Goal: Task Accomplishment & Management: Complete application form

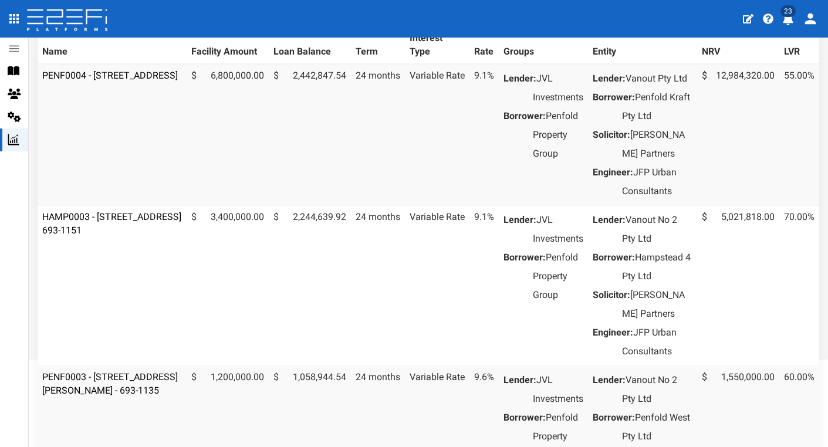
scroll to position [169, 0]
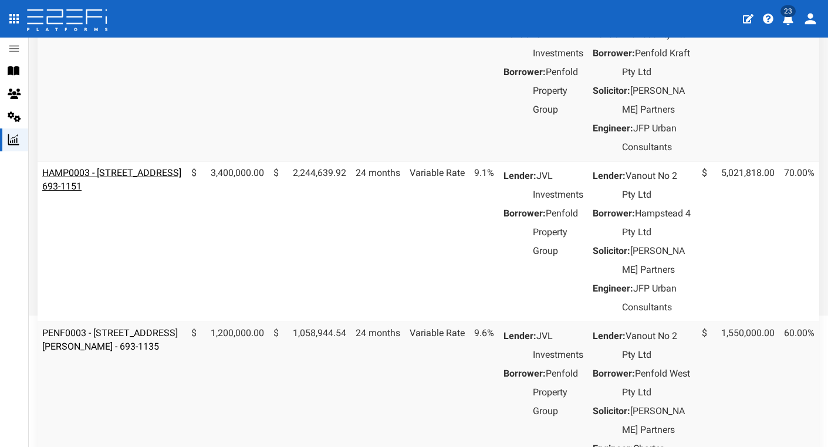
click at [114, 192] on link "HAMP0003 - [STREET_ADDRESS] 693-1151" at bounding box center [111, 179] width 139 height 25
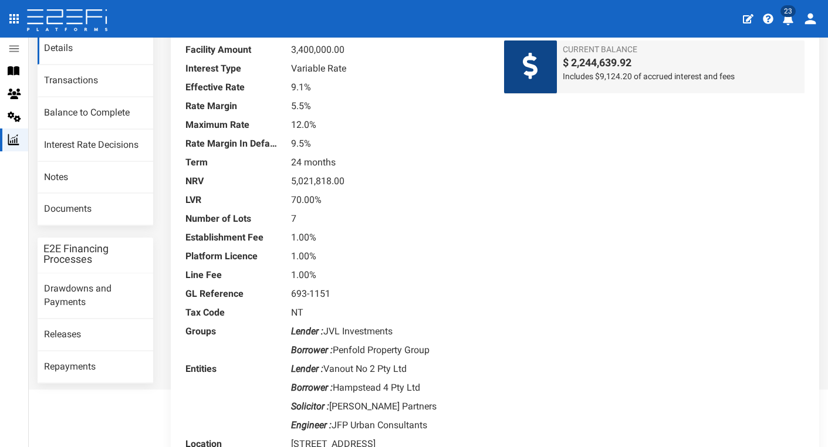
scroll to position [92, 0]
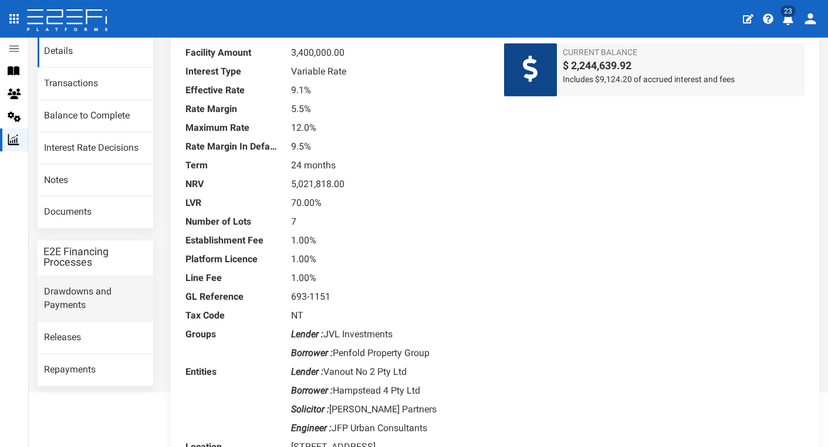
click at [67, 302] on link "Drawdowns and Payments" at bounding box center [96, 298] width 116 height 45
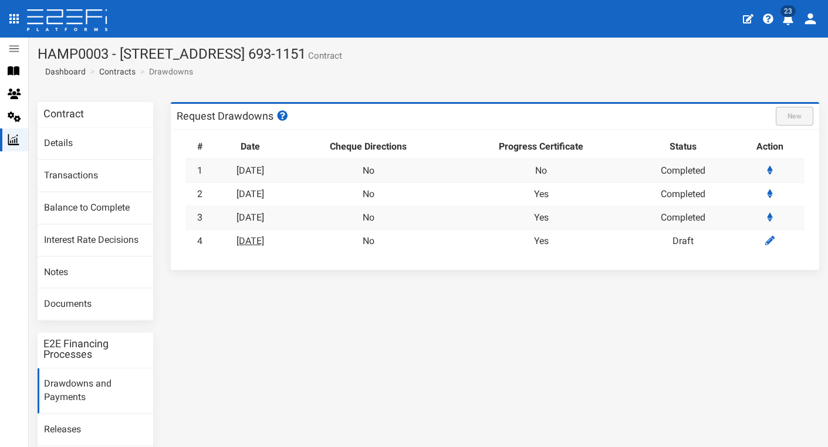
click at [258, 239] on link "25-09-2025" at bounding box center [250, 240] width 28 height 11
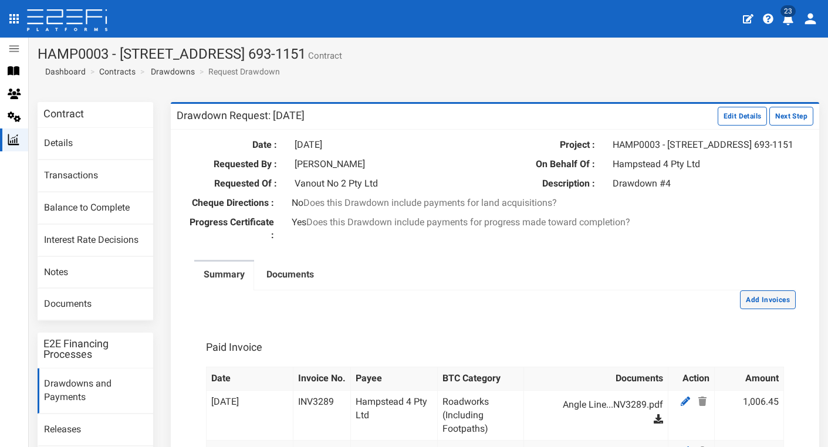
click at [767, 309] on button "Add Invoices" at bounding box center [768, 299] width 56 height 19
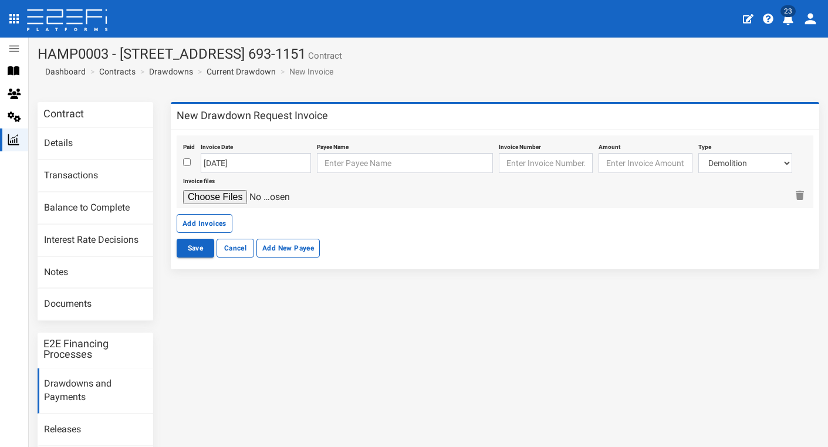
click at [184, 160] on input "checkbox" at bounding box center [187, 162] width 8 height 8
checkbox input "true"
click at [207, 162] on input "[DATE]" at bounding box center [256, 163] width 110 height 20
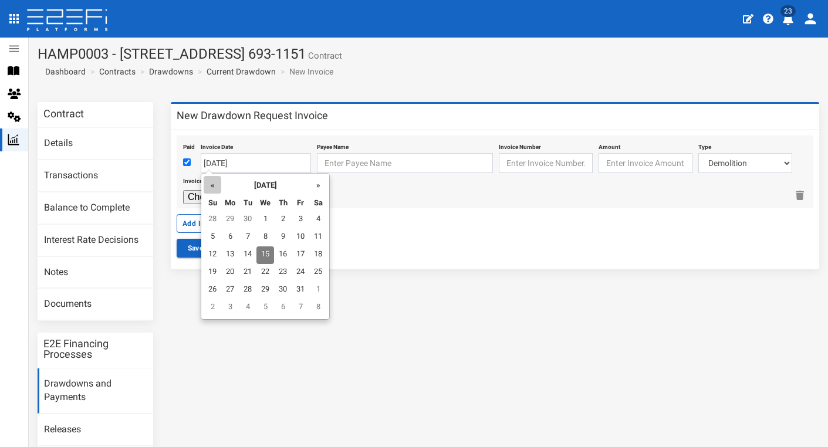
click at [208, 182] on th "«" at bounding box center [213, 185] width 18 height 18
click at [214, 215] on td "31" at bounding box center [213, 220] width 18 height 18
type input "[DATE]"
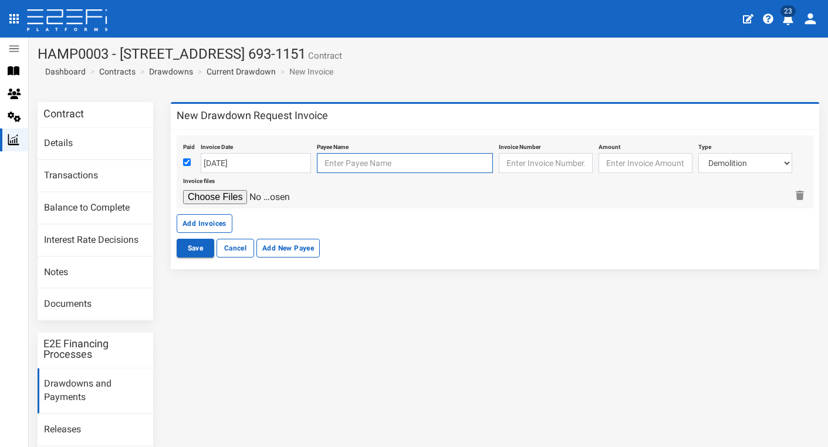
click at [379, 163] on input "text" at bounding box center [405, 163] width 176 height 20
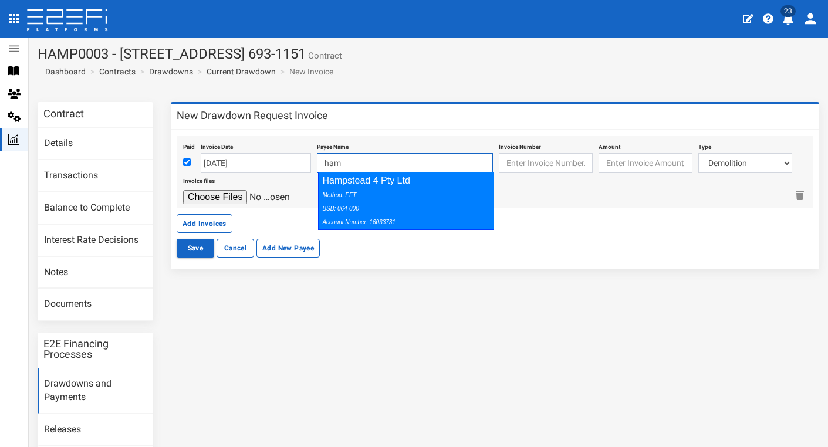
click at [401, 198] on div "Method: EFT BSB: 064-000 Account Number: 16033731" at bounding box center [403, 208] width 162 height 40
type input "Hampstead 4 Pty Ltd 064-000 16033731"
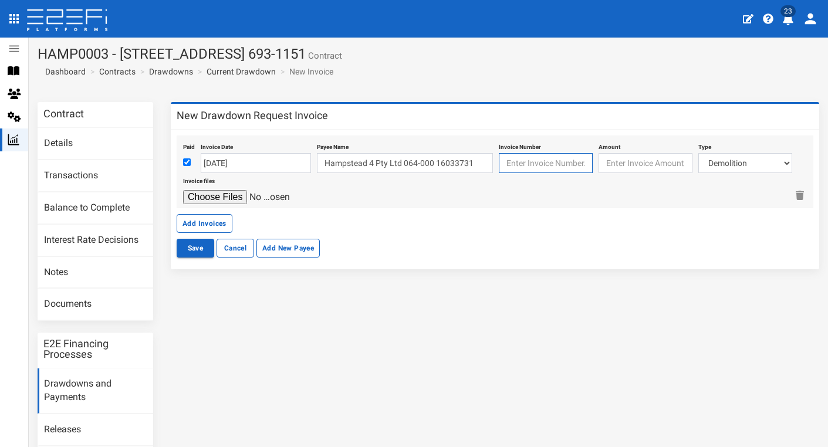
click at [535, 163] on input "text" at bounding box center [546, 163] width 94 height 20
paste input "QLD2332335256"
type input "QLD2332335256"
type input "294.00"
select select "Traffic Control ~73~CIVIL WORKS"
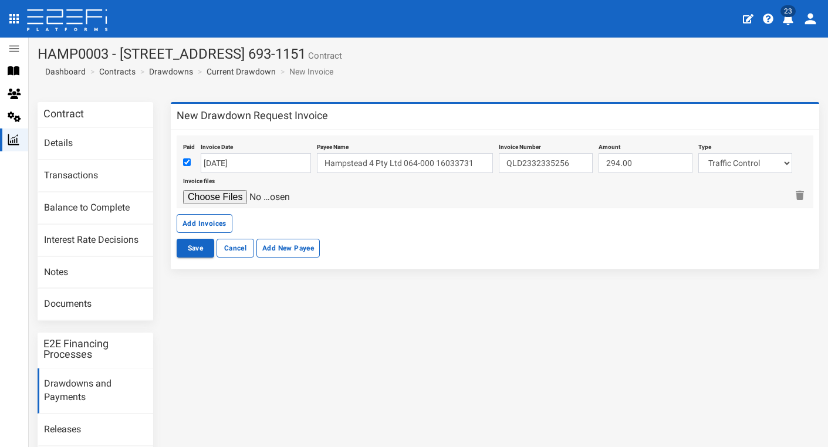
click at [228, 195] on input "file" at bounding box center [238, 197] width 111 height 14
type input "C:\fakepath\AVADA Traffic Pty Ltd (QLD) Invoice QLD2335256.pdf"
click at [195, 222] on button "Add Invoices" at bounding box center [205, 223] width 56 height 19
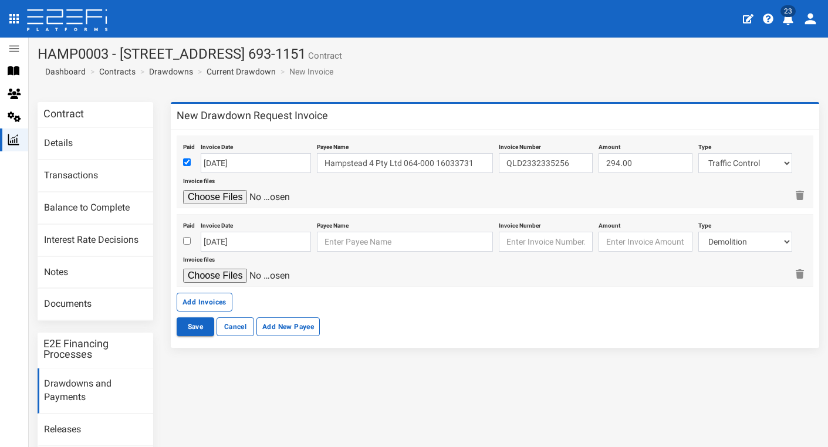
click at [188, 241] on input "checkbox" at bounding box center [187, 241] width 8 height 8
checkbox input "true"
click at [229, 238] on input "[DATE]" at bounding box center [256, 242] width 110 height 20
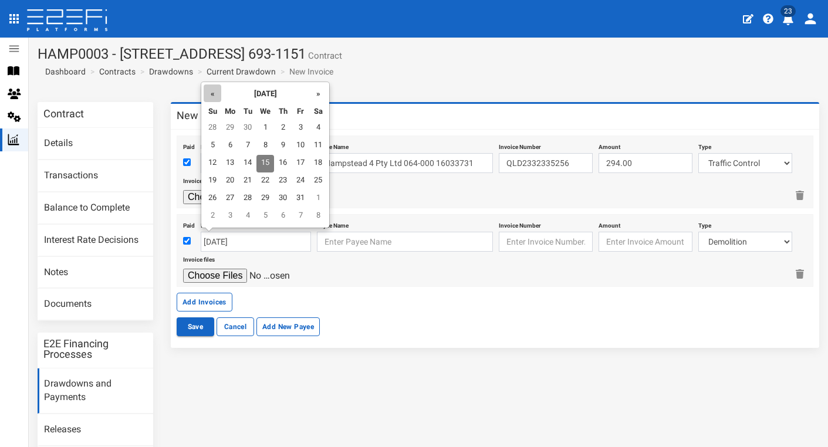
click at [212, 97] on th "«" at bounding box center [213, 93] width 18 height 18
click at [214, 143] on td "7" at bounding box center [213, 146] width 18 height 18
type input "07-09-2025"
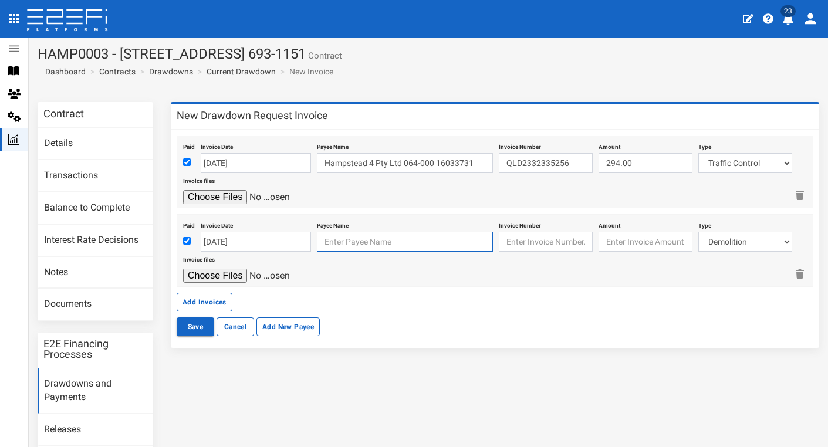
click at [345, 235] on input "text" at bounding box center [405, 242] width 176 height 20
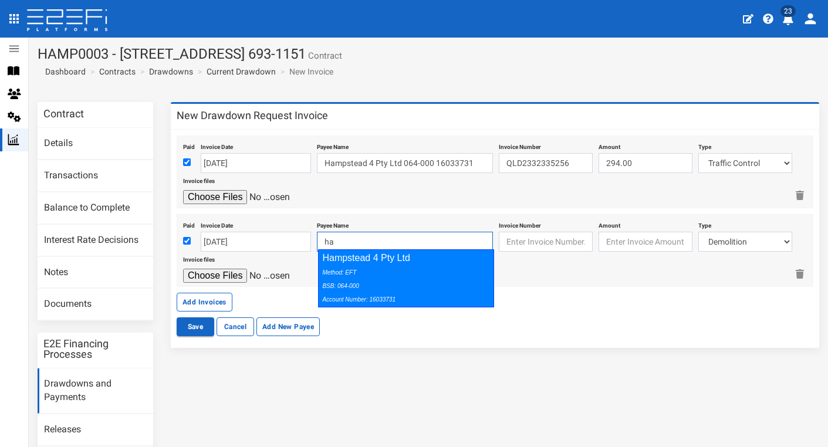
click at [397, 280] on div "Method: EFT BSB: 064-000 Account Number: 16033731" at bounding box center [403, 285] width 162 height 40
type input "Hampstead 4 Pty Ltd 064-000 16033731"
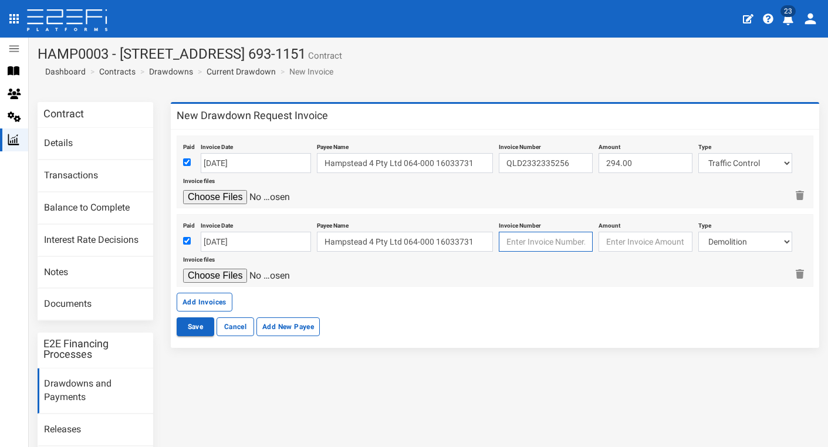
click at [552, 236] on input "text" at bounding box center [546, 242] width 94 height 20
paste input "QLD2336566"
type input "QLD2336566"
type input "126.00"
select select "Traffic Control ~73~CIVIL WORKS"
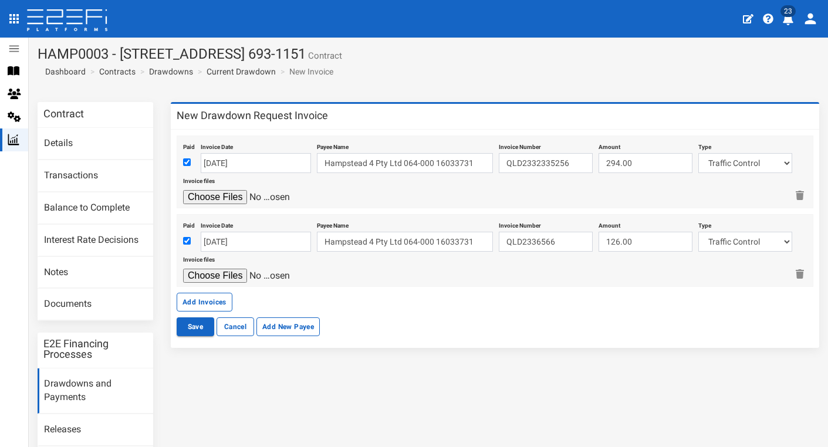
click at [225, 269] on input "file" at bounding box center [238, 276] width 111 height 14
type input "C:\fakepath\AVADA Traffic Pty Ltd (QLD) Invoice QLD2336566.pdf"
click at [216, 299] on button "Add Invoices" at bounding box center [205, 302] width 56 height 19
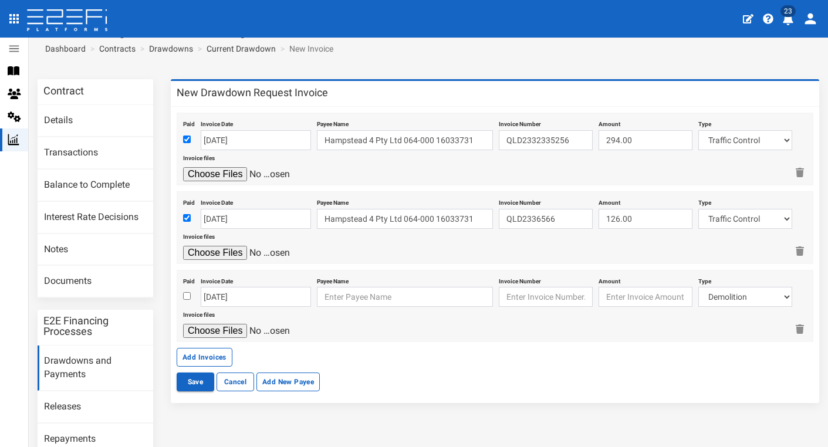
scroll to position [29, 0]
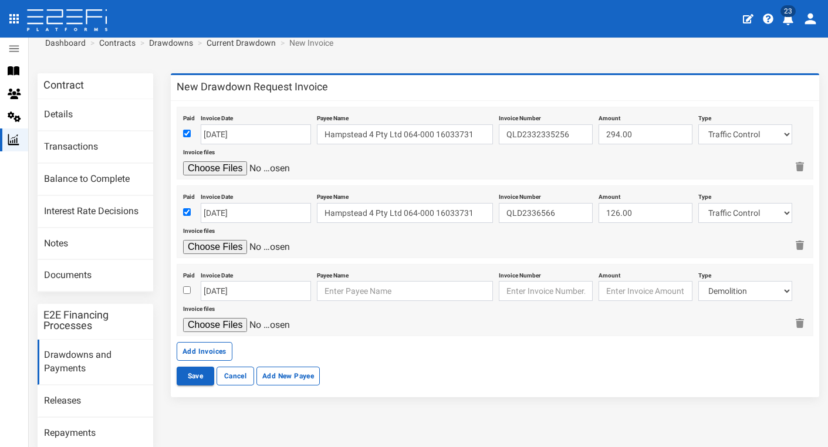
click at [185, 284] on div at bounding box center [189, 291] width 12 height 14
click at [188, 289] on input "checkbox" at bounding box center [187, 290] width 8 height 8
checkbox input "true"
click at [214, 287] on input "[DATE]" at bounding box center [256, 291] width 110 height 20
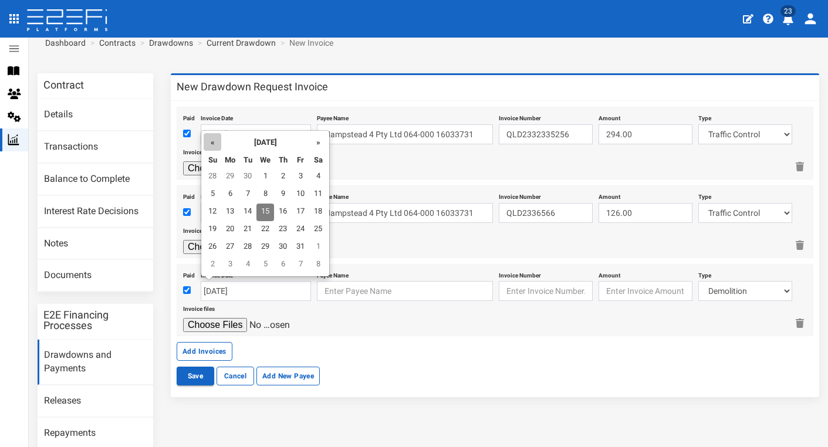
click at [208, 140] on th "«" at bounding box center [213, 142] width 18 height 18
click at [218, 211] on td "14" at bounding box center [213, 213] width 18 height 18
type input "[DATE]"
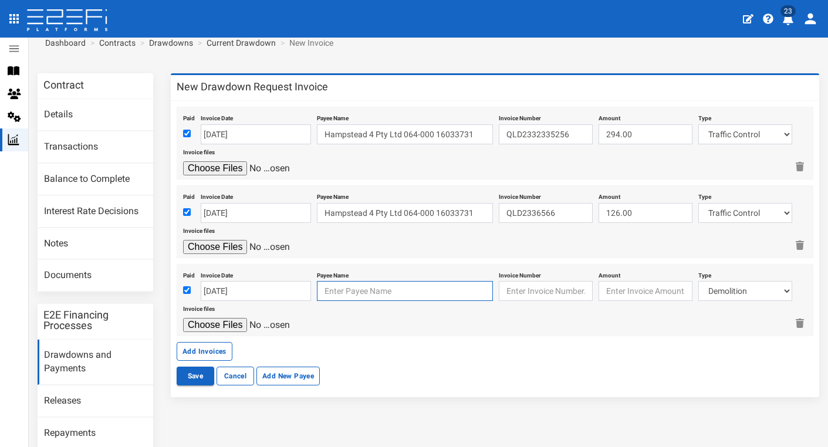
click at [354, 286] on input "text" at bounding box center [405, 291] width 176 height 20
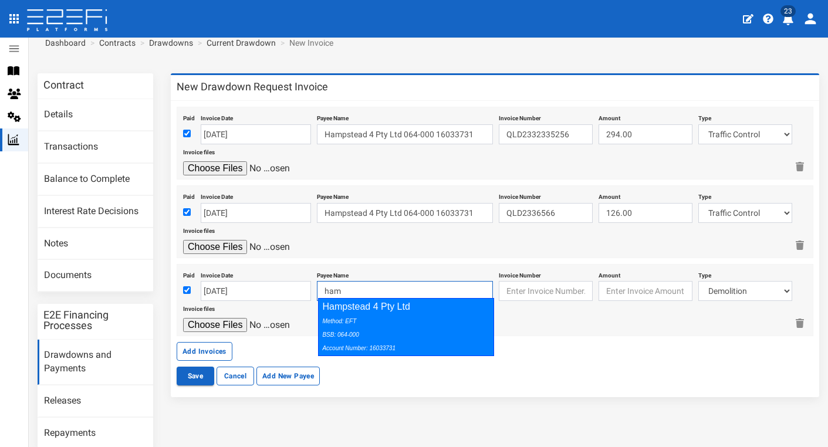
click at [397, 320] on div "Method: EFT BSB: 064-000 Account Number: 16033731" at bounding box center [403, 334] width 162 height 40
type input "Hampstead 4 Pty Ltd 064-000 16033731"
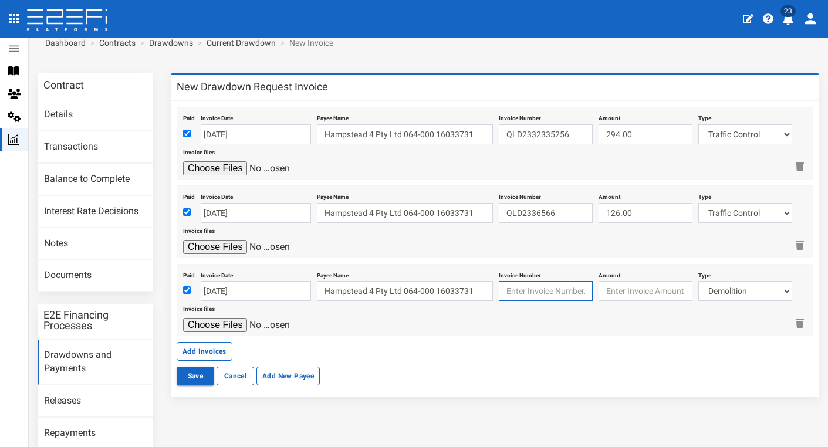
click at [529, 286] on input "text" at bounding box center [546, 291] width 94 height 20
paste input "QLD2338079"
type input "QLD2338079"
type input "671.40"
select select "Traffic Control ~73~CIVIL WORKS"
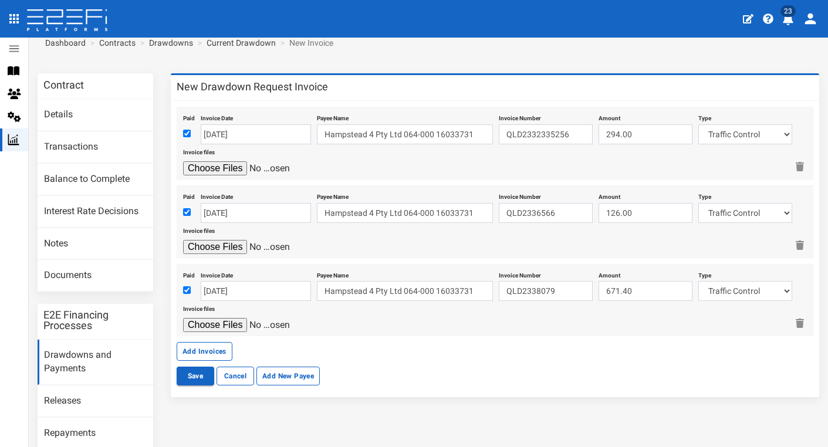
click at [227, 319] on input "file" at bounding box center [238, 325] width 111 height 14
type input "C:\fakepath\AVADA Traffic Pty Ltd (QLD) Invoice QLD2338079.pdf"
click at [214, 345] on button "Add Invoices" at bounding box center [205, 351] width 56 height 19
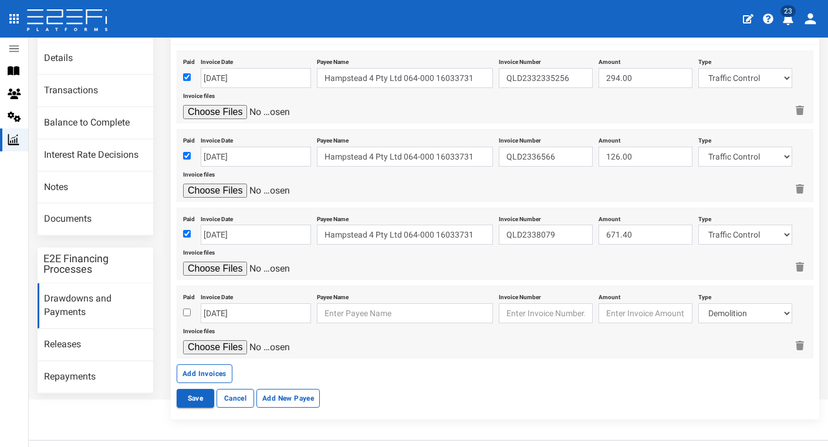
scroll to position [87, 0]
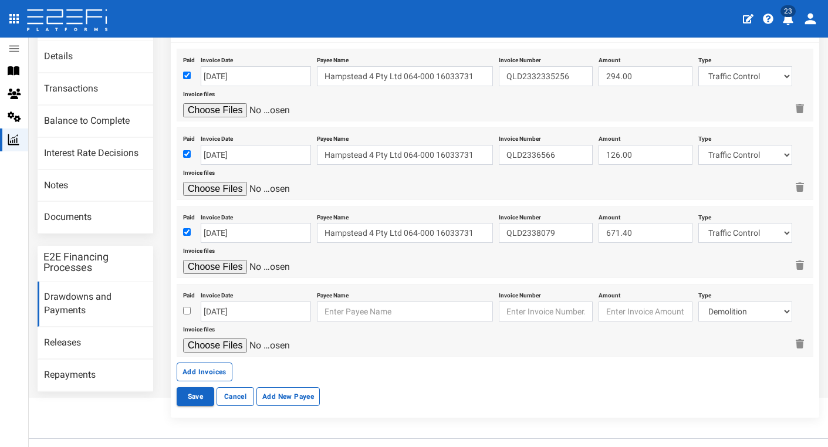
click at [187, 309] on input "checkbox" at bounding box center [187, 311] width 8 height 8
checkbox input "true"
click at [232, 308] on input "15-10-2025" at bounding box center [256, 312] width 110 height 20
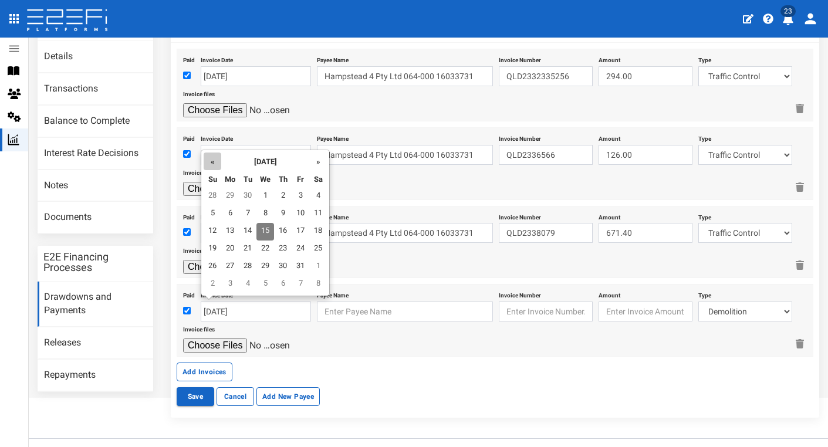
click at [212, 165] on th "«" at bounding box center [213, 162] width 18 height 18
click at [214, 265] on td "28" at bounding box center [213, 267] width 18 height 18
type input "[DATE]"
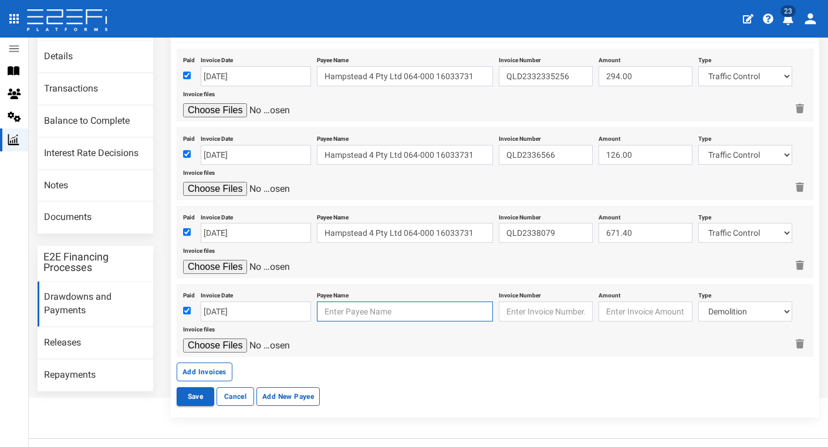
click at [351, 309] on input "text" at bounding box center [405, 312] width 176 height 20
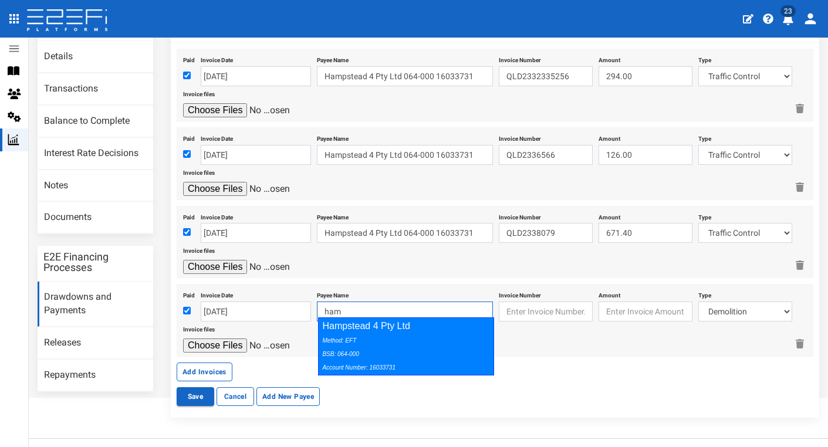
click at [407, 333] on div "Method: EFT BSB: 064-000 Account Number: 16033731" at bounding box center [403, 353] width 162 height 40
type input "Hampstead 4 Pty Ltd 064-000 16033731"
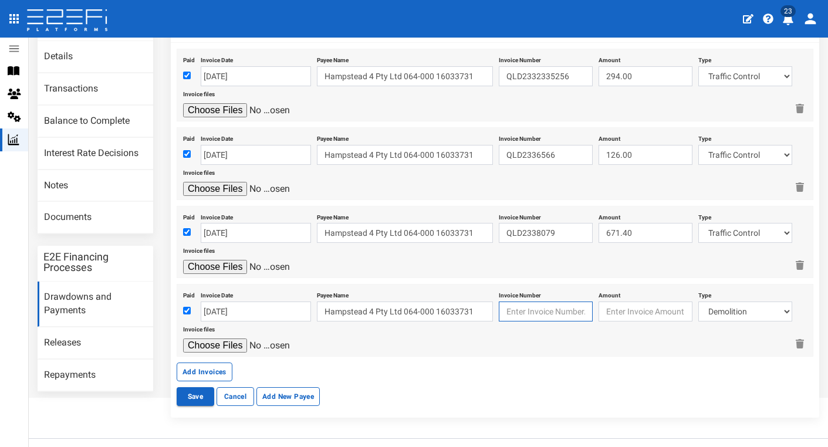
click at [537, 309] on input "text" at bounding box center [546, 312] width 94 height 20
paste input "QLD2341031"
type input "QLD2341031"
type input "126.00"
select select "Traffic Control ~73~CIVIL WORKS"
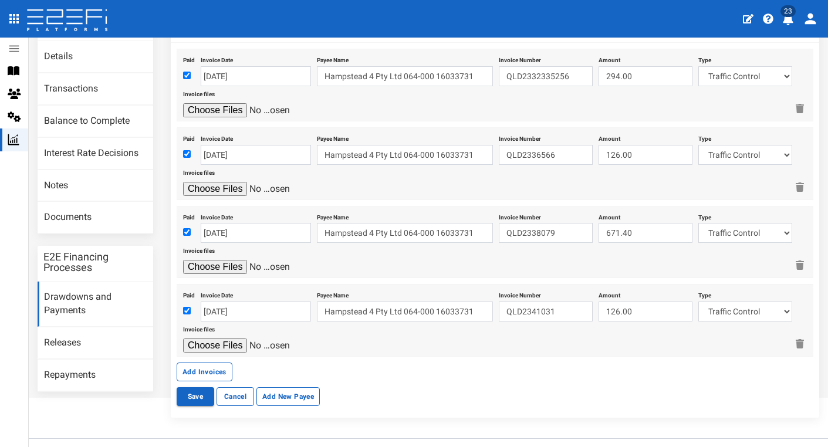
click at [229, 338] on input "file" at bounding box center [238, 345] width 111 height 14
type input "C:\fakepath\AVADA Traffic Pty Ltd (QLD) Invoice QLD2341031.pdf"
click at [222, 363] on button "Add Invoices" at bounding box center [205, 372] width 56 height 19
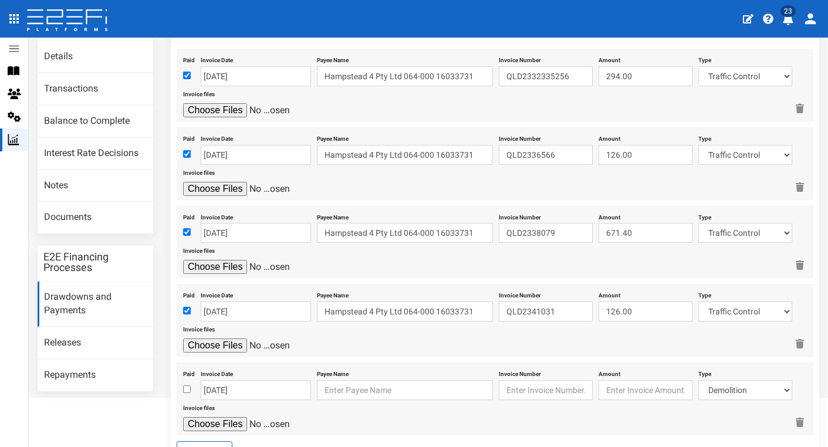
click at [186, 385] on input "checkbox" at bounding box center [187, 389] width 8 height 8
checkbox input "true"
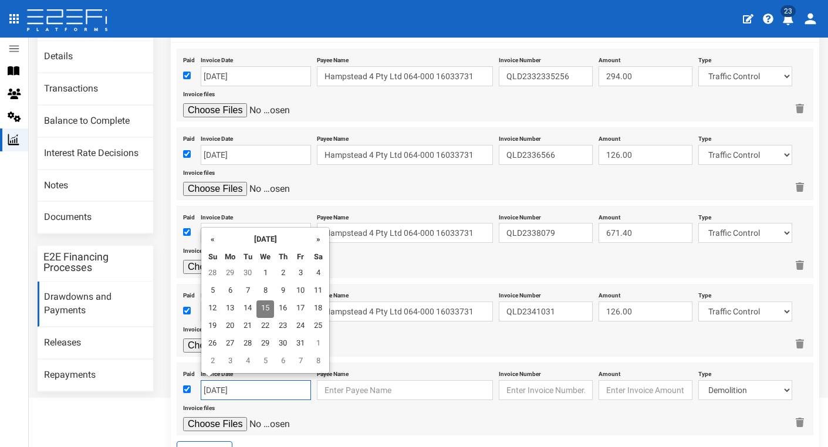
click at [235, 386] on input "[DATE]" at bounding box center [256, 390] width 110 height 20
click at [245, 266] on td "30" at bounding box center [248, 274] width 18 height 18
type input "[DATE]"
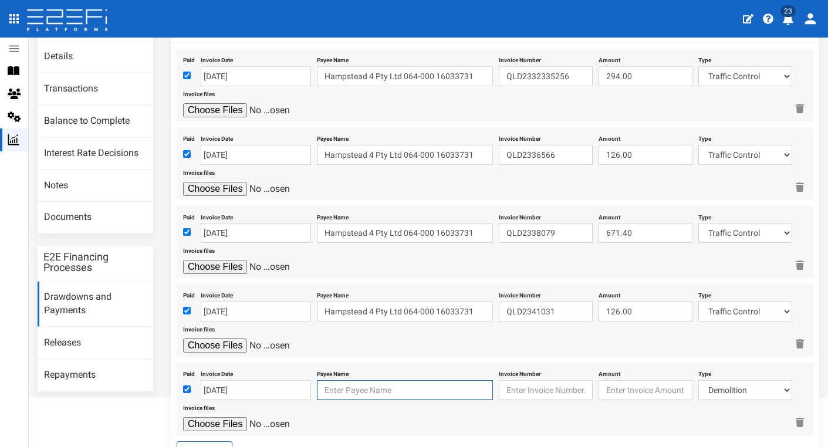
click at [363, 392] on input "text" at bounding box center [405, 390] width 176 height 20
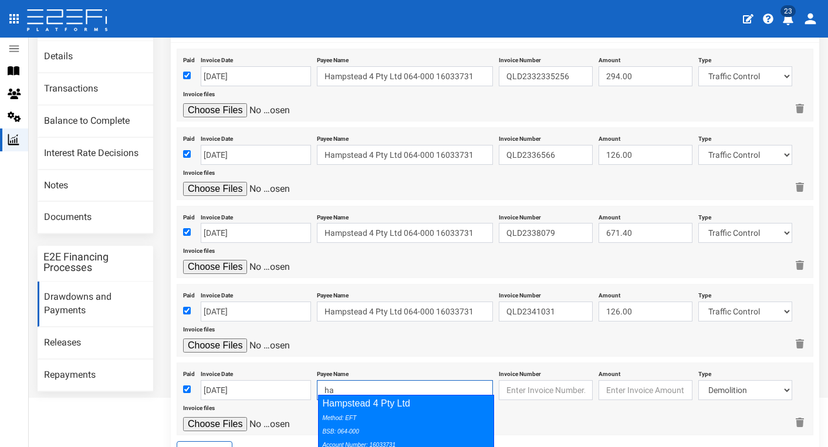
click at [390, 411] on div "Method: EFT BSB: 064-000 Account Number: 16033731" at bounding box center [403, 431] width 162 height 40
type input "Hampstead 4 Pty Ltd 064-000 16033731"
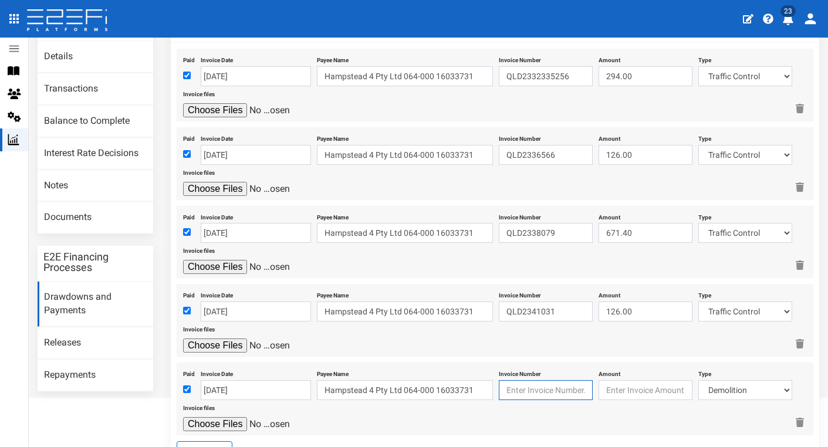
click at [534, 380] on input "text" at bounding box center [546, 390] width 94 height 20
paste input "QLD2341627"
type input "QLD2341627"
type input "36.00"
select select "Traffic Control ~73~CIVIL WORKS"
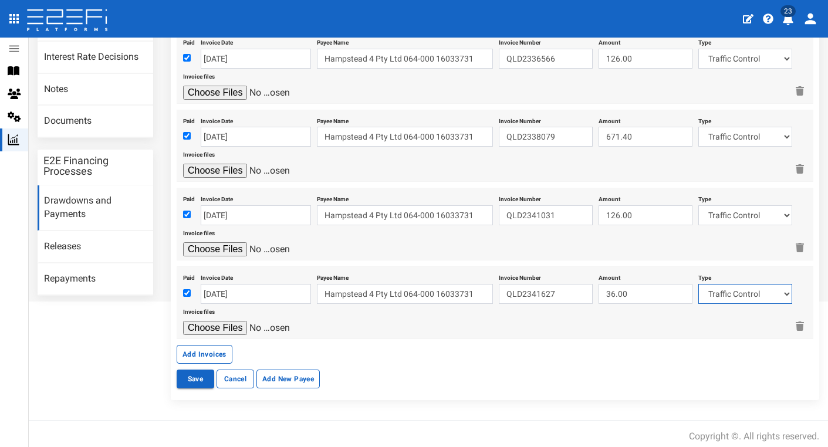
scroll to position [182, 0]
click at [233, 323] on input "file" at bounding box center [238, 328] width 111 height 14
type input "C:\fakepath\AVADA Traffic Pty Ltd (QLD) Invoice QLD2341627.pdf"
click at [222, 346] on button "Add Invoices" at bounding box center [205, 355] width 56 height 19
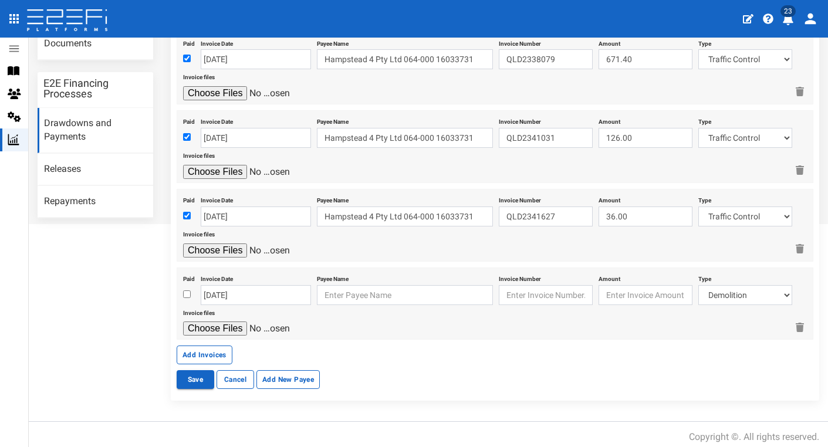
scroll to position [260, 0]
click at [186, 291] on input "checkbox" at bounding box center [187, 295] width 8 height 8
checkbox input "true"
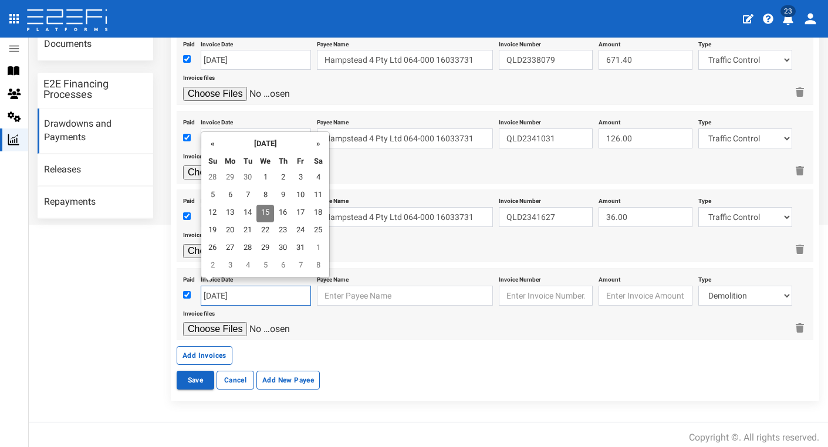
click at [218, 289] on input "15-10-2025" at bounding box center [256, 296] width 110 height 20
click at [283, 178] on td "2" at bounding box center [283, 179] width 18 height 18
type input "02-10-2025"
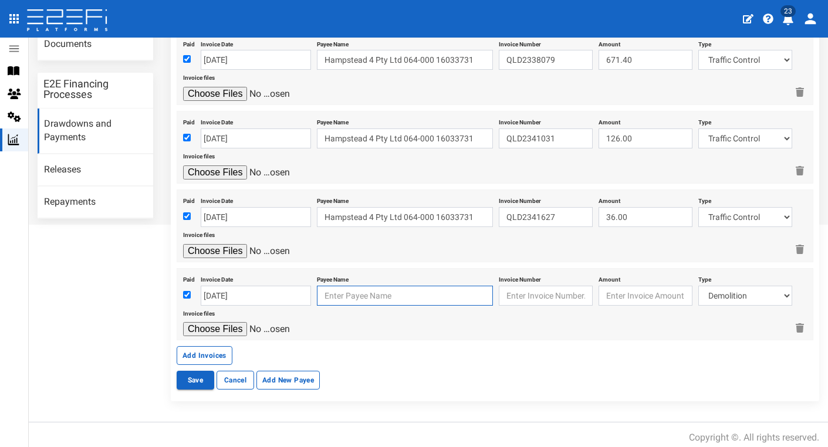
click at [358, 295] on input "text" at bounding box center [405, 296] width 176 height 20
type input "h"
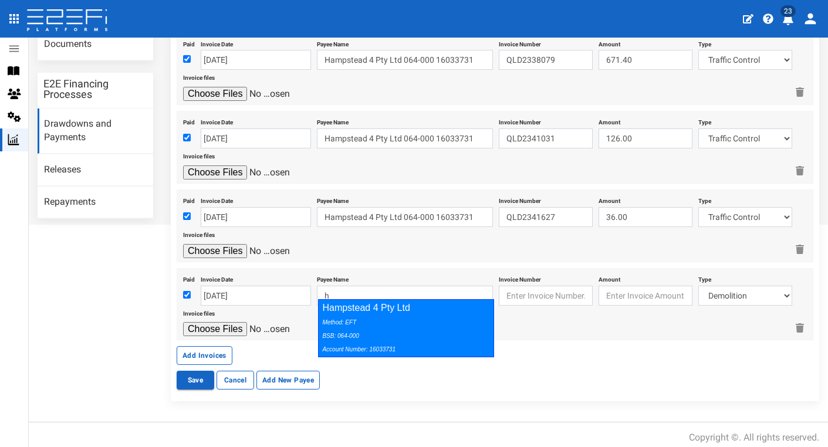
type input "h"
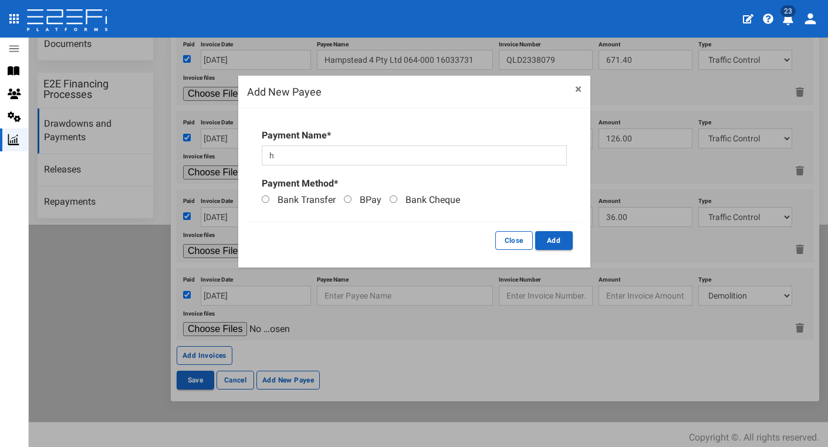
click at [580, 89] on button "×" at bounding box center [578, 89] width 6 height 12
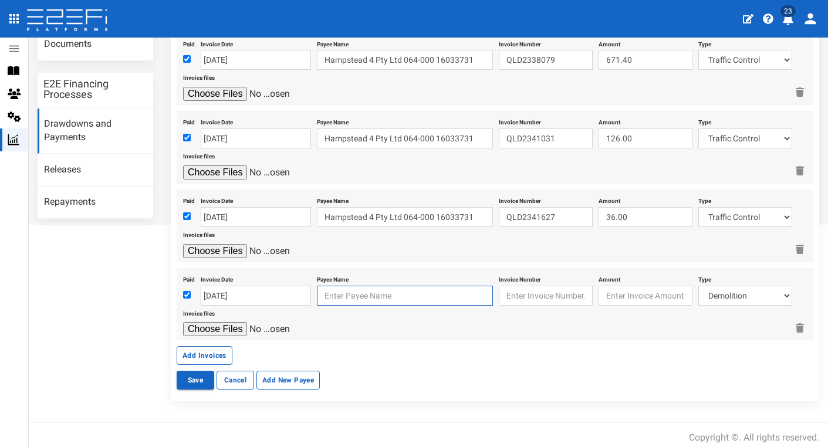
click at [418, 292] on input "text" at bounding box center [405, 296] width 176 height 20
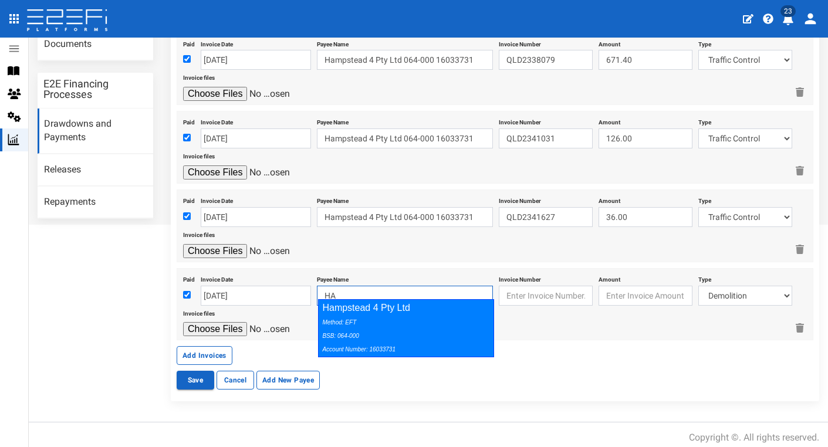
click at [473, 309] on div "Hampstead 4 Pty Ltd Method: EFT BSB: 064-000 Account Number: 16033731" at bounding box center [406, 328] width 176 height 58
type input "Hampstead 4 Pty Ltd 064-000 16033731"
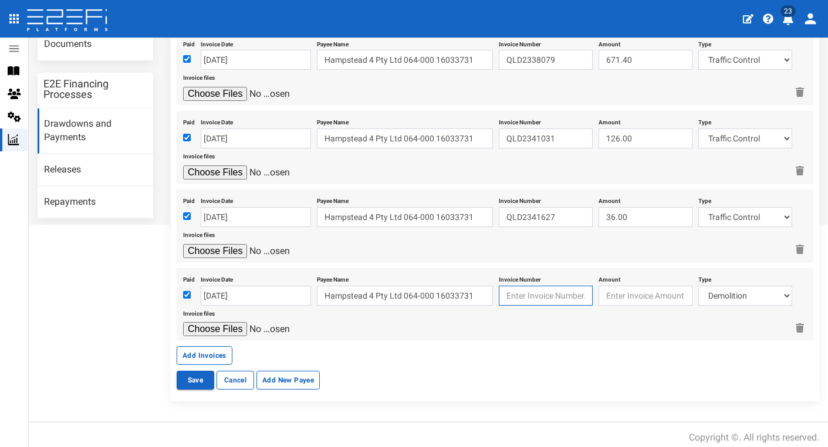
click at [535, 288] on input "text" at bounding box center [546, 296] width 94 height 20
paste input "6565 0005 6604 698"
type input "6565 0005 6604 698"
type input "2860.00"
select select "Sub-Consultants (including Council Fees)~115~CONSULTANT/PROFESSIONAL FEES"
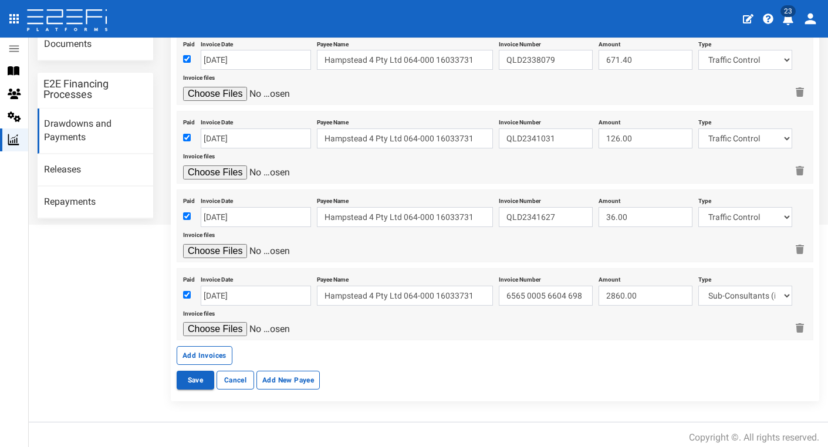
click at [221, 327] on input "file" at bounding box center [238, 329] width 111 height 14
type input "C:\fakepath\BCC 45165626.pdf"
click at [216, 348] on button "Add Invoices" at bounding box center [205, 355] width 56 height 19
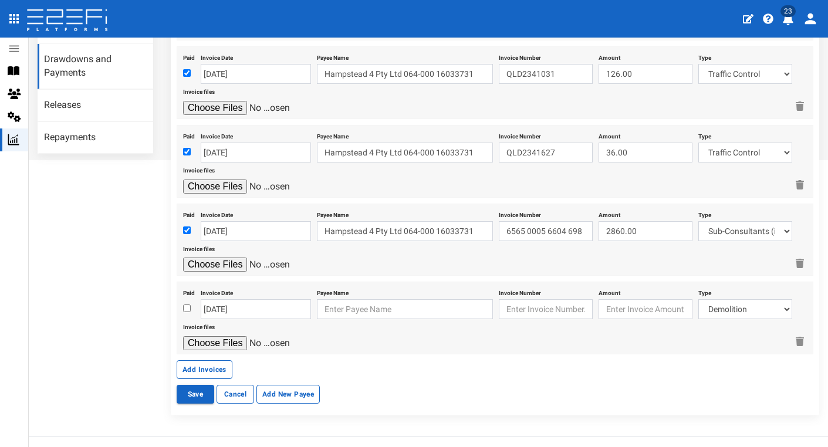
scroll to position [329, 0]
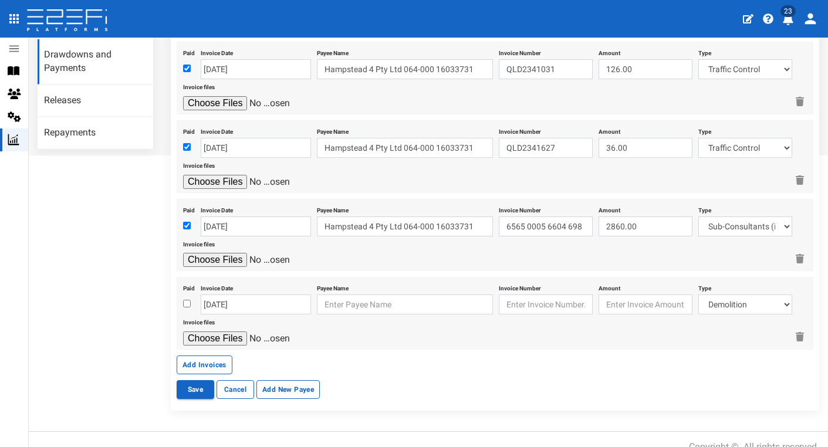
click at [187, 300] on input "checkbox" at bounding box center [187, 304] width 8 height 8
checkbox input "true"
click at [221, 300] on input "[DATE]" at bounding box center [256, 304] width 110 height 20
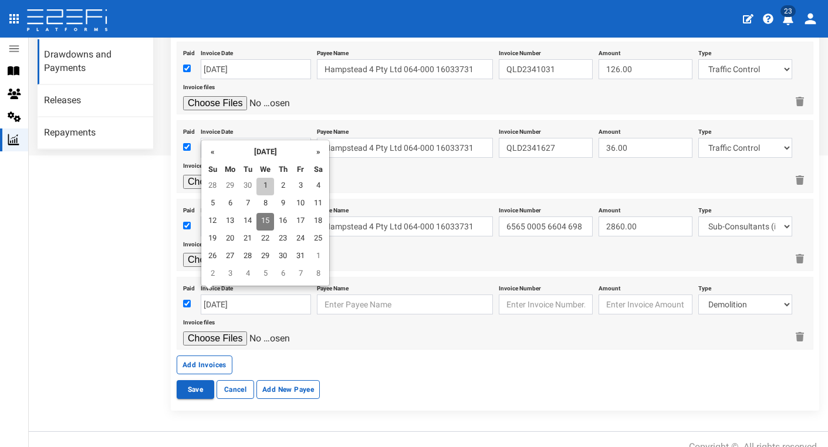
click at [265, 185] on td "1" at bounding box center [265, 187] width 18 height 18
type input "01-10-2025"
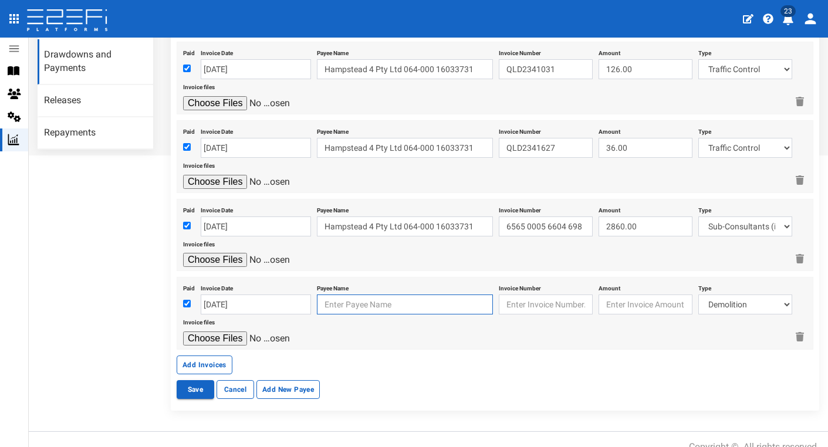
click at [352, 297] on input "text" at bounding box center [405, 304] width 176 height 20
type input "h"
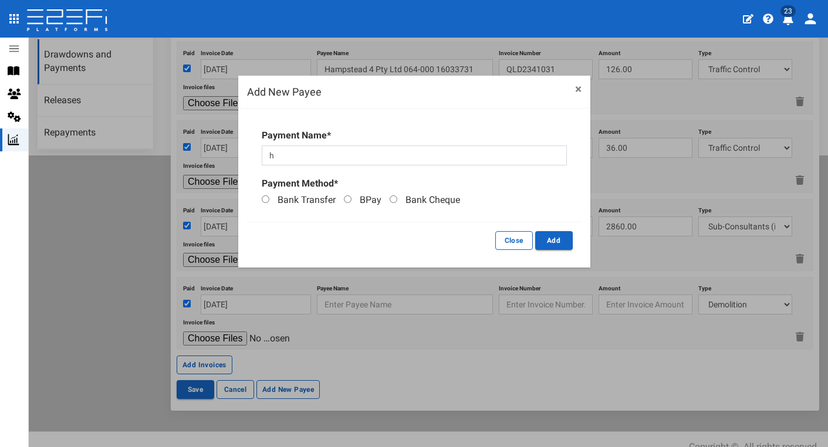
click at [579, 85] on button "×" at bounding box center [578, 89] width 6 height 12
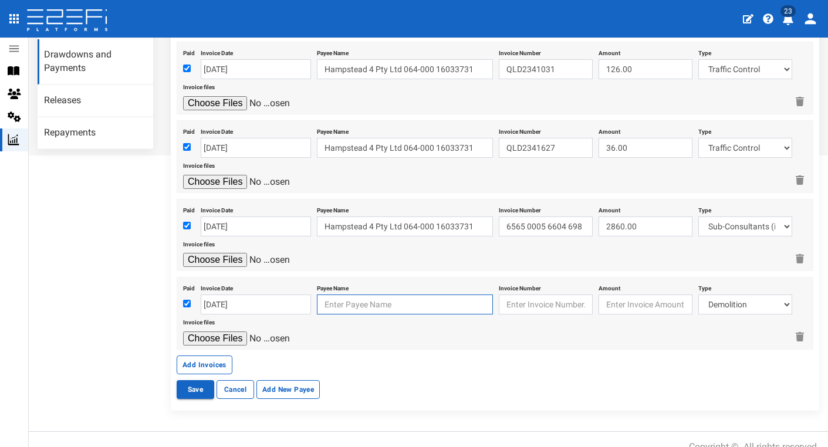
click at [388, 297] on input "text" at bounding box center [405, 304] width 176 height 20
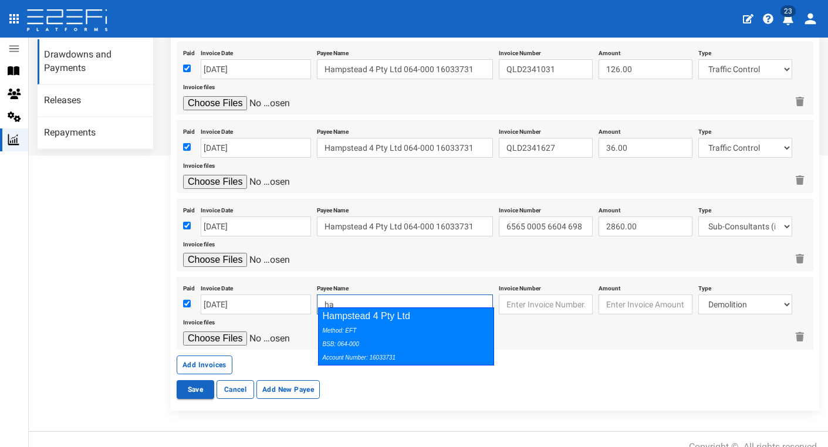
click at [425, 329] on div "Method: EFT BSB: 064-000 Account Number: 16033731" at bounding box center [403, 343] width 162 height 40
type input "Hampstead 4 Pty Ltd 064-000 16033731"
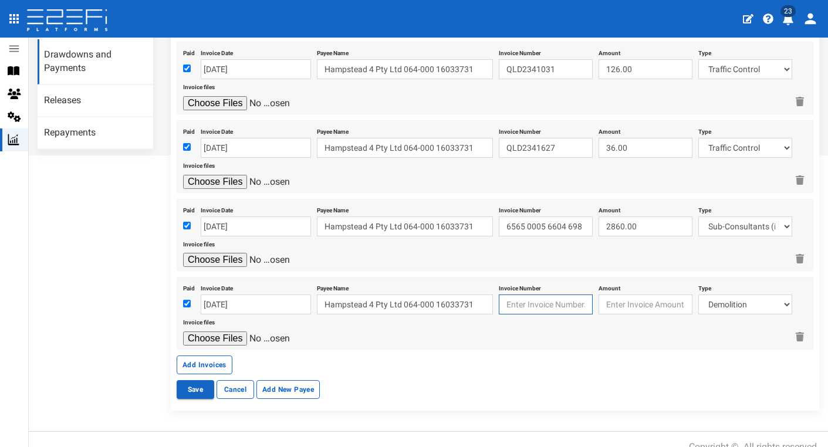
click at [546, 299] on input "text" at bounding box center [546, 304] width 94 height 20
paste input "7777 0001 4216 4"
type input "7777 0001 4216 4"
type input "155293.92"
select select "Infrastructure Charges BCC~133~AUTHORITY FEES"
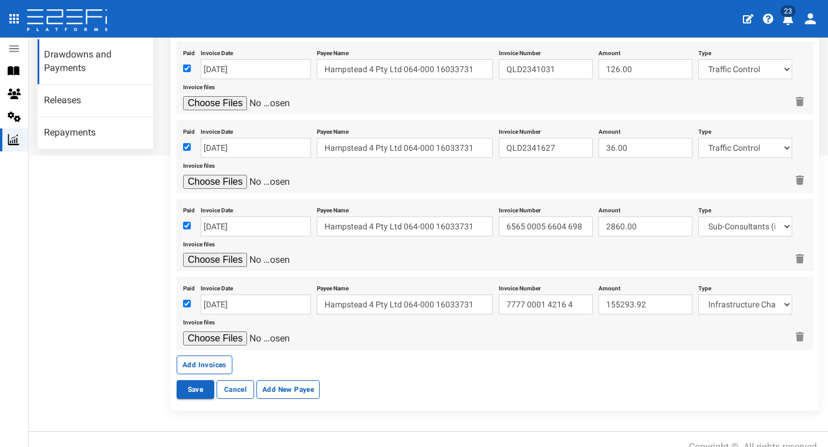
click at [557, 314] on div "Invoice files" at bounding box center [485, 330] width 604 height 32
click at [221, 331] on input "file" at bounding box center [238, 338] width 111 height 14
type input "C:\fakepath\BCC INV7777000142164.pdf"
click at [207, 356] on button "Add Invoices" at bounding box center [205, 365] width 56 height 19
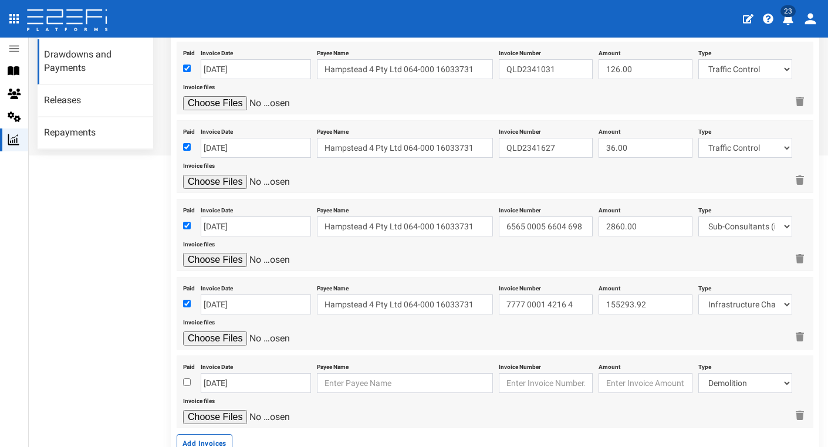
click at [187, 378] on input "checkbox" at bounding box center [187, 382] width 8 height 8
checkbox input "true"
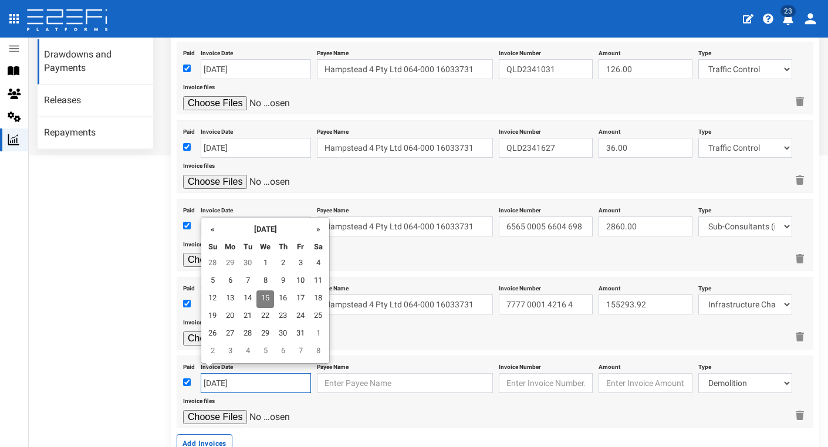
click at [215, 377] on input "[DATE]" at bounding box center [256, 383] width 110 height 20
click at [248, 259] on td "30" at bounding box center [248, 264] width 18 height 18
type input "[DATE]"
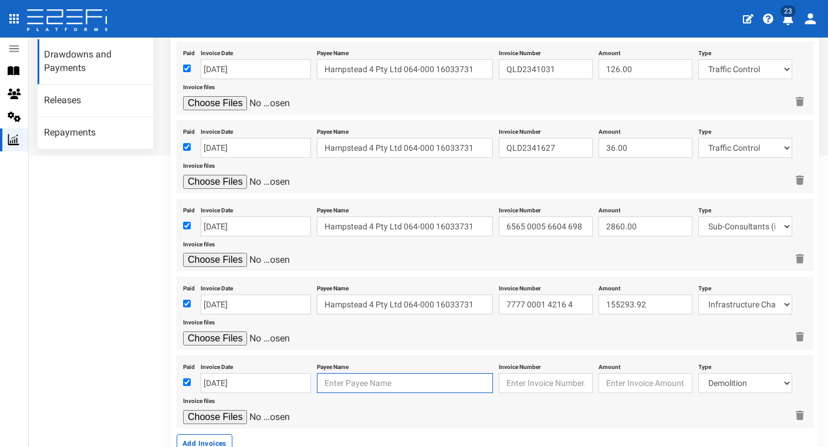
click at [357, 373] on input "text" at bounding box center [405, 383] width 176 height 20
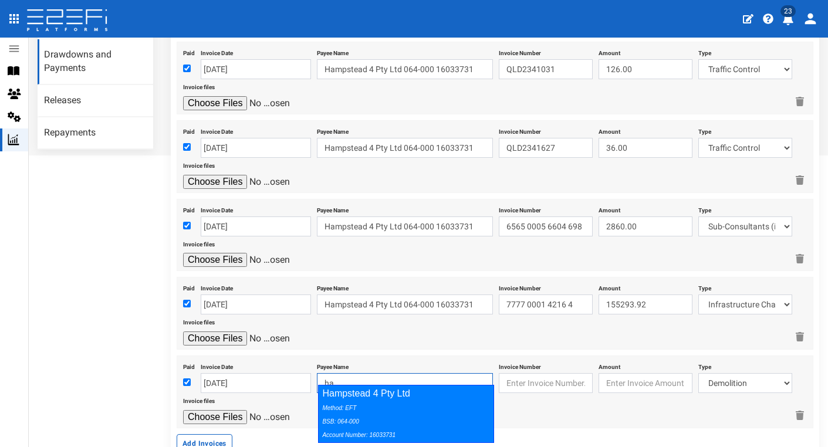
click at [438, 403] on div "Method: EFT BSB: 064-000 Account Number: 16033731" at bounding box center [403, 421] width 162 height 40
type input "Hampstead 4 Pty Ltd 064-000 16033731"
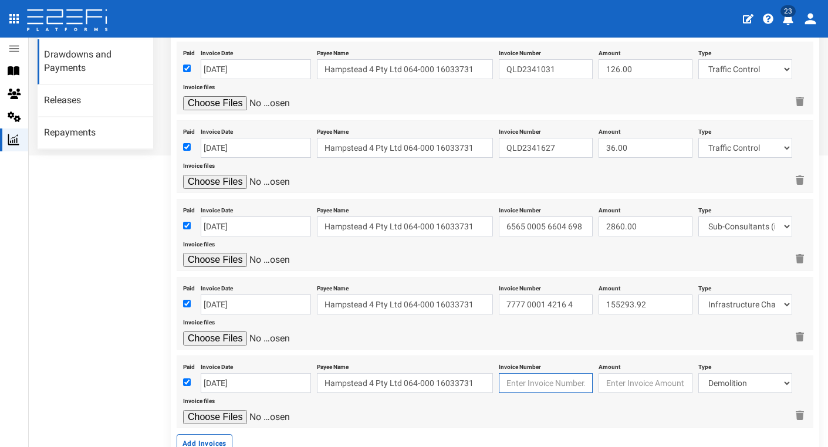
click at [551, 373] on input "text" at bounding box center [546, 383] width 94 height 20
paste input "QM19226455"
type input "QM19226455"
type input "924.43"
select select "Roadworks (Including Footpaths)~75~CIVIL WORKS"
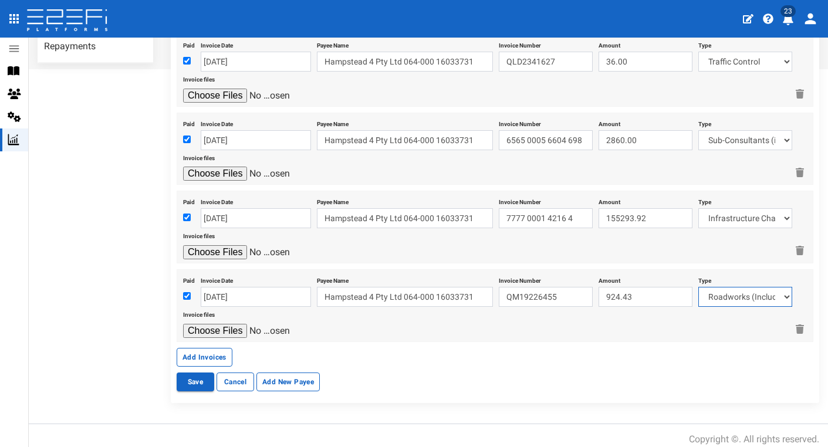
scroll to position [415, 0]
click at [229, 324] on input "file" at bounding box center [238, 331] width 111 height 14
type input "C:\fakepath\Boral QM19226455.pdf"
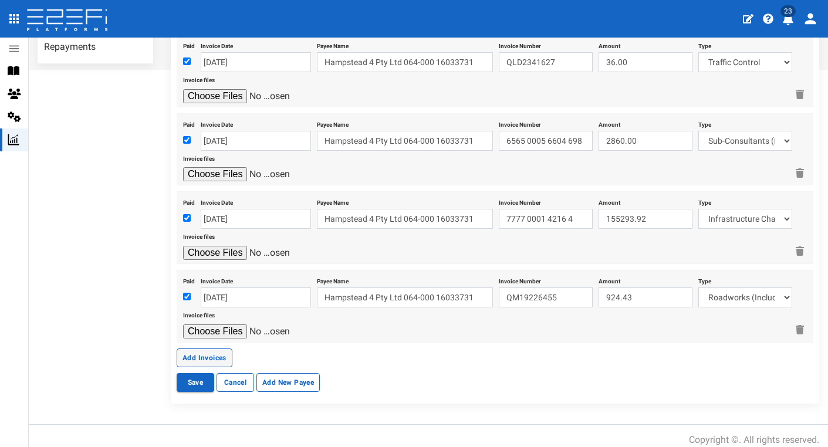
click at [215, 348] on button "Add Invoices" at bounding box center [205, 357] width 56 height 19
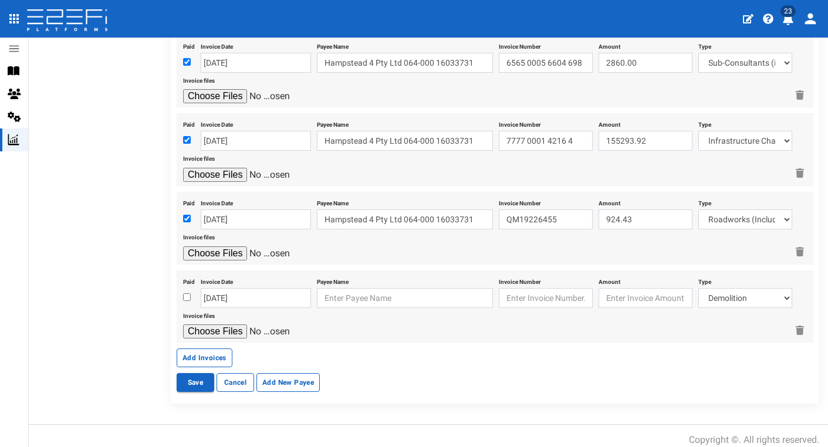
scroll to position [492, 0]
click at [185, 294] on input "checkbox" at bounding box center [187, 298] width 8 height 8
checkbox input "true"
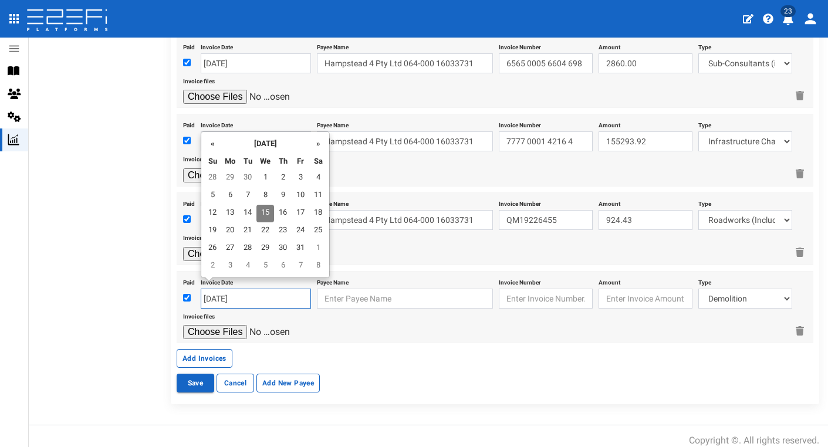
click at [215, 289] on input "[DATE]" at bounding box center [256, 299] width 110 height 20
click at [300, 192] on td "10" at bounding box center [301, 196] width 18 height 18
type input "10-10-2025"
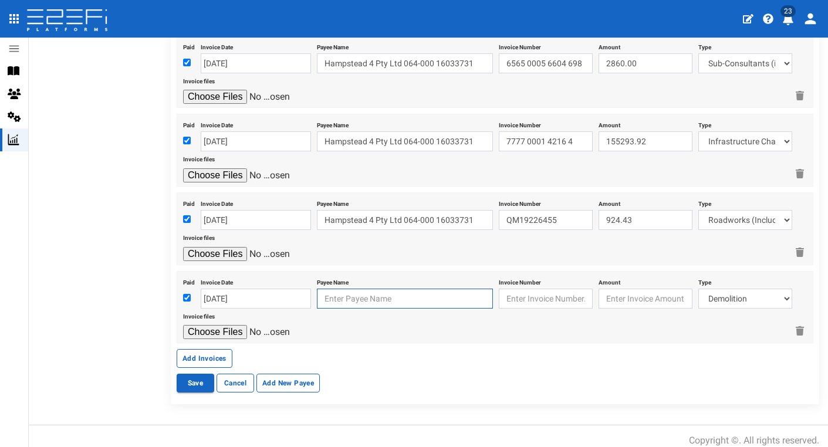
click at [357, 292] on input "text" at bounding box center [405, 299] width 176 height 20
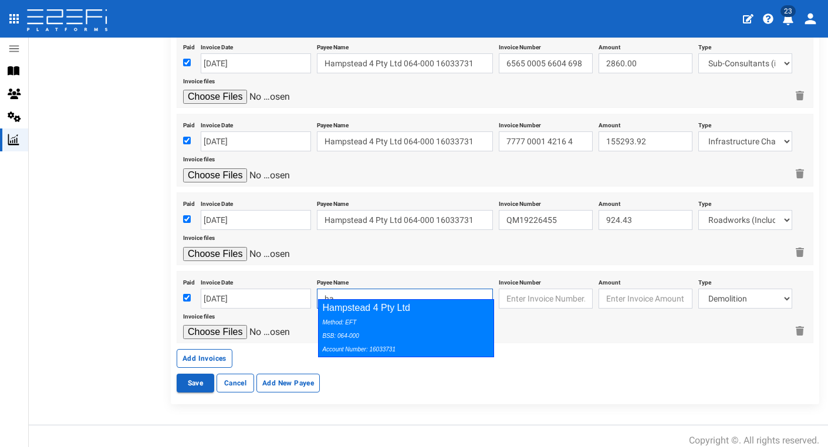
click at [415, 321] on div "Method: EFT BSB: 064-000 Account Number: 16033731" at bounding box center [403, 335] width 162 height 40
type input "Hampstead 4 Pty Ltd 064-000 16033731"
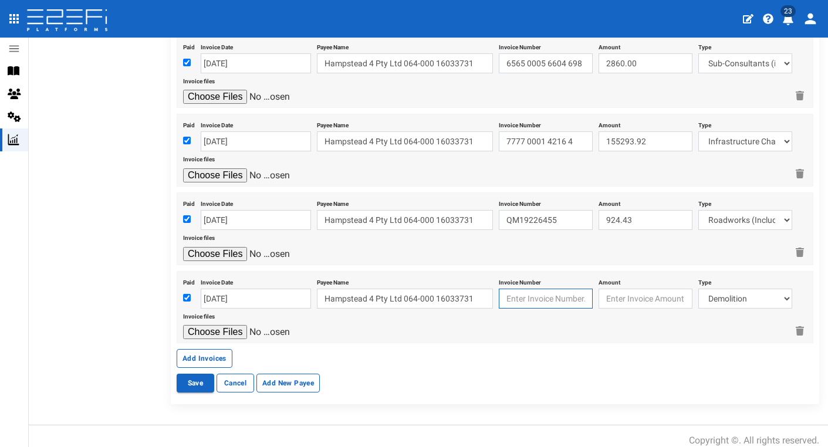
click at [551, 292] on input "text" at bounding box center [546, 299] width 94 height 20
paste input "QM19241935"
type input "QM19241935"
type input "550.34"
select select "Roadworks (Including Footpaths)~75~CIVIL WORKS"
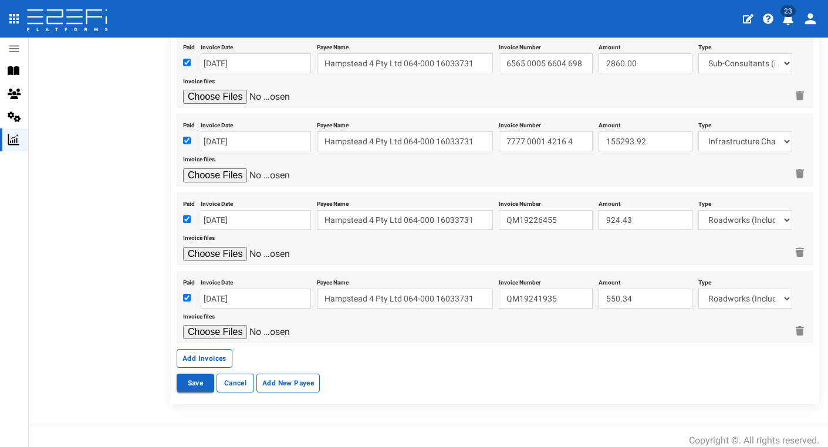
click at [231, 325] on input "file" at bounding box center [238, 332] width 111 height 14
click at [238, 325] on input "file" at bounding box center [238, 332] width 111 height 14
type input "C:\fakepath\Boral inv_acm_QM19241935_945324_8665597.pdf"
click at [203, 349] on button "Add Invoices" at bounding box center [205, 358] width 56 height 19
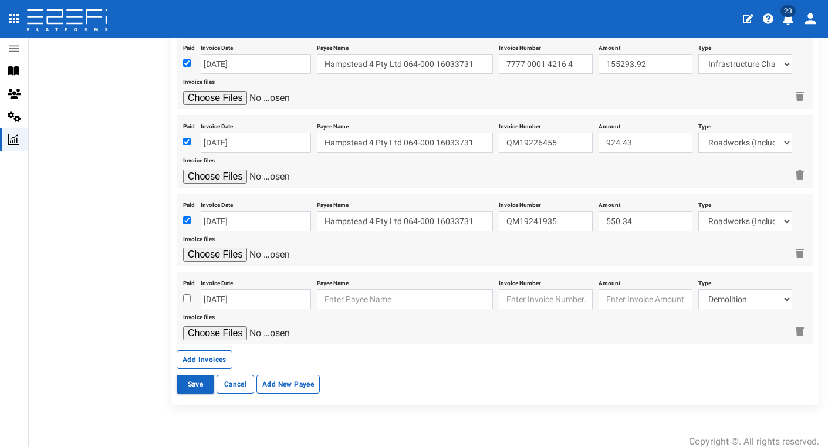
click at [183, 294] on input "checkbox" at bounding box center [187, 298] width 8 height 8
checkbox input "true"
click at [211, 294] on input "[DATE]" at bounding box center [256, 299] width 110 height 20
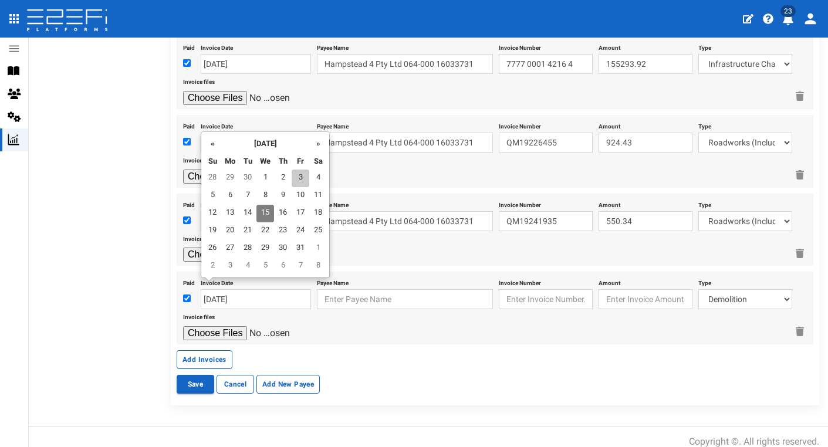
click at [294, 180] on td "3" at bounding box center [301, 179] width 18 height 18
type input "03-10-2025"
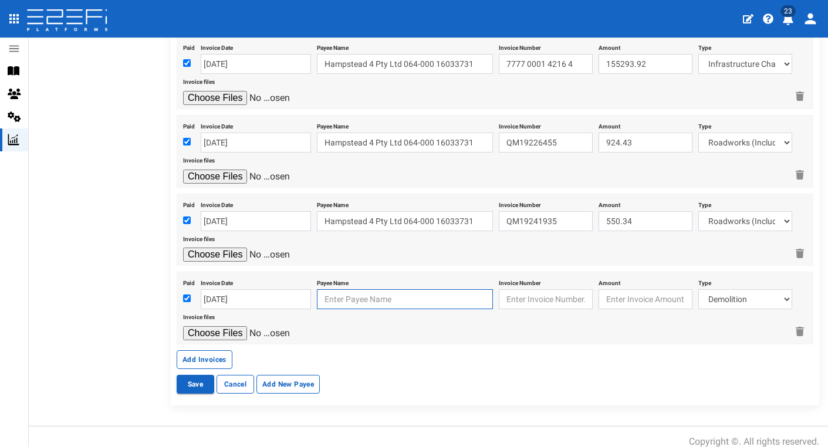
click at [373, 289] on input "text" at bounding box center [405, 299] width 176 height 20
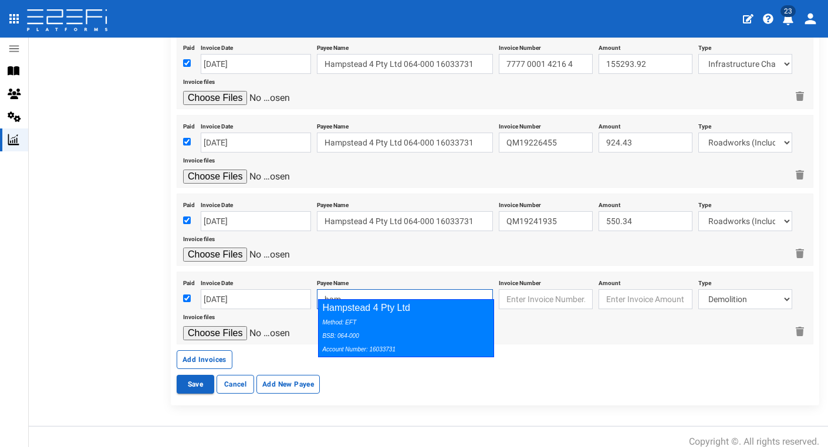
click at [468, 317] on div "Method: EFT BSB: 064-000 Account Number: 16033731" at bounding box center [403, 335] width 162 height 40
type input "Hampstead 4 Pty Ltd 064-000 16033731"
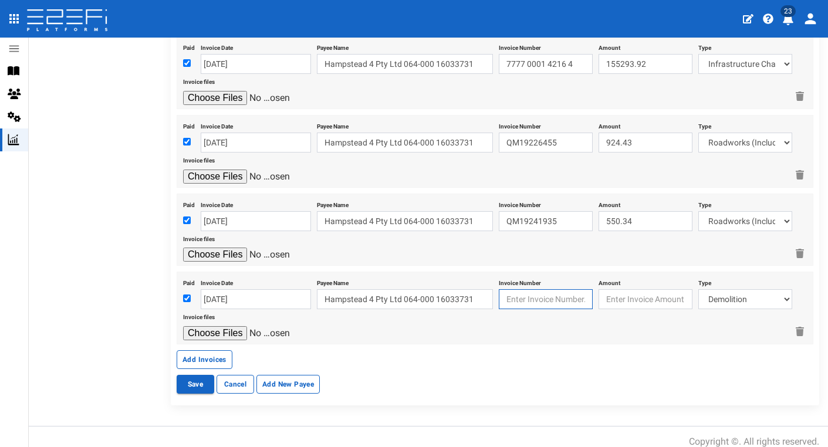
click at [556, 289] on input "text" at bounding box center [546, 299] width 94 height 20
paste input "INV-0337"
type input "INV-0337"
type input "33368.00"
select select "Roadworks (Including Footpaths)~75~CIVIL WORKS"
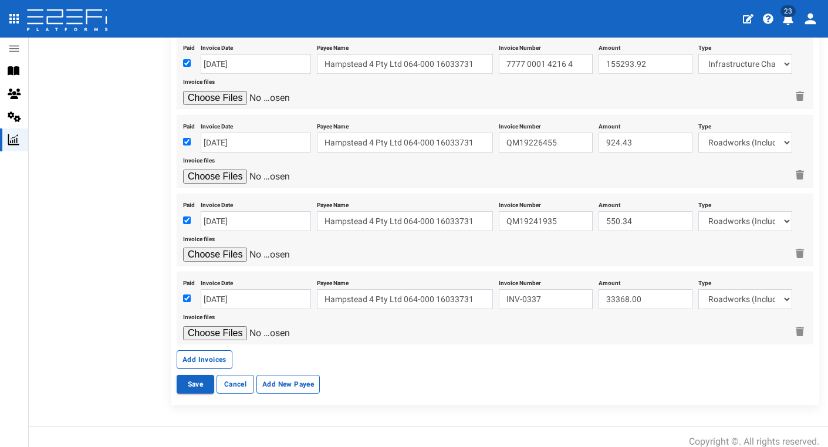
click at [236, 326] on input "file" at bounding box center [238, 333] width 111 height 14
type input "C:\fakepath\CNB Concreting INV-0337.pdf"
click at [221, 350] on button "Add Invoices" at bounding box center [205, 359] width 56 height 19
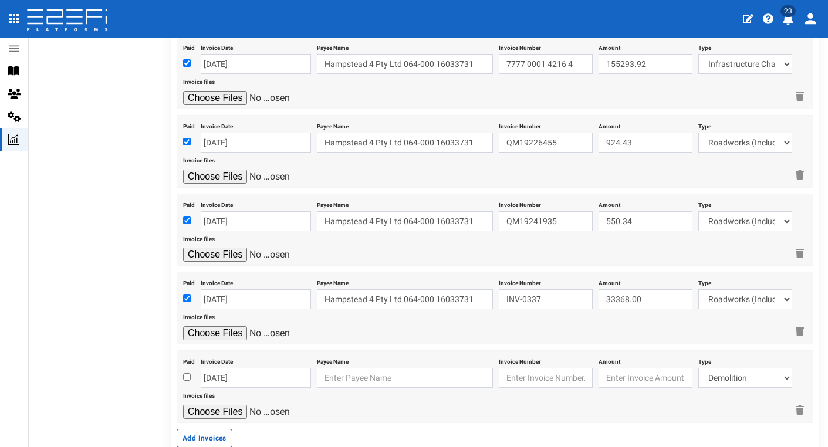
click at [185, 373] on input "checkbox" at bounding box center [187, 377] width 8 height 8
checkbox input "true"
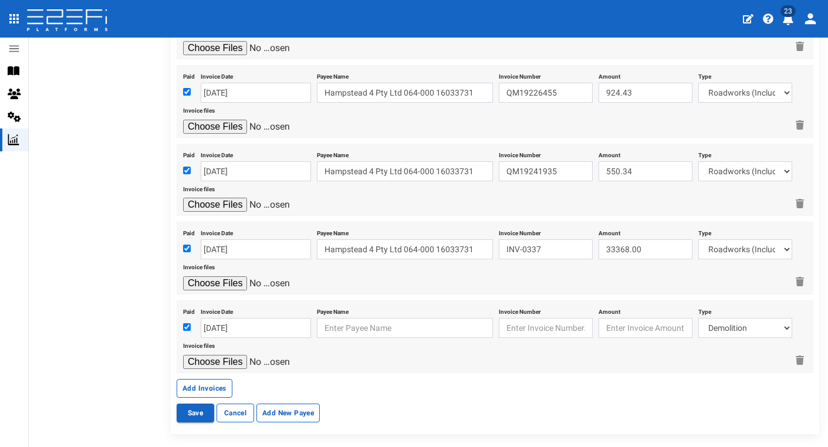
scroll to position [622, 0]
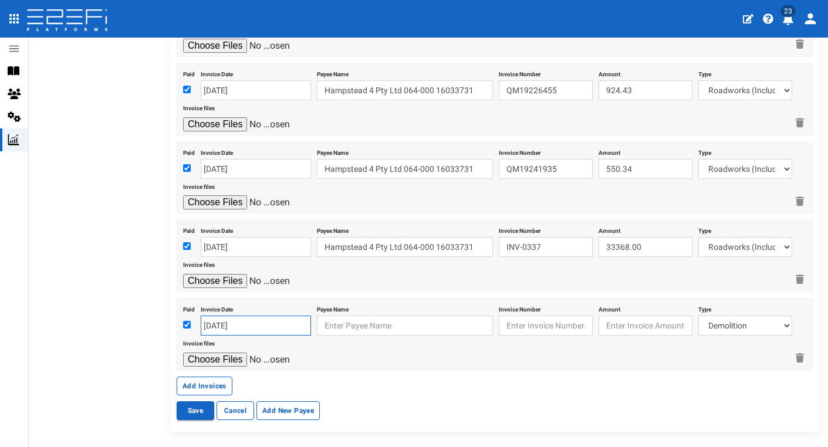
click at [232, 316] on input "[DATE]" at bounding box center [256, 326] width 110 height 20
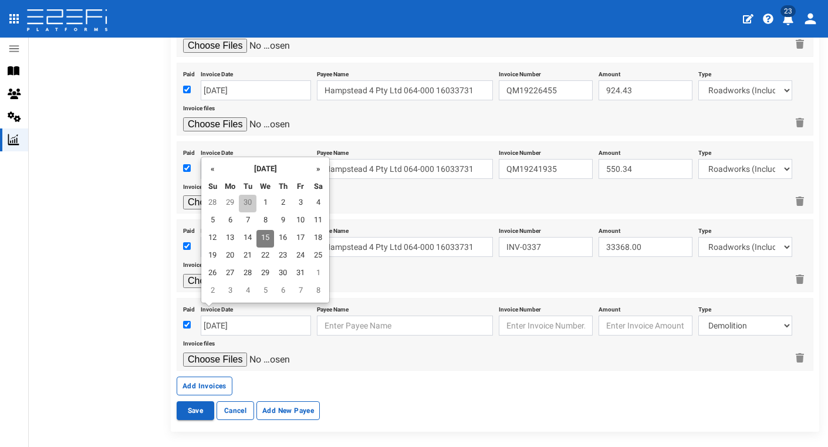
click at [251, 197] on td "30" at bounding box center [248, 204] width 18 height 18
type input "[DATE]"
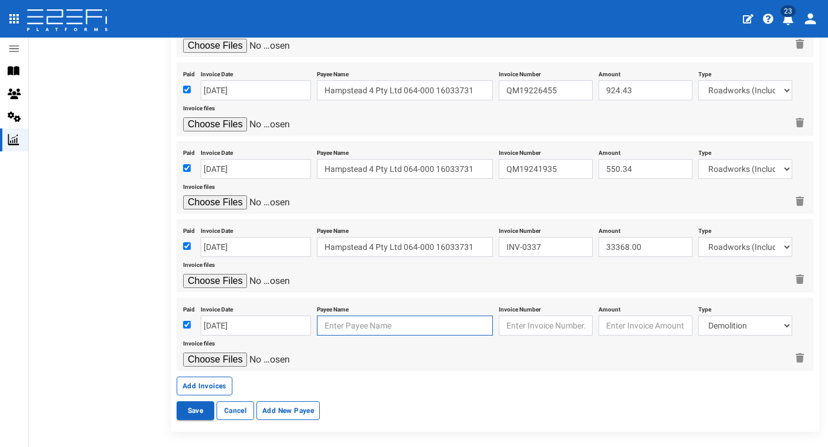
click at [364, 316] on input "text" at bounding box center [405, 326] width 176 height 20
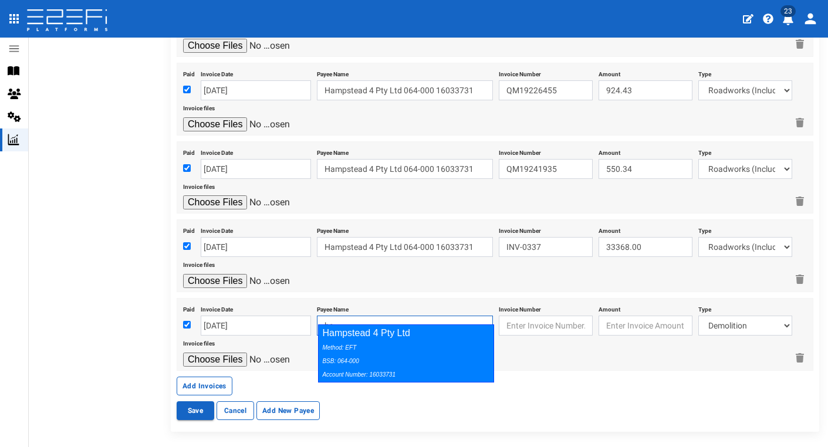
click at [468, 340] on div "Method: EFT BSB: 064-000 Account Number: 16033731" at bounding box center [403, 360] width 162 height 40
type input "Hampstead 4 Pty Ltd 064-000 16033731"
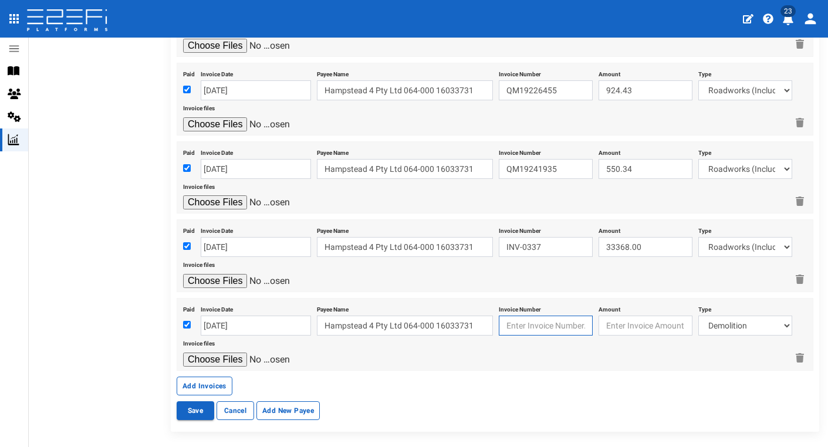
click at [581, 316] on input "text" at bounding box center [546, 326] width 94 height 20
paste input "INV 4028525"
type input "INV 4028525"
click at [670, 316] on input "45204" at bounding box center [645, 326] width 94 height 20
type input "45204.00"
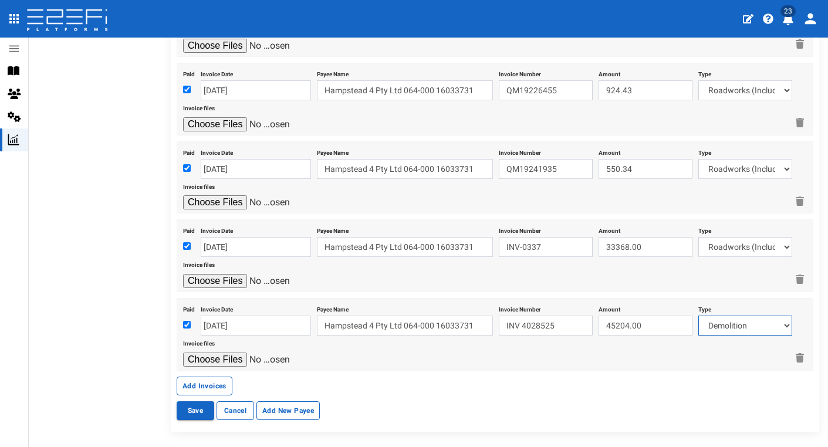
select select "Roadworks (Including Footpaths)~75~CIVIL WORKS"
click at [229, 353] on input "file" at bounding box center [238, 360] width 111 height 14
click at [225, 353] on input "file" at bounding box center [238, 360] width 111 height 14
type input "C:\fakepath\Downer_Inv4028525_Sept2025.pdf"
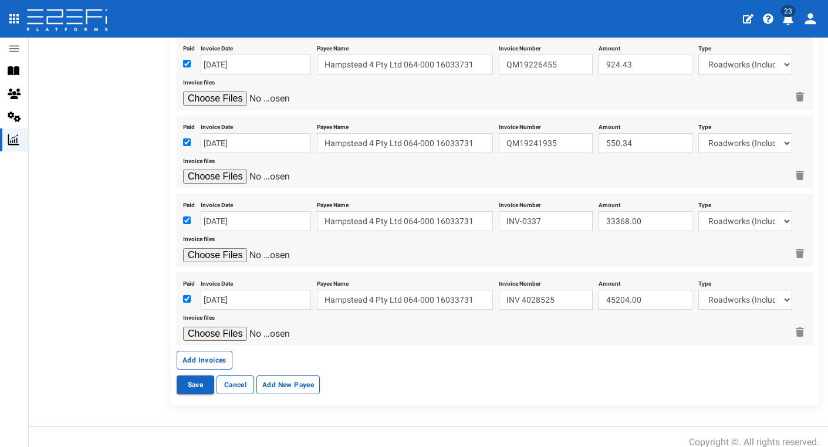
scroll to position [647, 0]
click at [214, 351] on button "Add Invoices" at bounding box center [205, 360] width 56 height 19
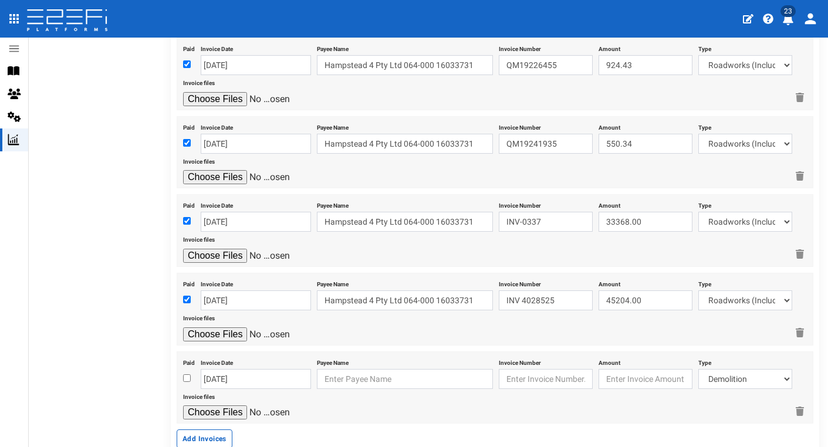
click at [185, 374] on input "checkbox" at bounding box center [187, 378] width 8 height 8
checkbox input "true"
click at [215, 369] on input "[DATE]" at bounding box center [256, 379] width 110 height 20
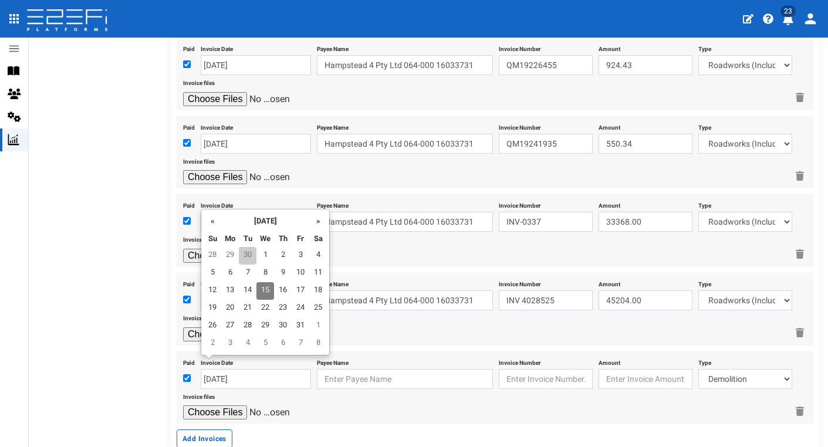
click at [246, 251] on td "30" at bounding box center [248, 256] width 18 height 18
type input "30-09-2025"
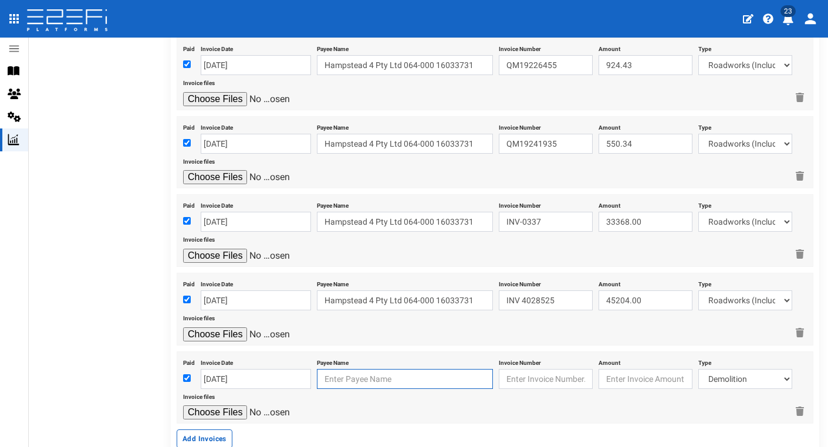
click at [360, 369] on input "text" at bounding box center [405, 379] width 176 height 20
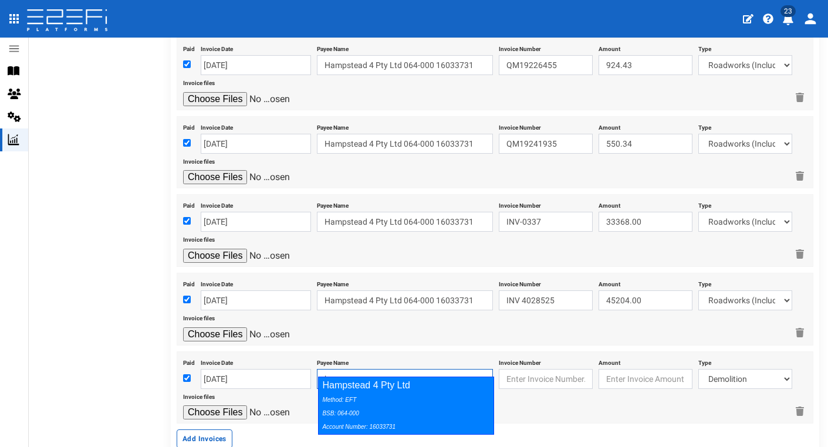
click at [455, 395] on div "Method: EFT BSB: 064-000 Account Number: 16033731" at bounding box center [403, 412] width 162 height 40
type input "Hampstead 4 Pty Ltd 064-000 16033731"
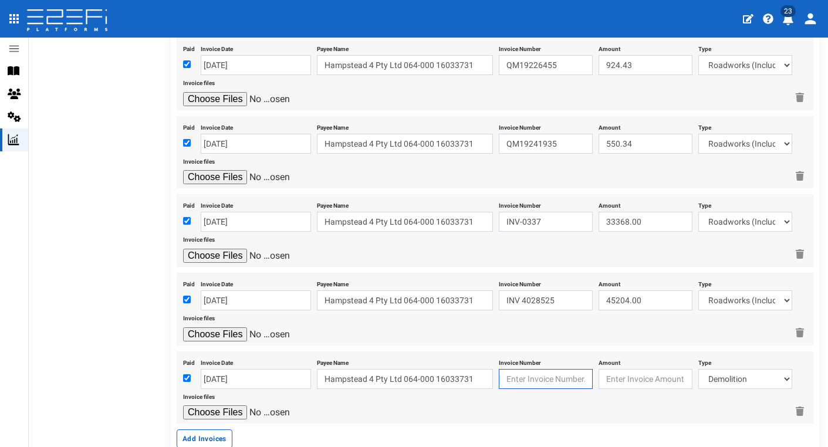
click at [551, 369] on input "text" at bounding box center [546, 379] width 94 height 20
paste input "INV97366"
type input "INV97366"
type input "822.84"
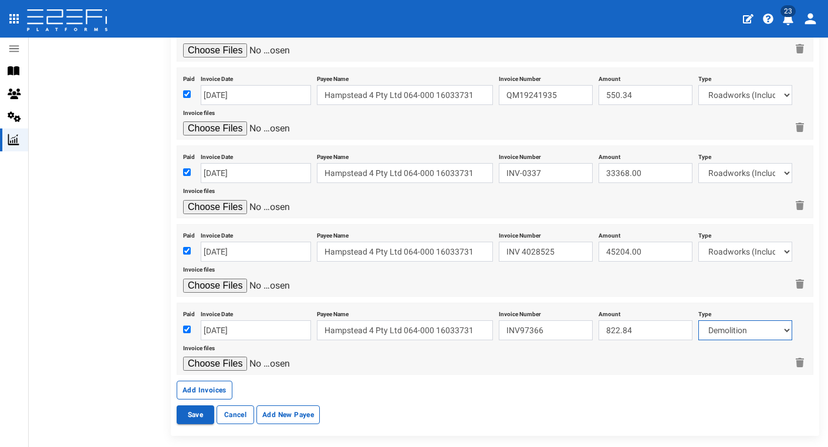
scroll to position [702, 0]
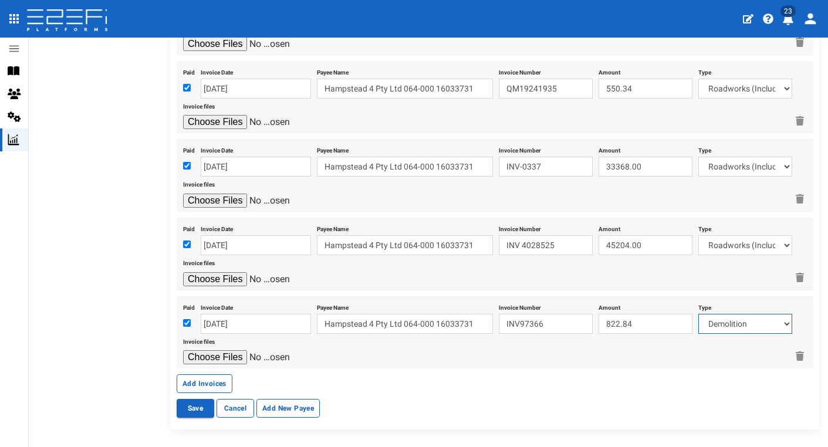
select select "Retaining ~72~CIVIL WORKS"
click at [227, 350] on input "file" at bounding box center [238, 357] width 111 height 14
click at [203, 350] on input "file" at bounding box center [238, 357] width 111 height 14
type input "C:\fakepath\Nuway INV97366.PDF"
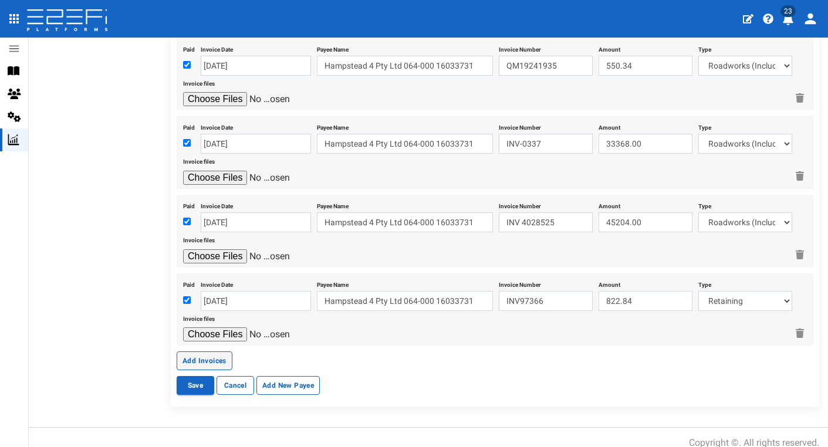
scroll to position [725, 0]
click at [207, 352] on button "Add Invoices" at bounding box center [205, 361] width 56 height 19
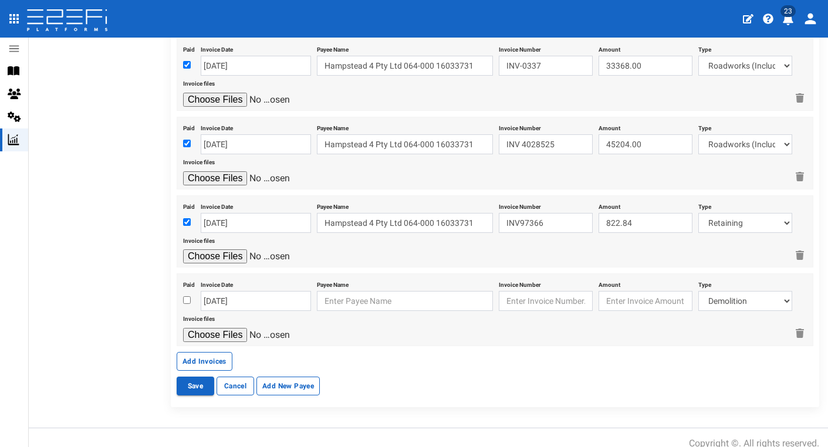
scroll to position [802, 0]
click at [189, 297] on input "checkbox" at bounding box center [187, 301] width 8 height 8
checkbox input "true"
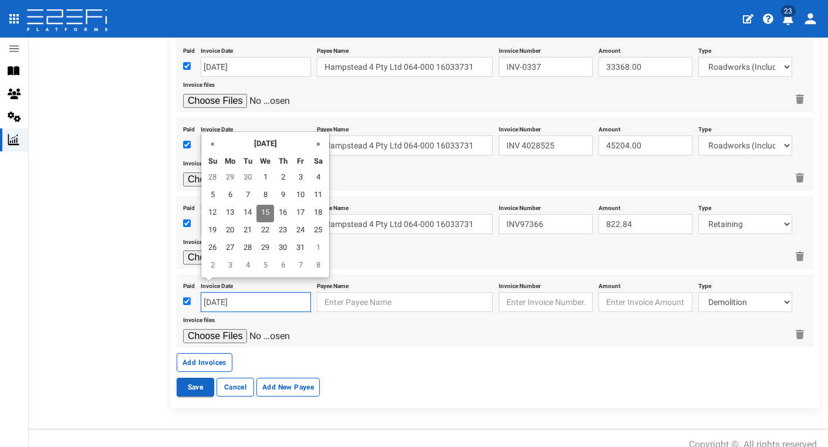
click at [221, 292] on input "[DATE]" at bounding box center [256, 302] width 110 height 20
click at [267, 170] on td "1" at bounding box center [265, 179] width 18 height 18
type input "01-10-2025"
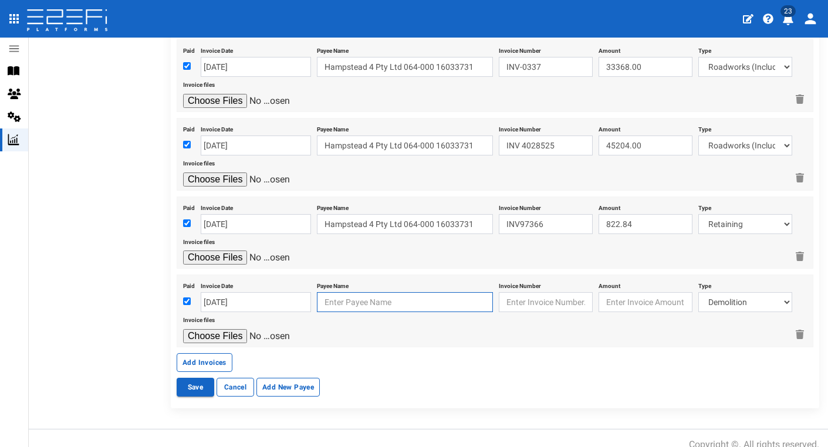
click at [380, 292] on input "text" at bounding box center [405, 302] width 176 height 20
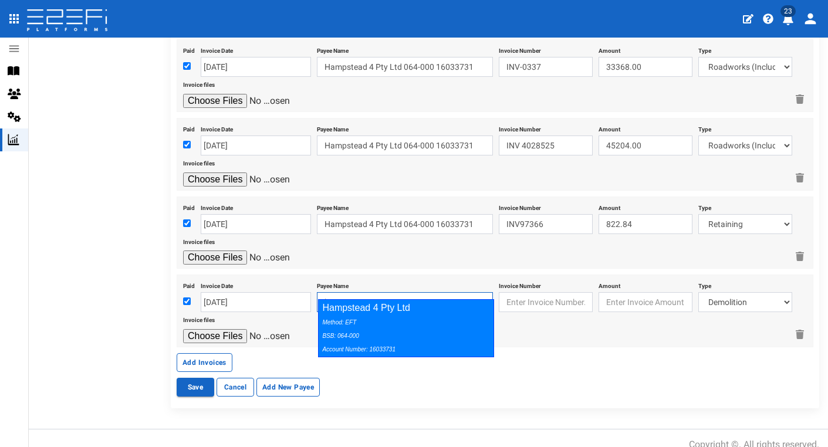
click at [442, 327] on div "Method: EFT BSB: 064-000 Account Number: 16033731" at bounding box center [403, 335] width 162 height 40
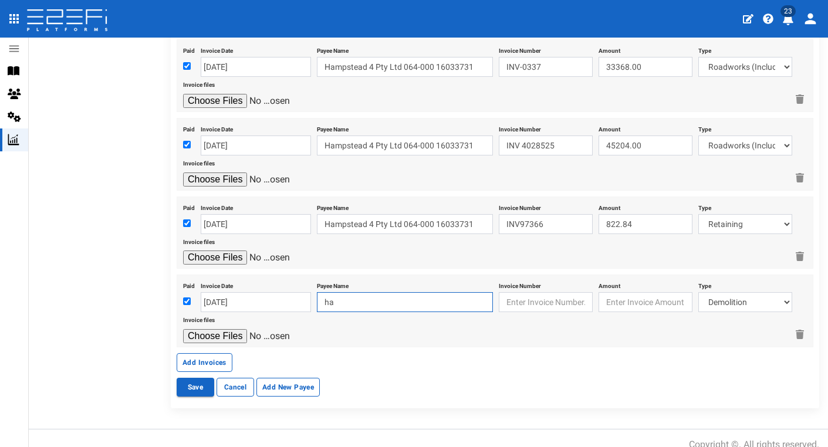
type input "Hampstead 4 Pty Ltd 064-000 16033731"
click at [558, 292] on input "text" at bounding box center [546, 302] width 94 height 20
paste input "INV336729"
type input "INV336729"
type input "231.85"
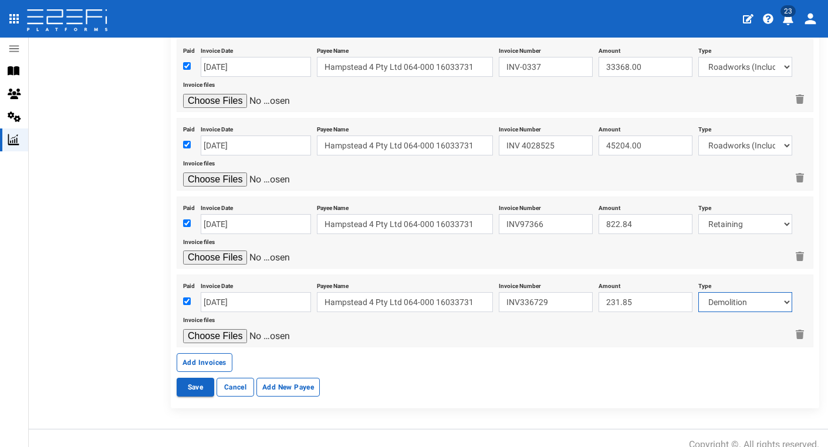
select select "Retaining ~72~CIVIL WORKS"
click at [222, 329] on input "file" at bounding box center [238, 336] width 111 height 14
type input "C:\fakepath\Nuway Landscape Supplies INV336729.PDF"
click at [210, 353] on button "Add Invoices" at bounding box center [205, 362] width 56 height 19
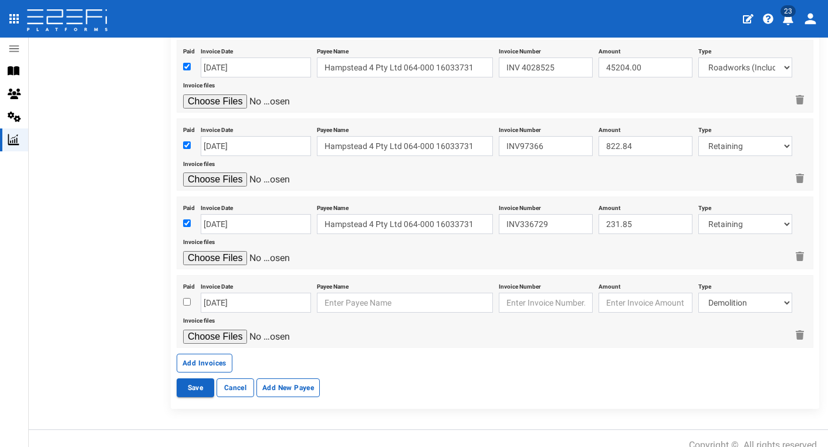
scroll to position [879, 0]
click at [185, 299] on input "checkbox" at bounding box center [187, 303] width 8 height 8
checkbox input "true"
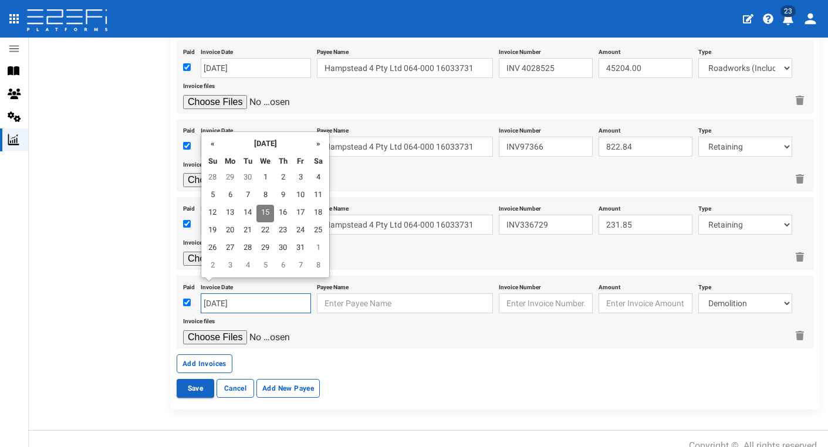
click at [219, 293] on input "15-10-2025" at bounding box center [256, 303] width 110 height 20
click at [268, 192] on td "8" at bounding box center [265, 196] width 18 height 18
type input "08-10-2025"
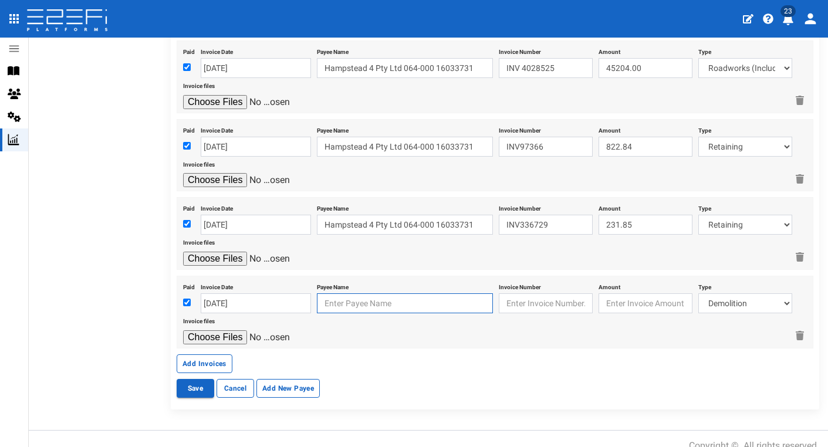
click at [367, 294] on input "text" at bounding box center [405, 303] width 176 height 20
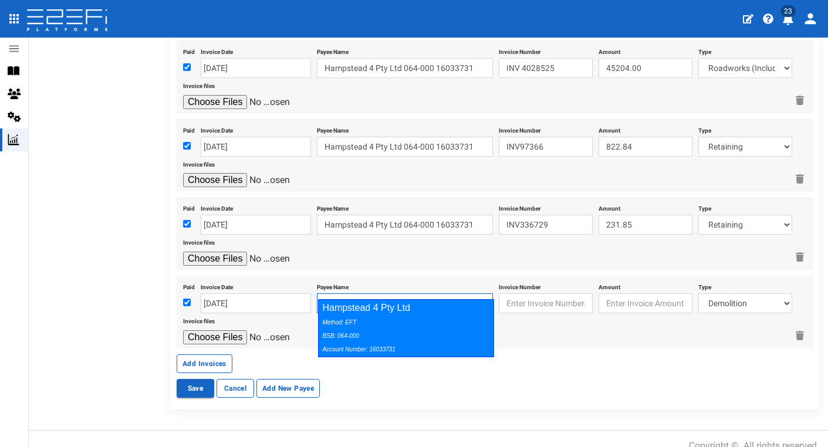
click at [468, 329] on div "Method: EFT BSB: 064-000 Account Number: 16033731" at bounding box center [403, 335] width 162 height 40
type input "Hampstead 4 Pty Ltd 064-000 16033731"
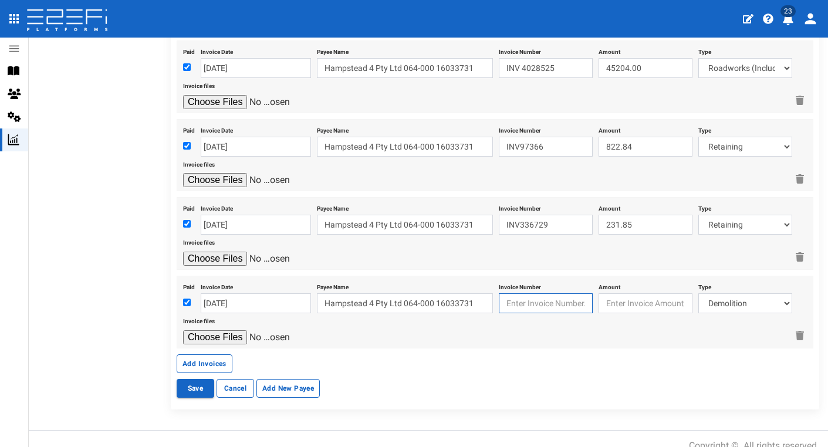
click at [564, 293] on input "text" at bounding box center [546, 303] width 94 height 20
paste input "Q7SI0011574"
type input "Q7SI0011574"
click at [620, 293] on input "number" at bounding box center [645, 303] width 94 height 20
type input "6854.80"
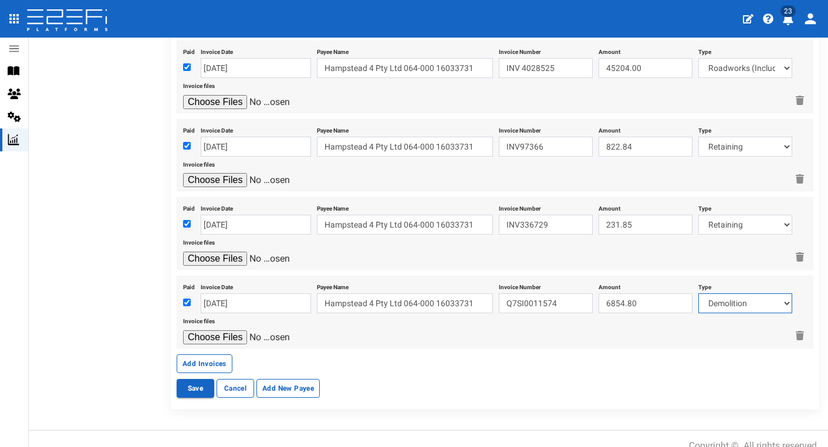
select select "Fencing~70~CIVIL WORKS"
click at [216, 330] on input "file" at bounding box center [238, 337] width 111 height 14
type input "C:\fakepath\TAX INVOICE Oxworks.pdf"
click at [215, 354] on button "Add Invoices" at bounding box center [205, 363] width 56 height 19
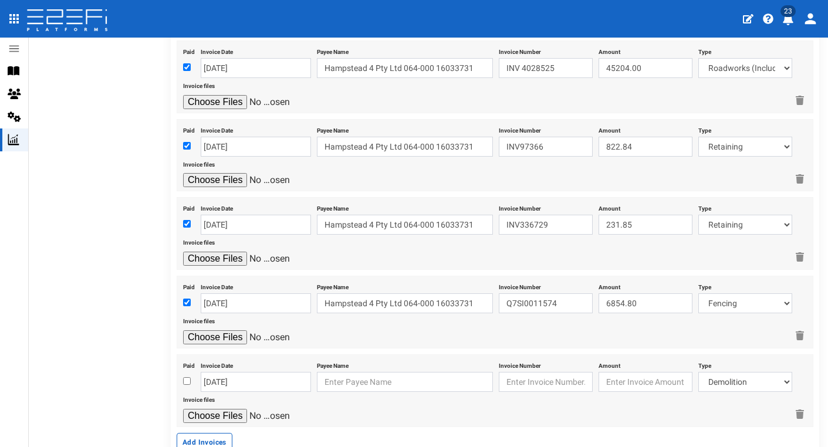
click at [185, 377] on input "checkbox" at bounding box center [187, 381] width 8 height 8
checkbox input "true"
click at [229, 373] on input "[DATE]" at bounding box center [256, 382] width 110 height 20
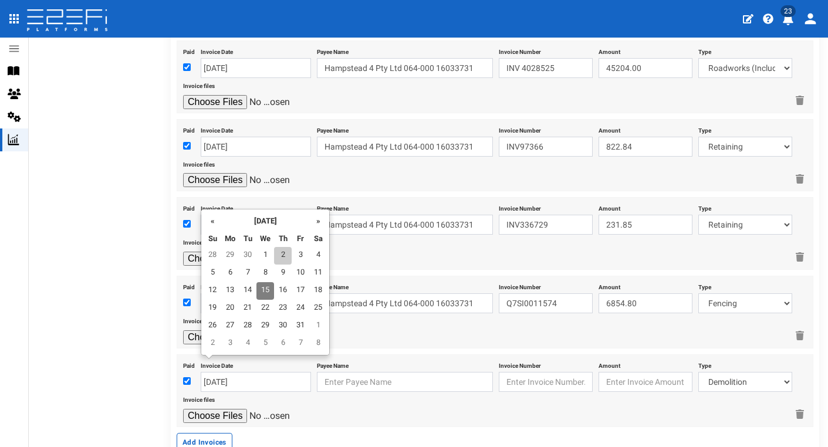
click at [282, 262] on td "2" at bounding box center [283, 256] width 18 height 18
type input "[DATE]"
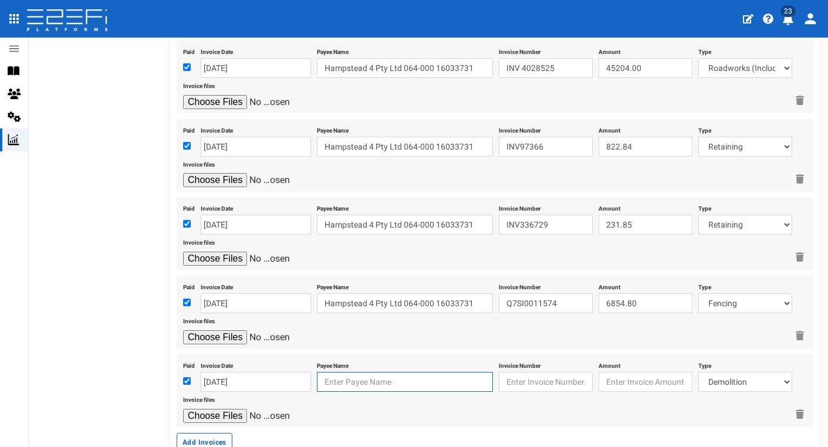
click at [373, 372] on input "text" at bounding box center [405, 382] width 176 height 20
paste input "INV1016547365"
type input "I"
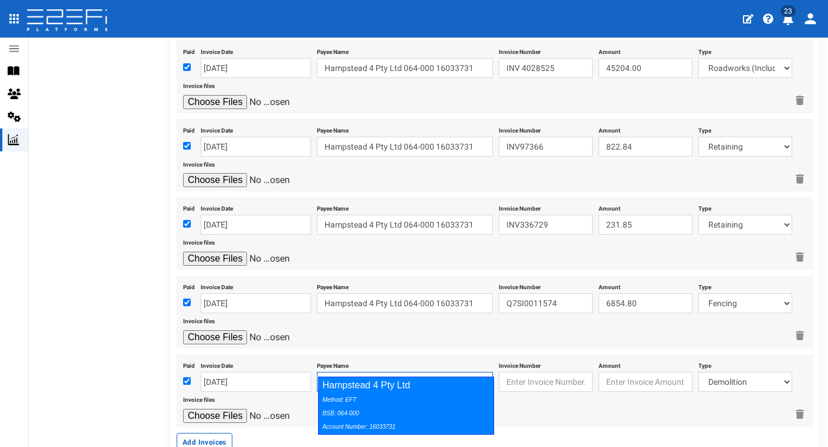
click at [491, 396] on div "Hampstead 4 Pty Ltd Method: EFT BSB: 064-000 Account Number: 16033731" at bounding box center [406, 406] width 176 height 58
type input "Hampstead 4 Pty Ltd 064-000 16033731"
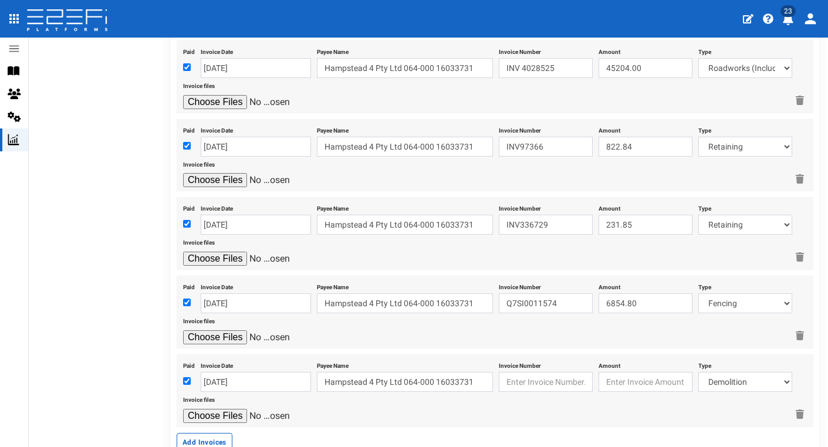
click at [559, 358] on div "Invoice Number" at bounding box center [546, 375] width 94 height 34
click at [558, 372] on input "text" at bounding box center [546, 382] width 94 height 20
paste input "INV1016547365"
type input "INV1016547365"
type input "154.18"
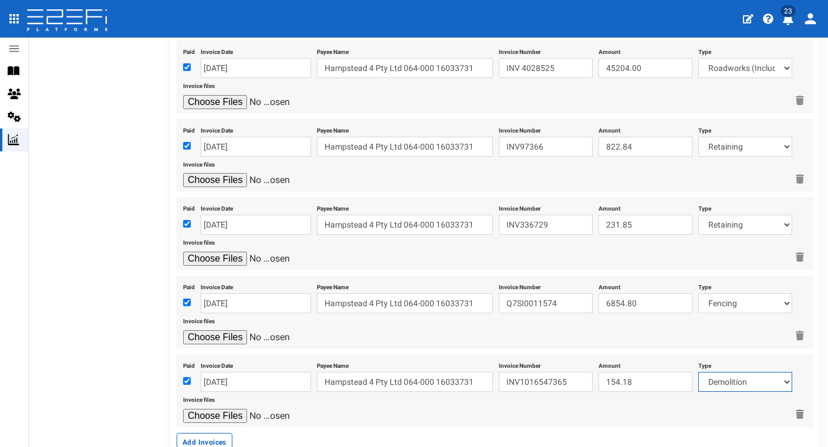
select select "Retaining ~72~CIVIL WORKS"
click at [236, 409] on input "file" at bounding box center [238, 416] width 111 height 14
type input "C:\fakepath\Reece INV1016547365.jpg"
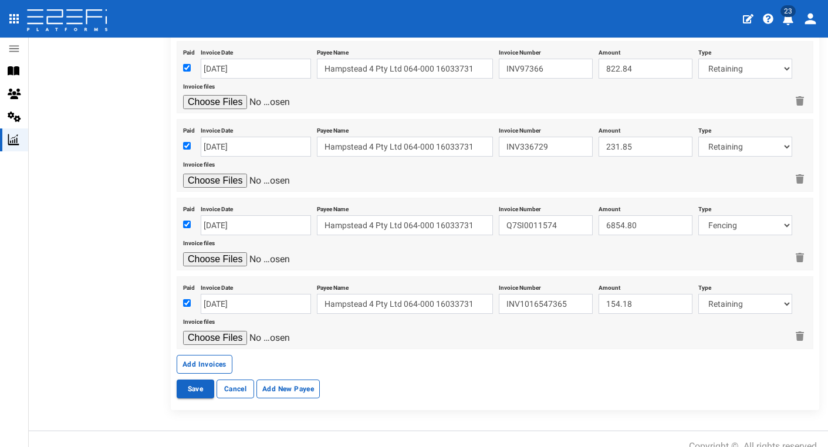
scroll to position [957, 0]
click at [218, 356] on button "Add Invoices" at bounding box center [205, 365] width 56 height 19
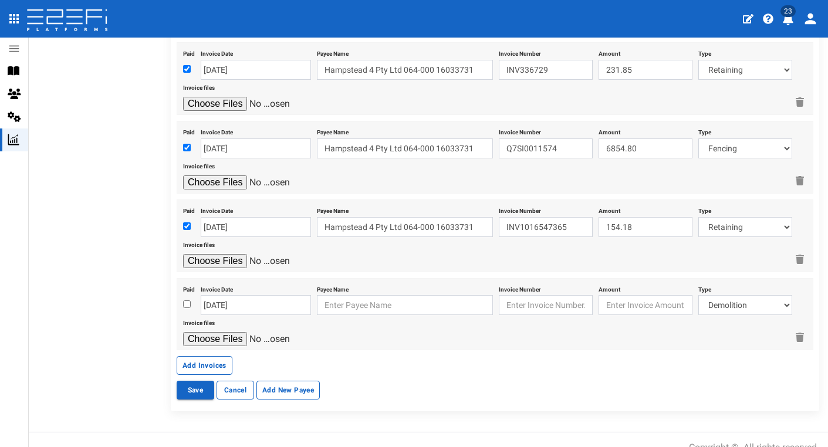
click at [185, 300] on input "checkbox" at bounding box center [187, 304] width 8 height 8
checkbox input "true"
click at [229, 295] on input "[DATE]" at bounding box center [256, 305] width 110 height 20
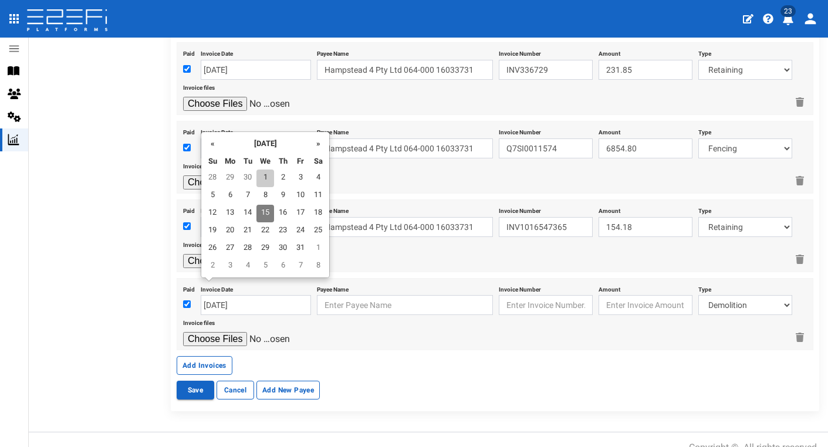
click at [265, 175] on td "1" at bounding box center [265, 179] width 18 height 18
type input "[DATE]"
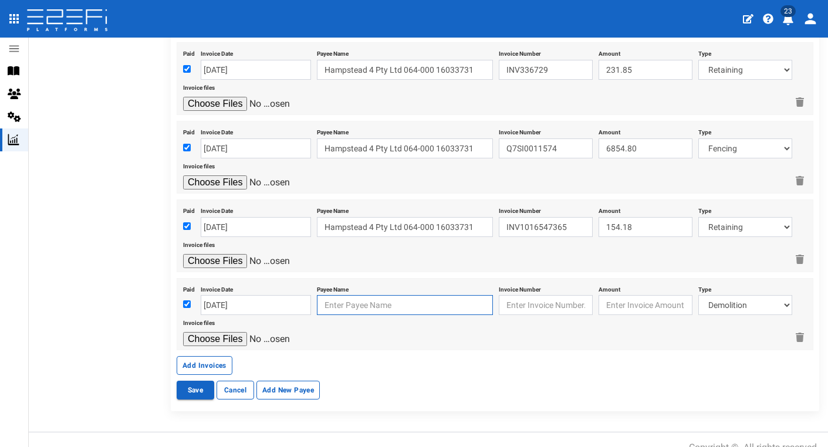
click at [365, 295] on input "text" at bounding box center [405, 305] width 176 height 20
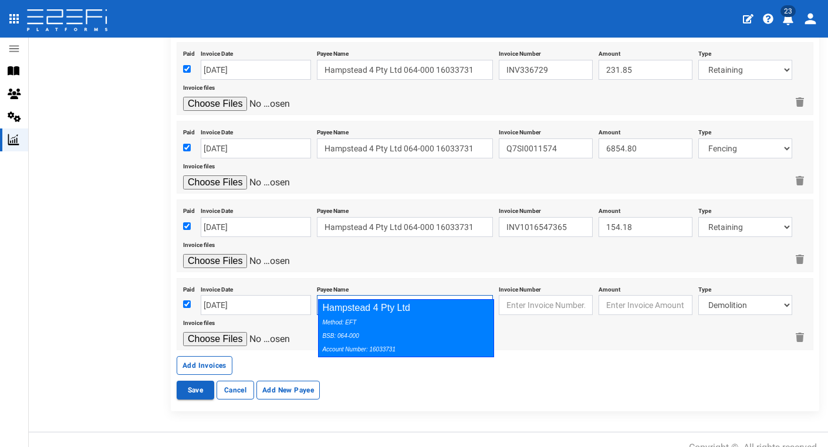
click at [463, 325] on div "Method: EFT BSB: 064-000 Account Number: 16033731" at bounding box center [403, 335] width 162 height 40
type input "Hampstead 4 Pty Ltd 064-000 16033731"
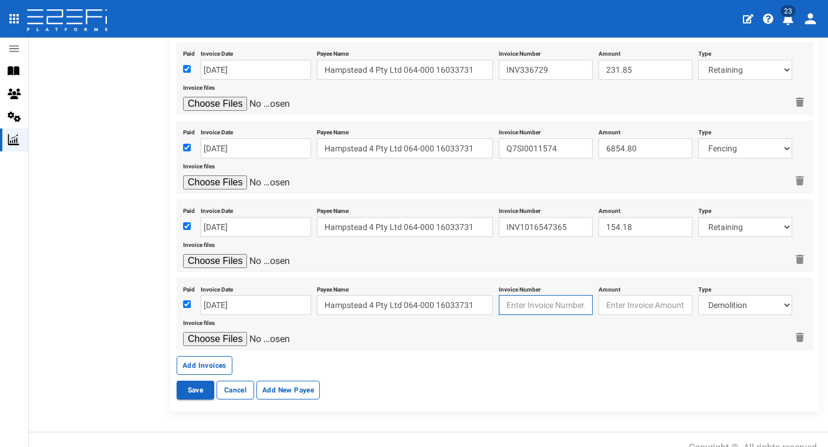
click at [571, 295] on input "text" at bounding box center [546, 305] width 94 height 20
paste input "INV-0161"
type input "INV-0161"
type input "2300.00"
click at [229, 332] on input "file" at bounding box center [238, 339] width 111 height 14
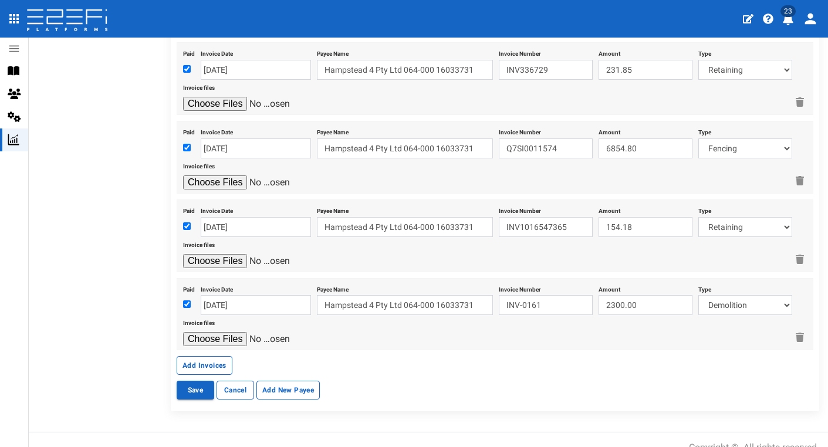
type input "C:\fakepath\Sargent Skip Bins INV-0161.pdf"
click at [212, 356] on button "Add Invoices" at bounding box center [205, 365] width 56 height 19
click at [189, 302] on input "checkbox" at bounding box center [187, 306] width 8 height 8
checkbox input "true"
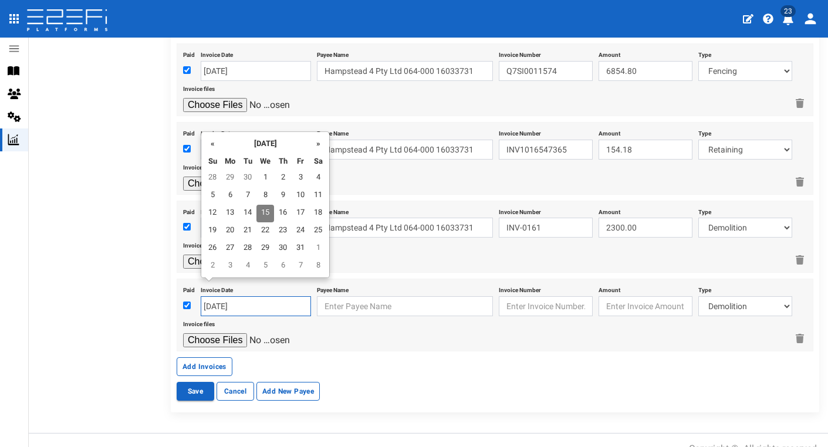
click at [216, 296] on input "[DATE]" at bounding box center [256, 306] width 110 height 20
click at [242, 176] on td "30" at bounding box center [248, 179] width 18 height 18
type input "[DATE]"
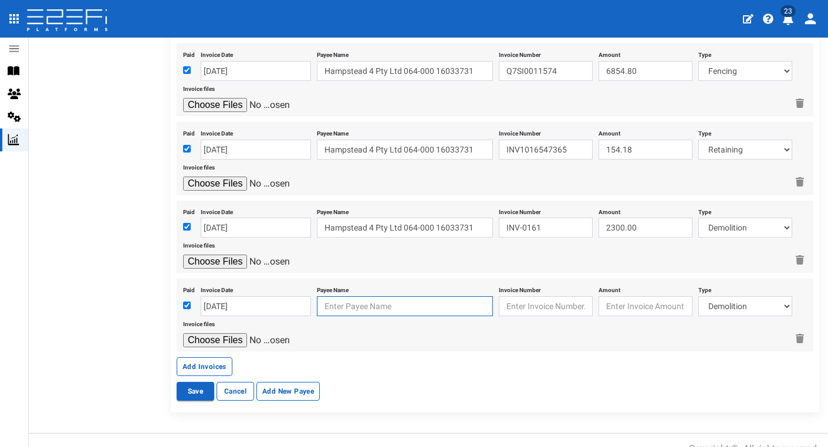
click at [335, 296] on input "text" at bounding box center [405, 306] width 176 height 20
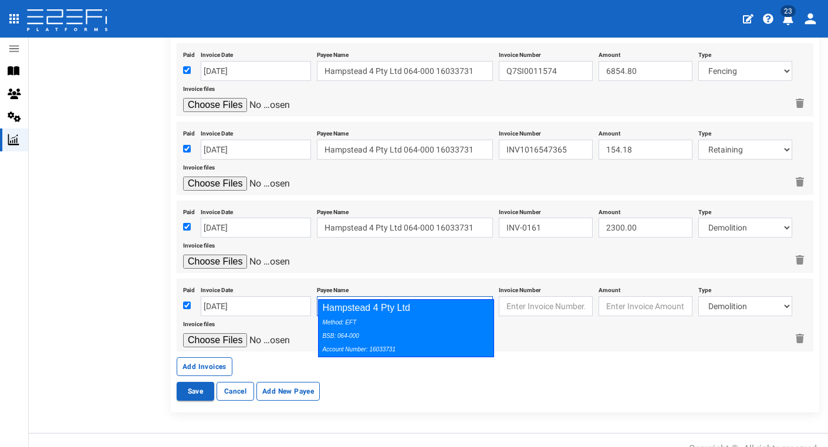
click at [487, 320] on div "Hampstead 4 Pty Ltd Method: EFT BSB: 064-000 Account Number: 16033731" at bounding box center [406, 328] width 176 height 58
type input "Hampstead 4 Pty Ltd 064-000 16033731"
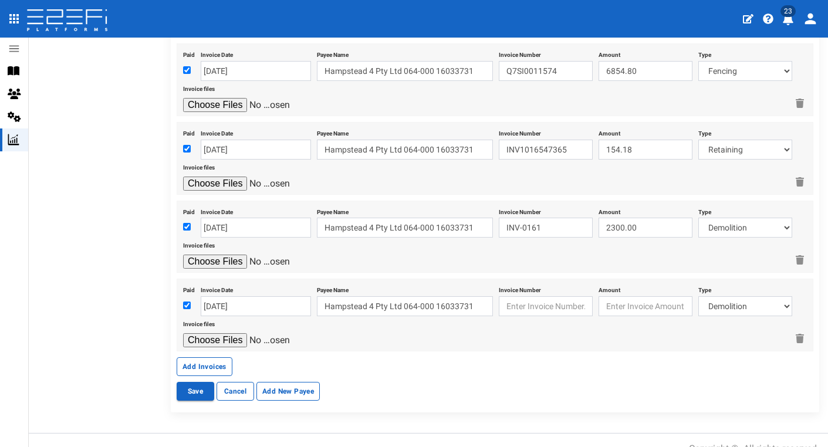
click at [554, 282] on div "Invoice Number" at bounding box center [546, 299] width 94 height 34
click at [554, 296] on input "text" at bounding box center [546, 306] width 94 height 20
paste input "INV21156"
type input "INV21156"
type input "1000"
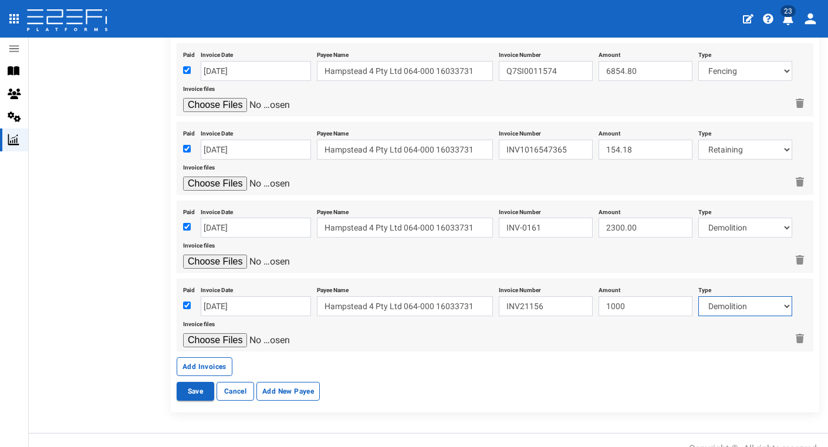
select select "Sub-Consultants (including Council Fees)~115~CONSULTANT/PROFESSIONAL FEES"
click at [232, 333] on input "file" at bounding box center [238, 340] width 111 height 14
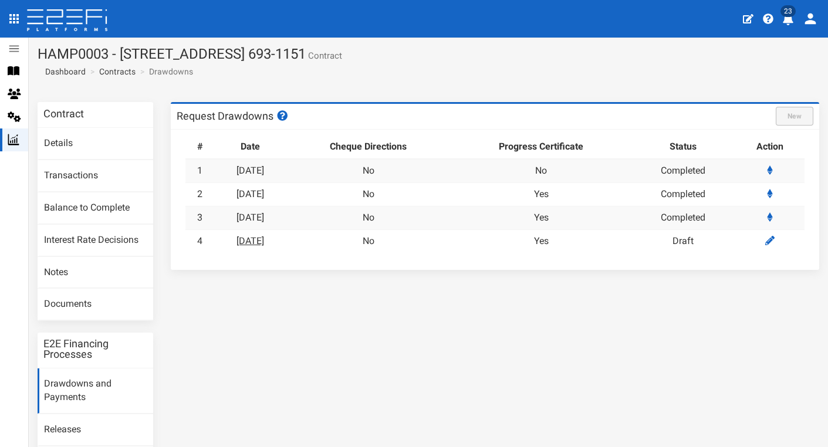
click at [264, 236] on link "25-09-2025" at bounding box center [250, 240] width 28 height 11
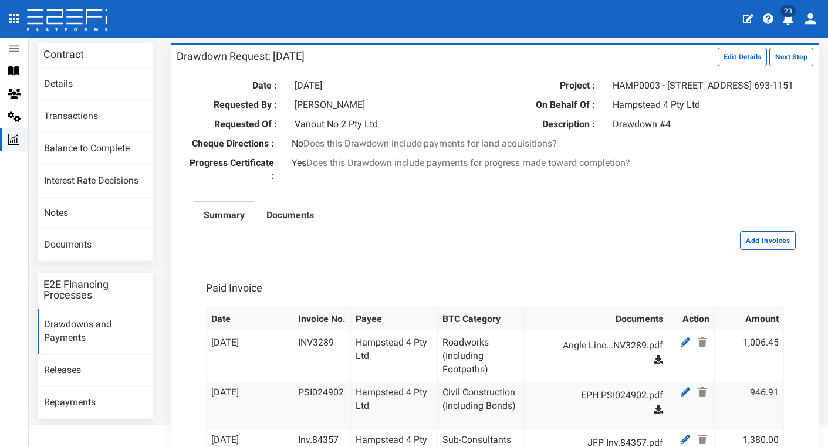
scroll to position [54, 0]
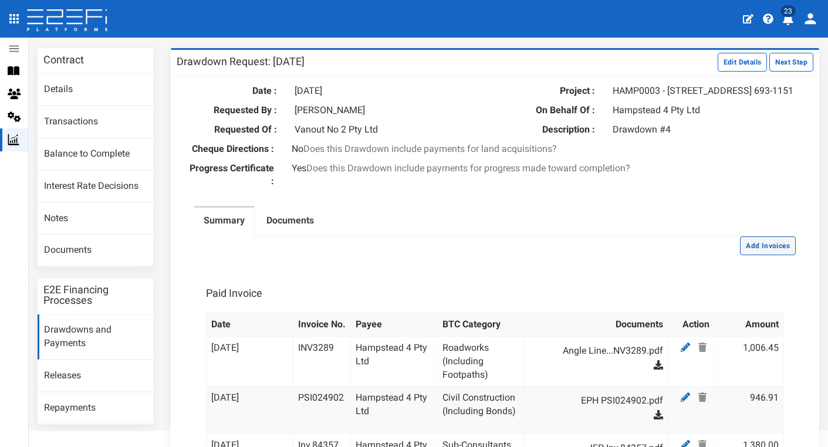
click at [760, 249] on button "Add Invoices" at bounding box center [768, 245] width 56 height 19
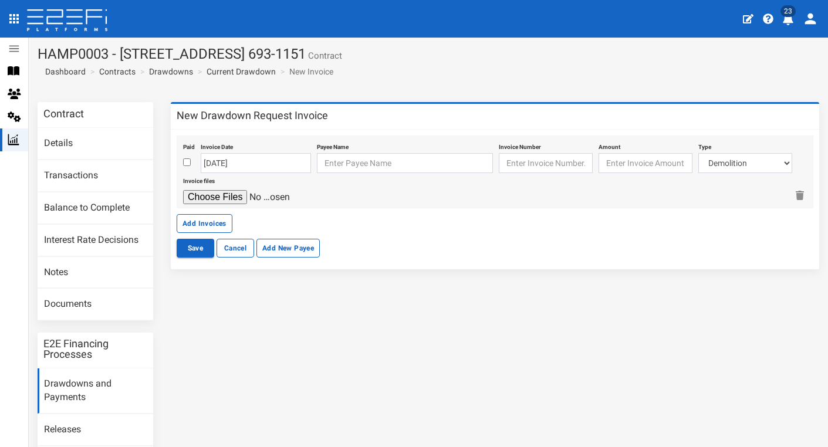
click at [186, 163] on input "checkbox" at bounding box center [187, 162] width 8 height 8
checkbox input "true"
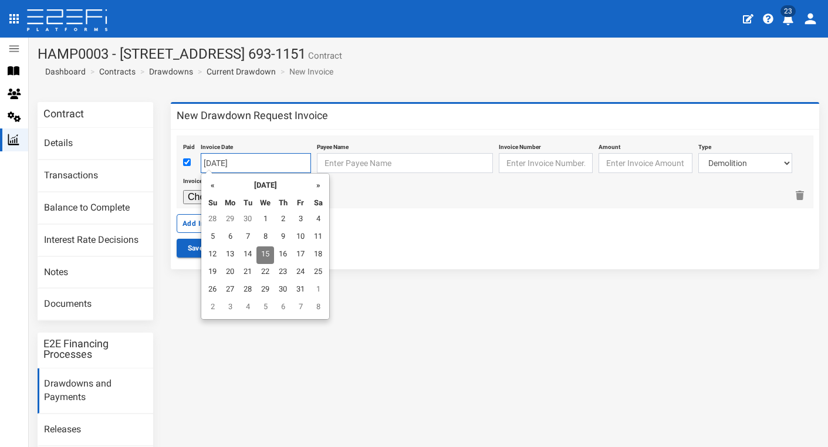
click at [236, 155] on input "[DATE]" at bounding box center [256, 163] width 110 height 20
click at [210, 182] on th "«" at bounding box center [213, 185] width 18 height 18
click at [208, 216] on td "31" at bounding box center [213, 220] width 18 height 18
type input "[DATE]"
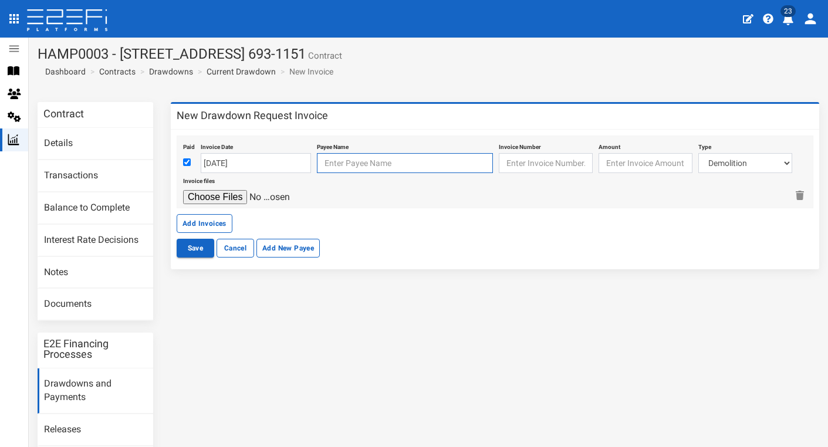
click at [373, 158] on input "text" at bounding box center [405, 163] width 176 height 20
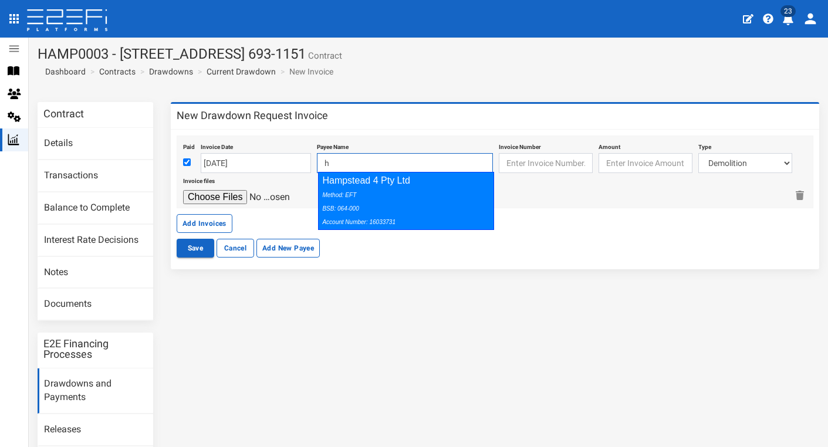
click at [463, 189] on div "Method: EFT BSB: 064-000 Account Number: 16033731" at bounding box center [403, 208] width 162 height 40
type input "Hampstead 4 Pty Ltd 064-000 16033731"
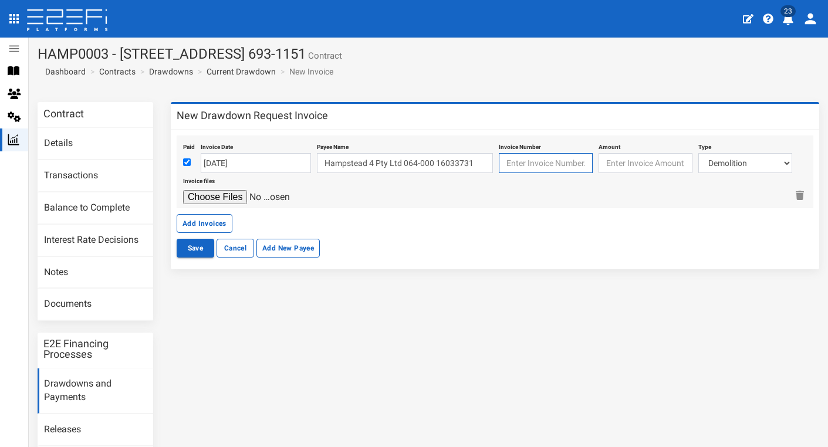
click at [519, 167] on input "text" at bounding box center [546, 163] width 94 height 20
paste input "QLD2332335256"
type input "QLD2332335256"
type input "294.00"
select select "Traffic Control ~73~CIVIL WORKS"
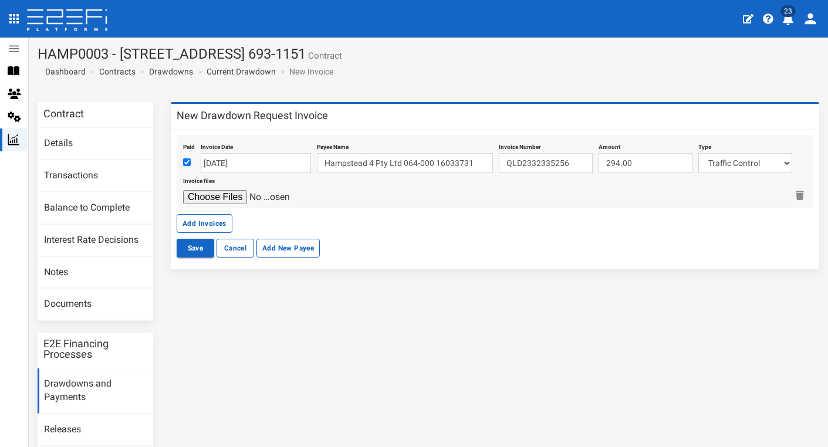
click at [220, 192] on input "file" at bounding box center [238, 197] width 111 height 14
type input "C:\fakepath\AVADA Traffic Pty Ltd (QLD) Invoice QLD2335256.pdf"
click at [211, 219] on button "Add Invoices" at bounding box center [205, 223] width 56 height 19
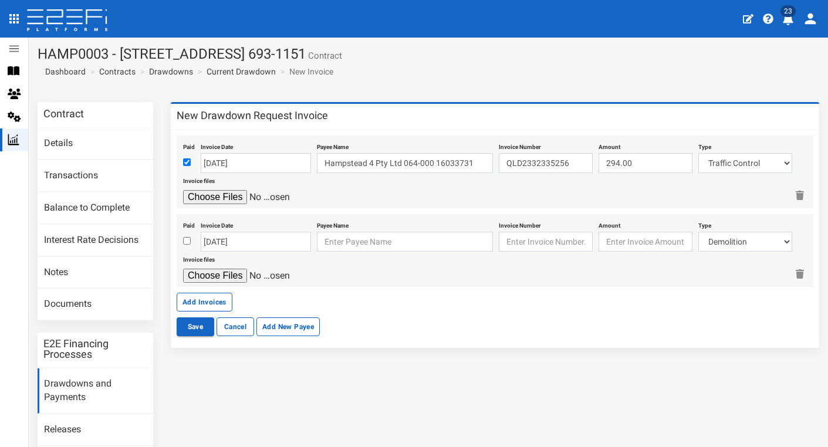
click at [185, 238] on input "checkbox" at bounding box center [187, 241] width 8 height 8
checkbox input "true"
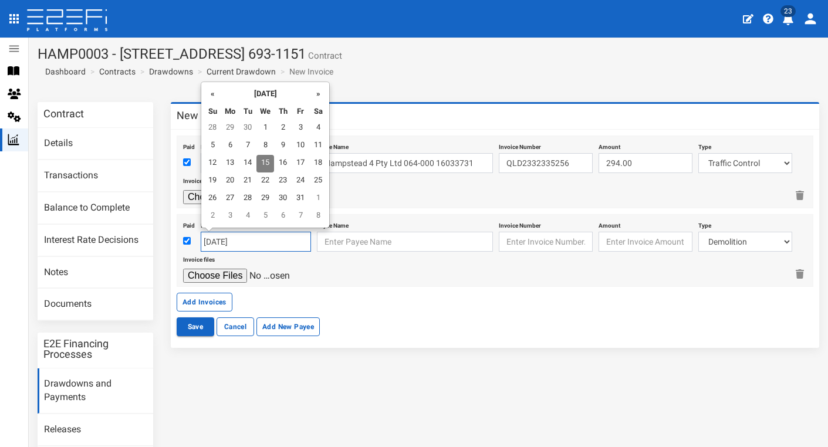
click at [218, 240] on input "15-10-2025" at bounding box center [256, 242] width 110 height 20
click at [211, 94] on th "«" at bounding box center [213, 93] width 18 height 18
click at [208, 144] on td "7" at bounding box center [213, 146] width 18 height 18
type input "[DATE]"
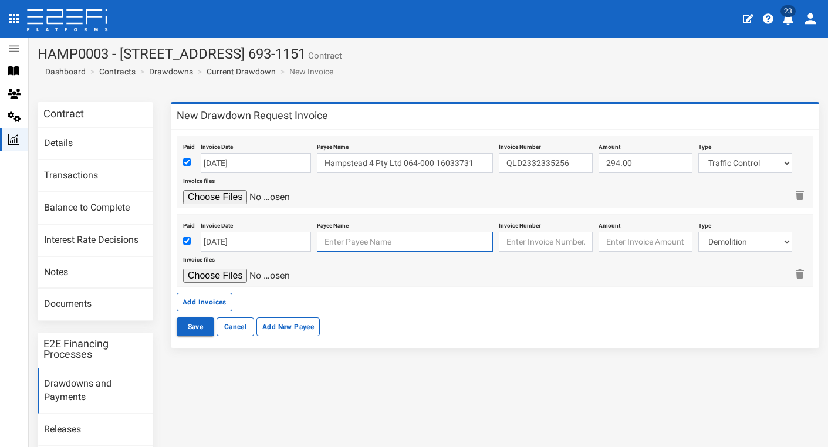
click at [354, 238] on input "text" at bounding box center [405, 242] width 176 height 20
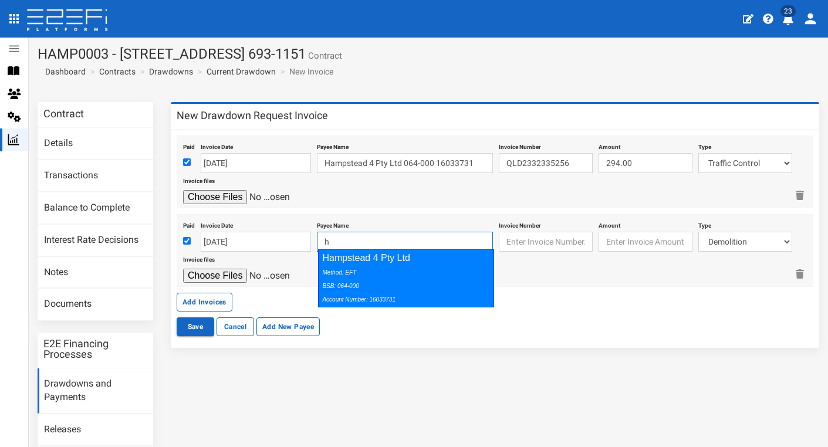
click at [469, 271] on div "Method: EFT BSB: 064-000 Account Number: 16033731" at bounding box center [403, 285] width 162 height 40
type input "Hampstead 4 Pty Ltd 064-000 16033731"
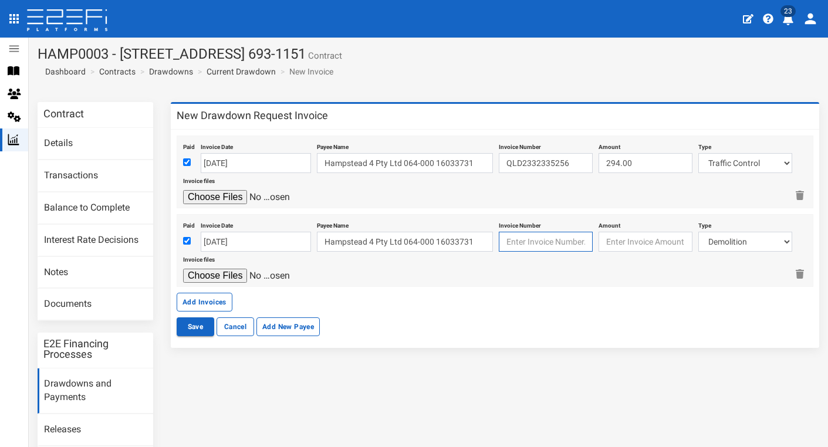
click at [535, 245] on input "text" at bounding box center [546, 242] width 94 height 20
click at [629, 247] on input "number" at bounding box center [645, 242] width 94 height 20
type input "126.00"
select select "Traffic Control ~73~CIVIL WORKS"
click at [554, 238] on input "text" at bounding box center [546, 242] width 94 height 20
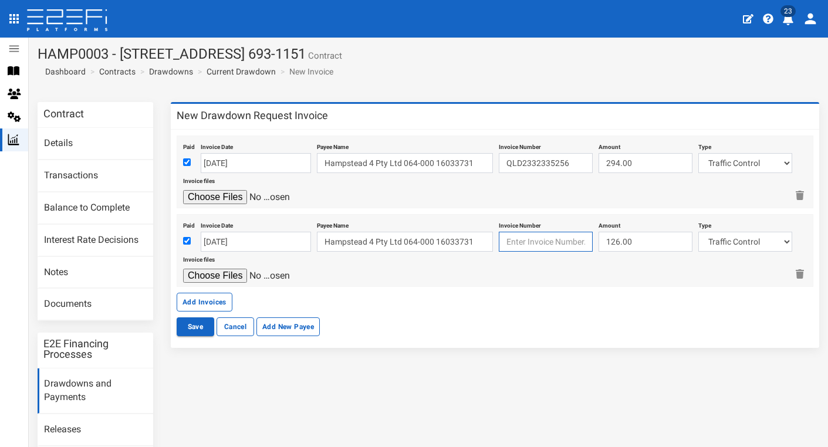
paste input "QLD2336566"
type input "QLD2336566"
click at [215, 272] on input "file" at bounding box center [238, 276] width 111 height 14
type input "C:\fakepath\AVADA Traffic Pty Ltd (QLD) Invoice QLD2336566.pdf"
click at [212, 302] on button "Add Invoices" at bounding box center [205, 302] width 56 height 19
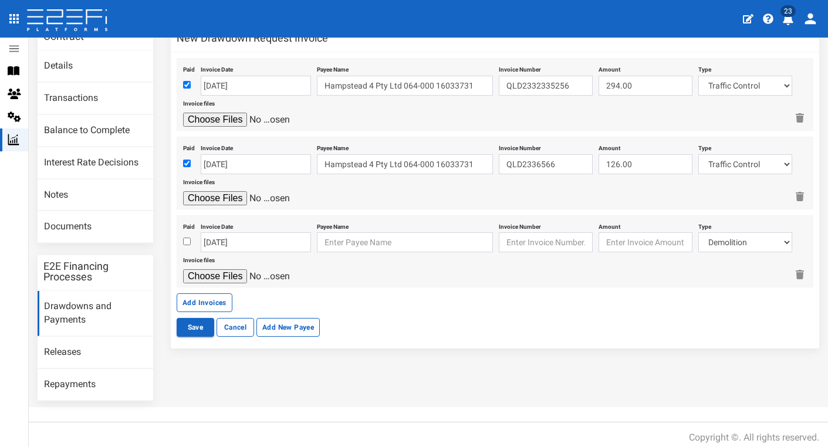
scroll to position [77, 0]
click at [187, 239] on input "checkbox" at bounding box center [187, 242] width 8 height 8
checkbox input "true"
click at [209, 241] on input "[DATE]" at bounding box center [256, 243] width 110 height 20
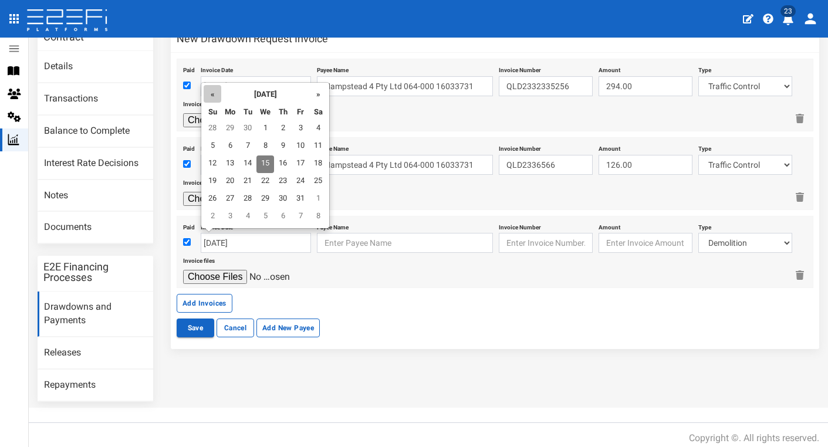
click at [213, 89] on th "«" at bounding box center [213, 94] width 18 height 18
click at [215, 166] on td "14" at bounding box center [213, 164] width 18 height 18
type input "14-09-2025"
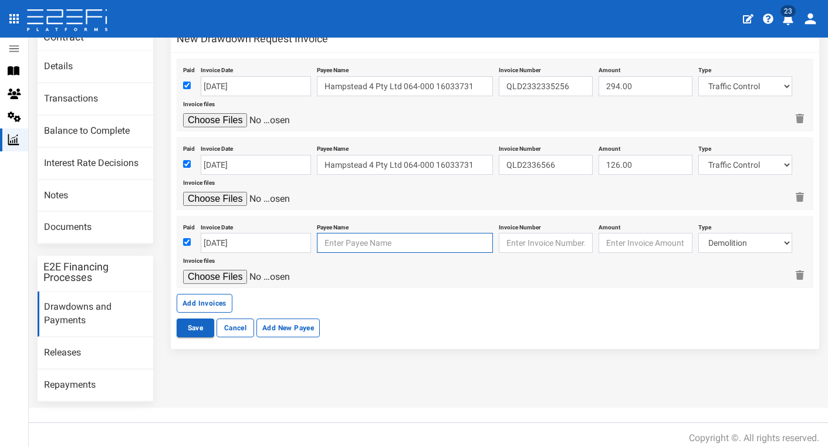
click at [341, 238] on input "text" at bounding box center [405, 243] width 176 height 20
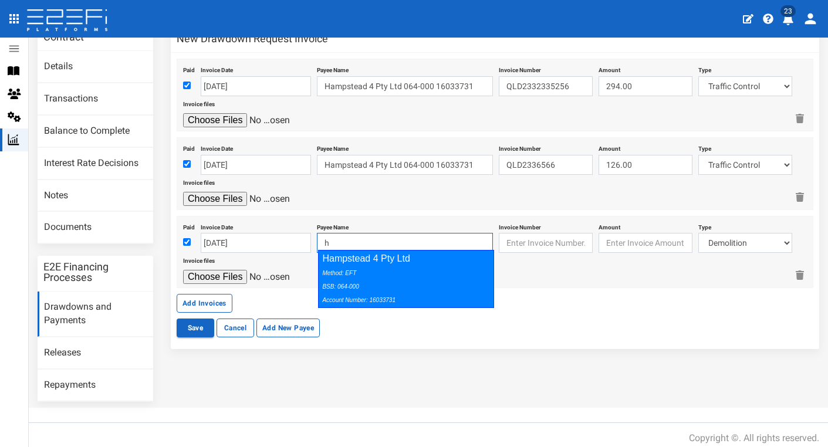
click at [449, 266] on div "Method: EFT BSB: 064-000 Account Number: 16033731" at bounding box center [403, 286] width 162 height 40
type input "Hampstead 4 Pty Ltd 064-000 16033731"
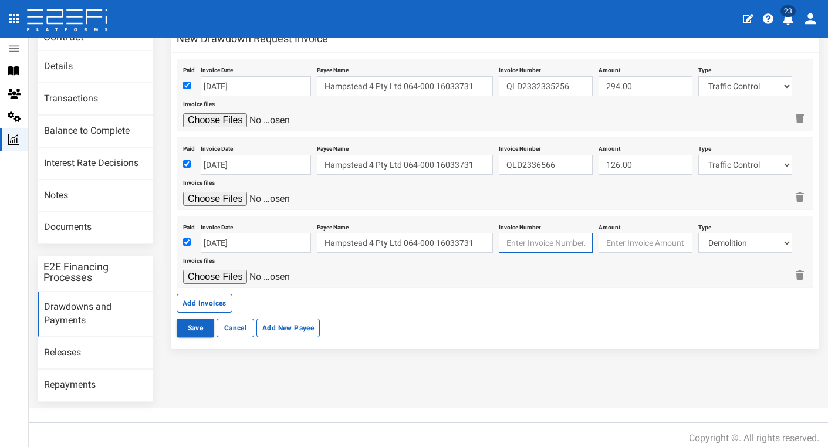
click at [552, 240] on input "text" at bounding box center [546, 243] width 94 height 20
paste input "QLD2338079"
type input "QLD2338079"
type input "671.40"
select select "Traffic Control ~73~CIVIL WORKS"
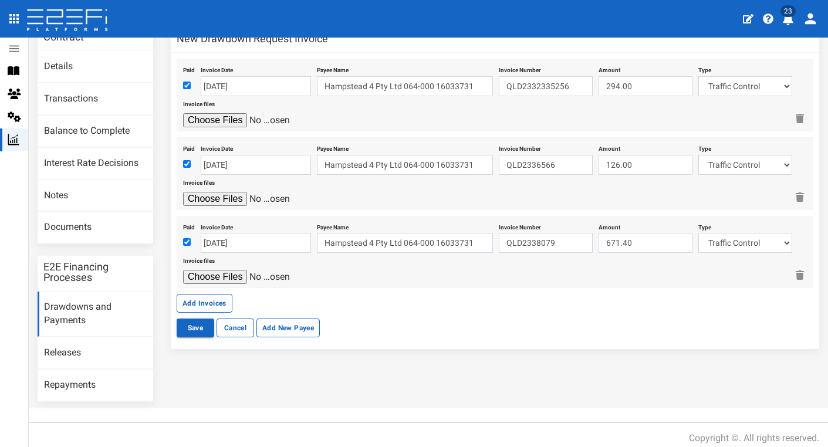
click at [203, 274] on input "file" at bounding box center [238, 277] width 111 height 14
type input "C:\fakepath\AVADA Traffic Pty Ltd (QLD) Invoice QLD2338079.pdf"
click at [215, 296] on button "Add Invoices" at bounding box center [205, 303] width 56 height 19
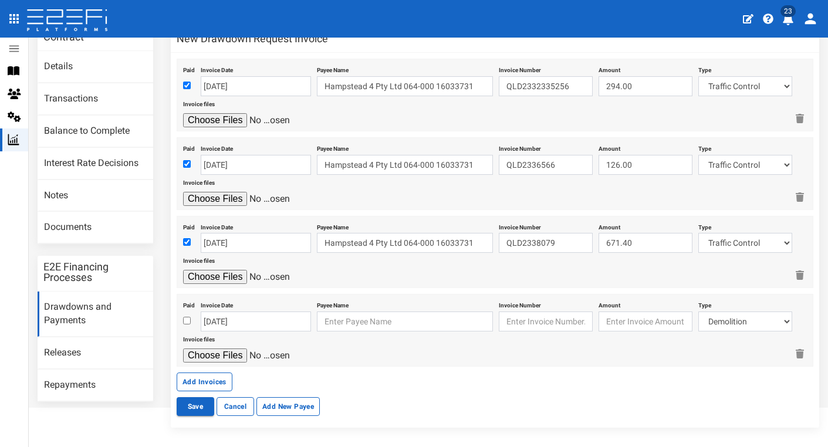
click at [187, 318] on input "checkbox" at bounding box center [187, 321] width 8 height 8
checkbox input "true"
click at [214, 320] on input "[DATE]" at bounding box center [256, 322] width 110 height 20
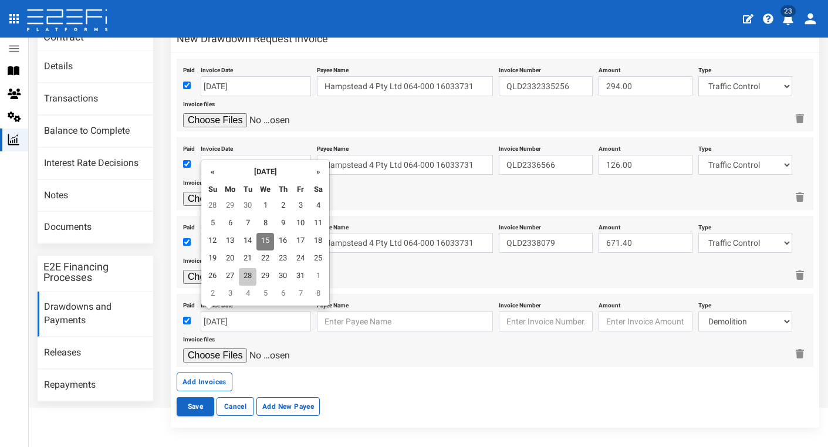
click at [241, 276] on td "28" at bounding box center [248, 277] width 18 height 18
click at [228, 322] on input "28-10-2025" at bounding box center [256, 322] width 110 height 20
click at [219, 174] on th "«" at bounding box center [213, 172] width 18 height 18
click at [215, 272] on td "28" at bounding box center [213, 277] width 18 height 18
type input "28-09-2025"
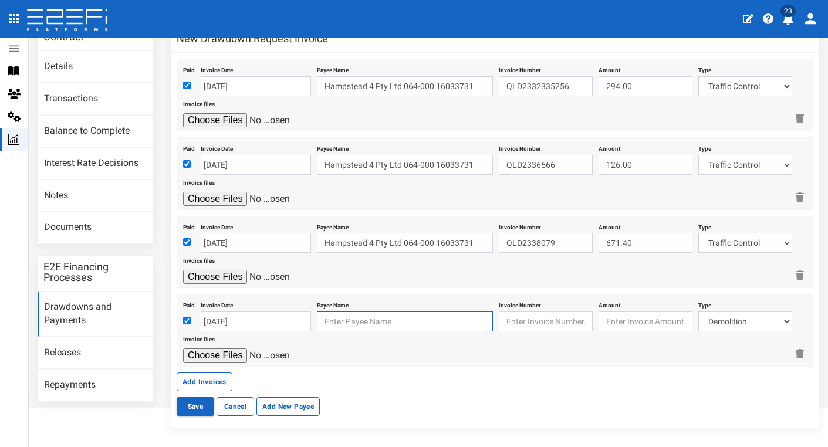
click at [364, 323] on input "text" at bounding box center [405, 322] width 176 height 20
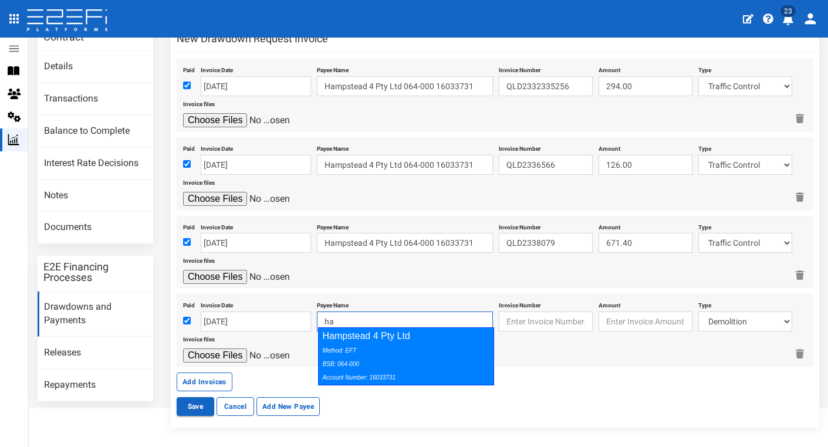
click at [478, 350] on div "Method: EFT BSB: 064-000 Account Number: 16033731" at bounding box center [403, 363] width 162 height 40
type input "Hampstead 4 Pty Ltd 064-000 16033731"
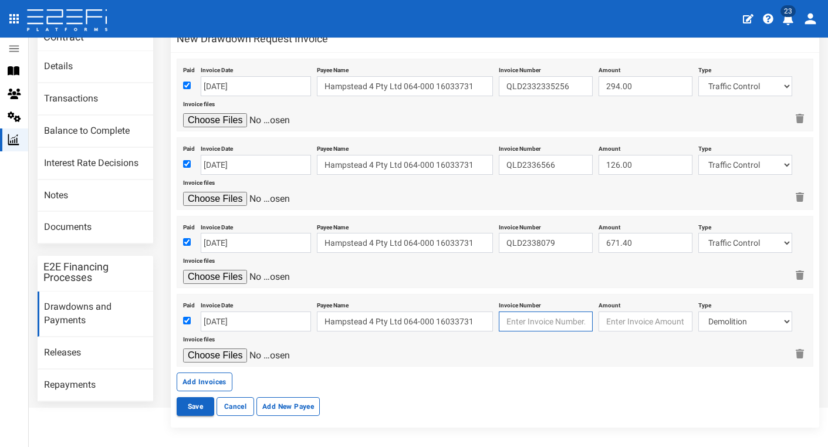
click at [544, 314] on input "text" at bounding box center [546, 322] width 94 height 20
paste input "QLD2341031"
type input "QLD2341031"
click at [611, 319] on input "number" at bounding box center [645, 322] width 94 height 20
type input "126.00"
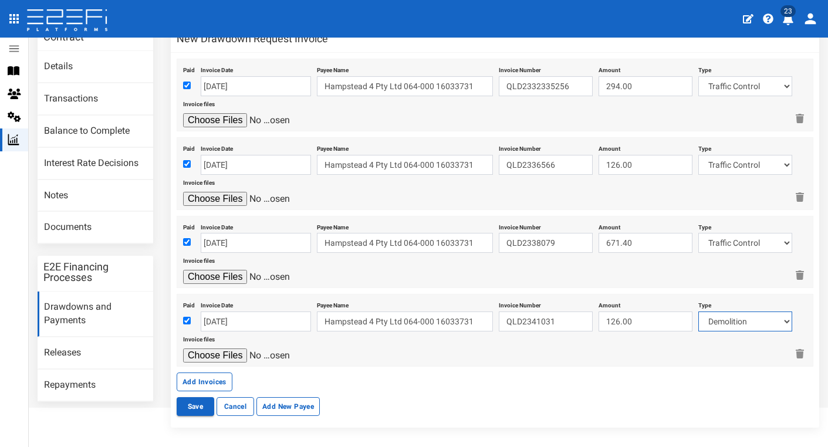
select select "Traffic Control ~73~CIVIL WORKS"
click at [238, 350] on input "file" at bounding box center [238, 355] width 111 height 14
type input "C:\fakepath\AVADA Traffic Pty Ltd (QLD) Invoice QLD2341031.pdf"
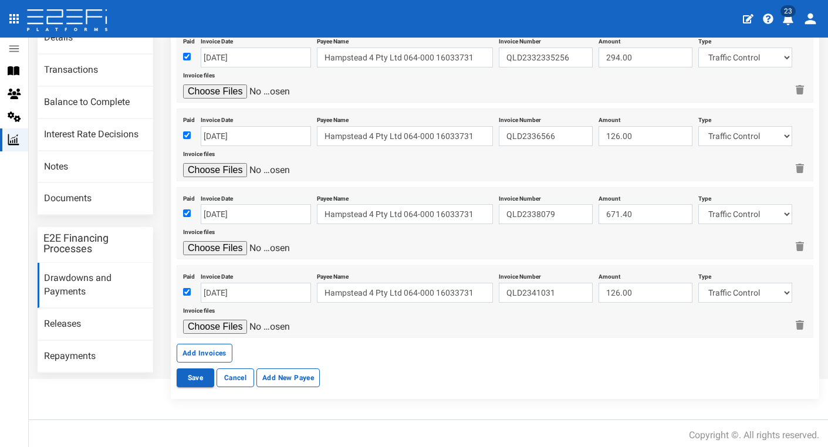
scroll to position [105, 0]
click at [235, 288] on input "28-09-2025" at bounding box center [256, 293] width 110 height 20
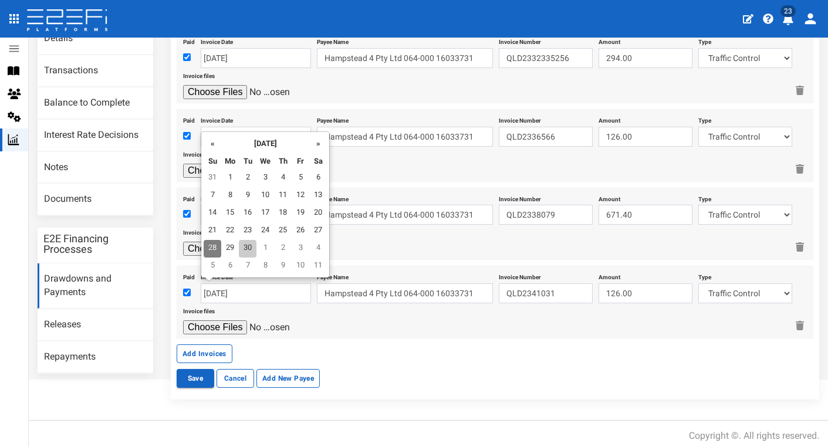
click at [252, 248] on td "30" at bounding box center [248, 249] width 18 height 18
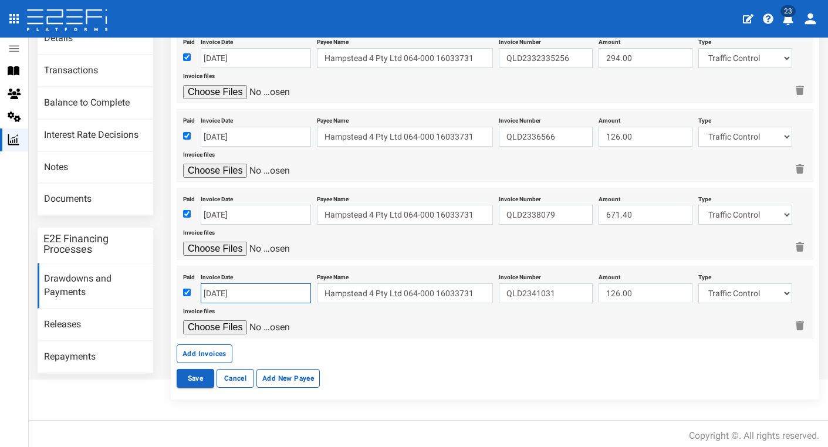
click at [218, 287] on input "[DATE]" at bounding box center [256, 293] width 110 height 20
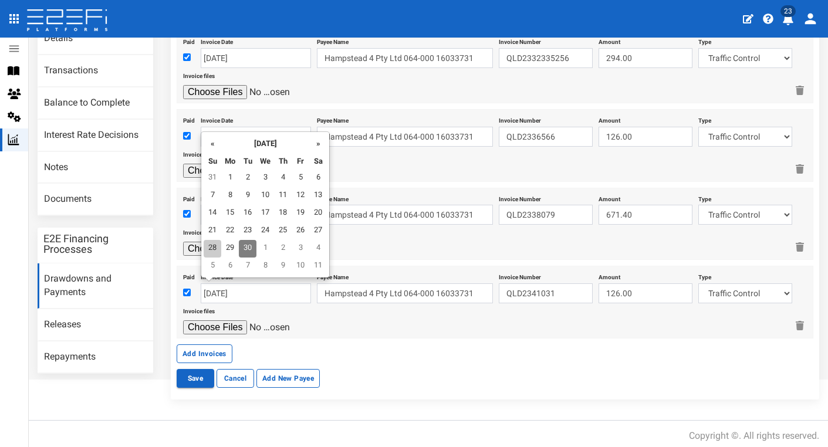
click at [214, 248] on td "28" at bounding box center [213, 249] width 18 height 18
type input "28-09-2025"
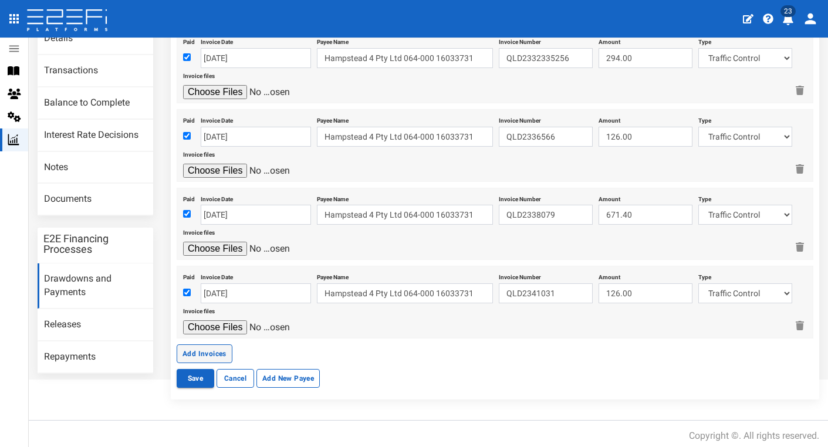
click at [221, 345] on button "Add Invoices" at bounding box center [205, 353] width 56 height 19
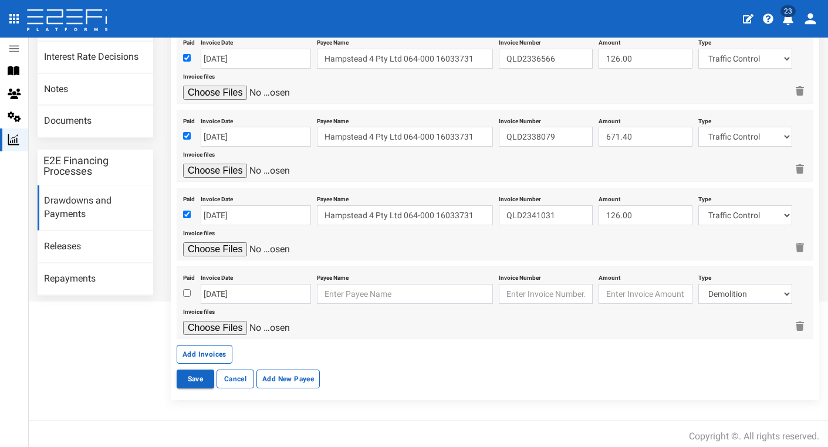
scroll to position [182, 0]
click at [187, 290] on input "checkbox" at bounding box center [187, 294] width 8 height 8
checkbox input "true"
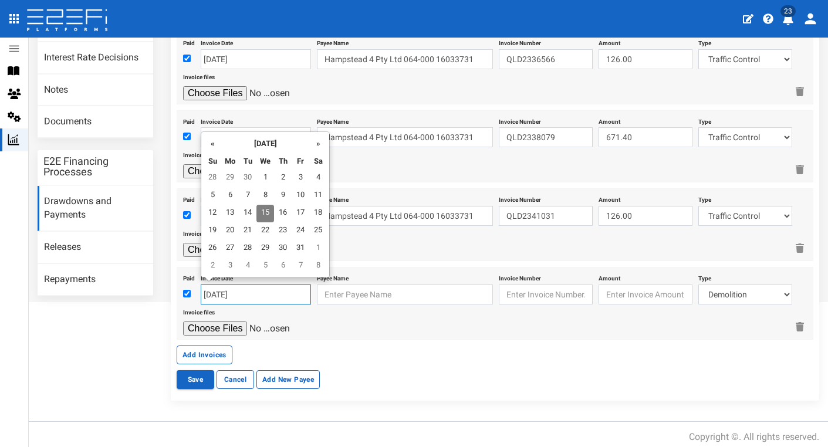
click at [218, 285] on input "[DATE]" at bounding box center [256, 295] width 110 height 20
click at [286, 249] on td "30" at bounding box center [283, 249] width 18 height 18
click at [236, 285] on input "30-10-2025" at bounding box center [256, 295] width 110 height 20
click at [251, 178] on td "30" at bounding box center [248, 179] width 18 height 18
type input "[DATE]"
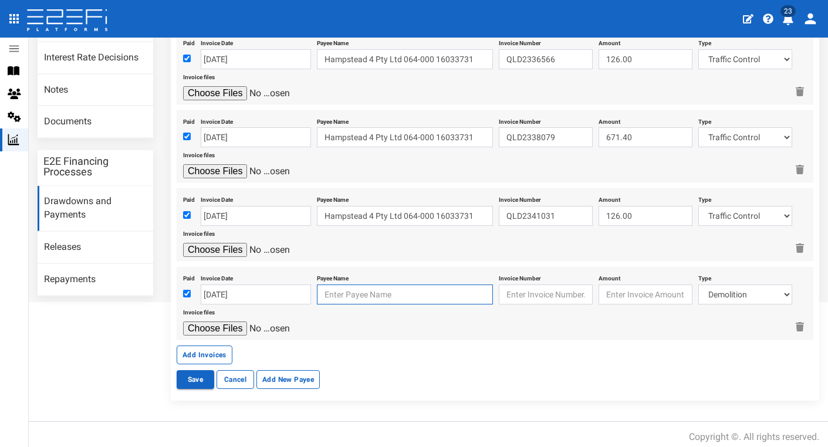
click at [346, 289] on input "text" at bounding box center [405, 295] width 176 height 20
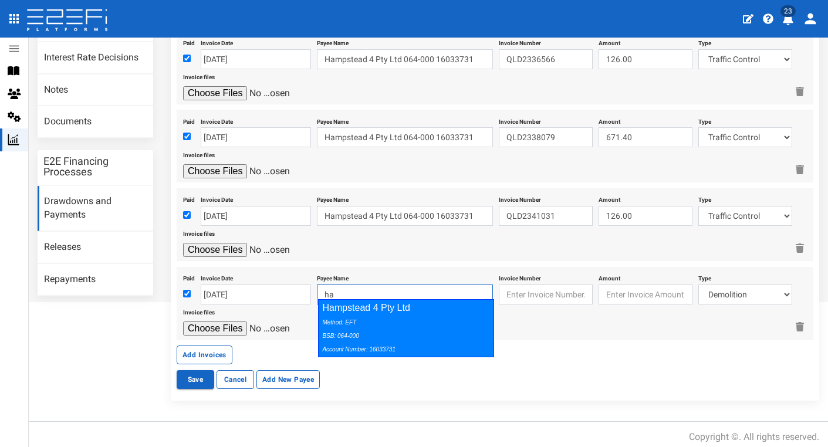
click at [474, 320] on div "Method: EFT BSB: 064-000 Account Number: 16033731" at bounding box center [403, 335] width 162 height 40
type input "Hampstead 4 Pty Ltd 064-000 16033731"
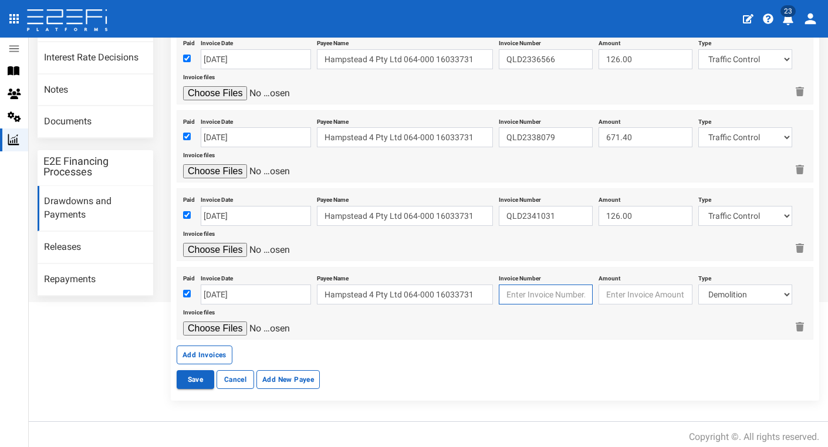
click at [547, 285] on input "text" at bounding box center [546, 295] width 94 height 20
paste input "QLD2341627"
type input "QLD2341627"
type input "36.00"
select select "Traffic Control ~73~CIVIL WORKS"
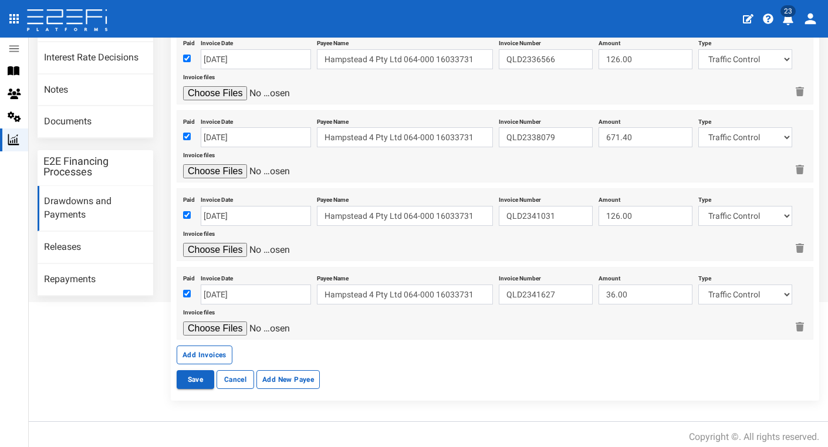
click at [239, 323] on input "file" at bounding box center [238, 328] width 111 height 14
click at [234, 325] on input "file" at bounding box center [238, 328] width 111 height 14
type input "C:\fakepath\AVADA Traffic Pty Ltd (QLD) Invoice QLD2341627.pdf"
click at [186, 376] on button "Save" at bounding box center [196, 379] width 38 height 19
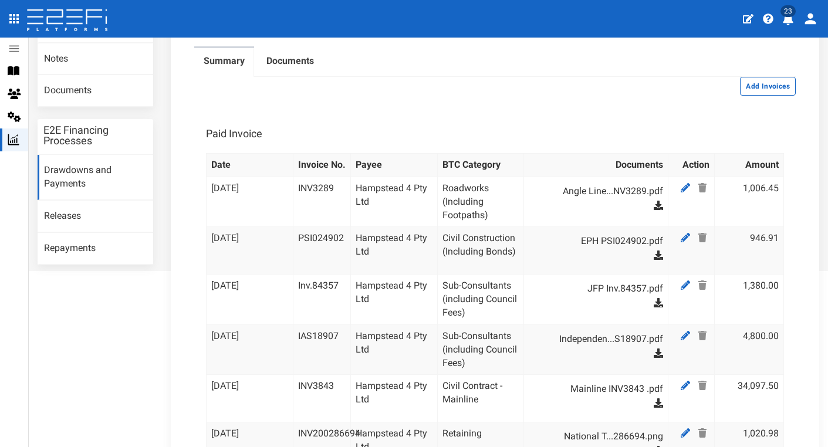
scroll to position [209, 0]
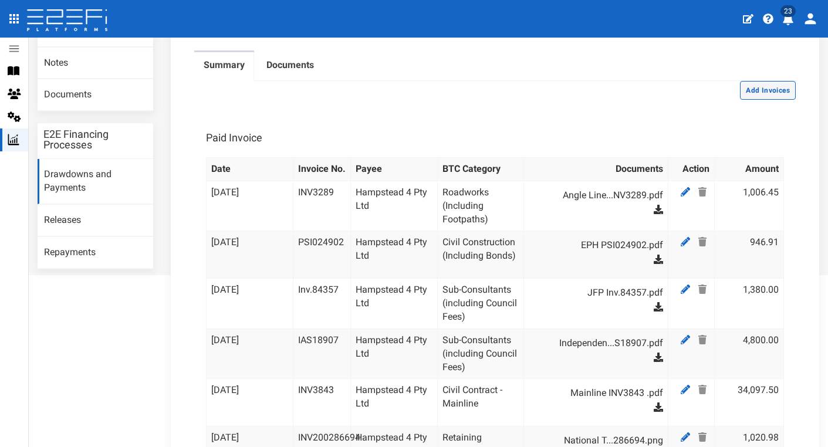
click at [769, 100] on button "Add Invoices" at bounding box center [768, 90] width 56 height 19
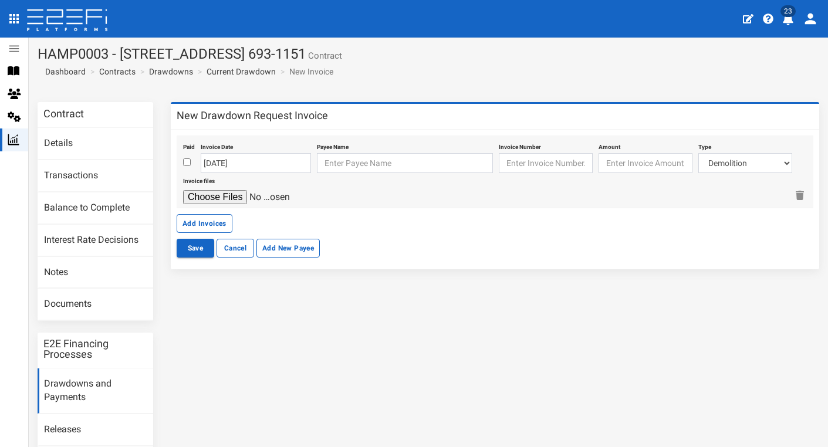
click at [186, 160] on input "checkbox" at bounding box center [187, 162] width 8 height 8
checkbox input "true"
click at [220, 157] on input "15-10-2025" at bounding box center [256, 163] width 110 height 20
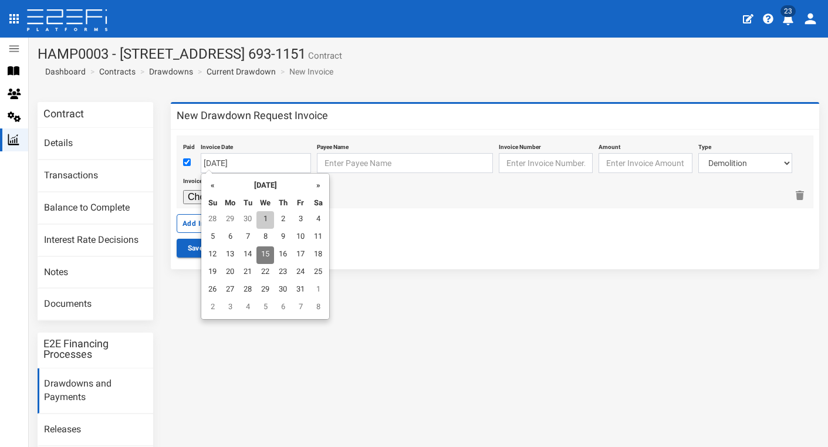
click at [262, 215] on td "1" at bounding box center [265, 220] width 18 height 18
type input "01-10-2025"
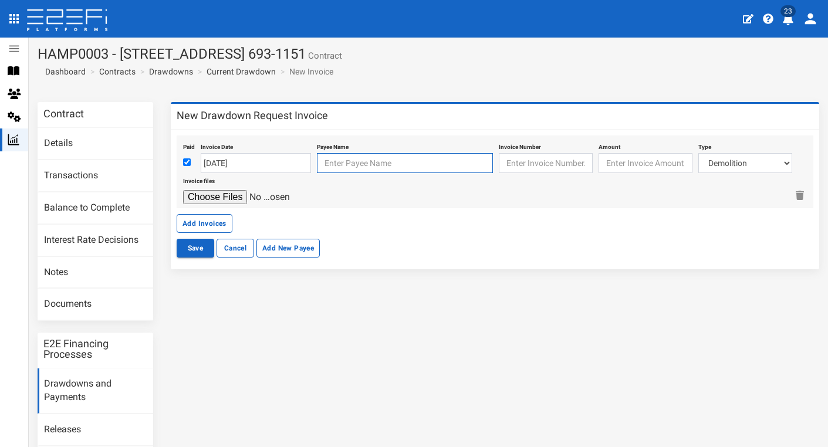
click at [384, 160] on input "text" at bounding box center [405, 163] width 176 height 20
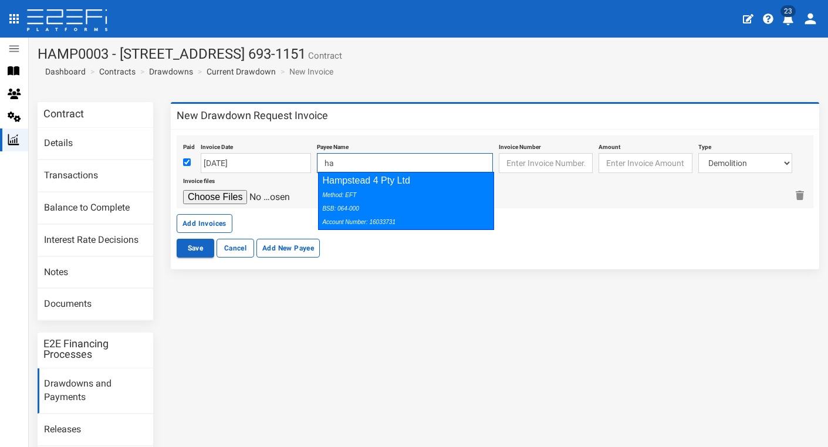
click at [475, 207] on div "Method: EFT BSB: 064-000 Account Number: 16033731" at bounding box center [403, 208] width 162 height 40
type input "Hampstead 4 Pty Ltd 064-000 16033731"
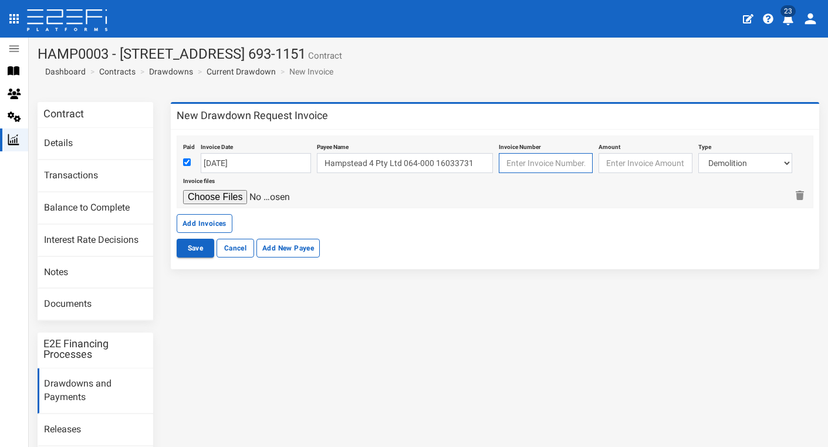
click at [532, 168] on input "text" at bounding box center [546, 163] width 94 height 20
paste input "7777 0001 4216 4"
type input "7777 0001 4216 4"
type input "155293.92"
select select "Infrastructure Charges BCC~133~AUTHORITY FEES"
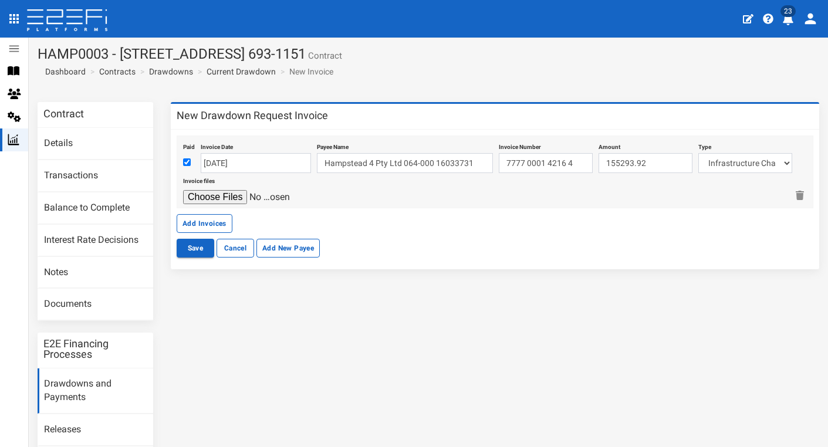
click at [241, 195] on input "file" at bounding box center [238, 197] width 111 height 14
type input "C:\fakepath\BCC INV7777000142164.pdf"
click at [211, 219] on button "Add Invoices" at bounding box center [205, 223] width 56 height 19
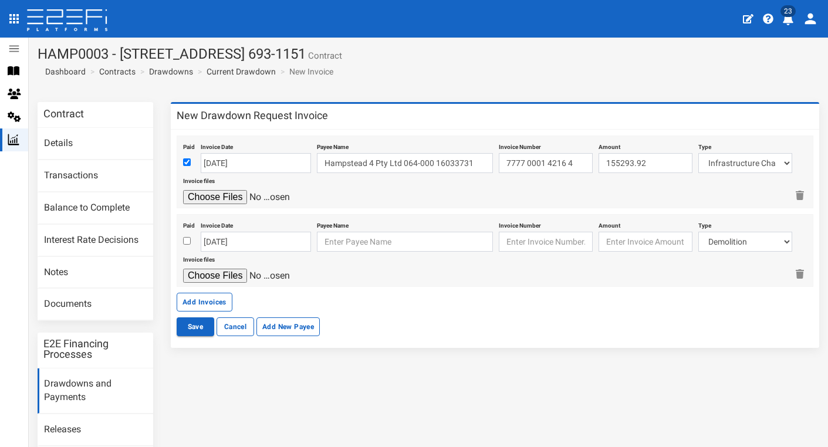
click at [186, 238] on input "checkbox" at bounding box center [187, 241] width 8 height 8
checkbox input "true"
click at [229, 232] on input "15-10-2025" at bounding box center [256, 242] width 110 height 20
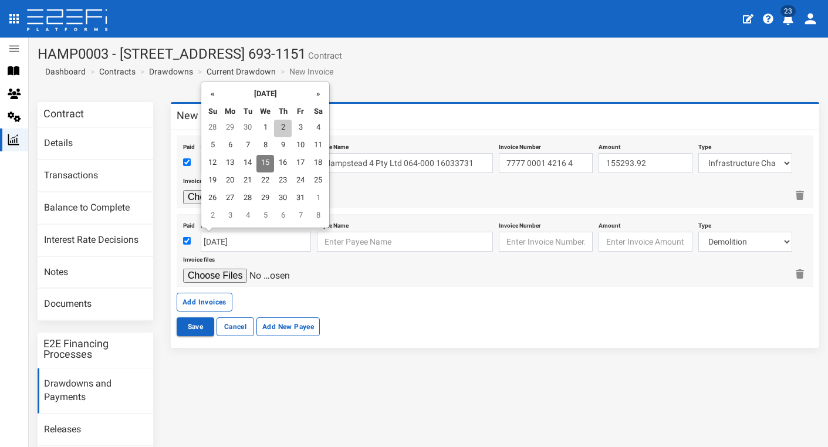
click at [290, 130] on td "2" at bounding box center [283, 129] width 18 height 18
type input "[DATE]"
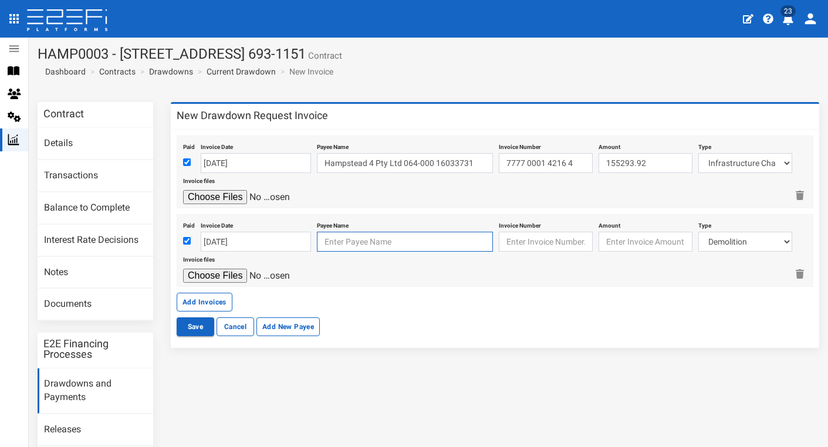
click at [364, 239] on input "text" at bounding box center [405, 242] width 176 height 20
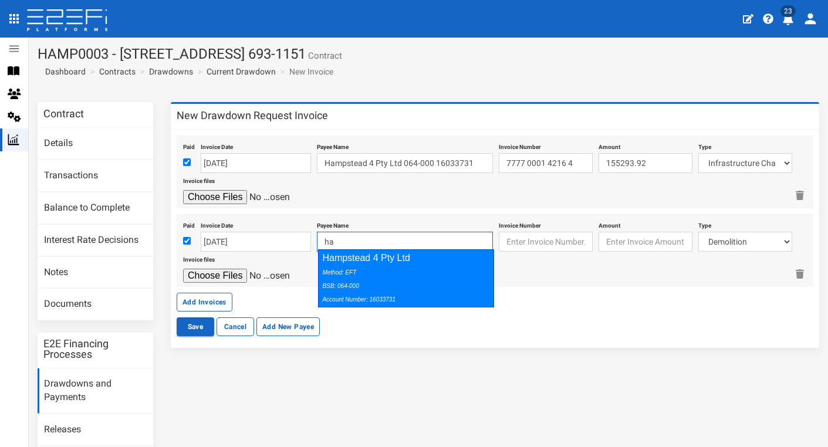
click at [468, 267] on div "Method: EFT BSB: 064-000 Account Number: 16033731" at bounding box center [403, 285] width 162 height 40
type input "Hampstead 4 Pty Ltd 064-000 16033731"
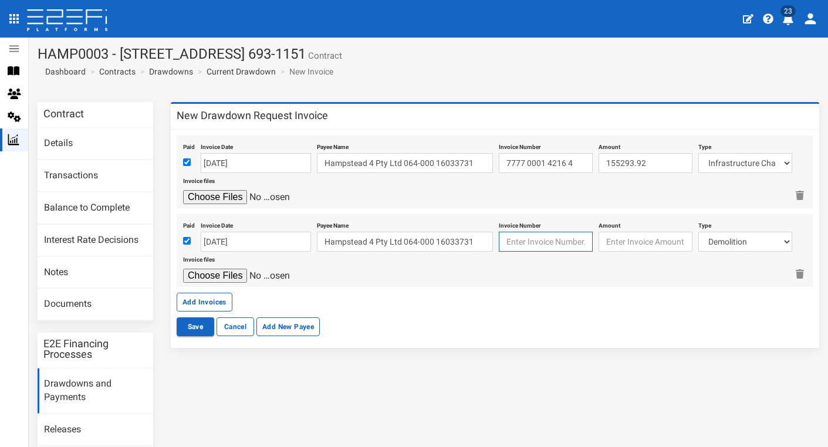
click at [539, 239] on input "text" at bounding box center [546, 242] width 94 height 20
paste input "6565 0005 6604 698"
type input "6565 0005 6604 698"
type input "2860.00"
select select "Sub-Consultants (including Council Fees)~115~CONSULTANT/PROFESSIONAL FEES"
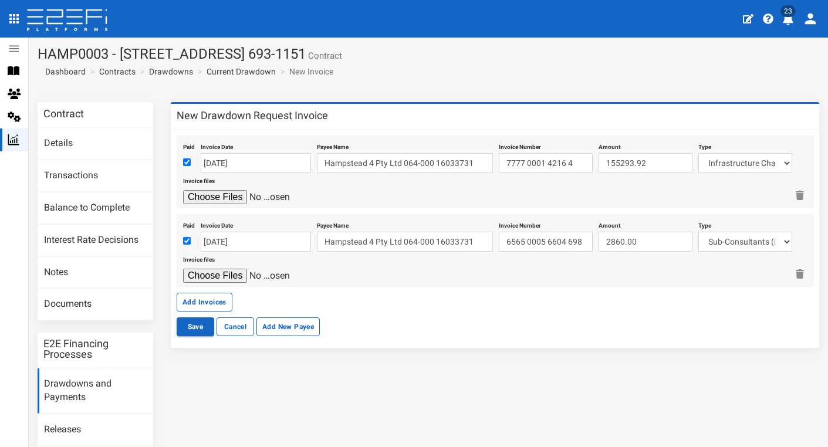
click at [225, 272] on input "file" at bounding box center [238, 276] width 111 height 14
click at [235, 273] on input "file" at bounding box center [238, 276] width 111 height 14
type input "C:\fakepath\BCC 45165626.pdf"
click at [216, 298] on button "Add Invoices" at bounding box center [205, 302] width 56 height 19
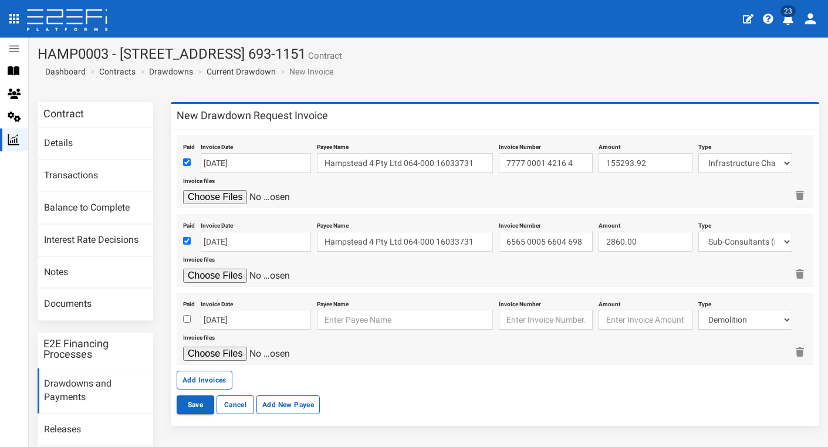
click at [187, 317] on input "checkbox" at bounding box center [187, 319] width 8 height 8
checkbox input "true"
click at [217, 318] on input "[DATE]" at bounding box center [256, 320] width 110 height 20
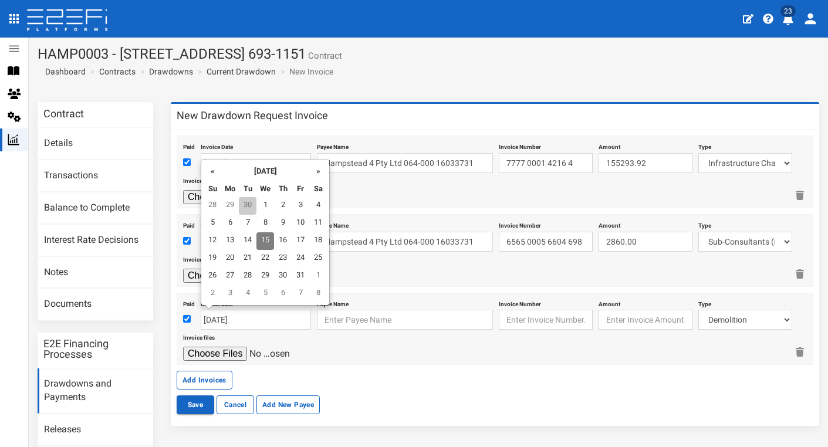
click at [249, 201] on td "30" at bounding box center [248, 206] width 18 height 18
type input "[DATE]"
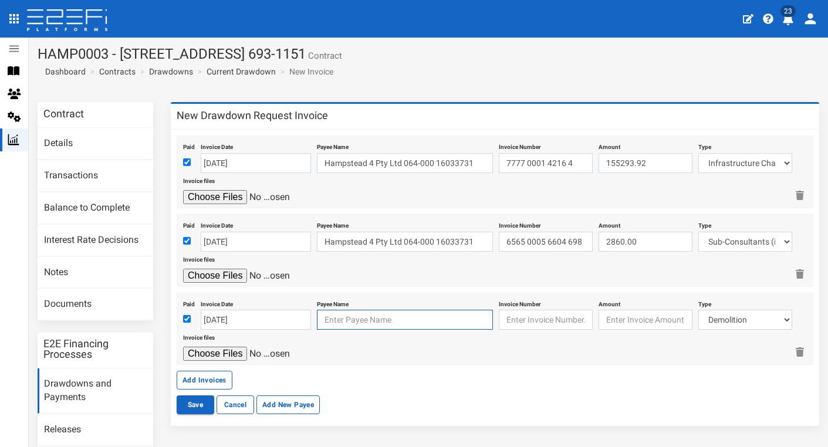
click at [364, 320] on input "text" at bounding box center [405, 320] width 176 height 20
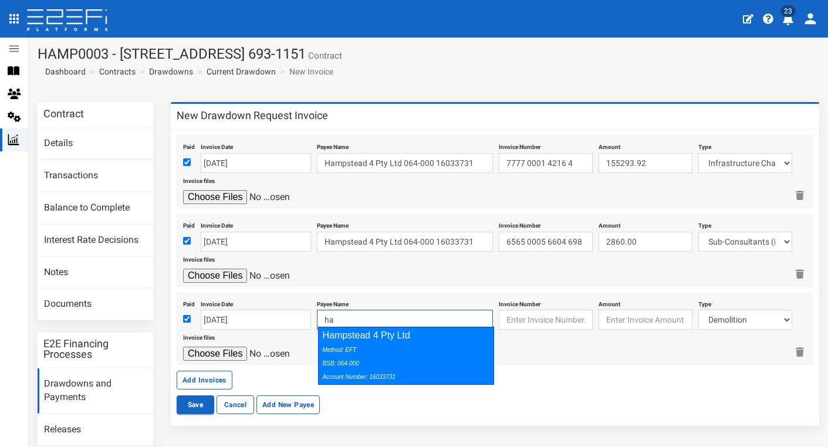
click at [456, 346] on div "Method: EFT BSB: 064-000 Account Number: 16033731" at bounding box center [403, 363] width 162 height 40
type input "Hampstead 4 Pty Ltd 064-000 16033731"
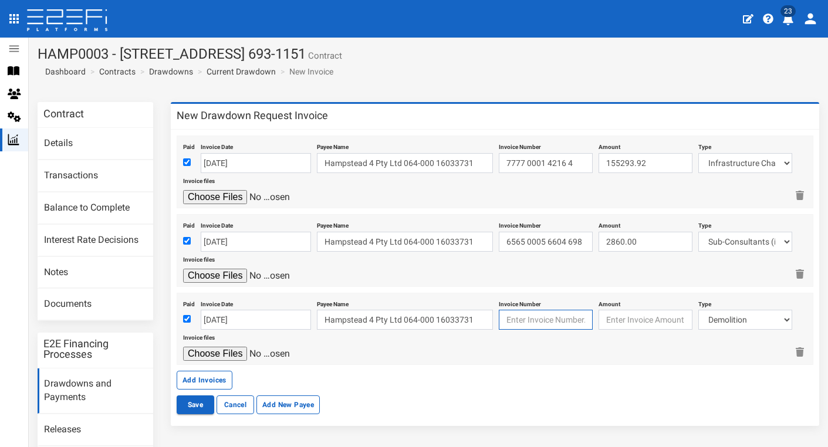
click at [527, 325] on input "text" at bounding box center [546, 320] width 94 height 20
paste input "QM19226455"
type input "QM19226455"
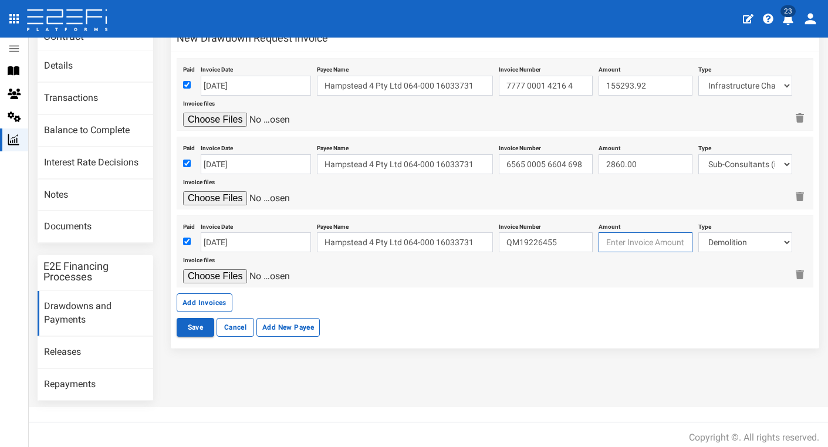
scroll to position [77, 0]
type input "924.43"
select select "Roadworks (Including Footpaths)~75~CIVIL WORKS"
click at [230, 273] on input "file" at bounding box center [238, 277] width 111 height 14
click at [232, 274] on input "file" at bounding box center [238, 277] width 111 height 14
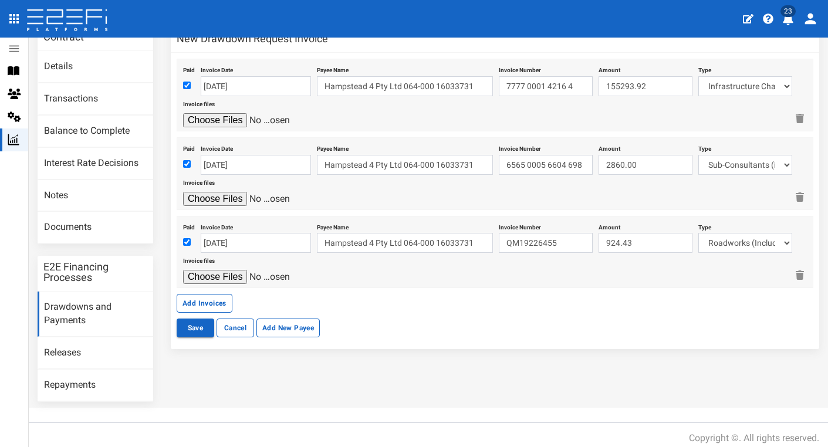
type input "C:\fakepath\Boral QM19226455.pdf"
click at [211, 299] on button "Add Invoices" at bounding box center [205, 303] width 56 height 19
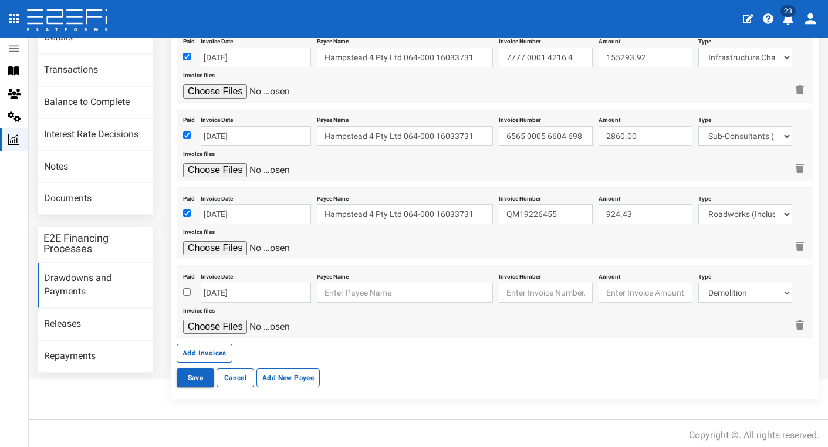
scroll to position [105, 0]
click at [569, 294] on input "text" at bounding box center [546, 293] width 94 height 20
paste input "QM19241935"
type input "QM19241935"
click at [184, 289] on input "checkbox" at bounding box center [187, 293] width 8 height 8
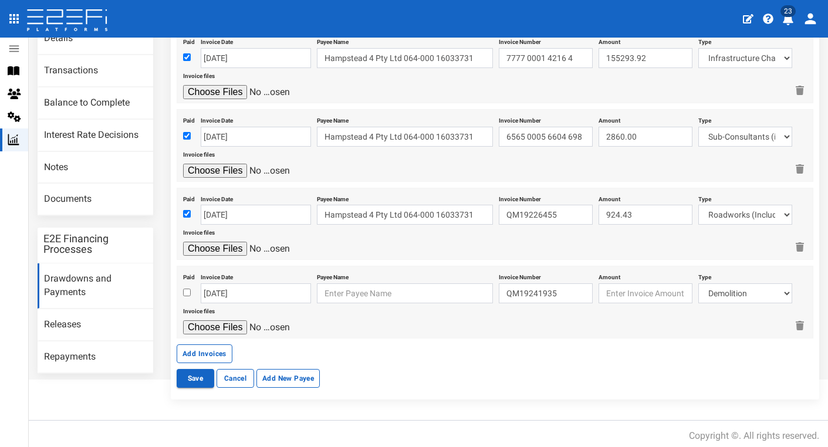
checkbox input "true"
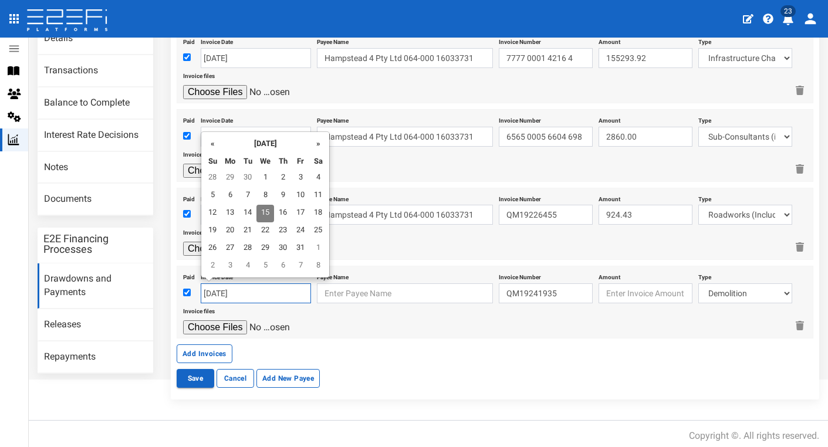
click at [214, 289] on input "[DATE]" at bounding box center [256, 293] width 110 height 20
click at [299, 195] on td "10" at bounding box center [301, 196] width 18 height 18
type input "10-10-2025"
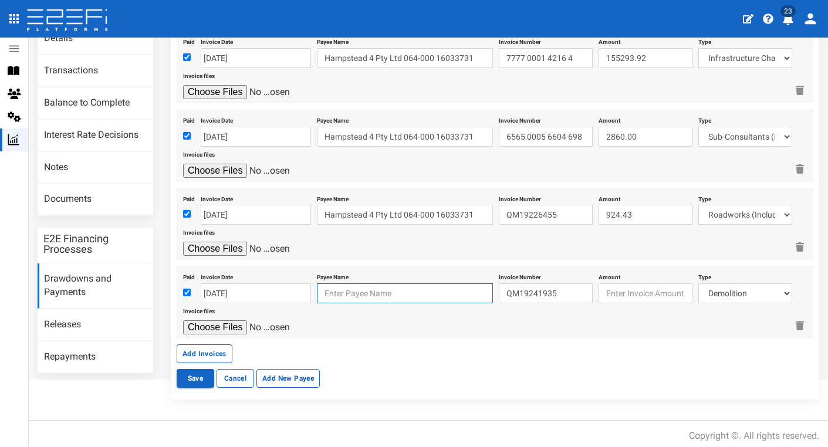
click at [361, 285] on input "text" at bounding box center [405, 293] width 176 height 20
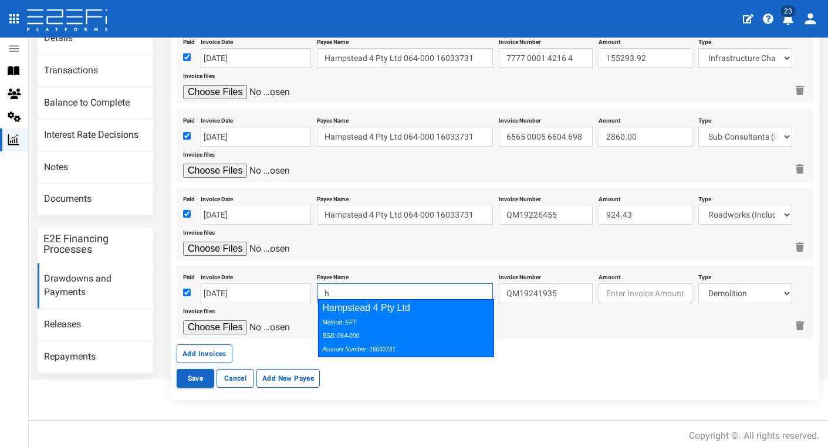
click at [397, 317] on div "Method: EFT BSB: 064-000 Account Number: 16033731" at bounding box center [403, 335] width 162 height 40
type input "Hampstead 4 Pty Ltd 064-000 16033731"
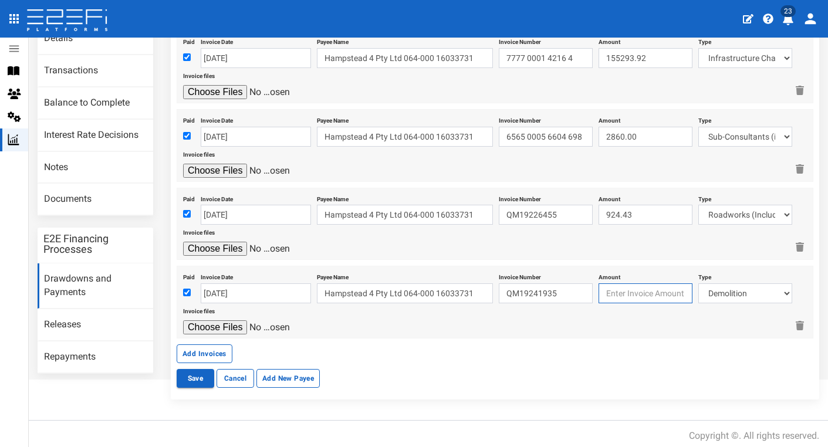
click at [648, 287] on input "number" at bounding box center [645, 293] width 94 height 20
type input "550.34"
select select "Roadworks (Including Footpaths)~75~CIVIL WORKS"
click at [239, 320] on input "file" at bounding box center [238, 327] width 111 height 14
type input "C:\fakepath\Boral inv_acm_QM19241935_945324_8665597.pdf"
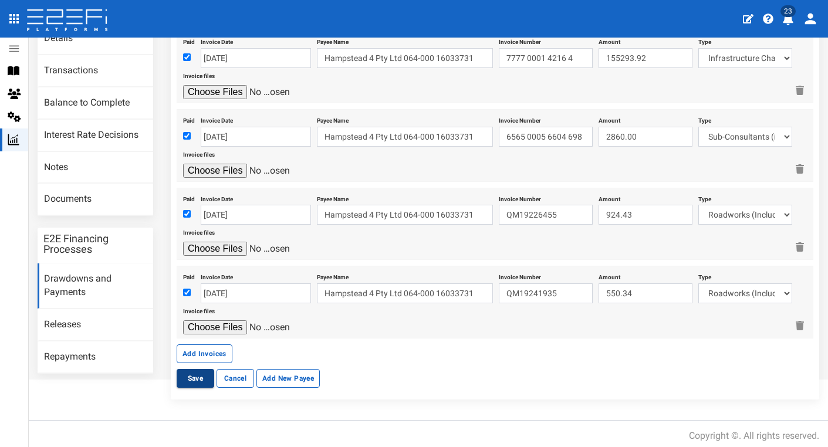
click at [198, 375] on button "Save" at bounding box center [196, 378] width 38 height 19
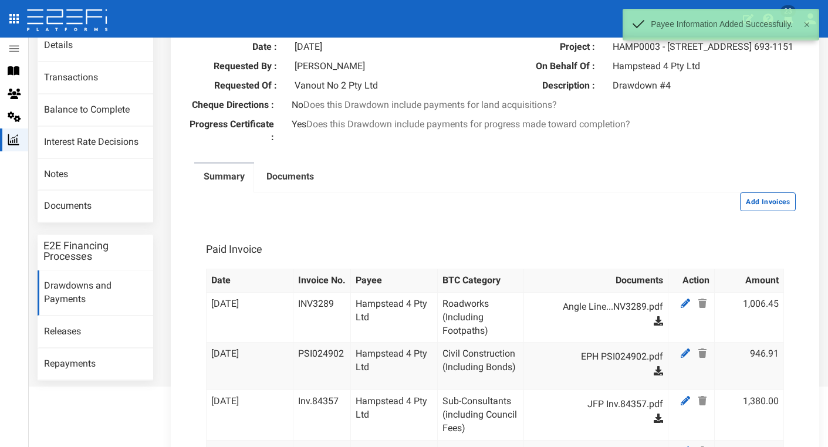
scroll to position [21, 0]
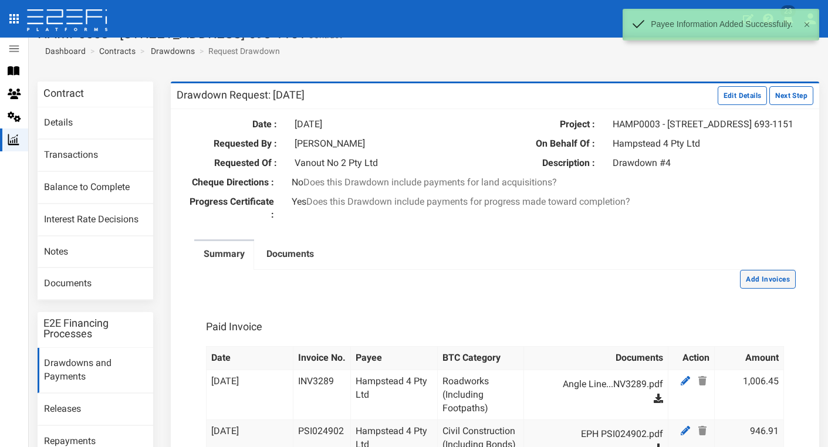
click at [753, 279] on button "Add Invoices" at bounding box center [768, 279] width 56 height 19
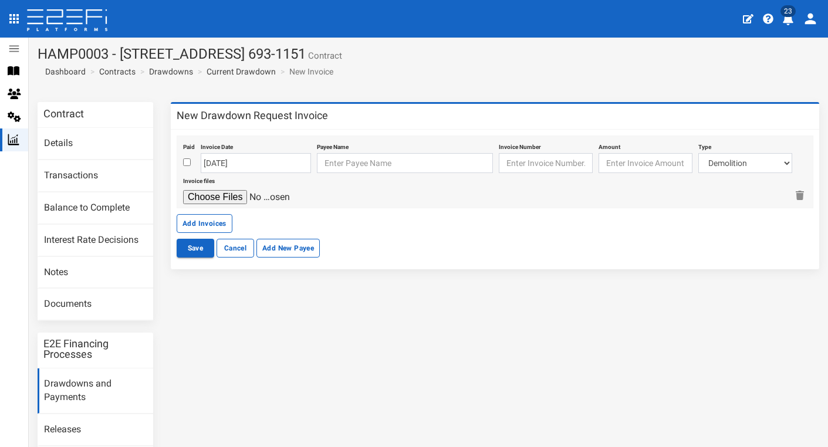
click at [185, 161] on input "checkbox" at bounding box center [187, 162] width 8 height 8
checkbox input "true"
click at [218, 161] on input "[DATE]" at bounding box center [256, 163] width 110 height 20
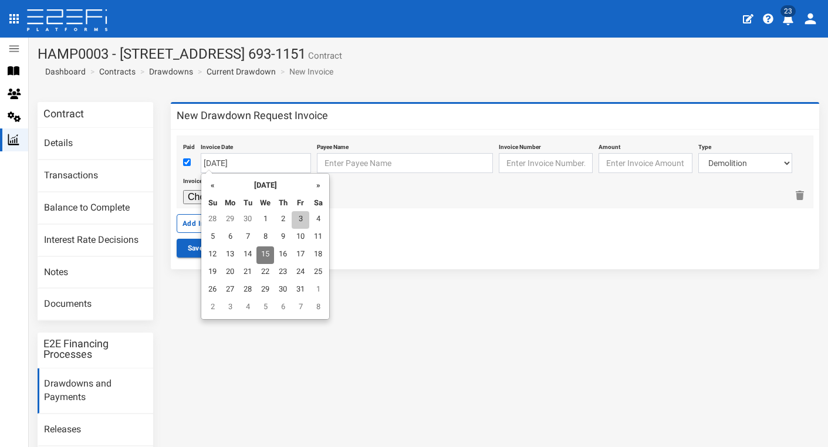
click at [299, 224] on td "3" at bounding box center [301, 220] width 18 height 18
type input "[DATE]"
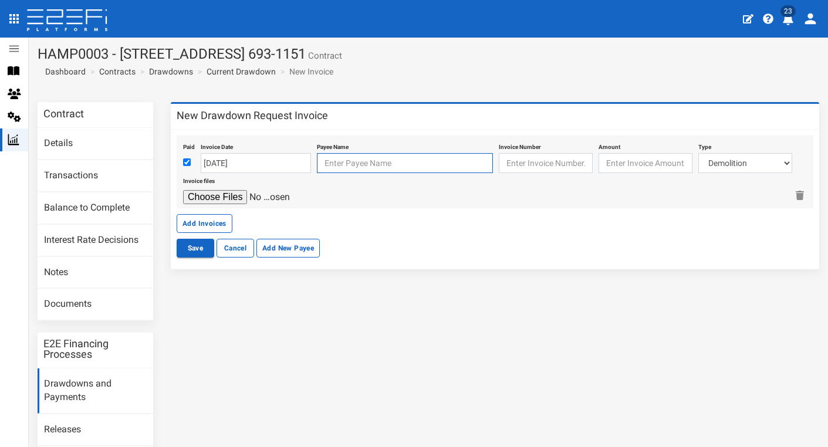
click at [416, 159] on input "text" at bounding box center [405, 163] width 176 height 20
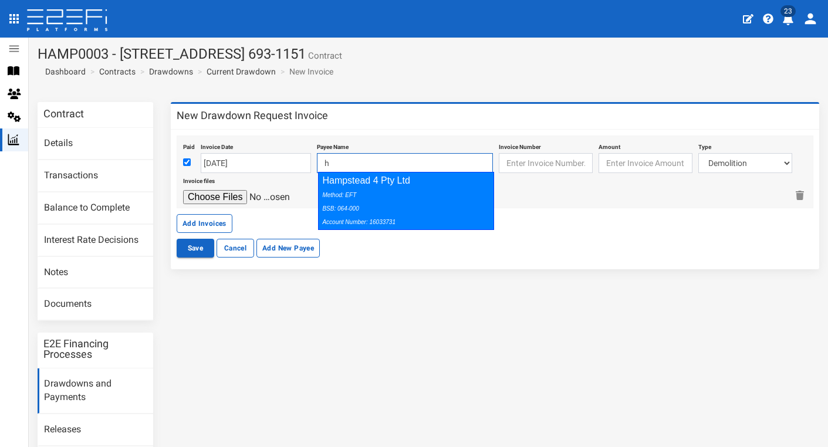
click at [475, 198] on div "Method: EFT BSB: 064-000 Account Number: 16033731" at bounding box center [403, 208] width 162 height 40
type input "Hampstead 4 Pty Ltd 064-000 16033731"
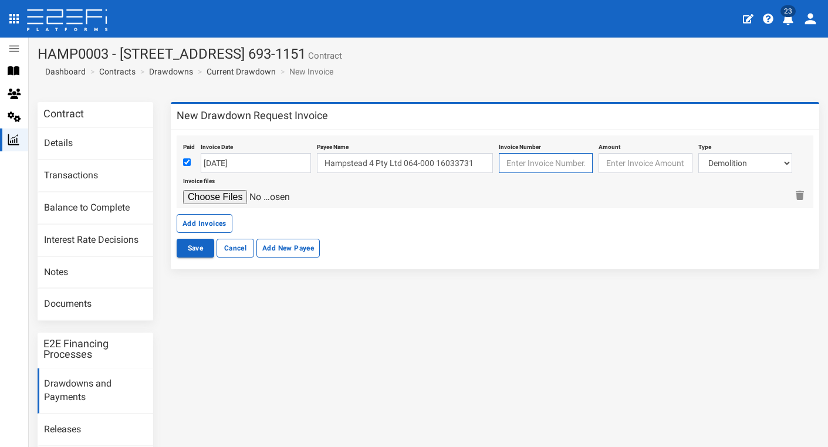
click at [525, 160] on input "text" at bounding box center [546, 163] width 94 height 20
paste input "INV-0337"
type input "INV-0337"
type input "33368"
select select "Roadworks (Including Footpaths)~75~CIVIL WORKS"
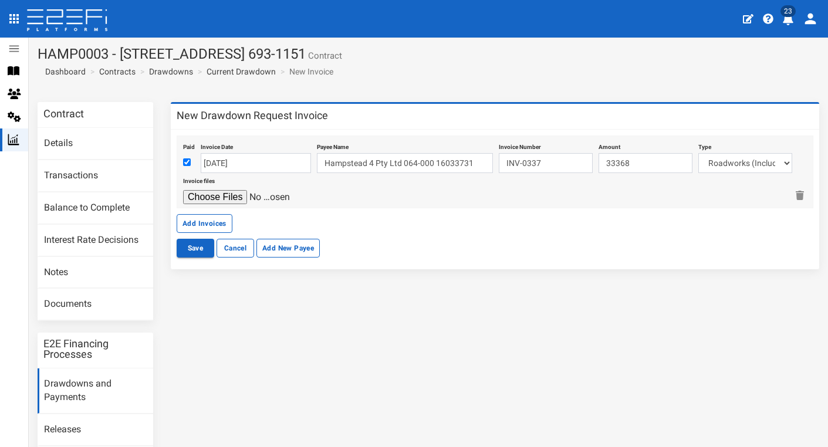
click at [235, 195] on input "file" at bounding box center [238, 197] width 111 height 14
click at [222, 195] on input "file" at bounding box center [238, 197] width 111 height 14
type input "C:\fakepath\CNB Concreting INV-0337.pdf"
click at [222, 222] on button "Add Invoices" at bounding box center [205, 223] width 56 height 19
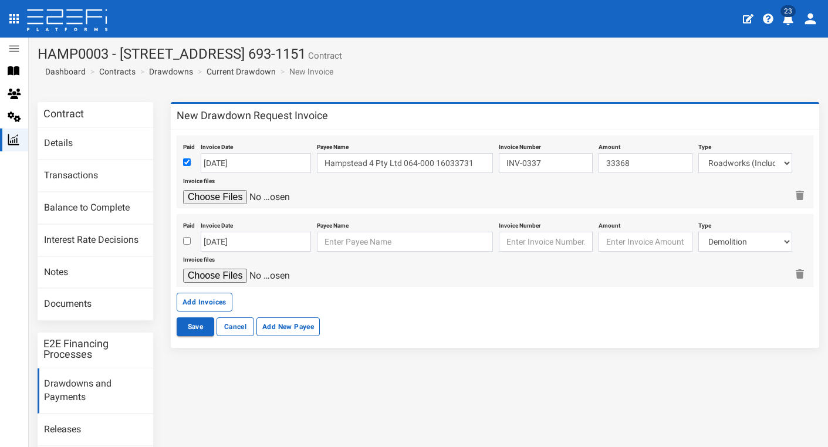
click at [186, 239] on input "checkbox" at bounding box center [187, 241] width 8 height 8
checkbox input "true"
click at [204, 237] on input "[DATE]" at bounding box center [256, 242] width 110 height 20
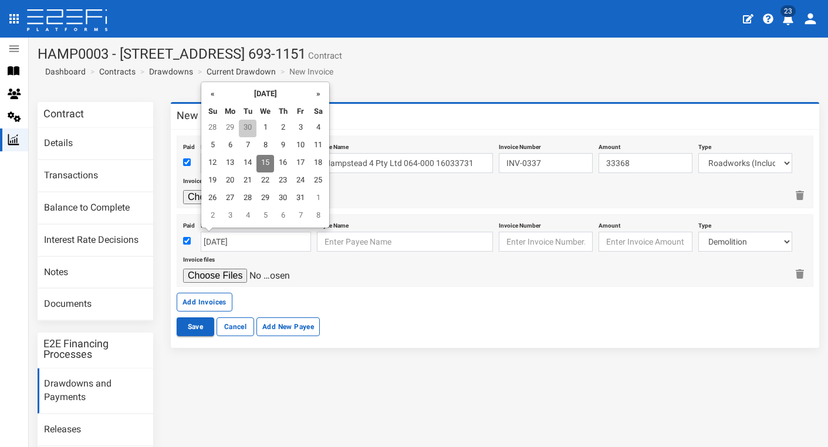
click at [251, 123] on td "30" at bounding box center [248, 129] width 18 height 18
type input "[DATE]"
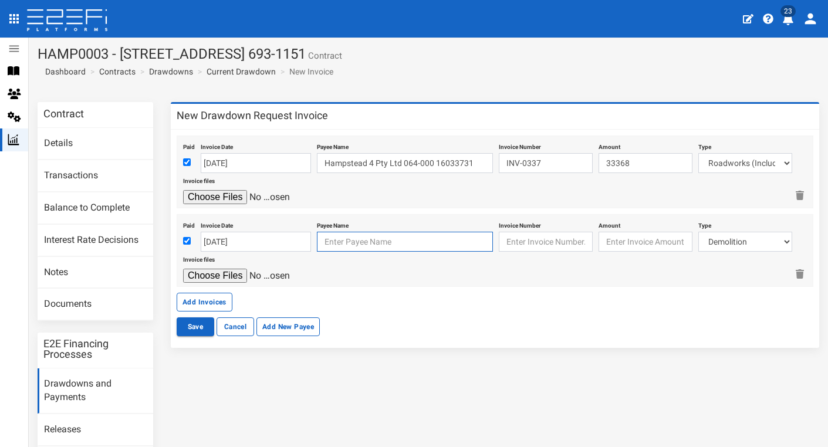
click at [367, 239] on input "text" at bounding box center [405, 242] width 176 height 20
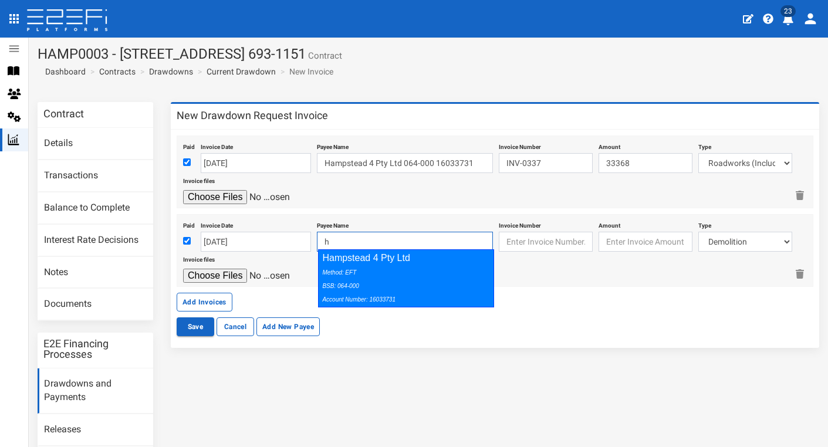
click at [470, 280] on div "Method: EFT BSB: 064-000 Account Number: 16033731" at bounding box center [403, 285] width 162 height 40
type input "Hampstead 4 Pty Ltd 064-000 16033731"
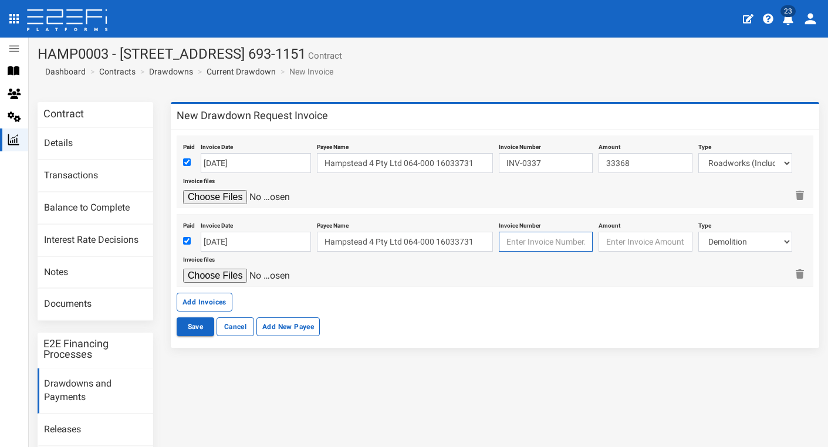
click at [549, 235] on input "text" at bounding box center [546, 242] width 94 height 20
paste input "INV 4028525"
type input "INV 4028525"
type input "45204.00"
select select "Roadworks (Including Footpaths)~75~CIVIL WORKS"
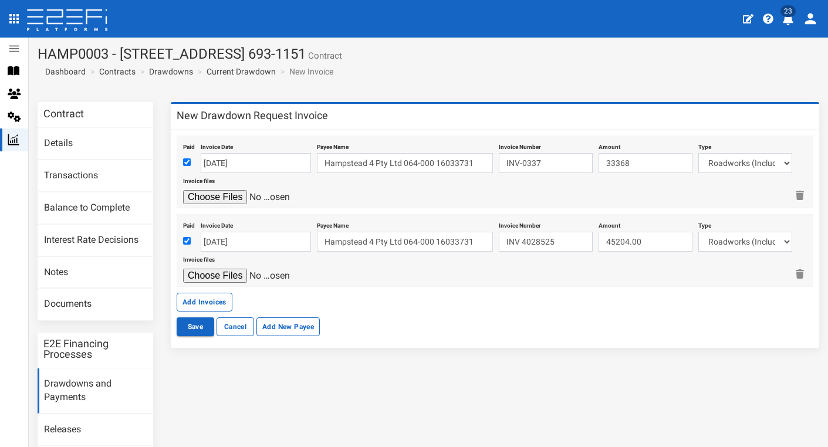
click at [204, 272] on input "file" at bounding box center [238, 276] width 111 height 14
type input "C:\fakepath\Downer_Inv4028525_Sept2025.pdf"
click at [205, 302] on button "Add Invoices" at bounding box center [205, 302] width 56 height 19
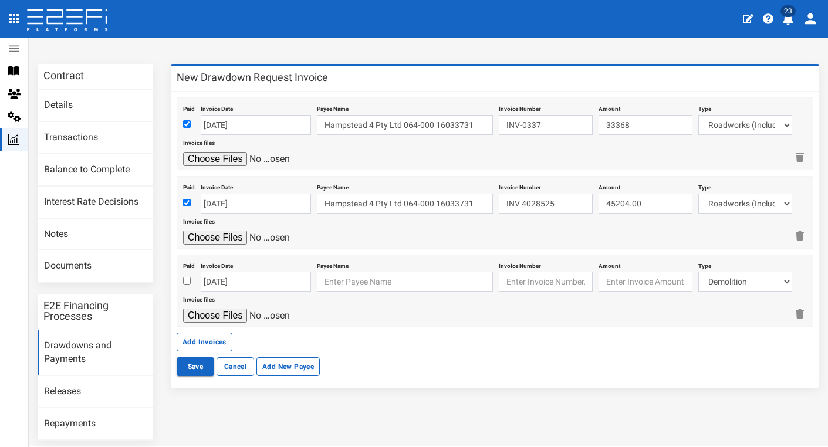
scroll to position [42, 0]
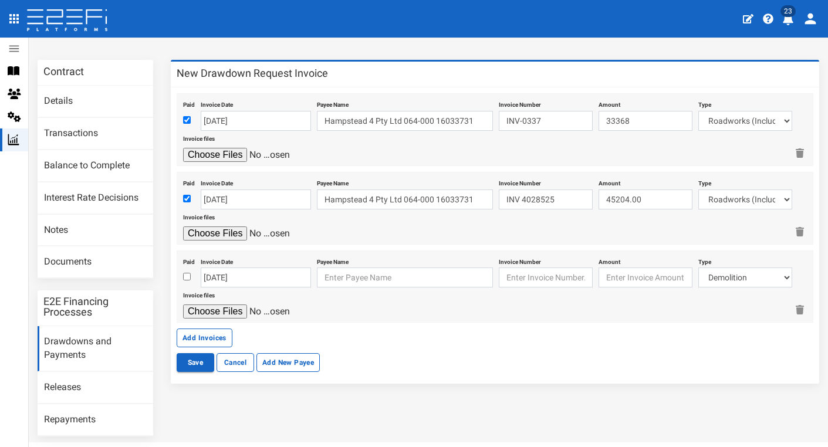
click at [187, 273] on input "checkbox" at bounding box center [187, 277] width 8 height 8
checkbox input "true"
click at [211, 274] on input "[DATE]" at bounding box center [256, 278] width 110 height 20
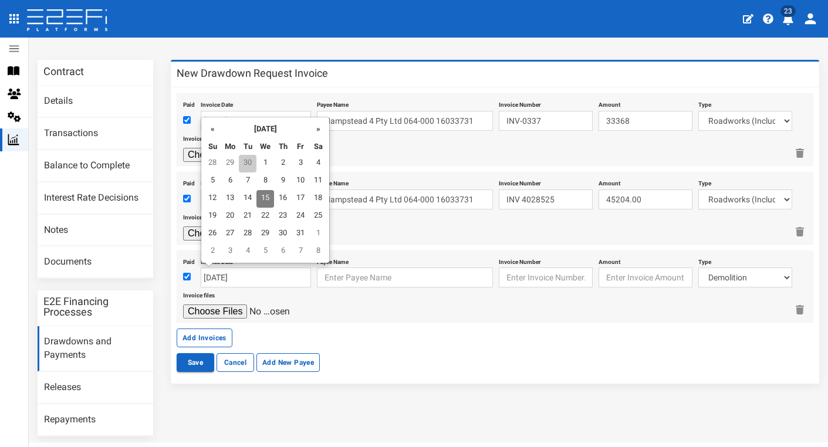
click at [251, 160] on td "30" at bounding box center [248, 164] width 18 height 18
type input "[DATE]"
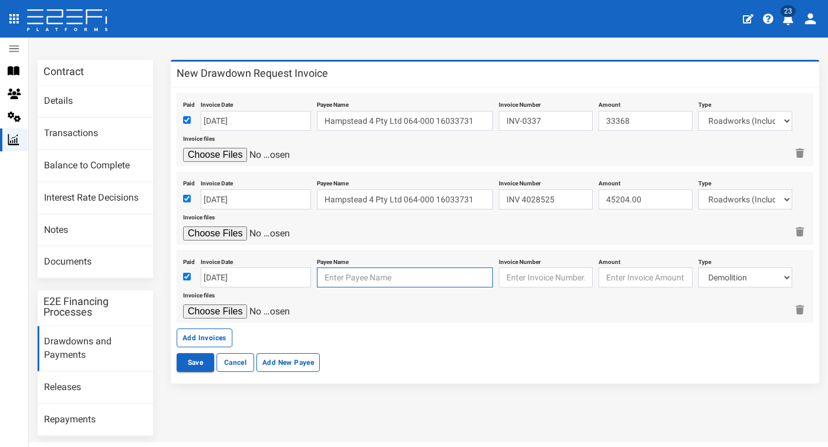
click at [345, 272] on input "text" at bounding box center [405, 278] width 176 height 20
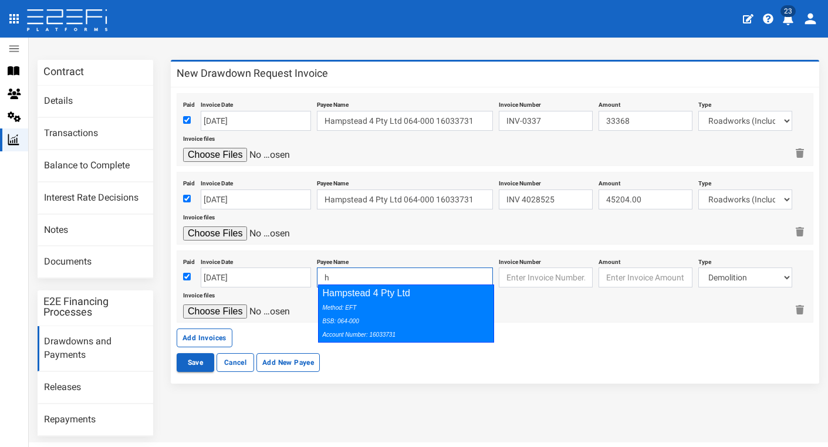
click at [467, 311] on div "Method: EFT BSB: 064-000 Account Number: 16033731" at bounding box center [403, 320] width 162 height 40
type input "Hampstead 4 Pty Ltd 064-000 16033731"
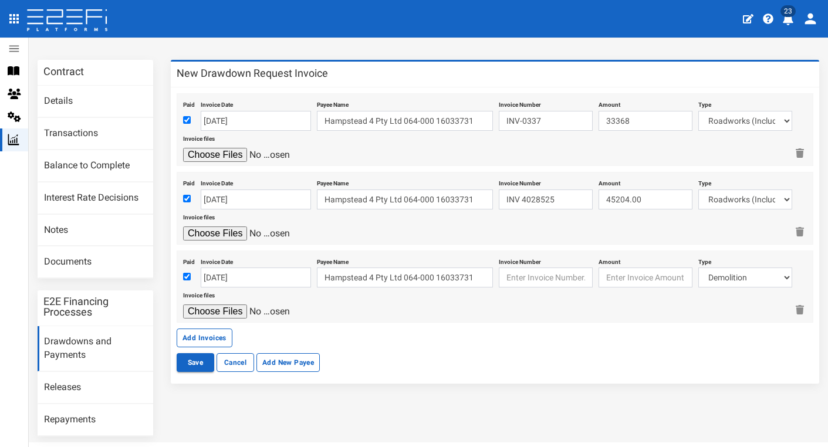
click at [543, 263] on div "Invoice Number" at bounding box center [546, 271] width 94 height 34
click at [543, 273] on input "text" at bounding box center [546, 278] width 94 height 20
paste input "INV97366"
click at [511, 276] on input "INV97366" at bounding box center [546, 278] width 94 height 20
type input "INV97366"
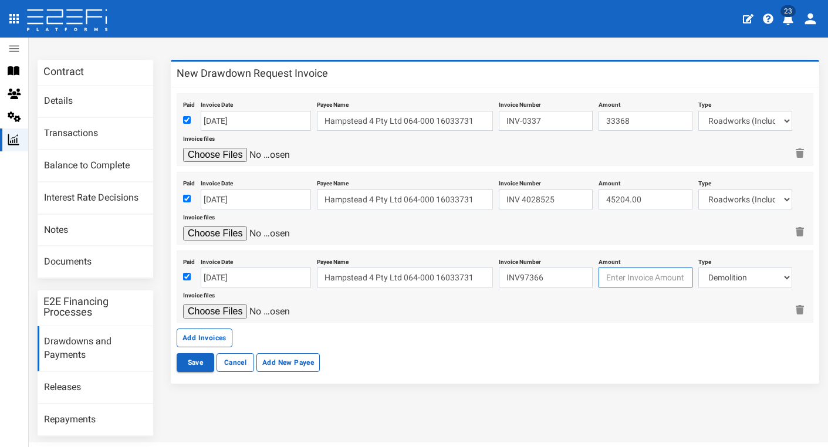
click at [644, 273] on input "number" at bounding box center [645, 278] width 94 height 20
type input "822.84"
click at [734, 287] on div "Invoice files" at bounding box center [485, 303] width 604 height 32
select select "Retaining ~72~CIVIL WORKS"
click at [235, 307] on input "file" at bounding box center [238, 311] width 111 height 14
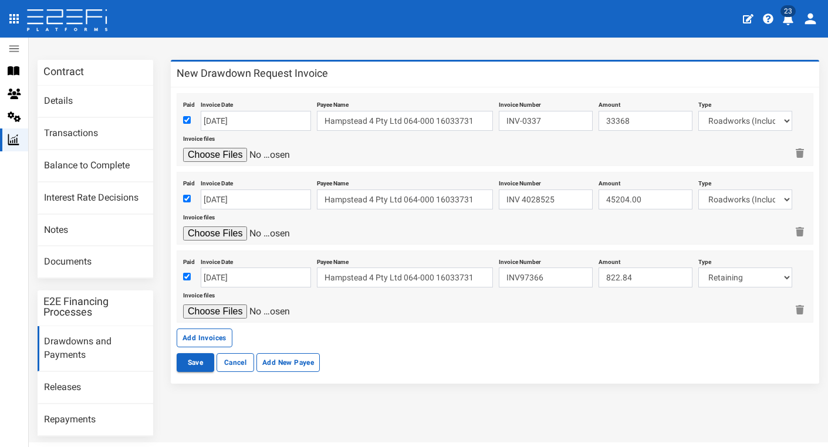
type input "C:\fakepath\Nuway INV97366.PDF"
click at [218, 330] on button "Add Invoices" at bounding box center [205, 338] width 56 height 19
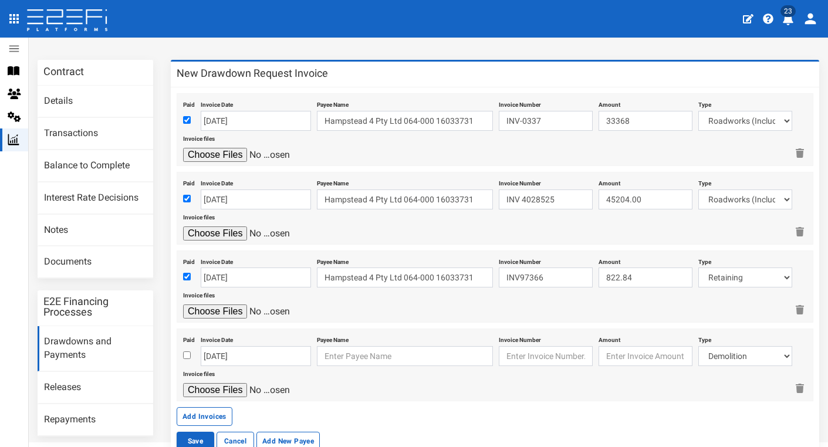
scroll to position [73, 0]
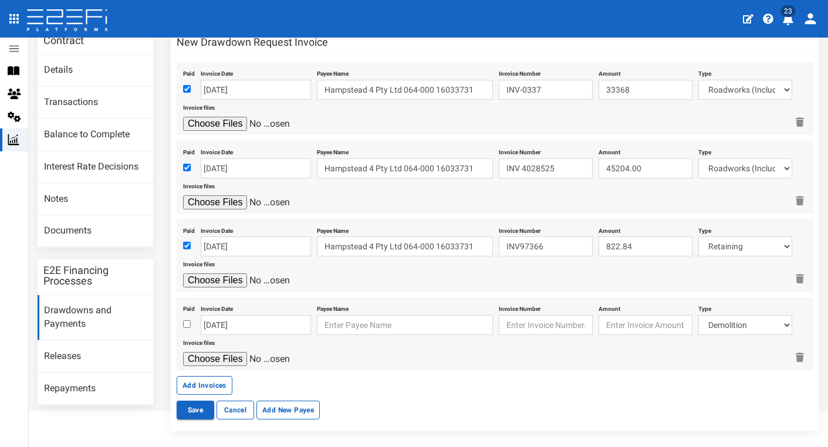
click at [187, 320] on input "checkbox" at bounding box center [187, 324] width 8 height 8
checkbox input "true"
click at [211, 320] on input "[DATE]" at bounding box center [256, 325] width 110 height 20
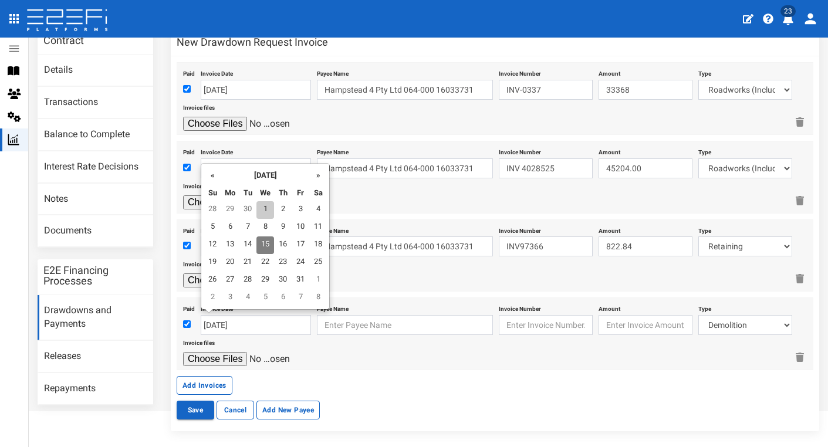
click at [264, 206] on td "1" at bounding box center [265, 210] width 18 height 18
type input "01-10-2025"
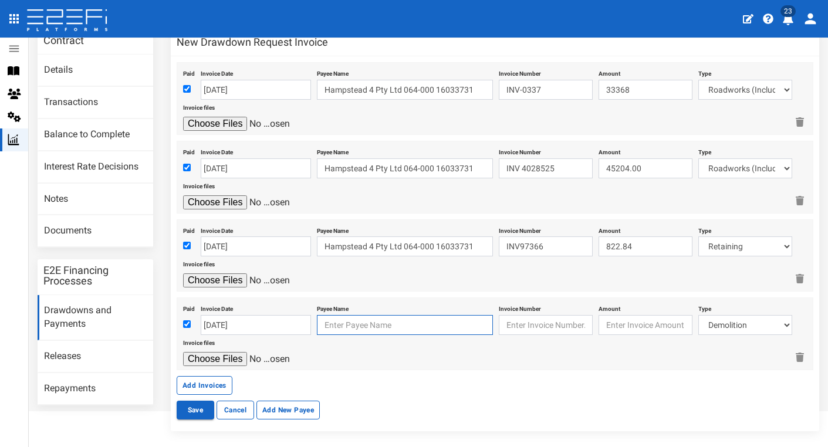
click at [348, 323] on input "text" at bounding box center [405, 325] width 176 height 20
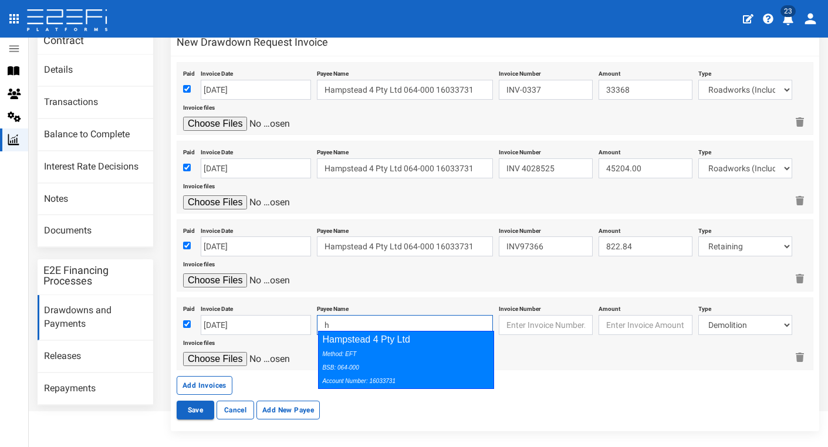
click at [476, 347] on div "Method: EFT BSB: 064-000 Account Number: 16033731" at bounding box center [403, 367] width 162 height 40
type input "Hampstead 4 Pty Ltd 064-000 16033731"
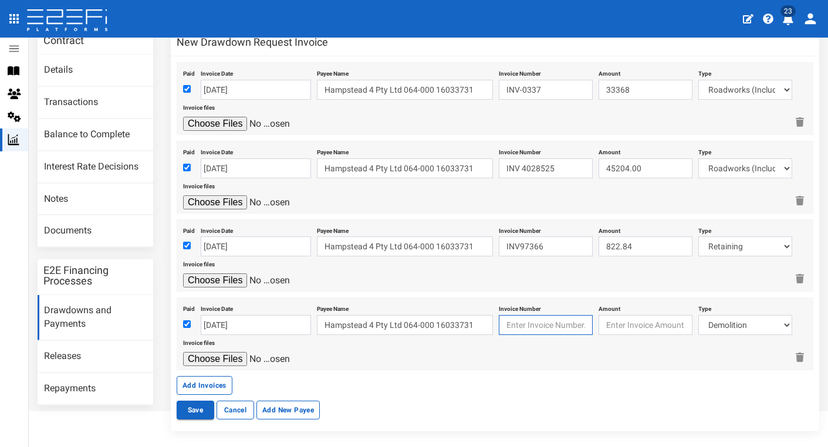
click at [546, 318] on input "text" at bounding box center [546, 325] width 94 height 20
paste input "INV336729"
type input "INV336729"
type input "231.85"
select select "Retaining ~72~CIVIL WORKS"
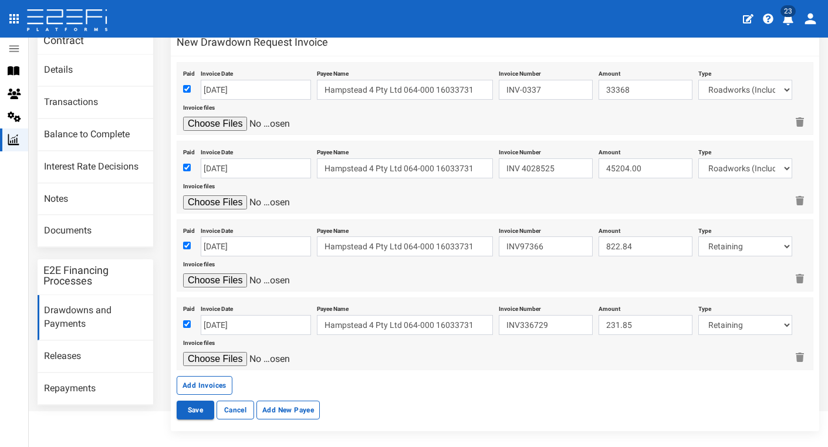
click at [224, 354] on input "file" at bounding box center [238, 359] width 111 height 14
type input "C:\fakepath\Nuway Landscape Supplies INV336729.PDF"
click at [195, 411] on button "Save" at bounding box center [196, 410] width 38 height 19
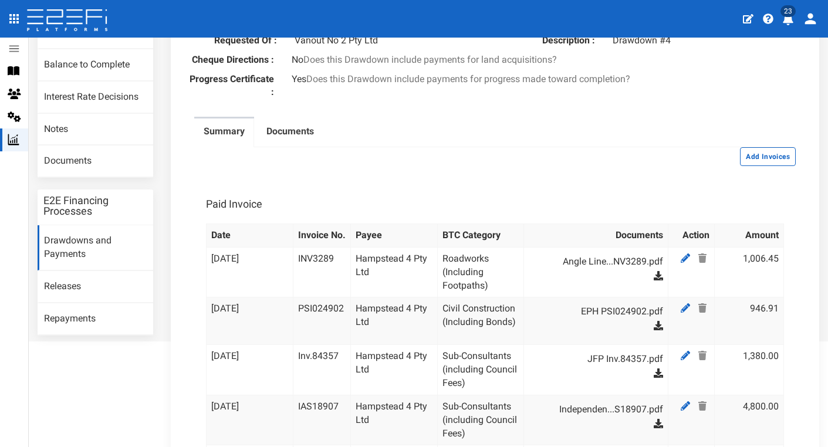
scroll to position [158, 0]
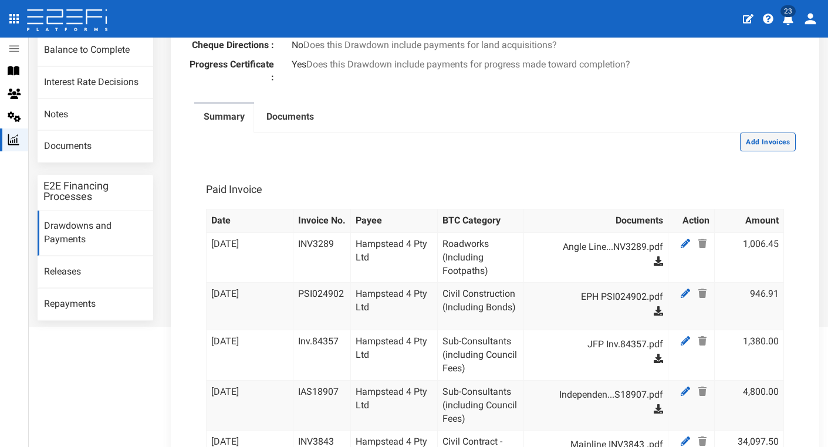
click at [776, 147] on button "Add Invoices" at bounding box center [768, 142] width 56 height 19
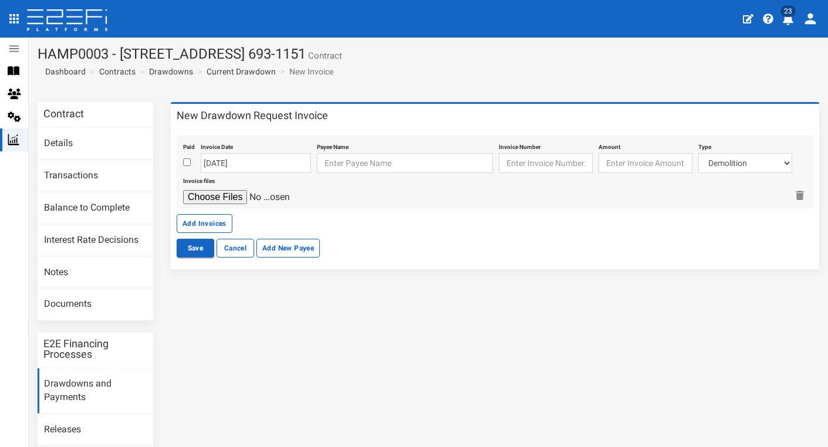
click at [185, 160] on input "checkbox" at bounding box center [187, 162] width 8 height 8
checkbox input "true"
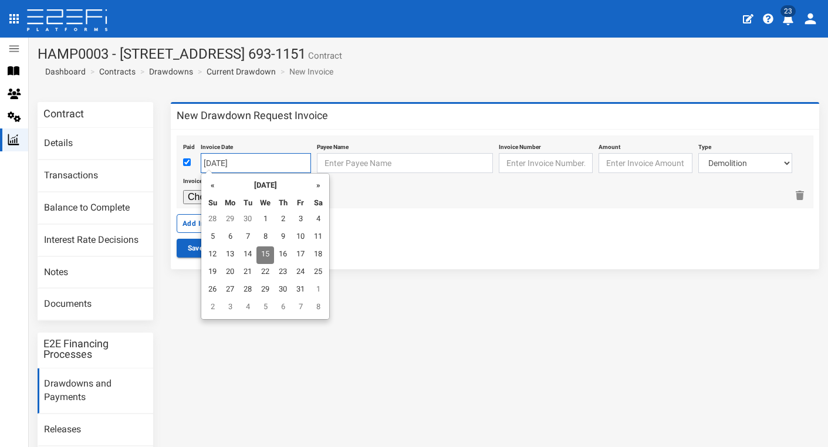
click at [212, 161] on input "[DATE]" at bounding box center [256, 163] width 110 height 20
click at [272, 238] on td "8" at bounding box center [265, 238] width 18 height 18
type input "08-10-2025"
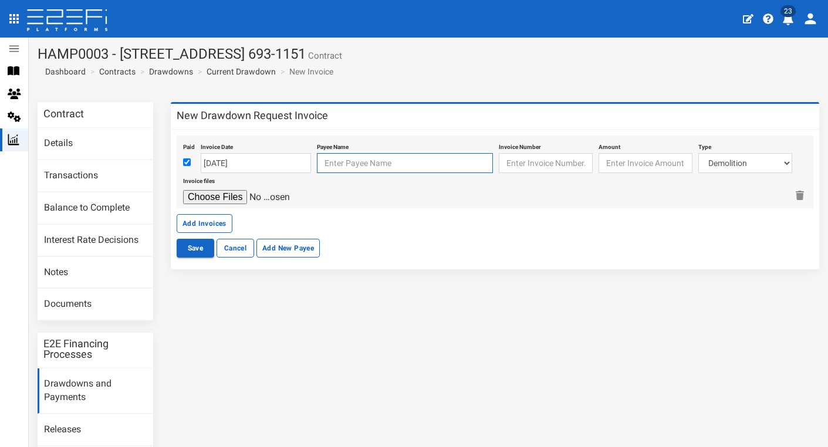
click at [354, 158] on input "text" at bounding box center [405, 163] width 176 height 20
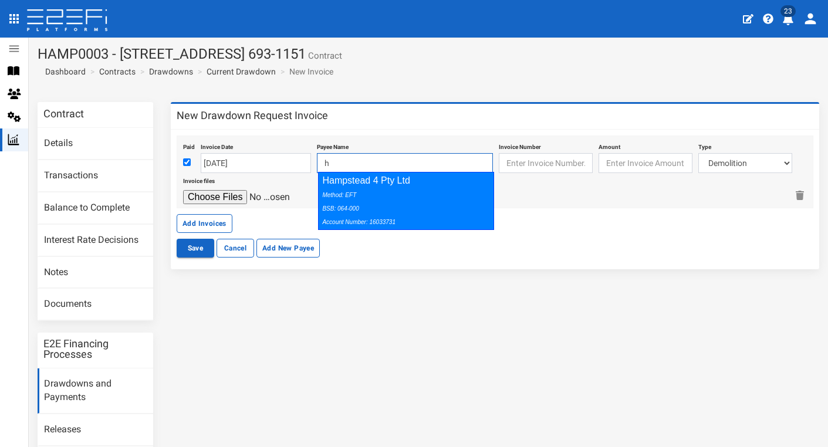
click at [476, 199] on div "Method: EFT BSB: 064-000 Account Number: 16033731" at bounding box center [403, 208] width 162 height 40
type input "Hampstead 4 Pty Ltd 064-000 16033731"
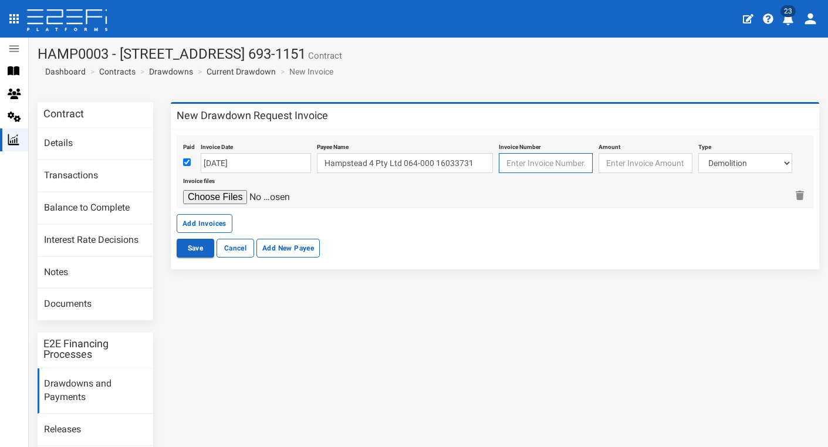
click at [547, 159] on input "text" at bounding box center [546, 163] width 94 height 20
paste input "Q7SI0011574"
type input "Q7SI0011574"
type input "6854.80"
select select "Fencing~70~CIVIL WORKS"
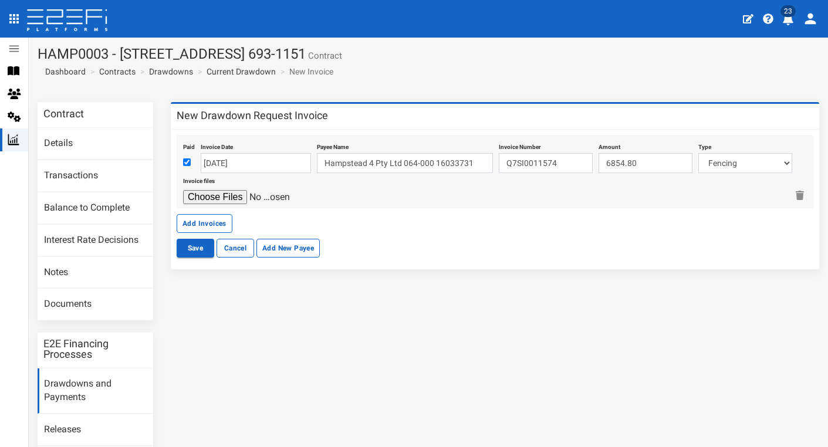
click at [219, 193] on input "file" at bounding box center [238, 197] width 111 height 14
type input "C:\fakepath\TAX INVOICE Oxworks.pdf"
click at [215, 222] on button "Add Invoices" at bounding box center [205, 223] width 56 height 19
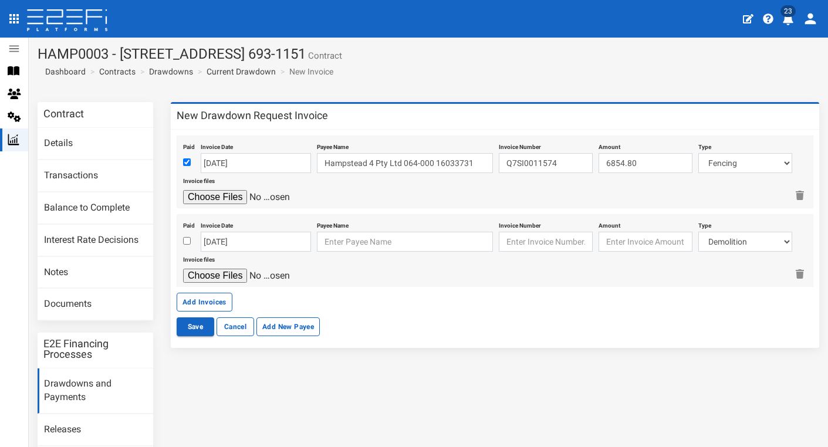
click at [187, 239] on input "checkbox" at bounding box center [187, 241] width 8 height 8
checkbox input "true"
click at [222, 242] on input "[DATE]" at bounding box center [256, 242] width 110 height 20
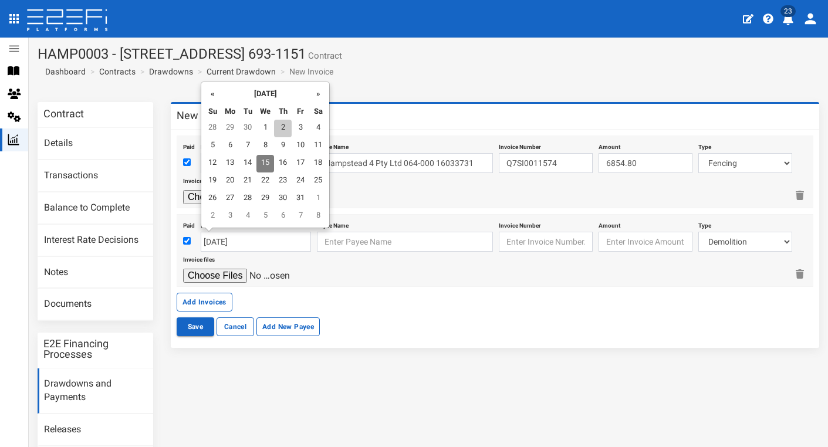
click at [285, 128] on td "2" at bounding box center [283, 129] width 18 height 18
type input "02-10-2025"
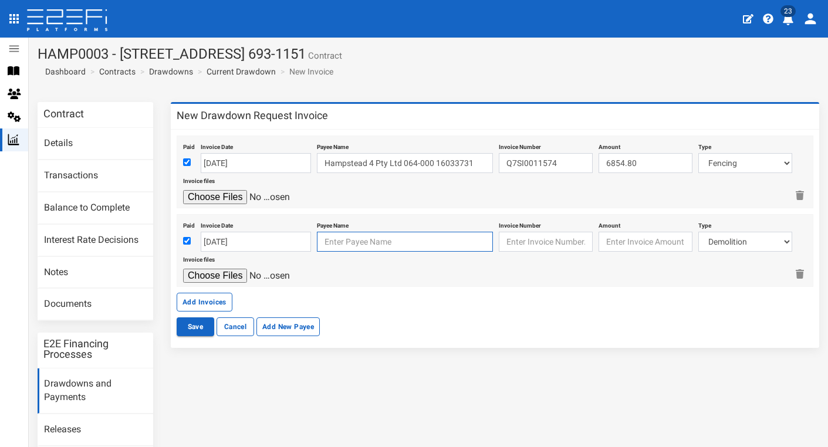
click at [388, 240] on input "text" at bounding box center [405, 242] width 176 height 20
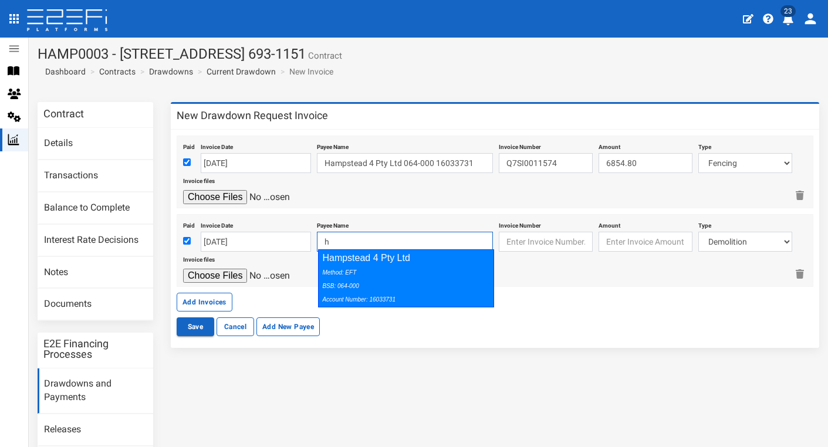
click at [482, 274] on div "Method: EFT BSB: 064-000 Account Number: 16033731" at bounding box center [403, 285] width 162 height 40
type input "Hampstead 4 Pty Ltd 064-000 16033731"
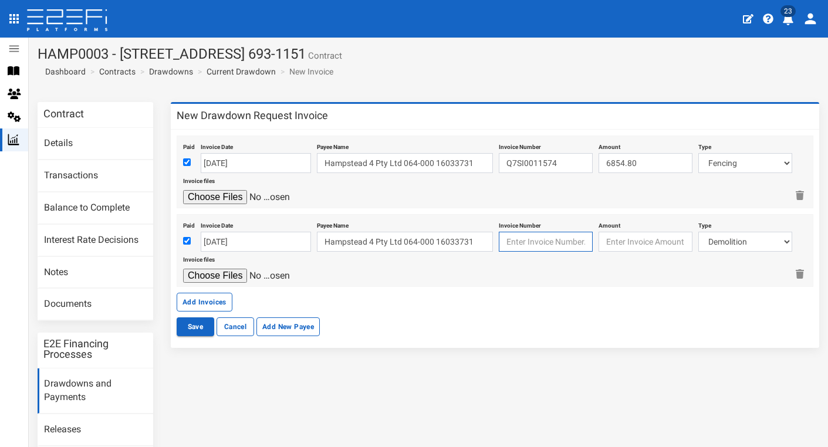
click at [537, 239] on input "text" at bounding box center [546, 242] width 94 height 20
paste input "INV1016547365"
type input "INV1016547365"
type input "154.18"
select select "Retaining ~72~CIVIL WORKS"
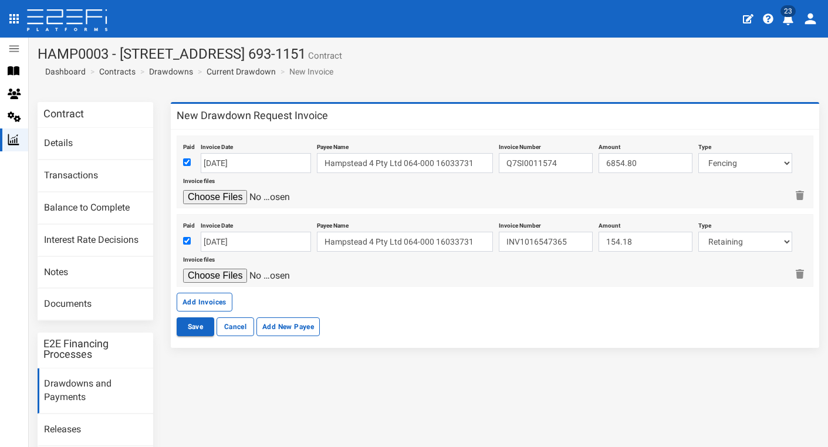
click at [205, 273] on input "file" at bounding box center [238, 276] width 111 height 14
type input "C:\fakepath\Reece INV1016547365.jpg"
click at [211, 297] on button "Add Invoices" at bounding box center [205, 302] width 56 height 19
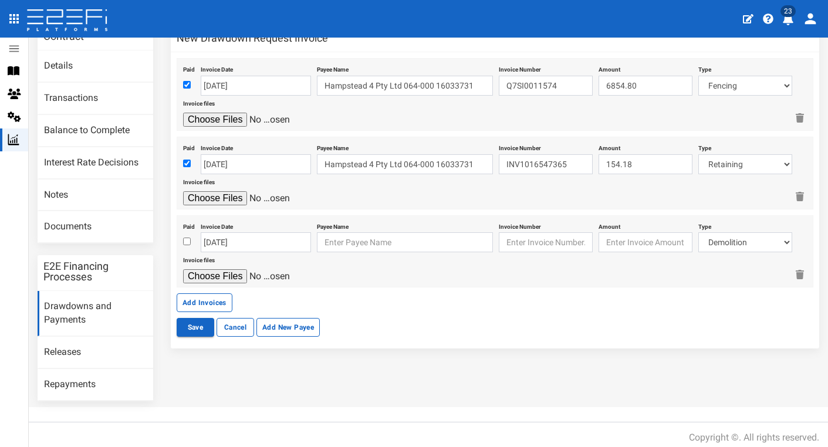
scroll to position [77, 0]
click at [188, 238] on input "checkbox" at bounding box center [187, 242] width 8 height 8
checkbox input "true"
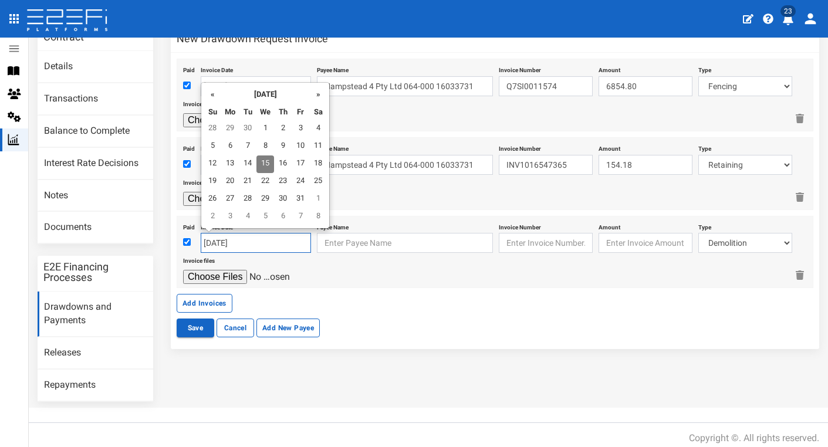
click at [213, 236] on input "[DATE]" at bounding box center [256, 243] width 110 height 20
click at [263, 127] on td "1" at bounding box center [265, 129] width 18 height 18
type input "01-10-2025"
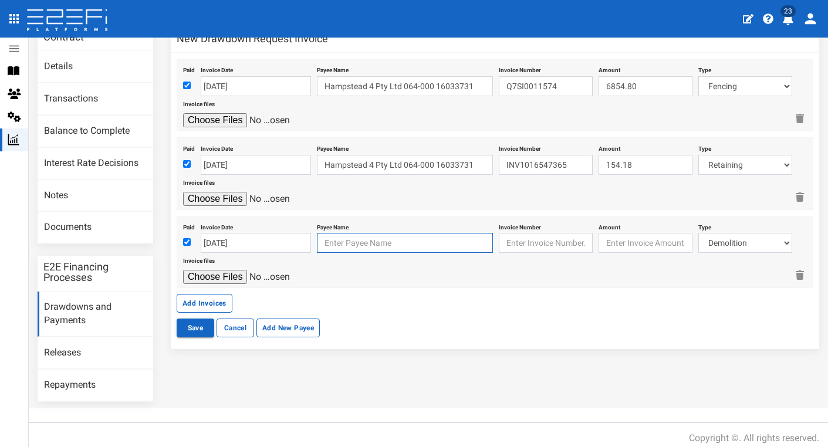
click at [357, 242] on input "text" at bounding box center [405, 243] width 176 height 20
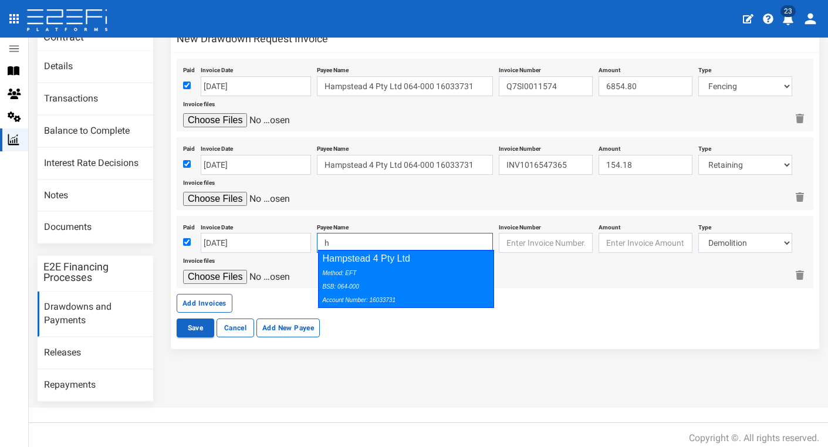
click at [436, 289] on div "Method: EFT BSB: 064-000 Account Number: 16033731" at bounding box center [403, 286] width 162 height 40
type input "Hampstead 4 Pty Ltd 064-000 16033731"
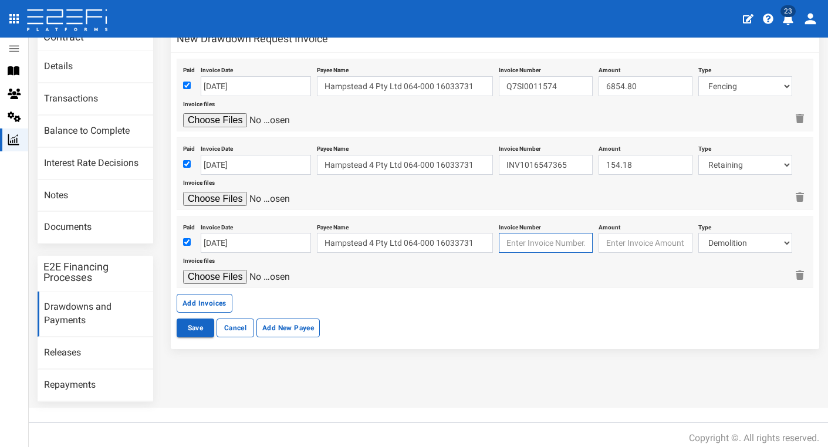
click at [542, 241] on input "text" at bounding box center [546, 243] width 94 height 20
paste input "INV-0161"
type input "INV-0161"
type input "2300"
click at [214, 272] on input "file" at bounding box center [238, 277] width 111 height 14
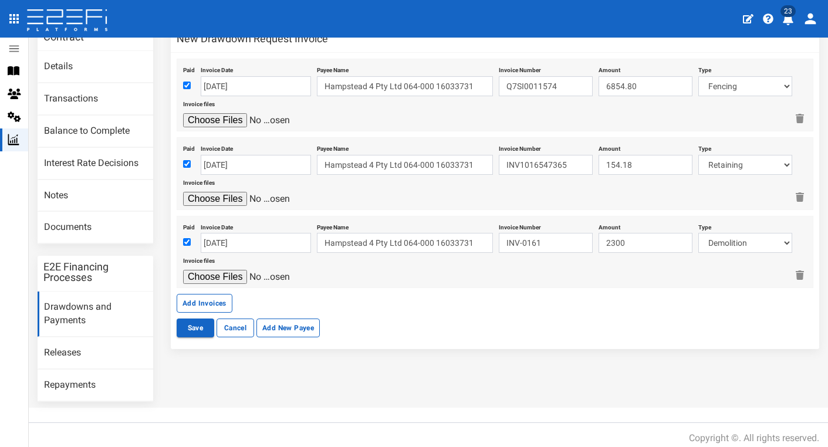
type input "C:\fakepath\Sargent Skip Bins INV-0161.pdf"
click at [209, 294] on button "Add Invoices" at bounding box center [205, 303] width 56 height 19
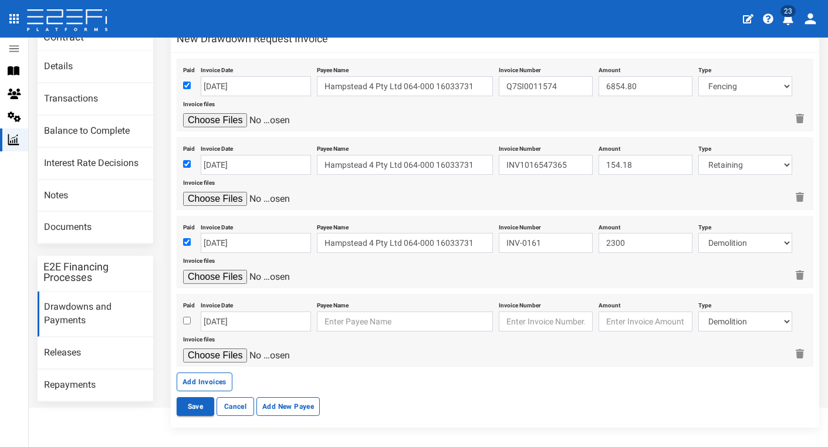
click at [187, 317] on input "checkbox" at bounding box center [187, 321] width 8 height 8
checkbox input "true"
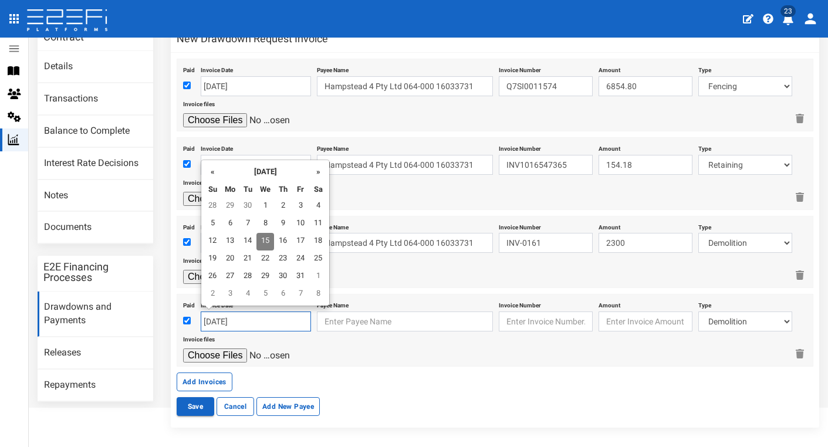
click at [224, 317] on input "[DATE]" at bounding box center [256, 322] width 110 height 20
click at [246, 205] on td "30" at bounding box center [248, 207] width 18 height 18
type input "30-09-2025"
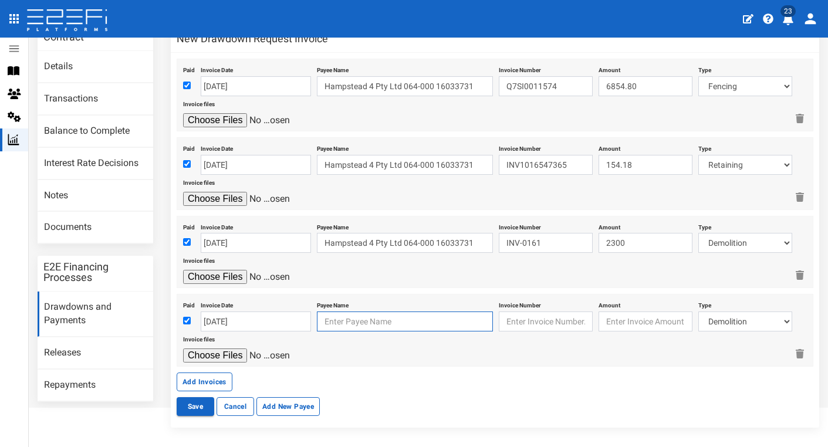
click at [364, 317] on input "text" at bounding box center [405, 322] width 176 height 20
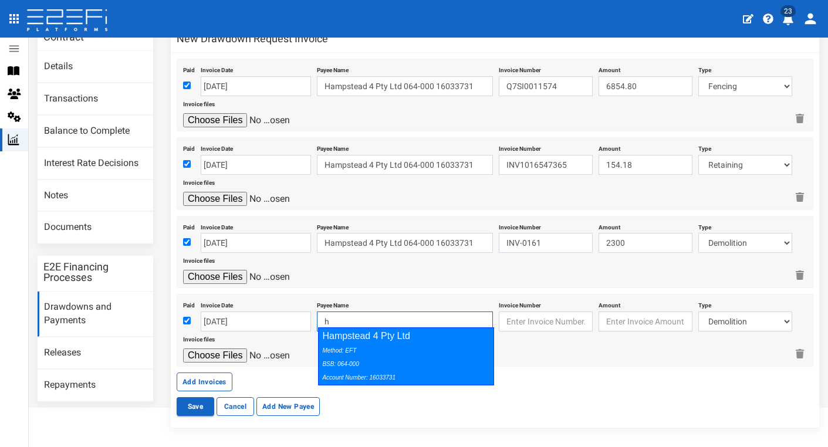
click at [451, 353] on div "Method: EFT BSB: 064-000 Account Number: 16033731" at bounding box center [403, 363] width 162 height 40
type input "Hampstead 4 Pty Ltd 064-000 16033731"
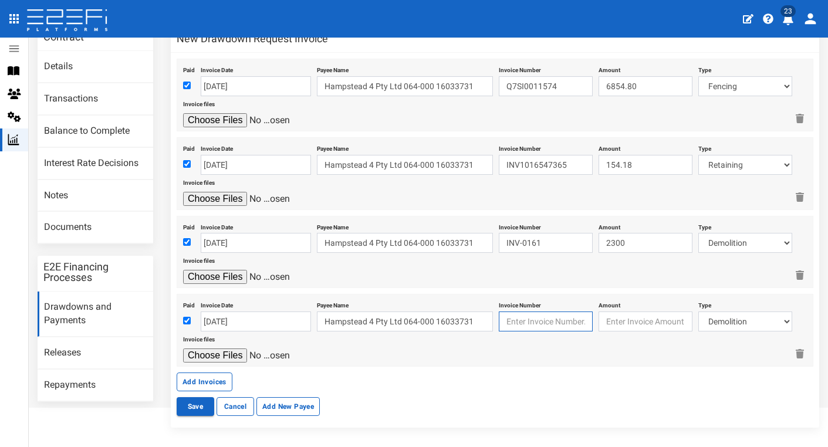
click at [522, 324] on input "text" at bounding box center [546, 322] width 94 height 20
paste input "INV21156"
type input "INV21156"
type input "1000"
select select "Sub-Consultants (including Council Fees)~115~CONSULTANT/PROFESSIONAL FEES"
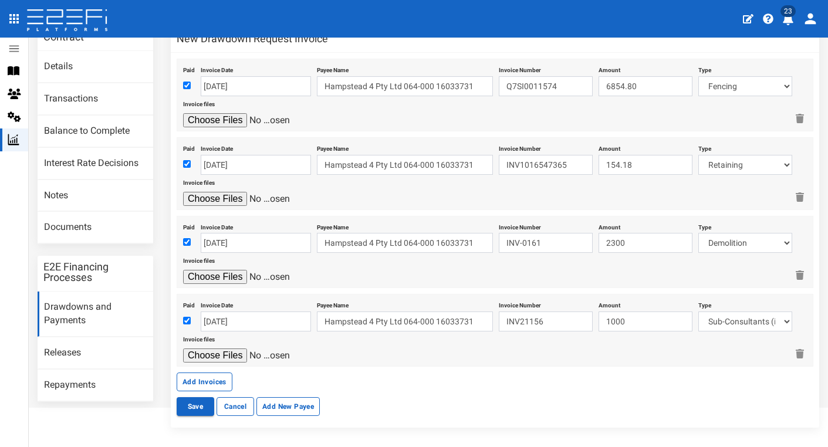
click at [206, 349] on input "file" at bounding box center [238, 355] width 111 height 14
click at [233, 348] on input "file" at bounding box center [238, 355] width 111 height 14
type input "C:\fakepath\Invoice_21156_from_The_Wagner_Family_Trust.pdf"
click at [191, 403] on button "Save" at bounding box center [196, 406] width 38 height 19
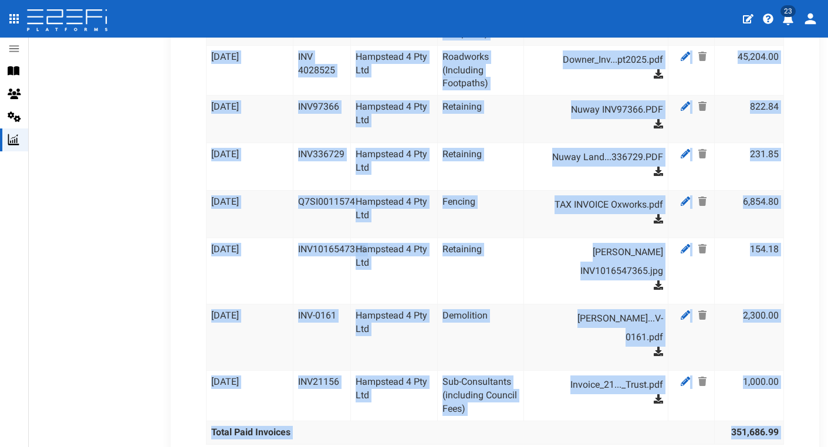
scroll to position [1788, 0]
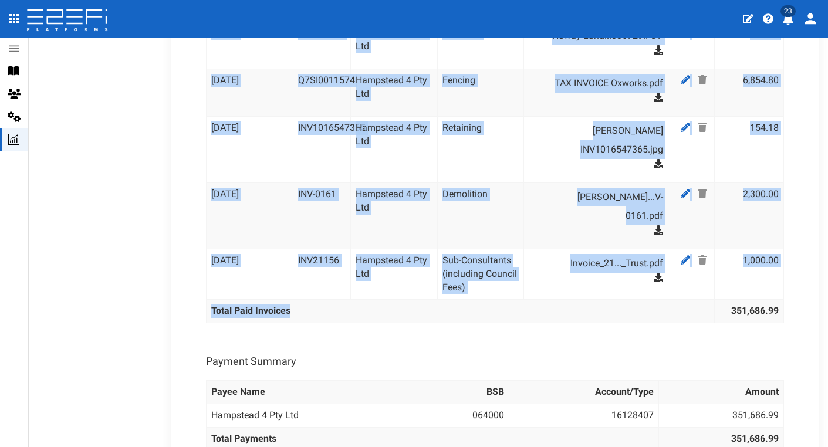
drag, startPoint x: 212, startPoint y: 139, endPoint x: 784, endPoint y: 212, distance: 576.6
copy tbody "[DATE] INV3289 [GEOGRAPHIC_DATA] 4 Pty Ltd Roadworks (Including Footpaths) Angl…"
click at [344, 249] on td "INV21156" at bounding box center [321, 274] width 57 height 50
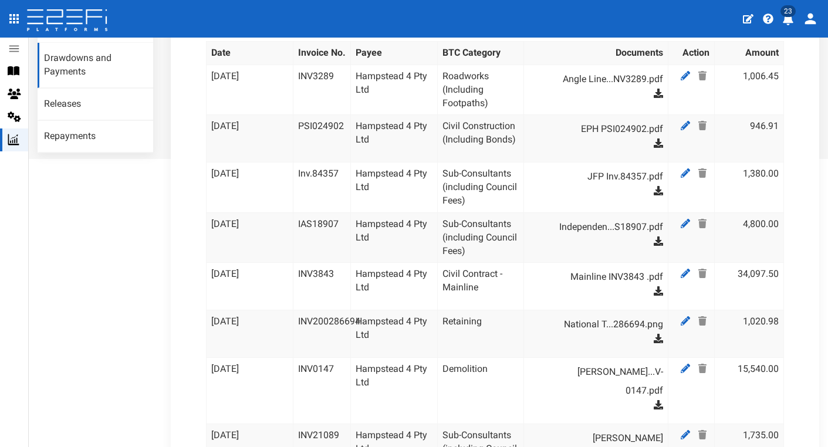
scroll to position [319, 0]
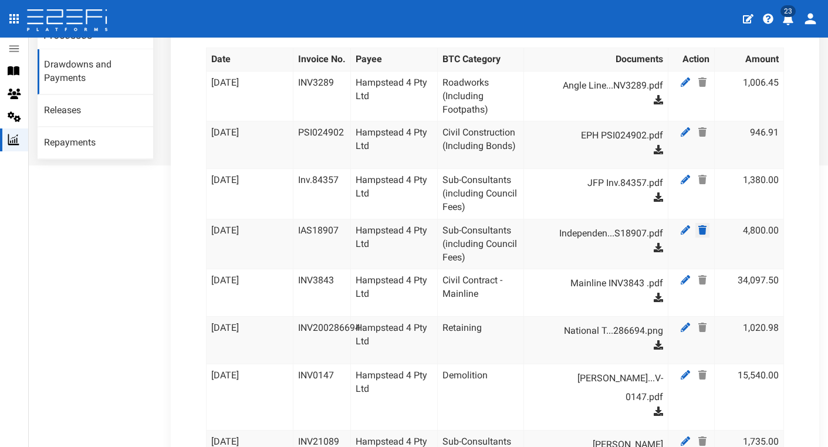
click at [701, 231] on icon at bounding box center [702, 229] width 8 height 9
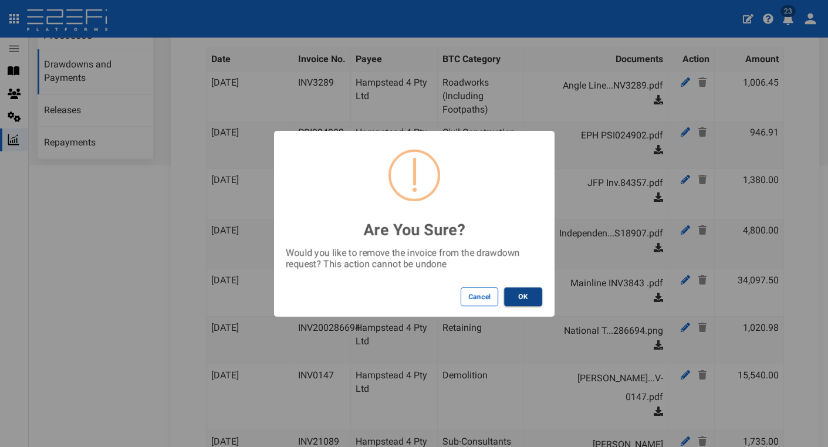
click at [537, 296] on button "OK" at bounding box center [523, 296] width 38 height 19
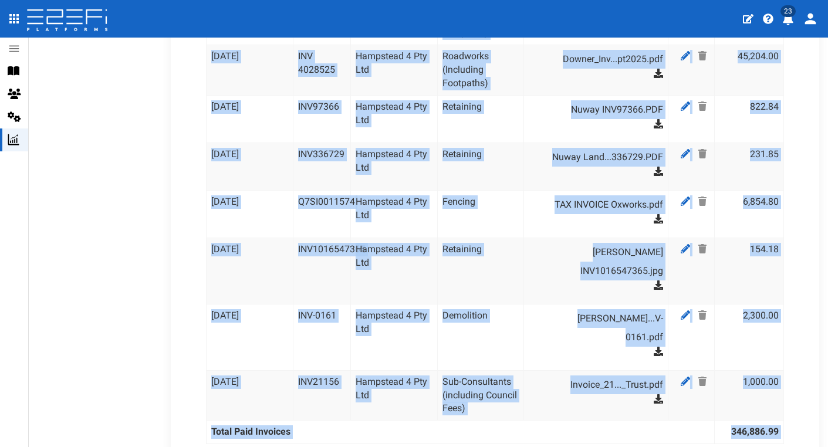
scroll to position [1680, 0]
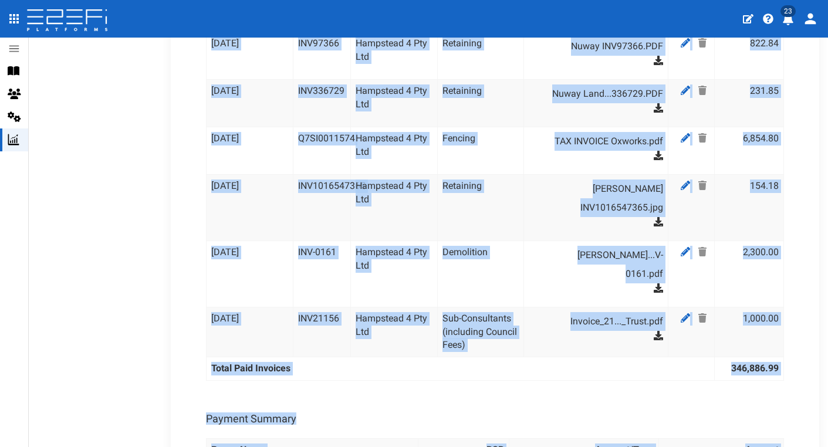
drag, startPoint x: 212, startPoint y: 133, endPoint x: 776, endPoint y: 245, distance: 574.7
copy tbody "[DATE] INV3289 Hampstead 4 Pty Ltd Roadworks (Including Footpaths) Angle Line..…"
click at [438, 241] on td "Demolition" at bounding box center [480, 274] width 87 height 66
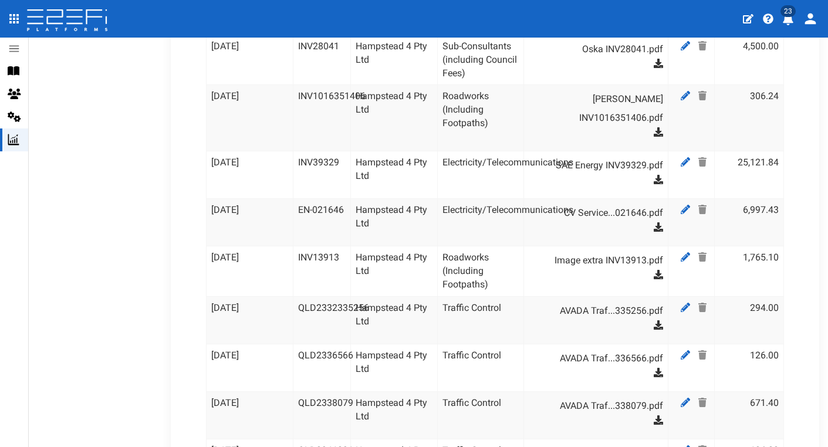
scroll to position [878, 0]
click at [682, 253] on icon at bounding box center [685, 257] width 9 height 9
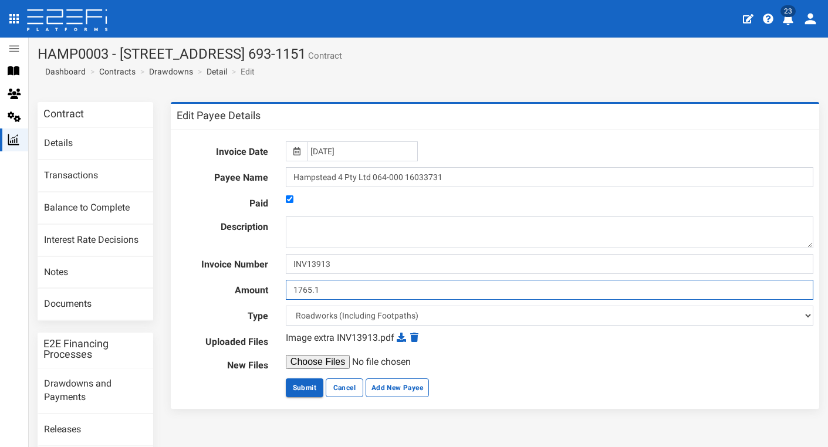
click at [358, 287] on input "1765.1" at bounding box center [549, 290] width 527 height 20
type input "1750"
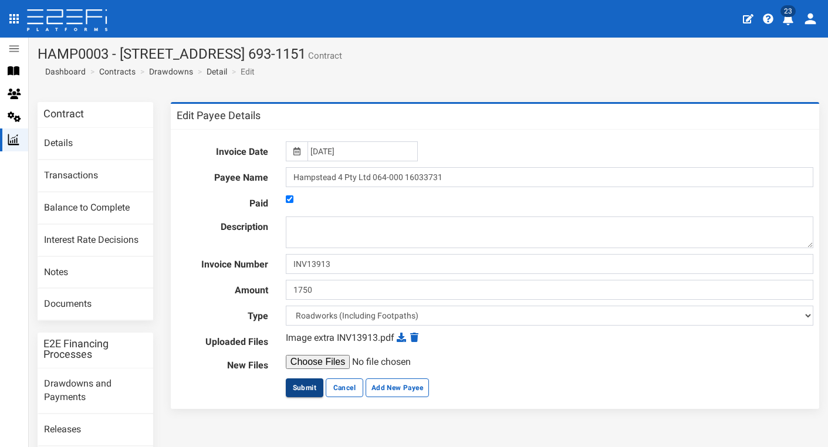
click at [302, 385] on button "Submit" at bounding box center [305, 387] width 38 height 19
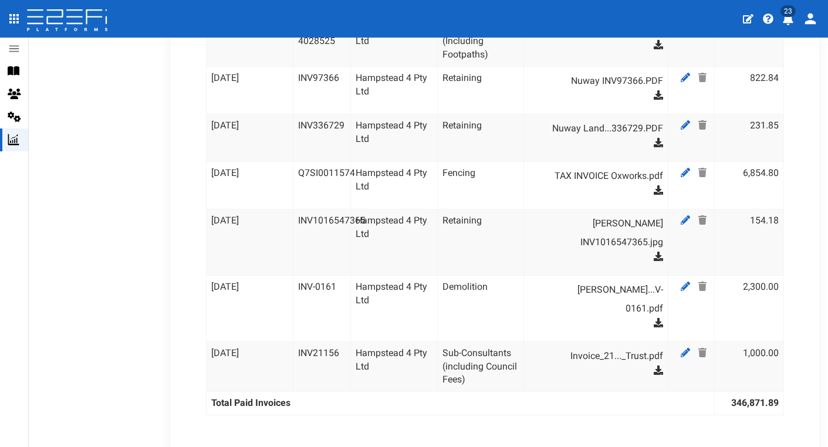
scroll to position [1646, 0]
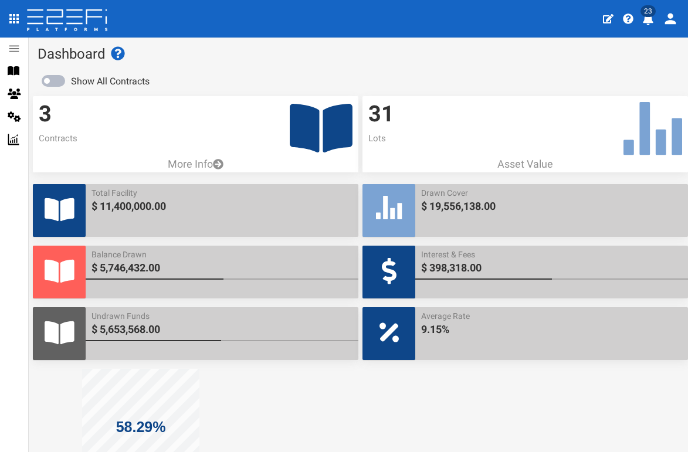
click at [326, 123] on icon at bounding box center [321, 128] width 63 height 49
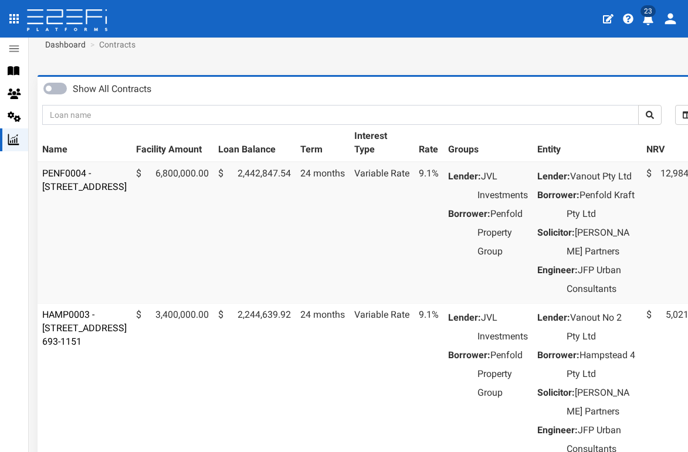
scroll to position [182, 0]
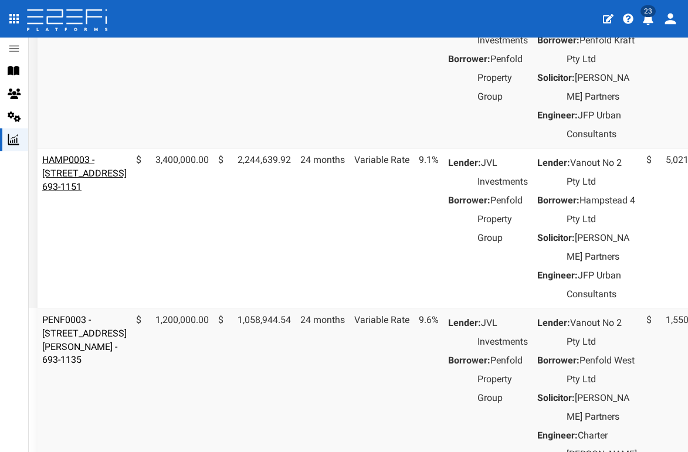
click at [59, 192] on link "HAMP0003 - [STREET_ADDRESS] 693-1151" at bounding box center [84, 173] width 84 height 38
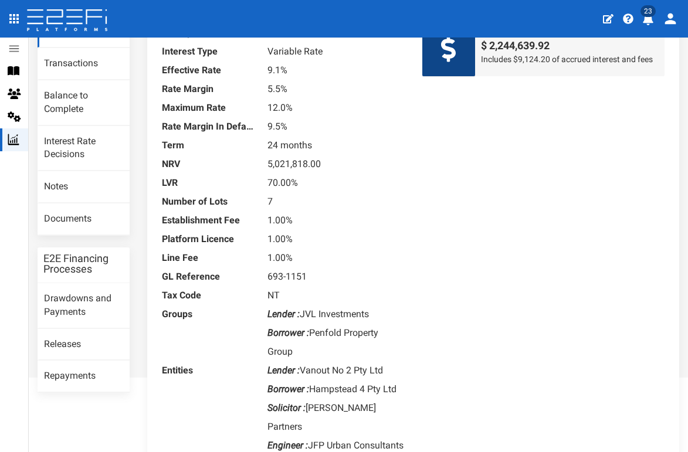
scroll to position [109, 0]
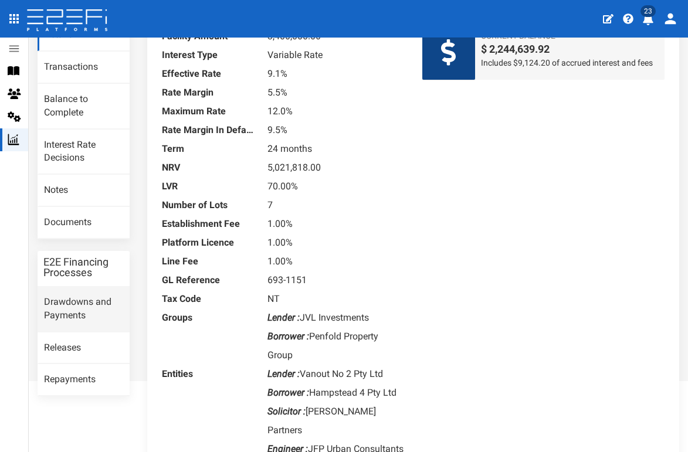
click at [69, 300] on link "Drawdowns and Payments" at bounding box center [84, 309] width 92 height 45
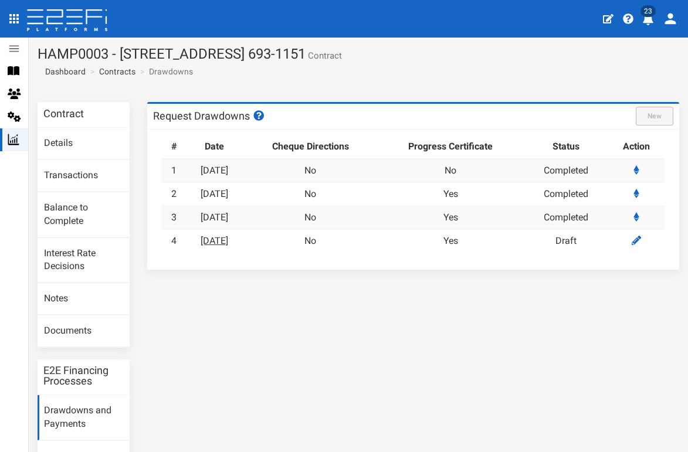
click at [218, 239] on link "[DATE]" at bounding box center [215, 240] width 28 height 11
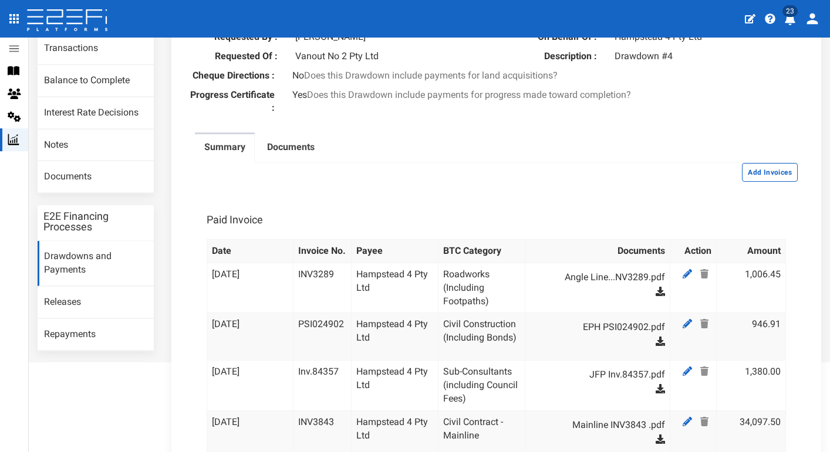
scroll to position [63, 0]
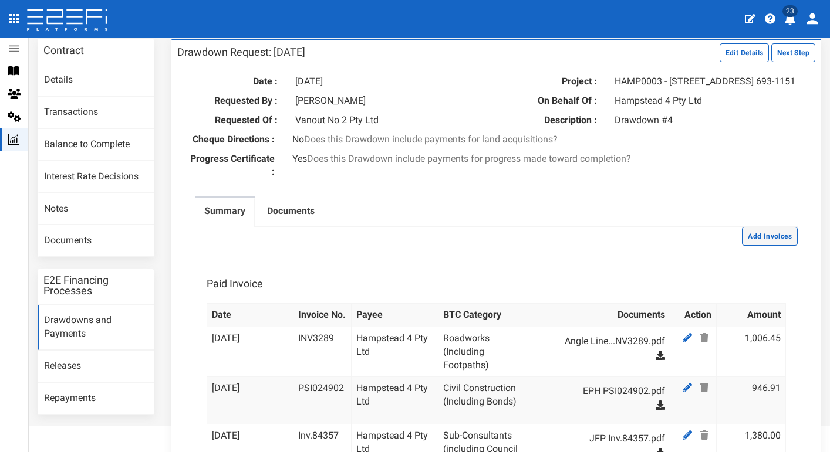
click at [688, 243] on button "Add Invoices" at bounding box center [770, 236] width 56 height 19
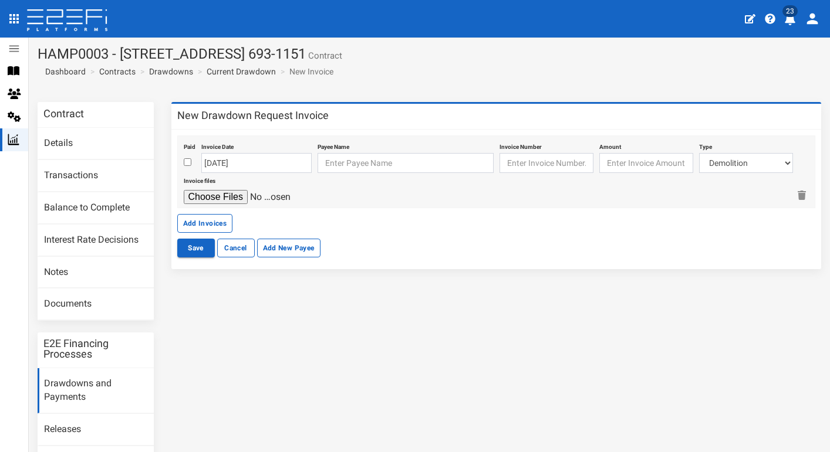
click at [188, 163] on input "checkbox" at bounding box center [188, 162] width 8 height 8
checkbox input "true"
click at [209, 163] on input "[DATE]" at bounding box center [256, 163] width 110 height 20
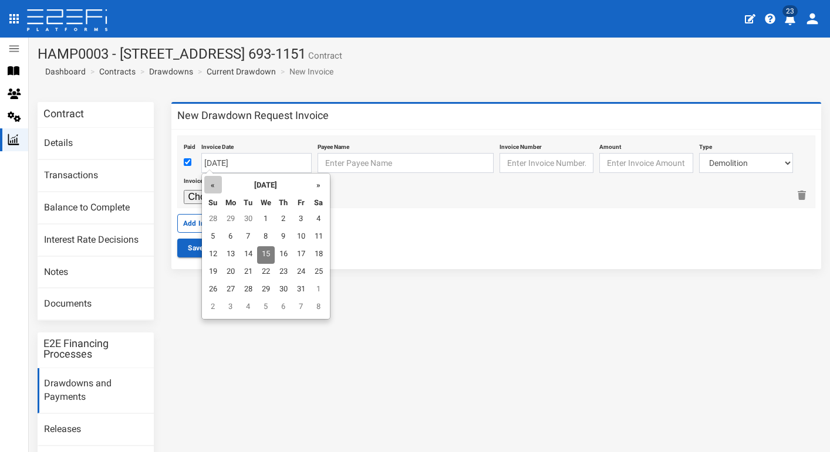
click at [215, 184] on th "«" at bounding box center [213, 185] width 18 height 18
click at [212, 218] on td "31" at bounding box center [213, 220] width 18 height 18
type input "[DATE]"
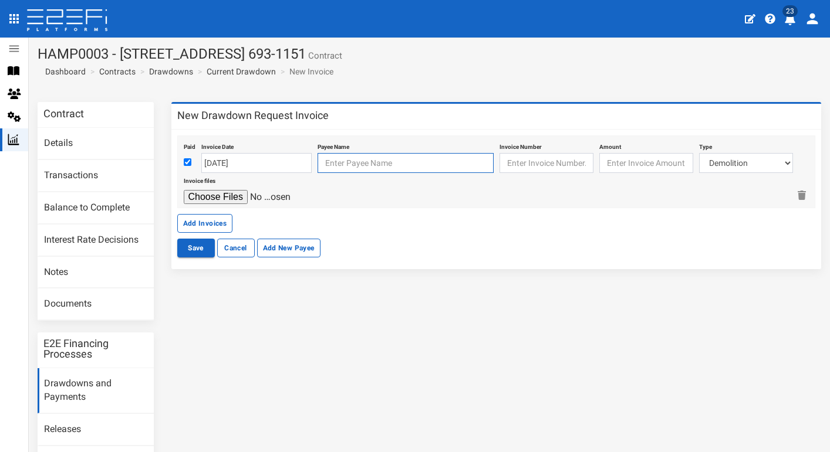
click at [385, 163] on input "text" at bounding box center [405, 163] width 176 height 20
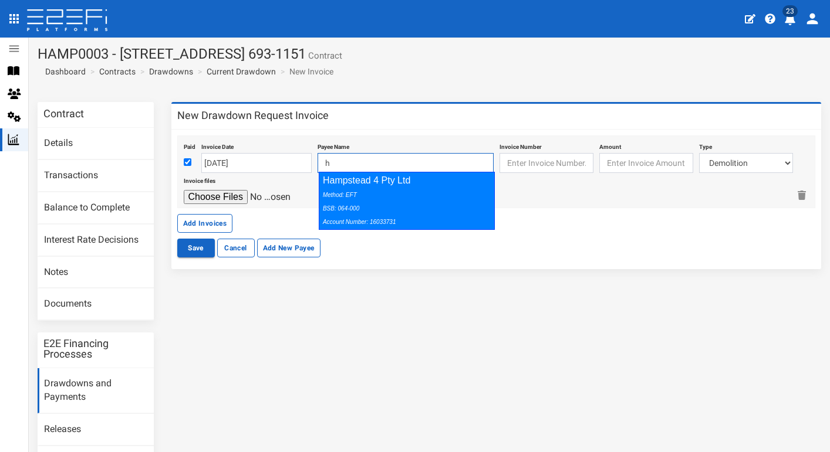
click at [476, 204] on div "Method: EFT BSB: 064-000 Account Number: 16033731" at bounding box center [404, 208] width 162 height 40
type input "Hampstead 4 Pty Ltd 064-000 16033731"
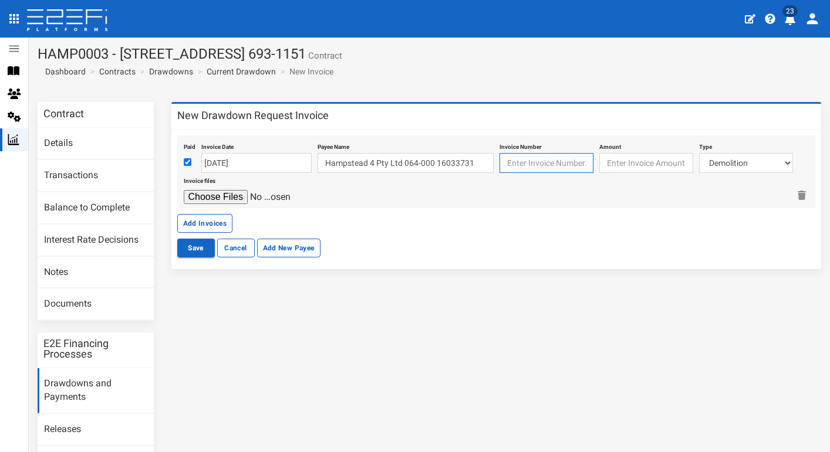
click at [532, 163] on input "text" at bounding box center [546, 163] width 94 height 20
type input "1999"
type input "33649.00"
select select "Pm Fees~121~CONSULTANT/PROFESSIONAL FEES"
type input "C:\fakepath\Invoice INV-1999.pdf"
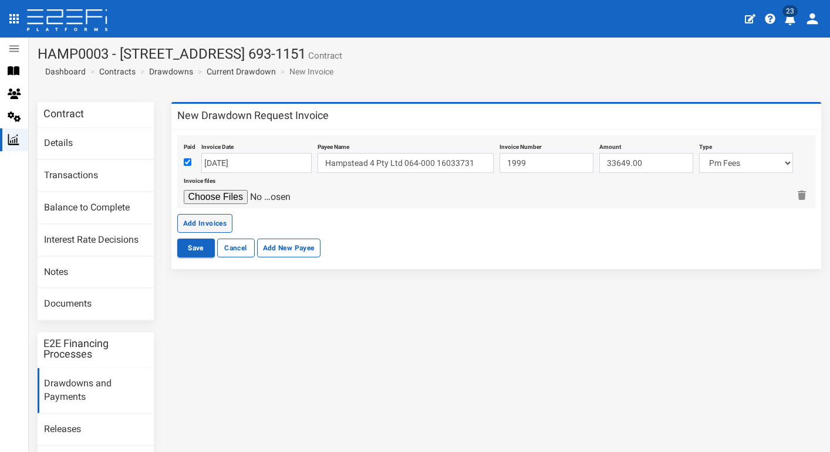
click at [221, 221] on button "Add Invoices" at bounding box center [205, 223] width 56 height 19
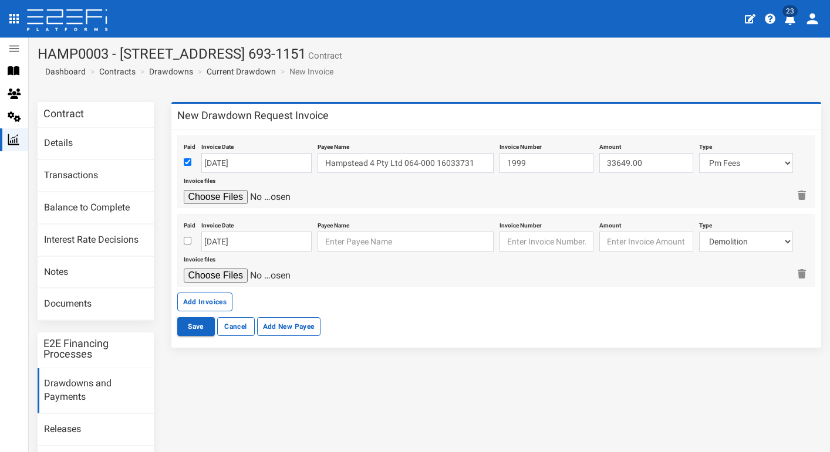
click at [187, 240] on input "checkbox" at bounding box center [188, 241] width 8 height 8
checkbox input "true"
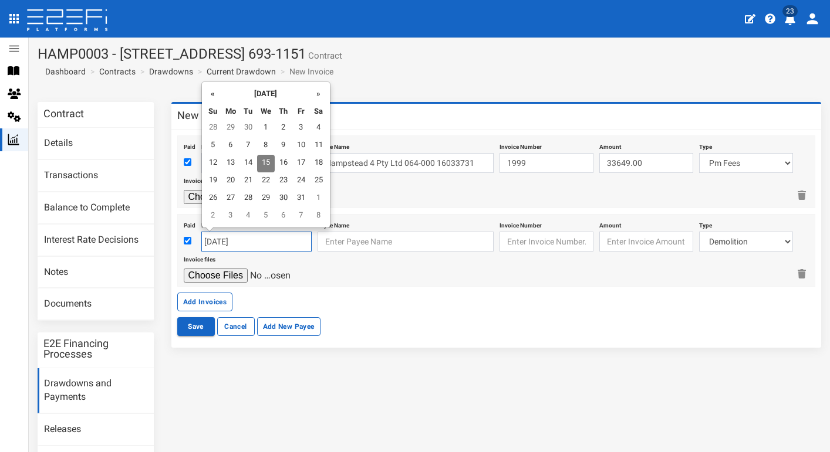
click at [225, 240] on input "[DATE]" at bounding box center [256, 242] width 110 height 20
click at [246, 123] on td "30" at bounding box center [248, 129] width 18 height 18
type input "[DATE]"
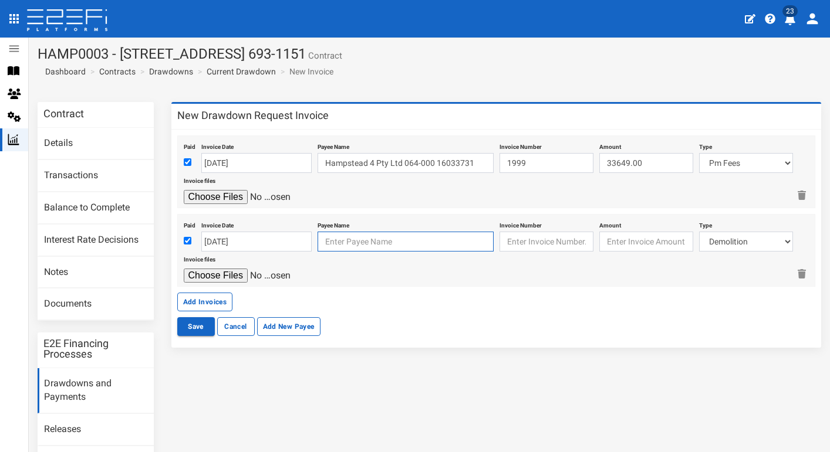
click at [397, 235] on input "text" at bounding box center [405, 242] width 176 height 20
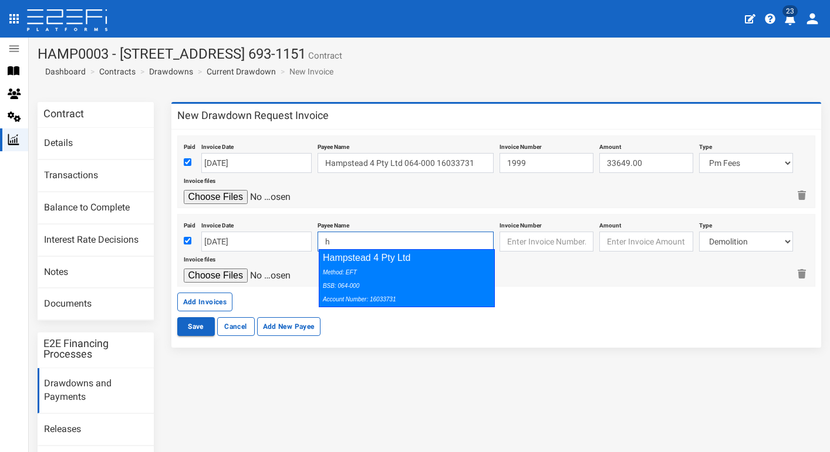
click at [465, 287] on div "Method: EFT BSB: 064-000 Account Number: 16033731" at bounding box center [404, 285] width 162 height 40
type input "Hampstead 4 Pty Ltd 064-000 16033731"
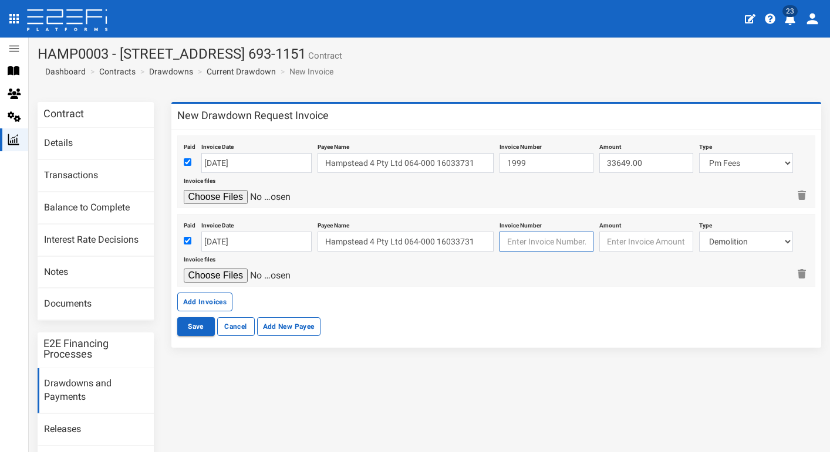
click at [541, 238] on input "text" at bounding box center [546, 242] width 94 height 20
type input "2020"
click at [510, 167] on input "1999" at bounding box center [546, 163] width 94 height 20
click at [507, 165] on input "1999" at bounding box center [546, 163] width 94 height 20
type input "INV1999"
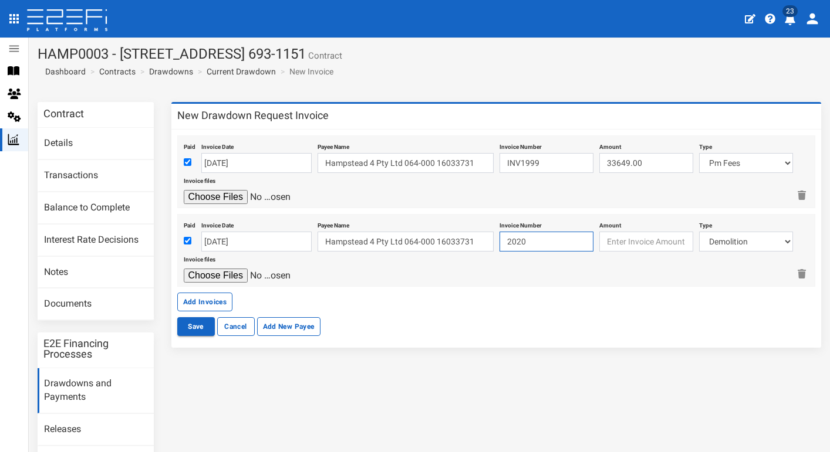
click at [510, 242] on input "2020" at bounding box center [546, 242] width 94 height 20
type input "INV2020"
click at [632, 238] on input "number" at bounding box center [646, 242] width 94 height 20
type input "33649.00"
select select "Pm Fees~121~CONSULTANT/PROFESSIONAL FEES"
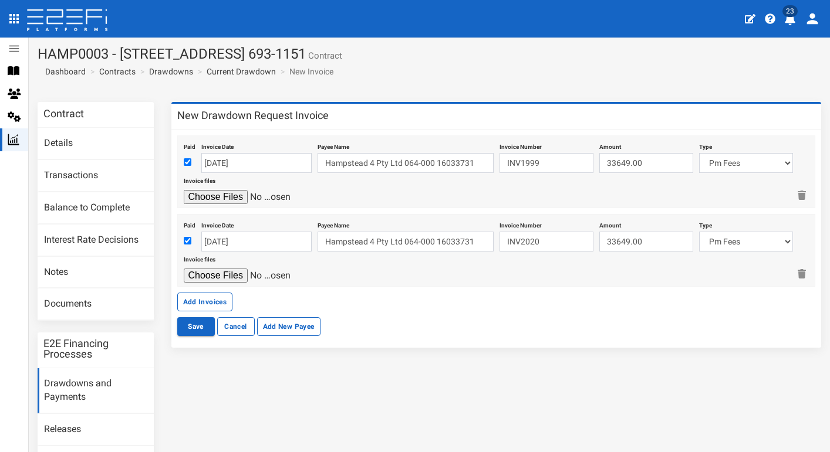
type input "C:\fakepath\Invoice INV-2020.pdf"
click at [353, 273] on div at bounding box center [486, 276] width 605 height 14
click at [191, 329] on button "Save" at bounding box center [196, 326] width 38 height 19
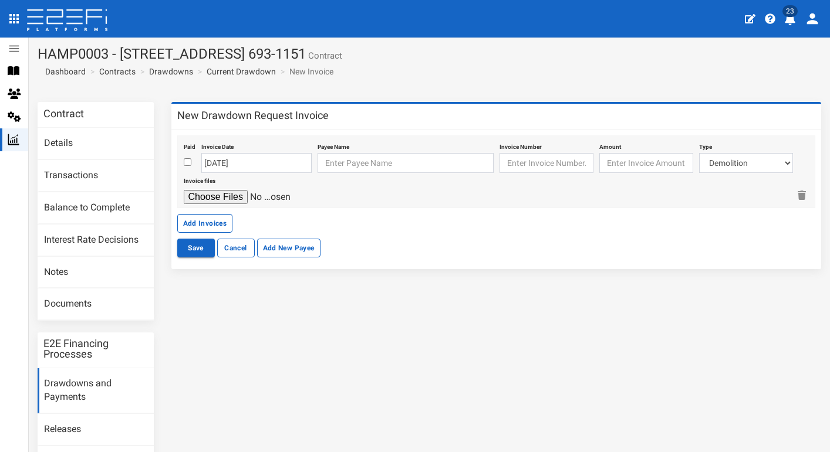
click at [186, 164] on input "checkbox" at bounding box center [188, 162] width 8 height 8
checkbox input "true"
click at [224, 167] on input "[DATE]" at bounding box center [256, 163] width 110 height 20
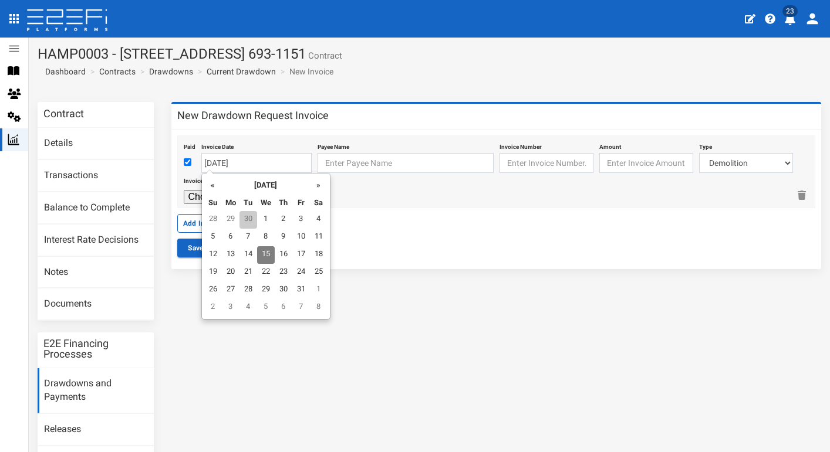
click at [243, 219] on td "30" at bounding box center [248, 220] width 18 height 18
type input "[DATE]"
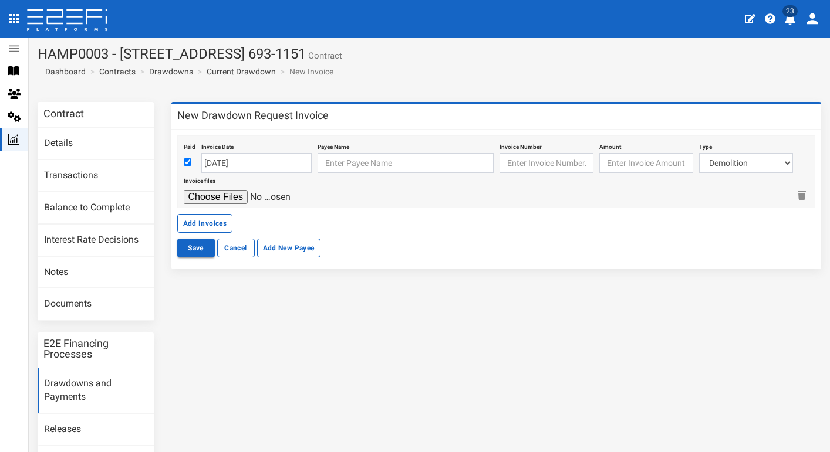
click at [368, 151] on div "Payee Name" at bounding box center [405, 156] width 176 height 34
click at [370, 158] on input "text" at bounding box center [405, 163] width 176 height 20
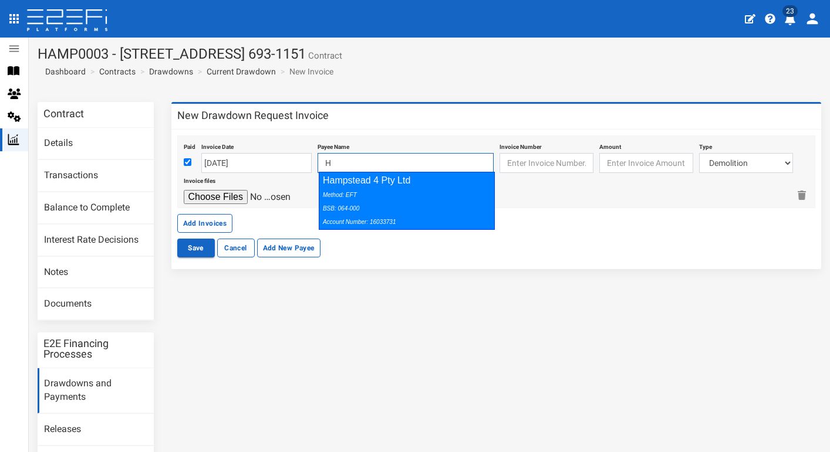
click at [430, 201] on div "Method: EFT BSB: 064-000 Account Number: 16033731" at bounding box center [404, 208] width 162 height 40
type input "Hampstead 4 Pty Ltd 064-000 16033731"
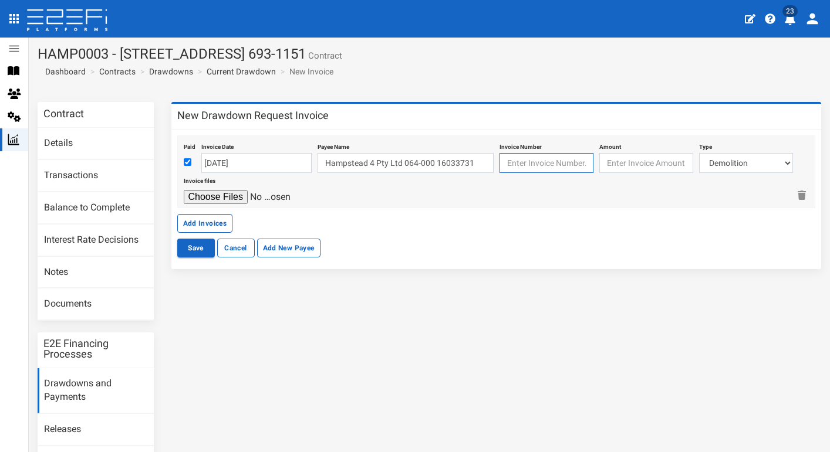
click at [549, 155] on input "text" at bounding box center [546, 163] width 94 height 20
type input "INV1999"
type input "33649.00"
select select "Pm Fees~121~CONSULTANT/PROFESSIONAL FEES"
click at [235, 193] on input "file" at bounding box center [239, 197] width 111 height 14
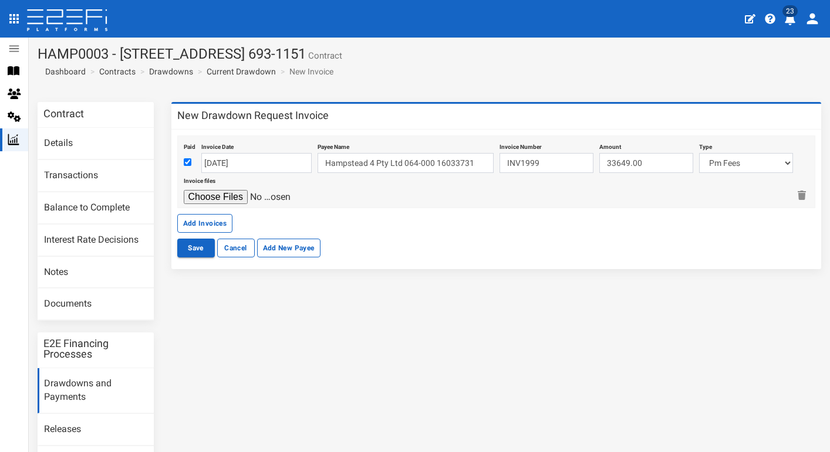
type input "C:\fakepath\Invoice INV-2020.pdf"
click at [548, 161] on input "INV1999" at bounding box center [546, 163] width 94 height 20
type input "INV2020"
click at [200, 218] on button "Add Invoices" at bounding box center [205, 223] width 56 height 19
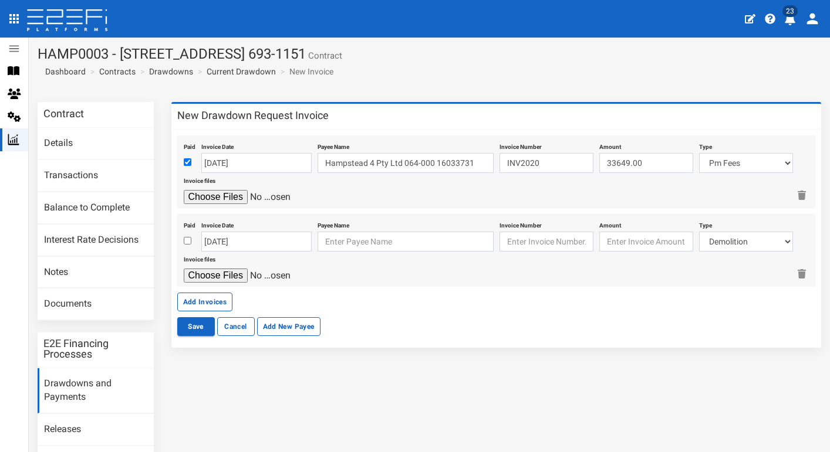
click at [184, 237] on input "checkbox" at bounding box center [188, 241] width 8 height 8
checkbox input "true"
click at [213, 239] on input "[DATE]" at bounding box center [256, 242] width 110 height 20
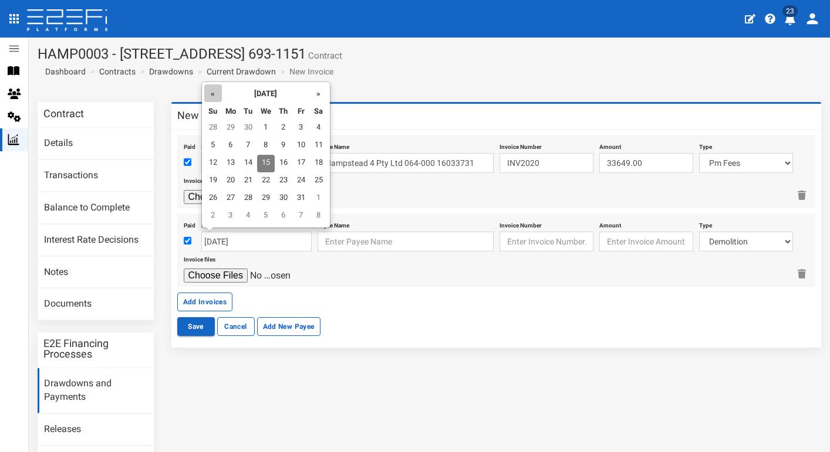
click at [212, 91] on th "«" at bounding box center [213, 93] width 18 height 18
click at [213, 211] on td "31" at bounding box center [213, 217] width 18 height 18
type input "[DATE]"
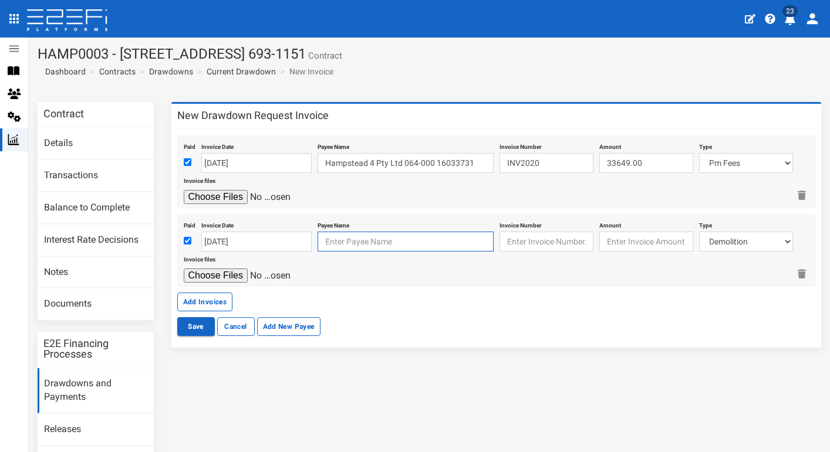
click at [338, 248] on input "text" at bounding box center [405, 242] width 176 height 20
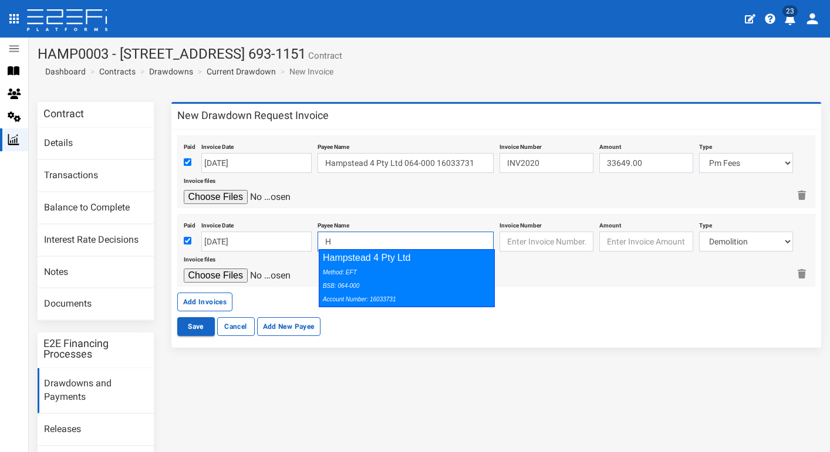
click at [480, 293] on div "Method: EFT BSB: 064-000 Account Number: 16033731" at bounding box center [404, 285] width 162 height 40
type input "Hampstead 4 Pty Ltd 064-000 16033731"
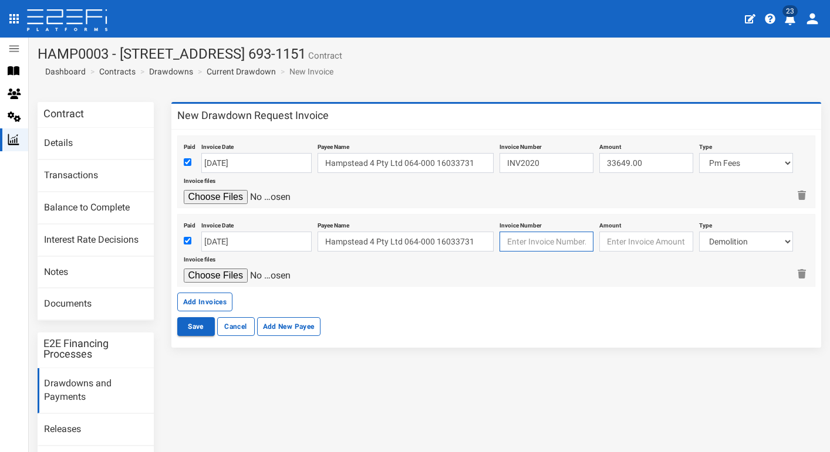
click at [548, 237] on input "text" at bounding box center [546, 242] width 94 height 20
type input "INV1999"
type input "33649.00"
select select "Pm Fees~121~CONSULTANT/PROFESSIONAL FEES"
type input "C:\fakepath\Invoice INV-1999.pdf"
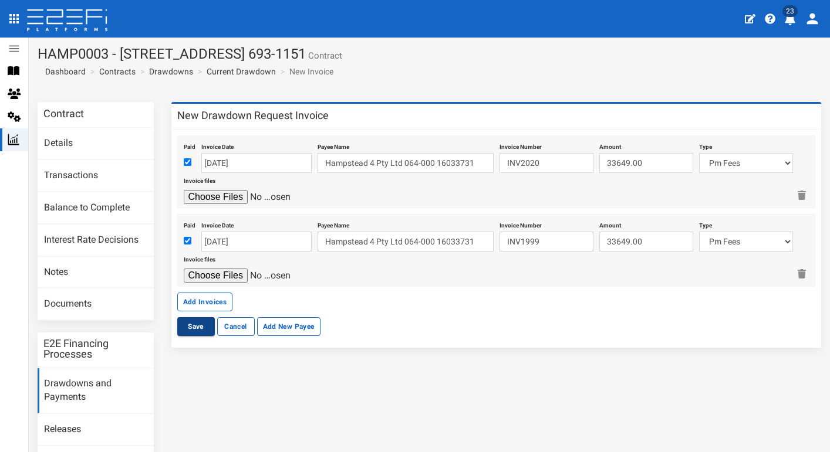
click at [201, 326] on button "Save" at bounding box center [196, 326] width 38 height 19
click at [60, 389] on link "Drawdowns and Payments" at bounding box center [96, 390] width 116 height 45
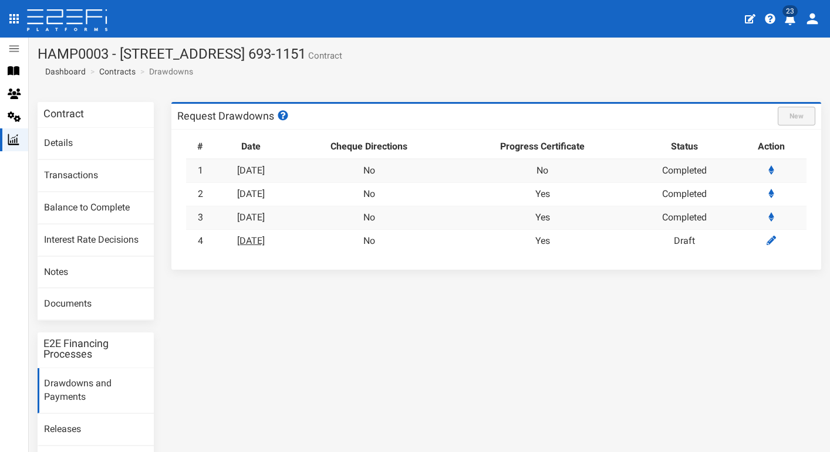
click at [265, 235] on link "[DATE]" at bounding box center [251, 240] width 28 height 11
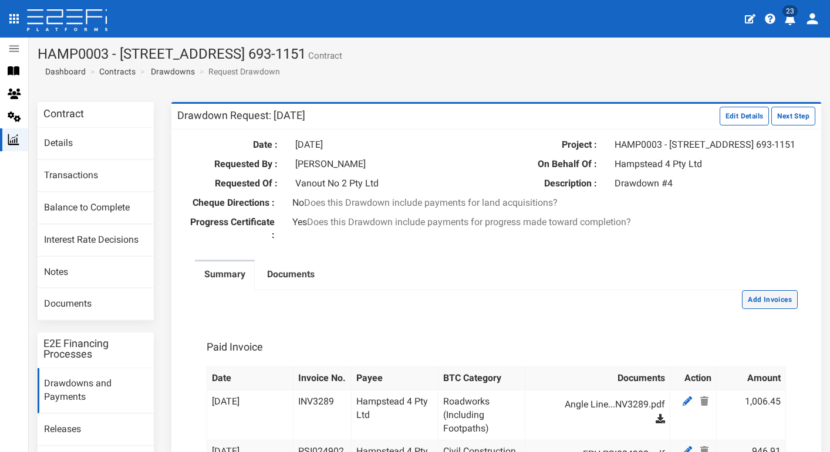
click at [768, 304] on button "Add Invoices" at bounding box center [770, 299] width 56 height 19
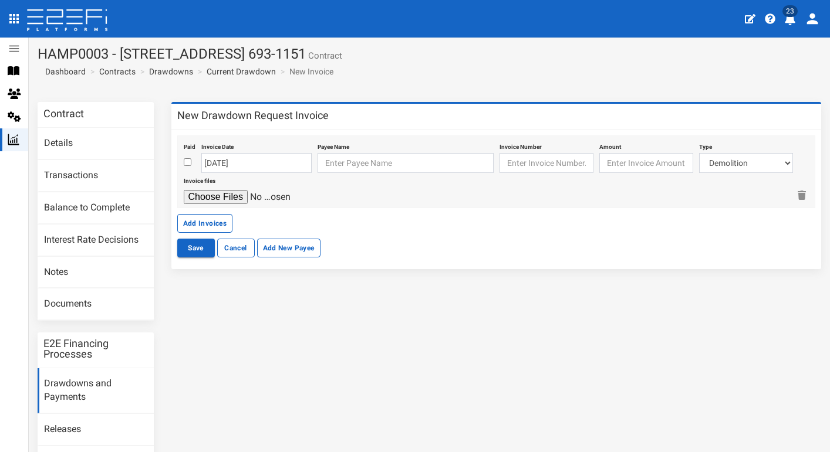
click at [188, 163] on input "checkbox" at bounding box center [188, 162] width 8 height 8
checkbox input "true"
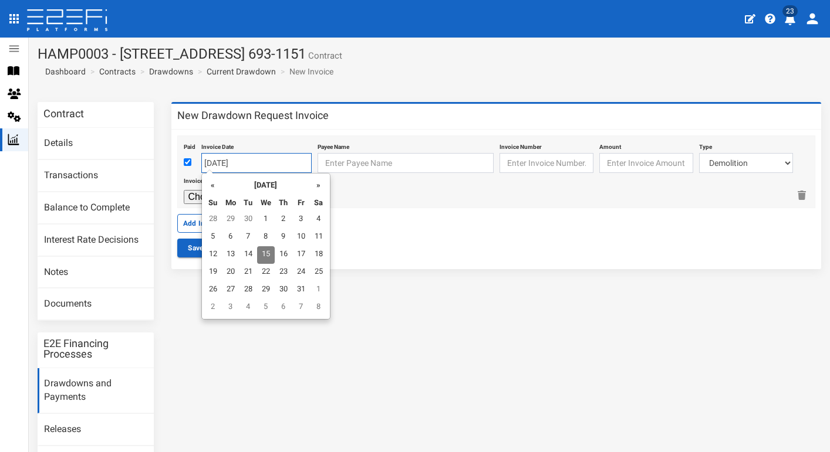
click at [231, 157] on input "[DATE]" at bounding box center [256, 163] width 110 height 20
click at [249, 215] on td "30" at bounding box center [248, 220] width 18 height 18
type input "[DATE]"
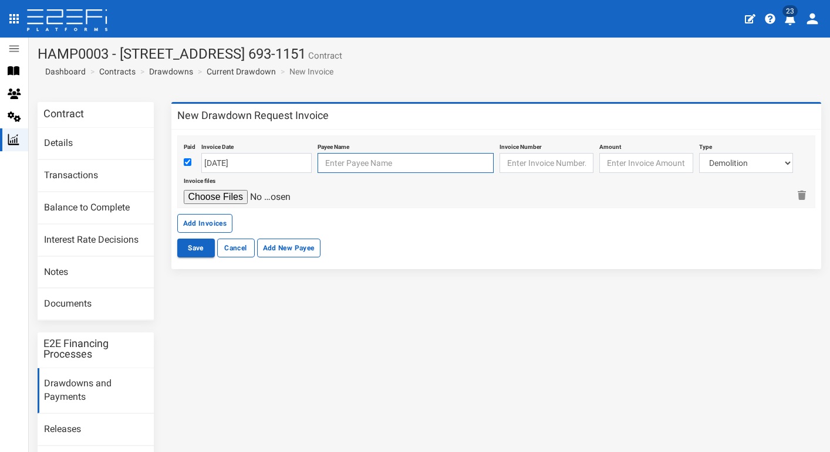
click at [358, 165] on input "text" at bounding box center [405, 163] width 176 height 20
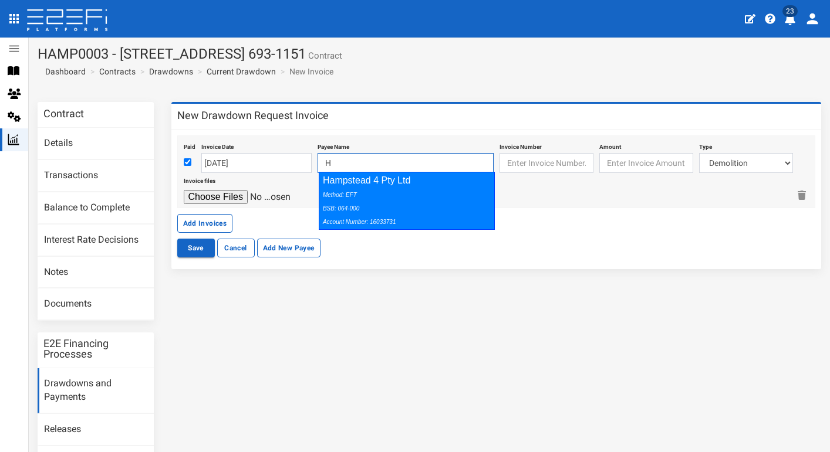
click at [453, 208] on div "Method: EFT BSB: 064-000 Account Number: 16033731" at bounding box center [404, 208] width 162 height 40
type input "Hampstead 4 Pty Ltd 064-000 16033731"
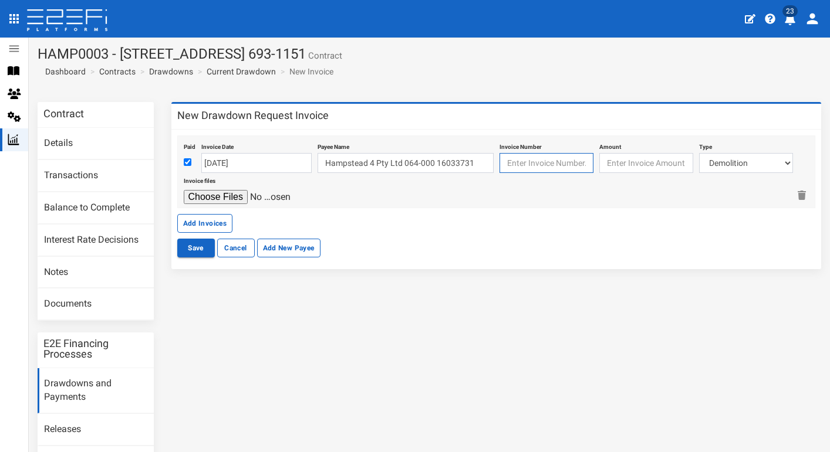
click at [561, 155] on input "text" at bounding box center [546, 163] width 94 height 20
type input "INV2020"
type input "33649.00"
select select "Pm Fees~121~CONSULTANT/PROFESSIONAL FEES"
click at [229, 193] on input "file" at bounding box center [239, 197] width 111 height 14
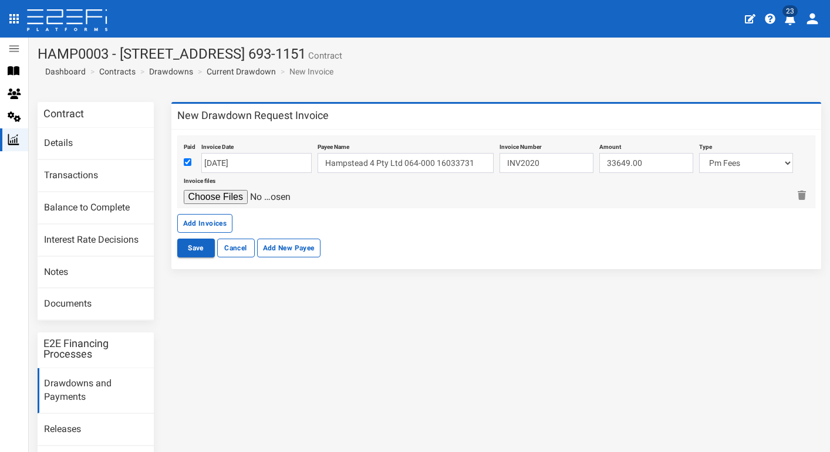
click at [223, 195] on input "file" at bounding box center [239, 197] width 111 height 14
type input "C:\fakepath\Invoice INV-2020.pdf"
click at [211, 224] on button "Add Invoices" at bounding box center [205, 223] width 56 height 19
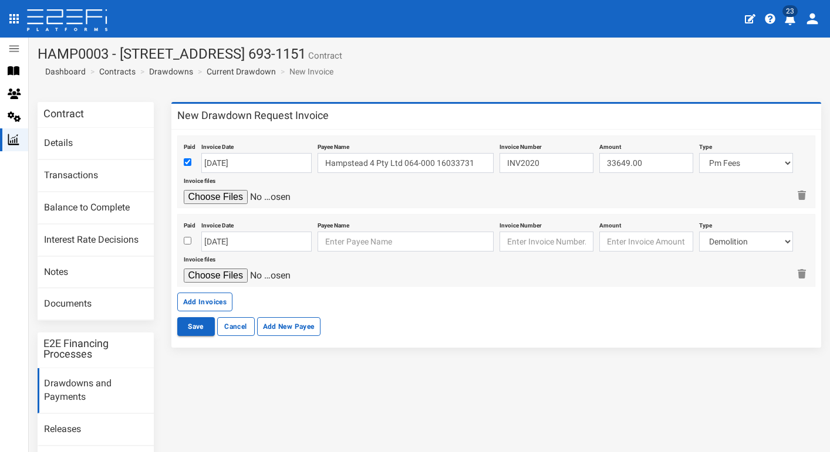
click at [187, 241] on input "checkbox" at bounding box center [188, 241] width 8 height 8
checkbox input "true"
click at [225, 236] on input "[DATE]" at bounding box center [256, 242] width 110 height 20
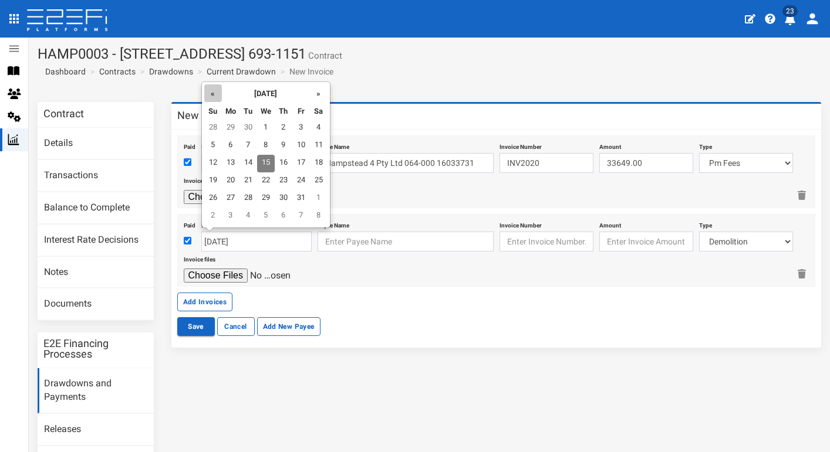
click at [211, 96] on th "«" at bounding box center [213, 93] width 18 height 18
click at [278, 127] on td "31" at bounding box center [284, 129] width 18 height 18
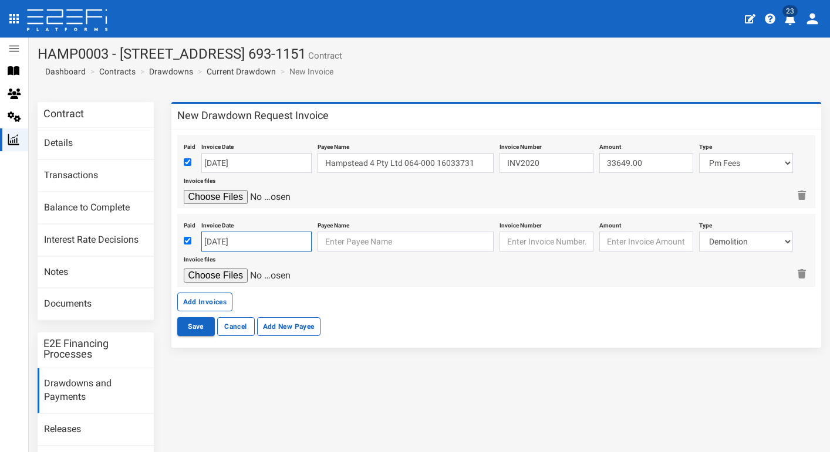
click at [233, 236] on input "[DATE]" at bounding box center [256, 242] width 110 height 20
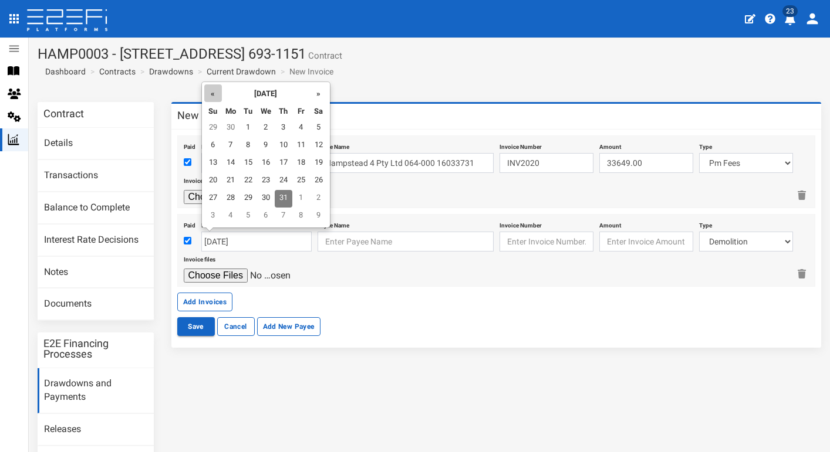
click at [218, 94] on th "«" at bounding box center [213, 93] width 18 height 18
click at [310, 100] on th "»" at bounding box center [319, 93] width 18 height 18
click at [211, 216] on td "31" at bounding box center [213, 217] width 18 height 18
type input "[DATE]"
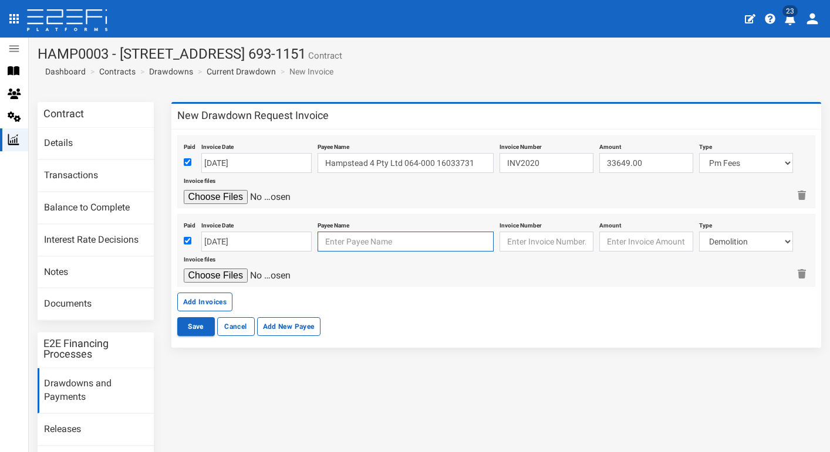
click at [384, 245] on input "text" at bounding box center [405, 242] width 176 height 20
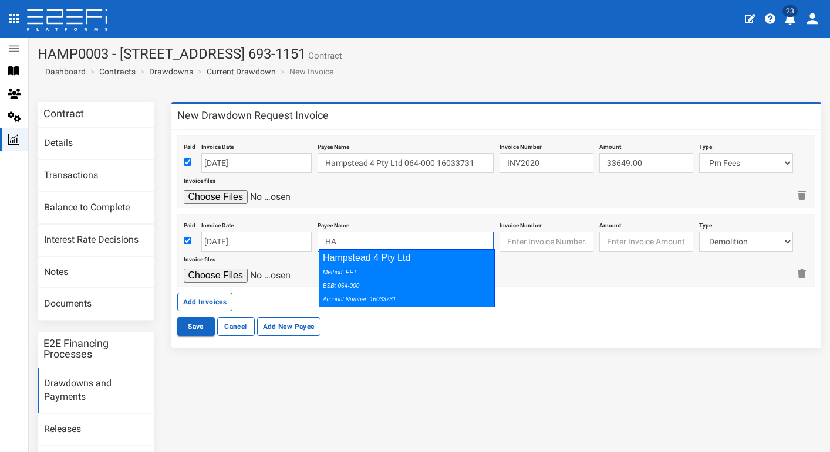
click at [426, 275] on div "Method: EFT BSB: 064-000 Account Number: 16033731" at bounding box center [404, 285] width 162 height 40
type input "Hampstead 4 Pty Ltd 064-000 16033731"
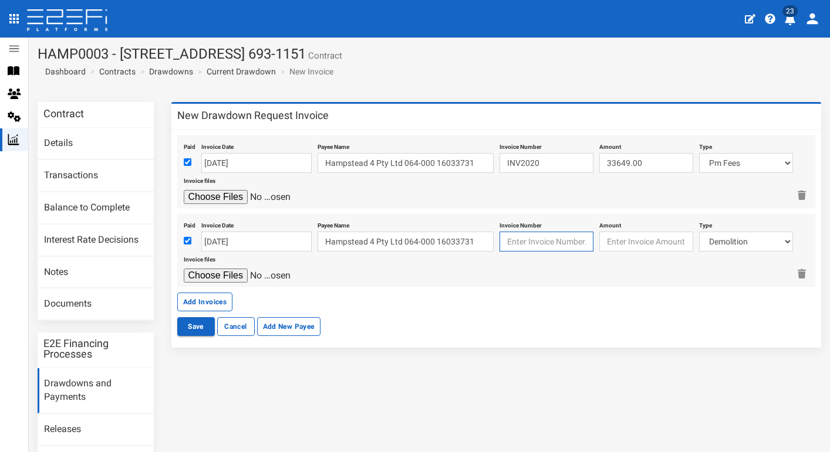
click at [541, 236] on input "text" at bounding box center [546, 242] width 94 height 20
click at [537, 239] on input "text" at bounding box center [546, 242] width 94 height 20
type input "INV1999"
type input "33649.00"
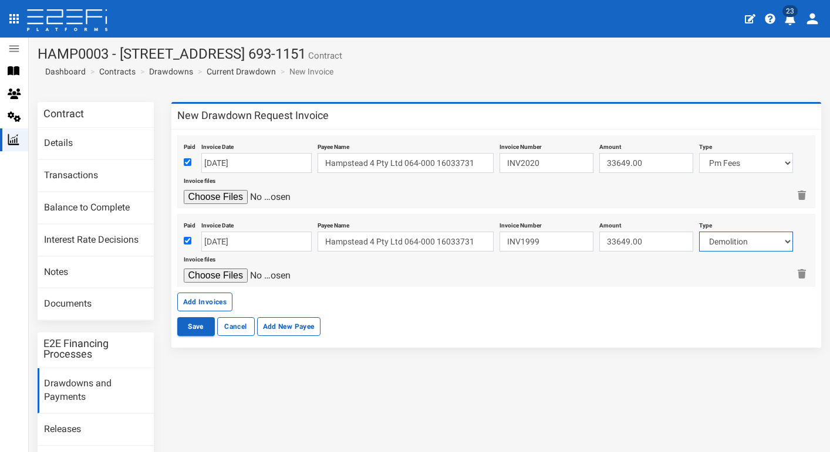
select select "Pm Fees~121~CONSULTANT/PROFESSIONAL FEES"
click at [206, 272] on input "file" at bounding box center [239, 276] width 111 height 14
type input "C:\fakepath\Invoice INV-1999.pdf"
click at [219, 299] on button "Add Invoices" at bounding box center [205, 302] width 56 height 19
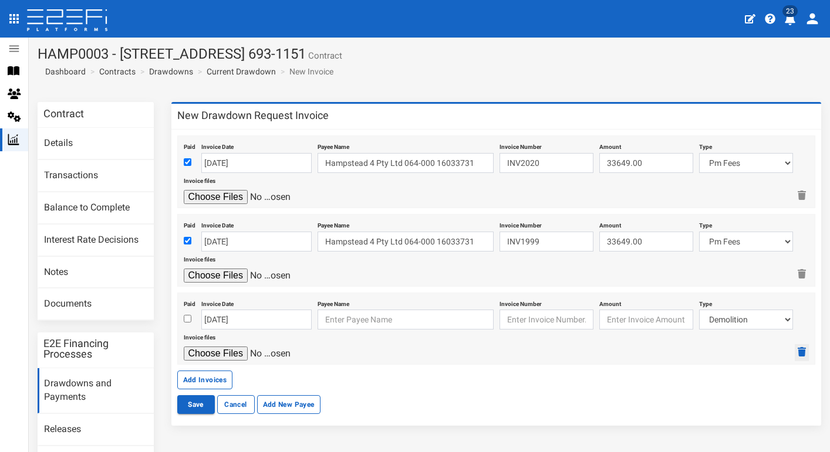
click at [796, 348] on button "button" at bounding box center [801, 352] width 14 height 17
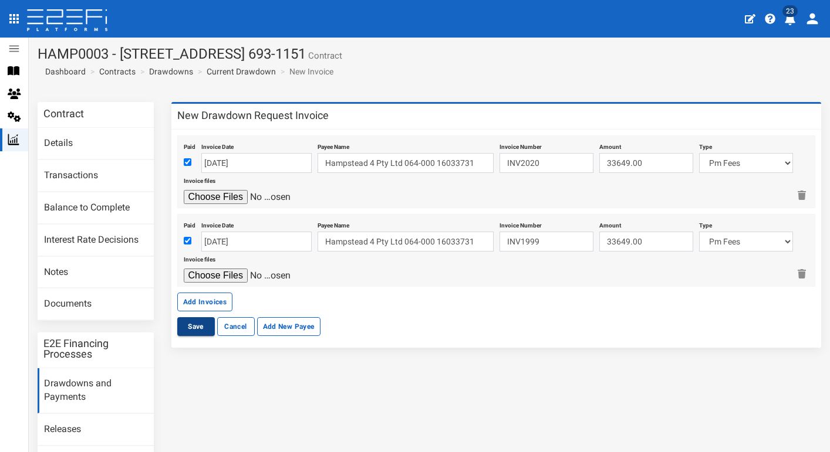
click at [202, 326] on button "Save" at bounding box center [196, 326] width 38 height 19
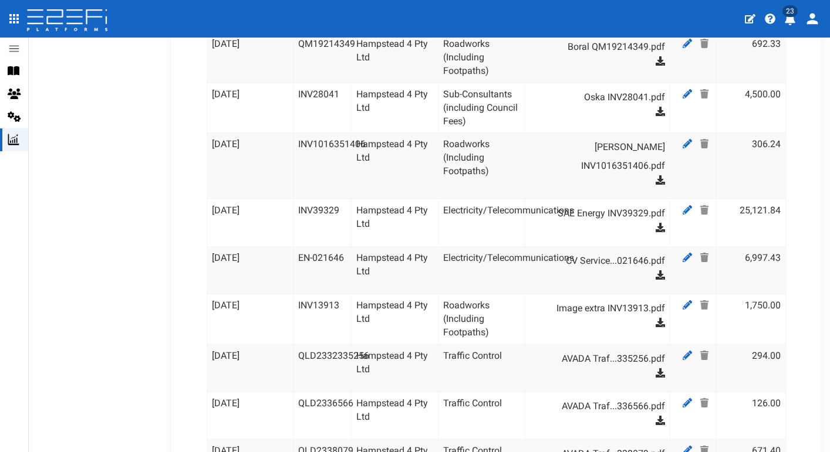
scroll to position [819, 0]
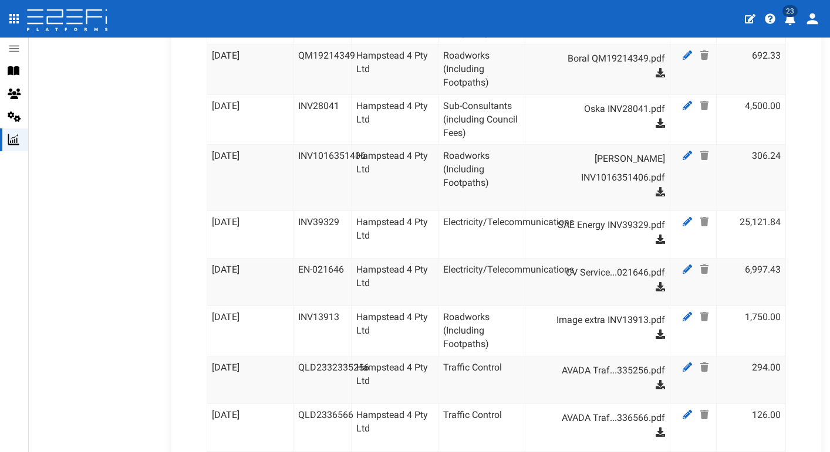
click at [390, 259] on td "Hampstead 4 Pty Ltd" at bounding box center [394, 283] width 87 height 48
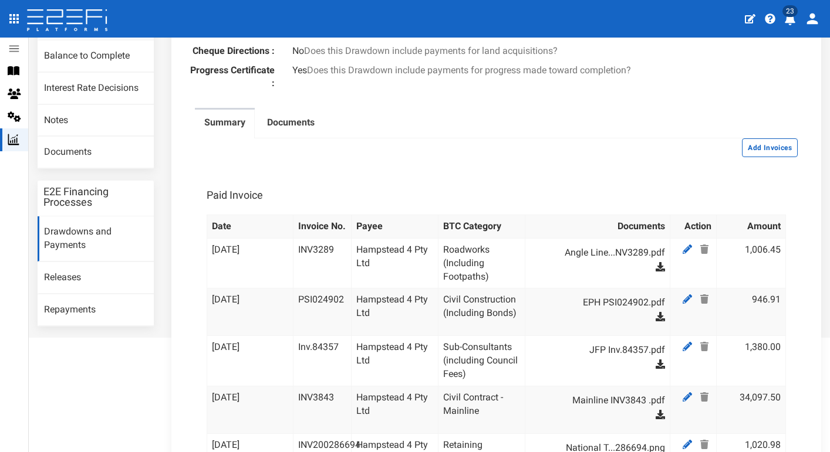
scroll to position [143, 0]
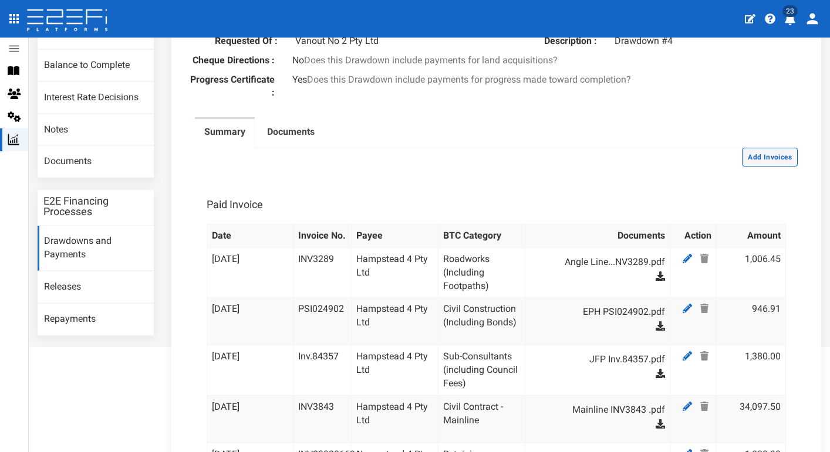
click at [774, 163] on button "Add Invoices" at bounding box center [770, 157] width 56 height 19
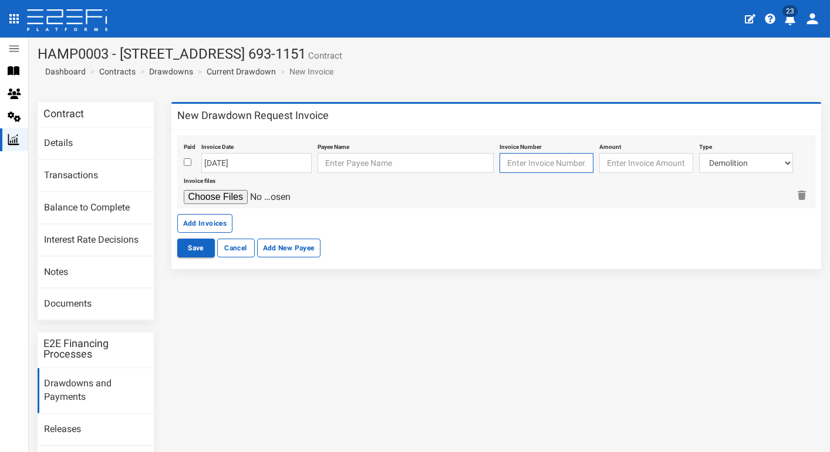
click at [577, 164] on input "text" at bounding box center [546, 163] width 94 height 20
type input "UWB"
click at [187, 161] on input "checkbox" at bounding box center [188, 162] width 8 height 8
checkbox input "true"
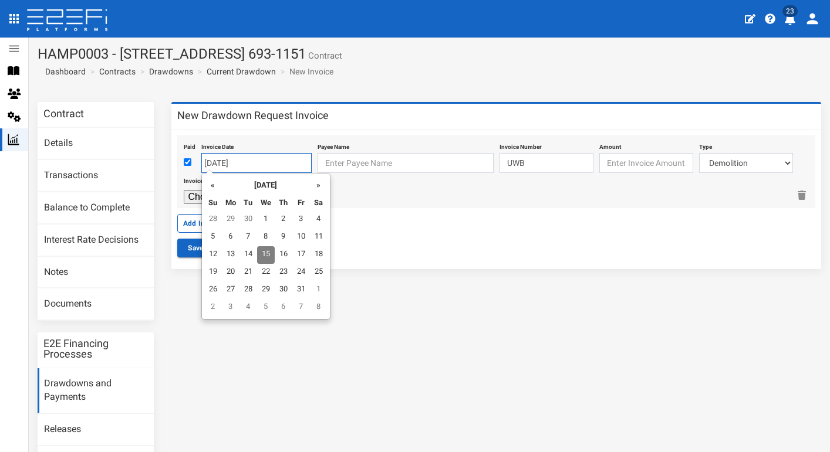
click at [242, 159] on input "[DATE]" at bounding box center [256, 163] width 110 height 20
click at [266, 253] on td "15" at bounding box center [266, 255] width 18 height 18
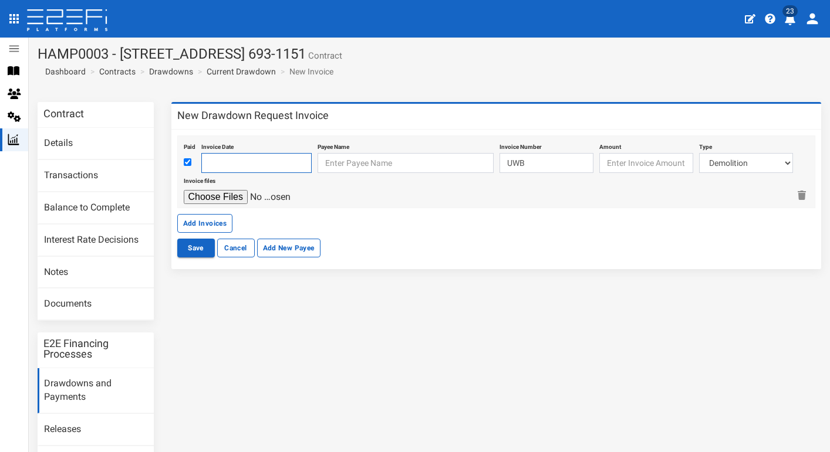
click at [253, 171] on input "text" at bounding box center [256, 163] width 110 height 20
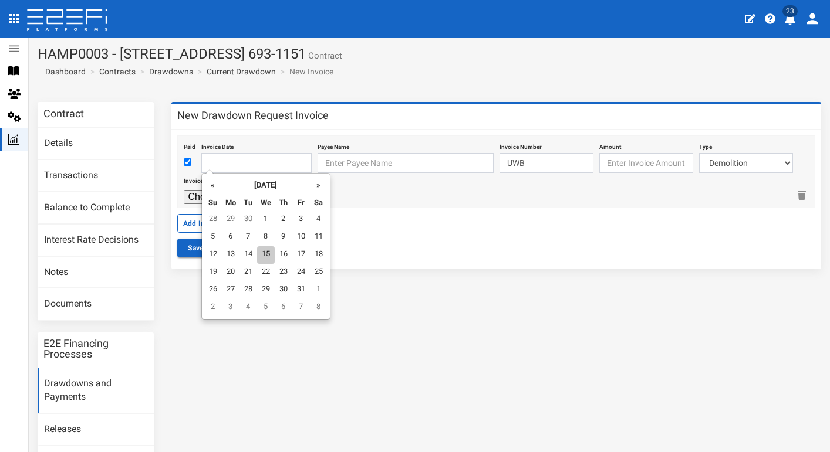
click at [266, 253] on td "15" at bounding box center [266, 255] width 18 height 18
type input "[DATE]"
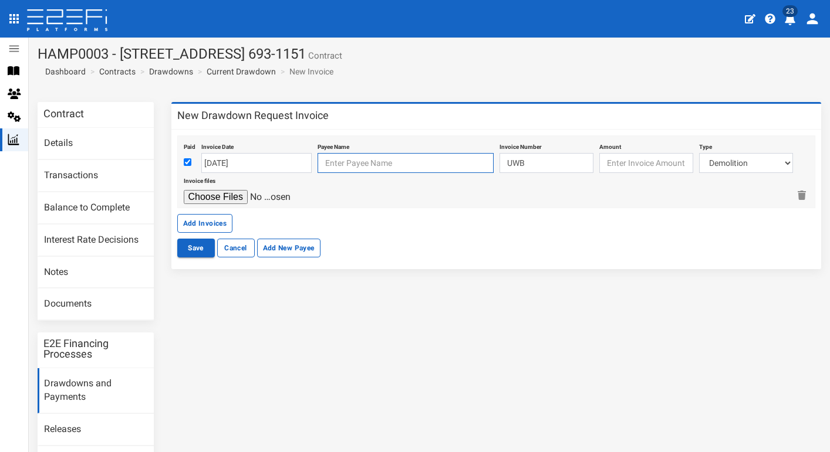
click at [356, 157] on input "text" at bounding box center [405, 163] width 176 height 20
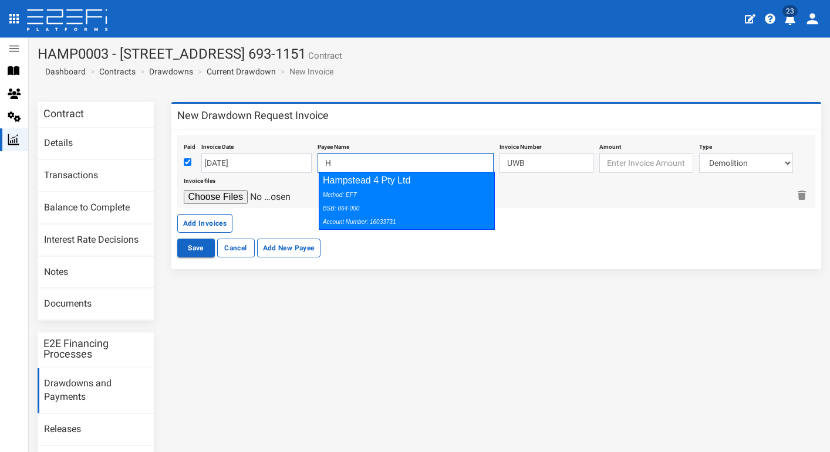
click at [385, 184] on div "Hampstead 4 Pty Ltd Method: EFT BSB: 064-000 Account Number: 16033731" at bounding box center [407, 201] width 176 height 58
type input "Hampstead 4 Pty Ltd 064-000 16033731"
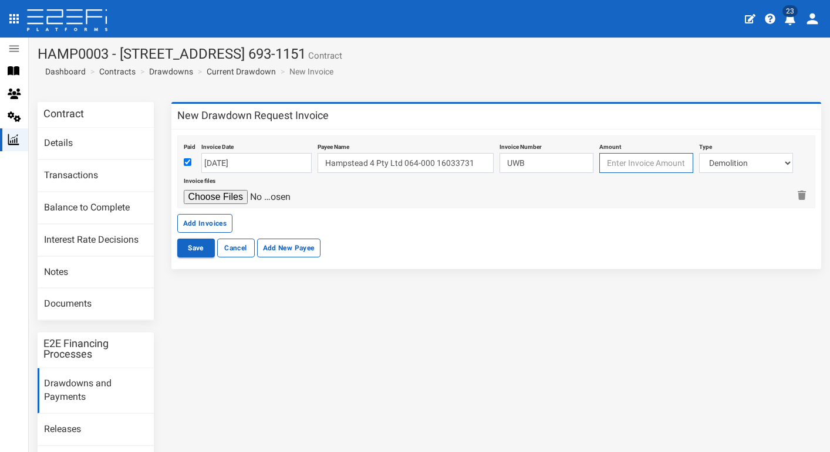
click at [664, 162] on input "number" at bounding box center [646, 163] width 94 height 20
type input "50000"
select select "Sub-Consultants (including Council Fees)~115~CONSULTANT/PROFESSIONAL FEES"
click at [214, 194] on input "file" at bounding box center [239, 197] width 111 height 14
type input "C:\fakepath\St19 - BCC Bond Schedule Updated October 25.pdf"
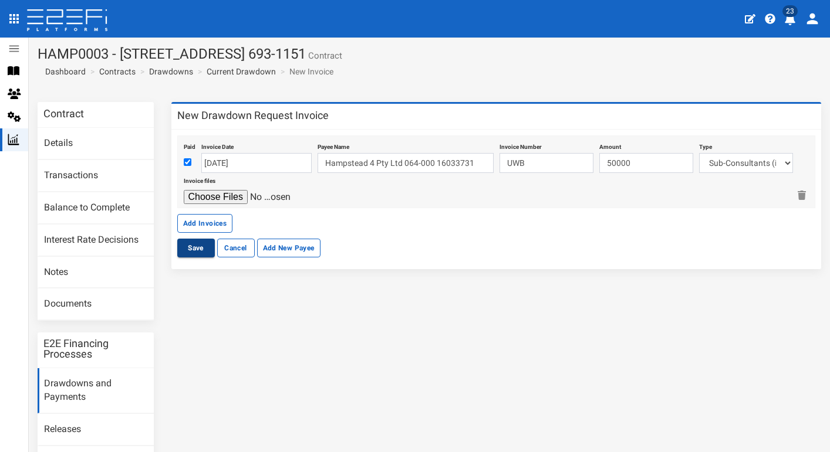
click at [197, 251] on button "Save" at bounding box center [196, 248] width 38 height 19
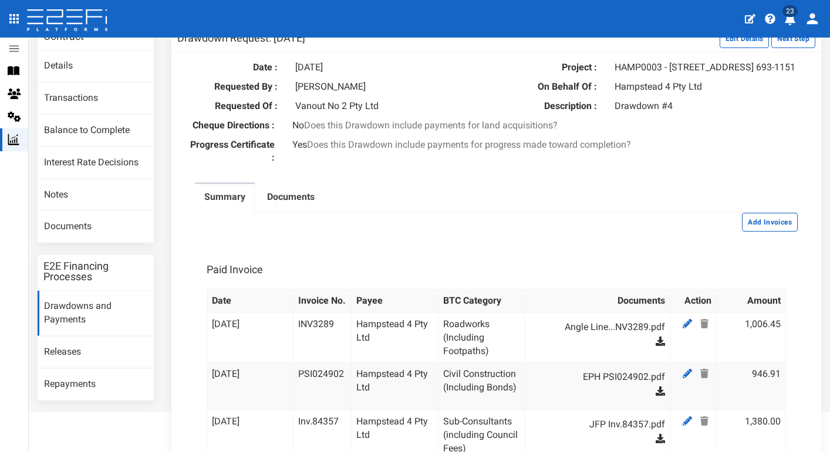
scroll to position [52, 0]
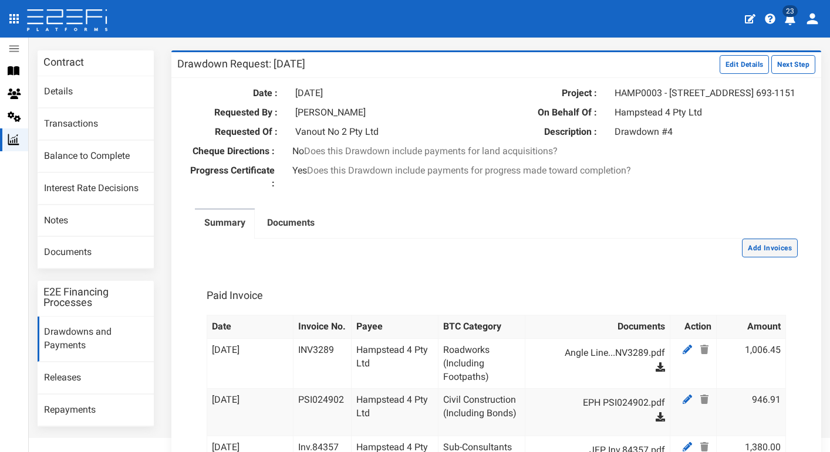
click at [768, 252] on button "Add Invoices" at bounding box center [770, 248] width 56 height 19
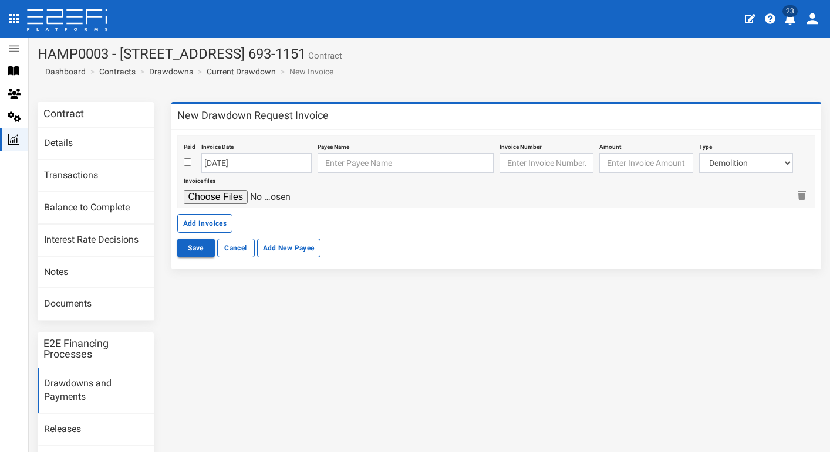
click at [187, 162] on input "checkbox" at bounding box center [188, 162] width 8 height 8
checkbox input "true"
click at [361, 166] on input "text" at bounding box center [405, 163] width 176 height 20
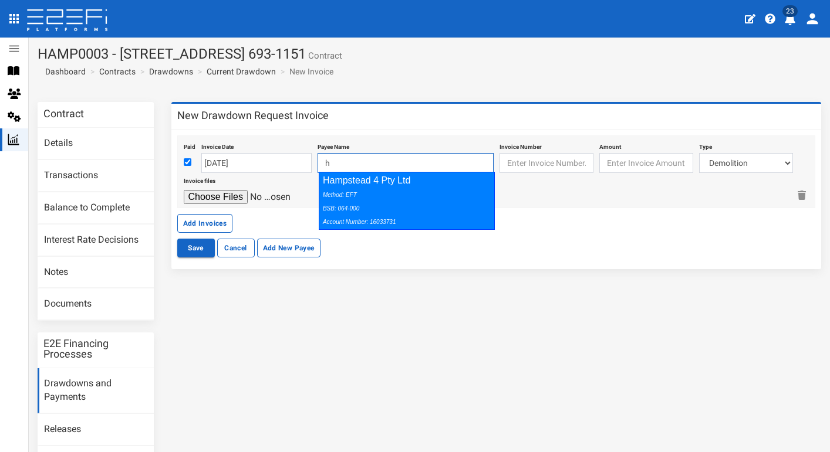
click at [488, 216] on div "Hampstead 4 Pty Ltd Method: EFT BSB: 064-000 Account Number: 16033731" at bounding box center [407, 201] width 176 height 58
type input "Hampstead 4 Pty Ltd 064-000 16033731"
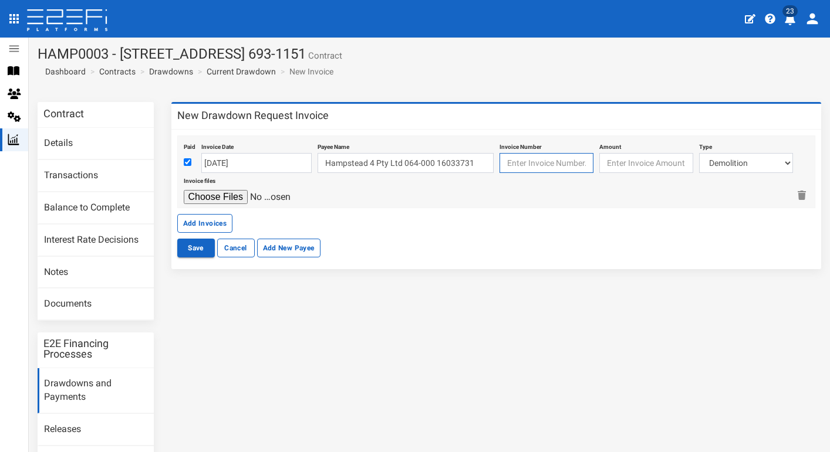
click at [541, 157] on input "text" at bounding box center [546, 163] width 94 height 20
paste input "739700100333072"
type input "739700100333072"
type input "1498.18"
select select "Infrastructure Charges QUU~132~AUTHORITY FEES"
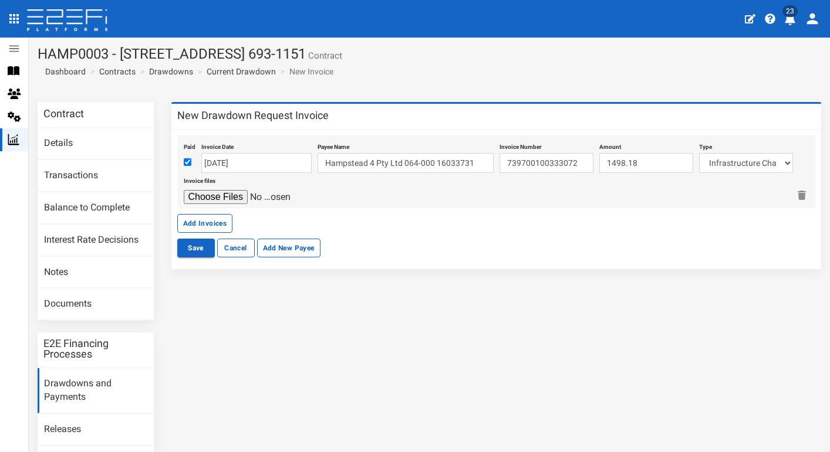
click at [231, 198] on input "file" at bounding box center [239, 197] width 111 height 14
click at [224, 196] on input "file" at bounding box center [239, 197] width 111 height 14
click at [188, 248] on button "Save" at bounding box center [196, 248] width 38 height 19
click at [234, 193] on input "file" at bounding box center [239, 197] width 111 height 14
type input "C:\fakepath\25-EMT-85221 - Development Pro Forma Invoice.pdf"
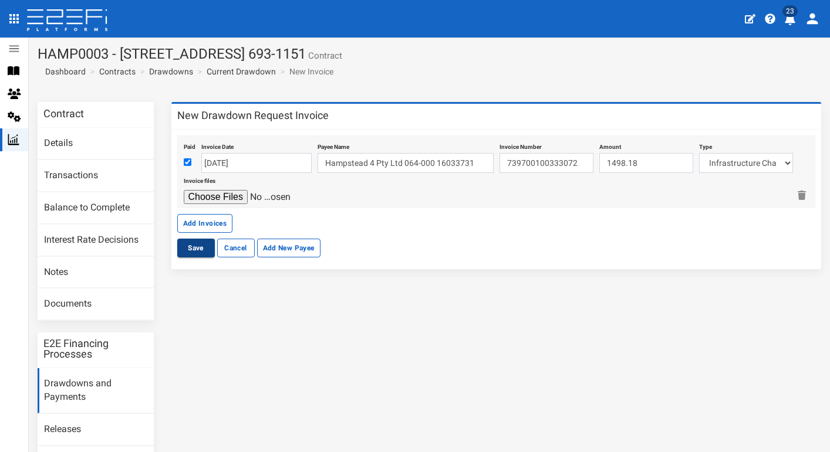
click at [191, 246] on button "Save" at bounding box center [196, 248] width 38 height 19
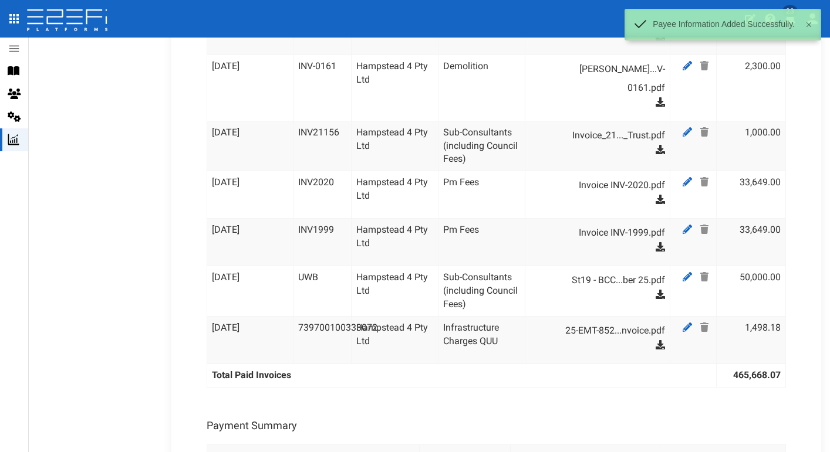
scroll to position [1861, 0]
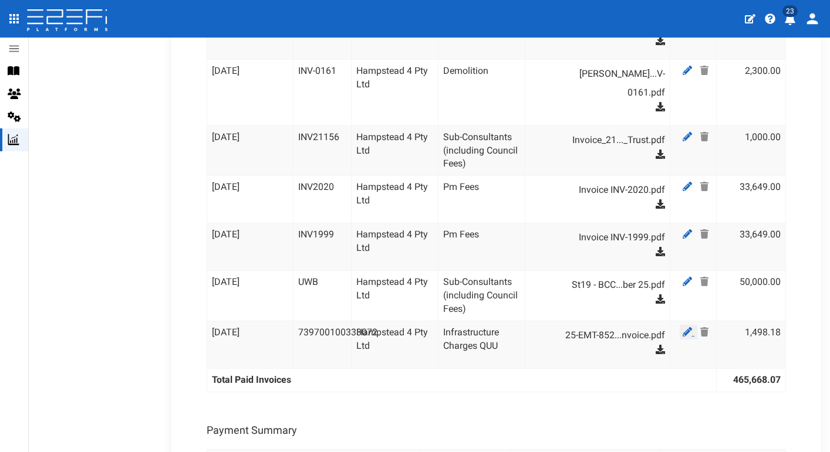
click at [685, 327] on icon at bounding box center [686, 331] width 9 height 9
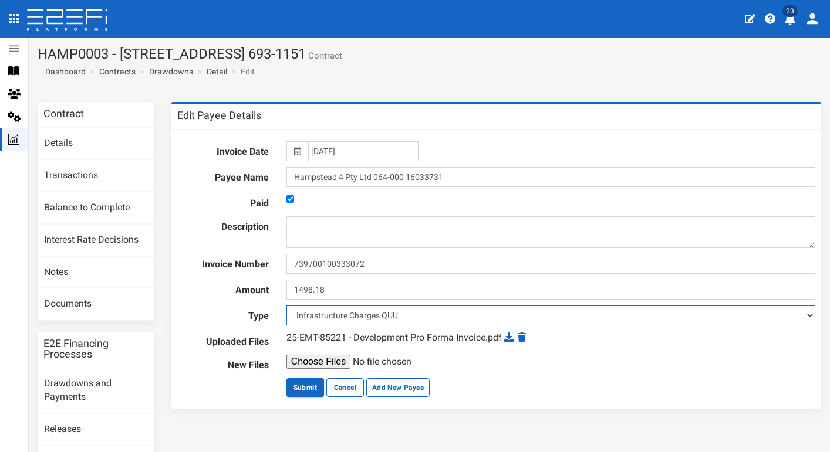
select select "Sub-Consultants (including Council Fees)~115~CONSULTANT/PROFESSIONAL FEES"
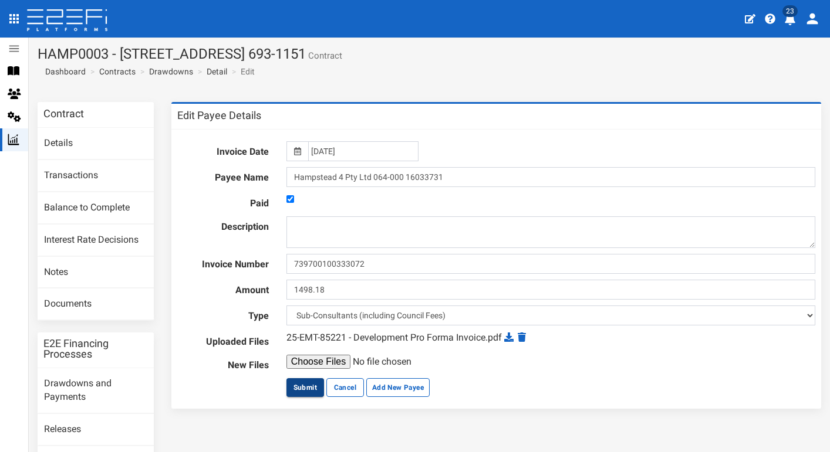
click at [297, 388] on button "Submit" at bounding box center [305, 387] width 38 height 19
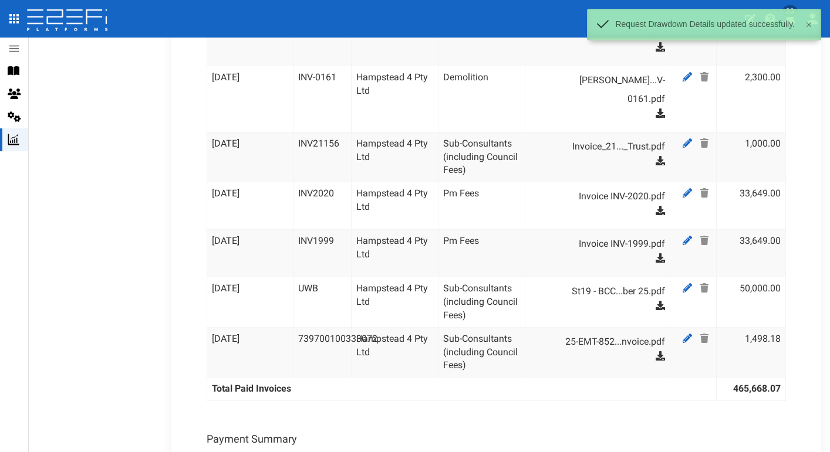
scroll to position [1834, 0]
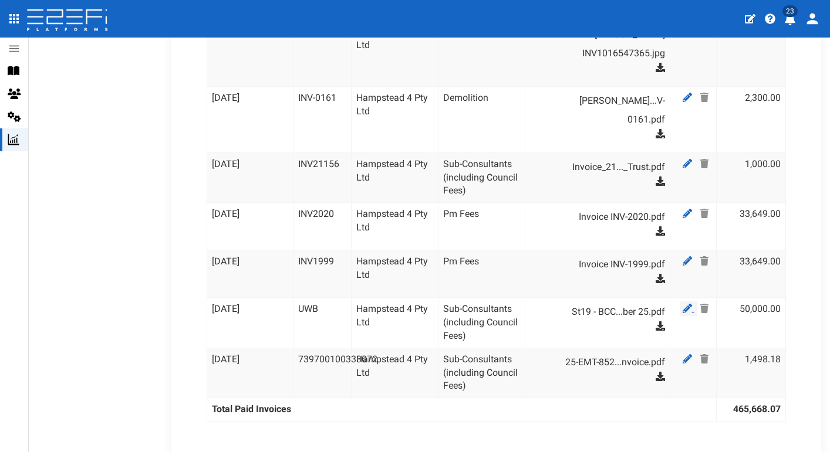
click at [685, 304] on icon at bounding box center [686, 308] width 9 height 9
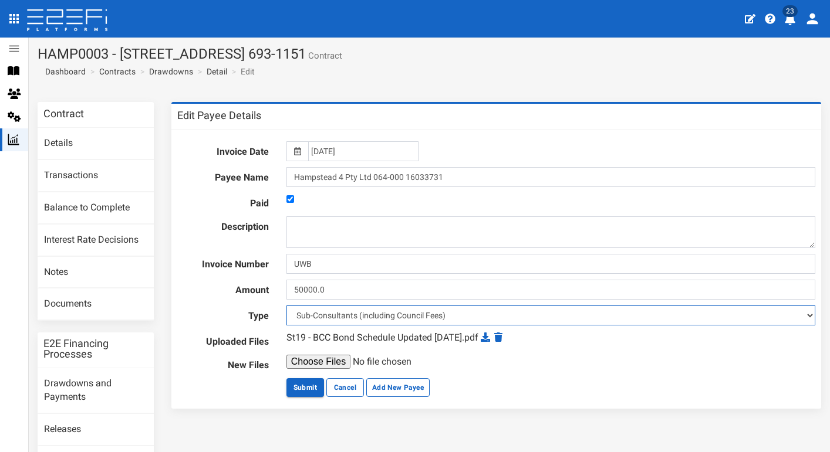
select select "Civil Construction (Including Bonds)~77~CIVIL WORKS"
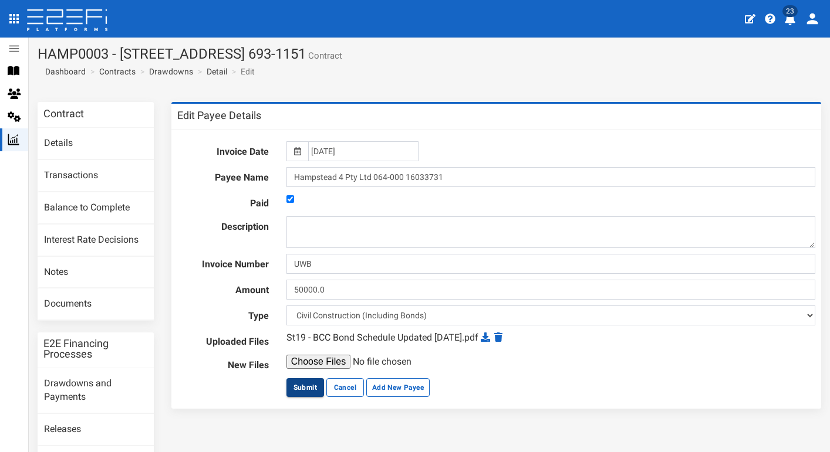
click at [299, 378] on button "Submit" at bounding box center [305, 387] width 38 height 19
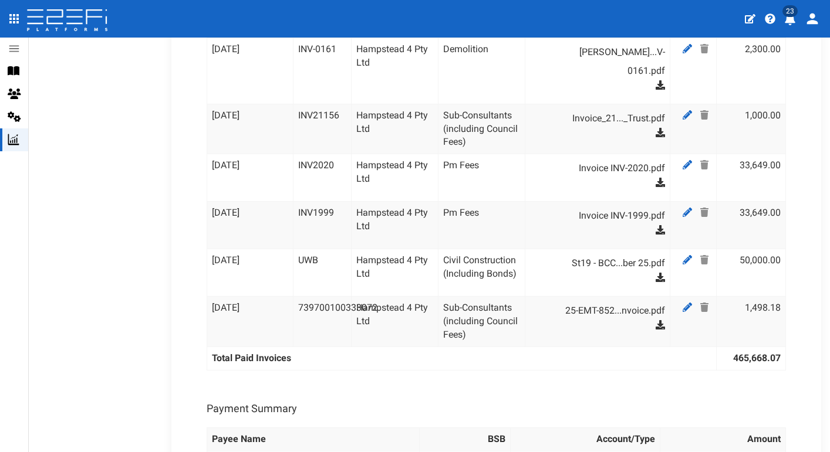
scroll to position [1856, 0]
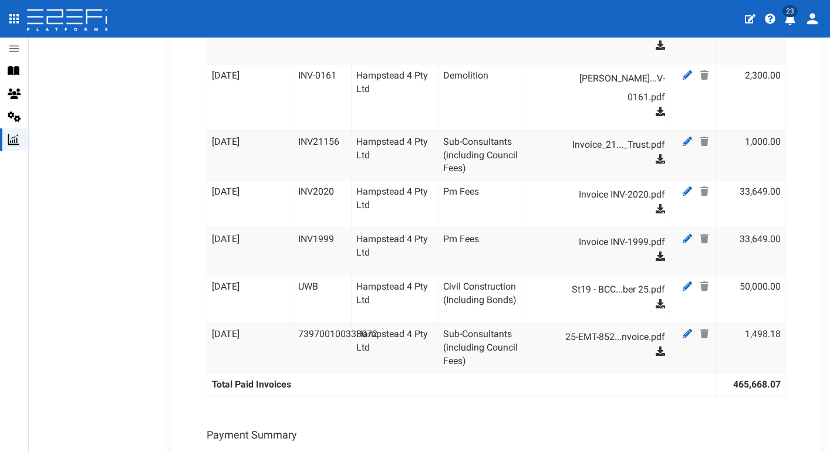
click at [712, 276] on td at bounding box center [692, 300] width 46 height 48
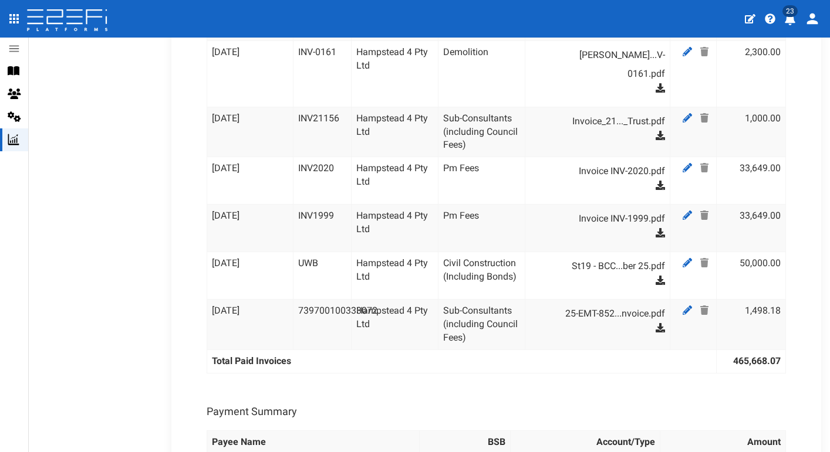
scroll to position [1906, 0]
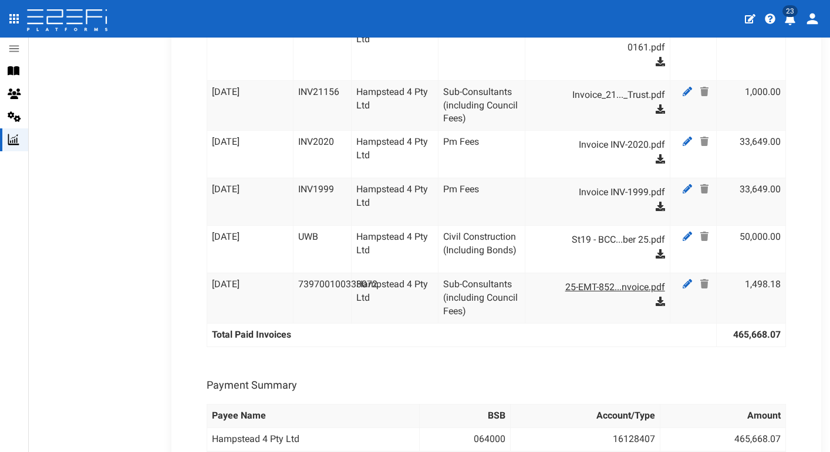
click at [617, 278] on link "25-EMT-852...nvoice.pdf" at bounding box center [602, 287] width 123 height 19
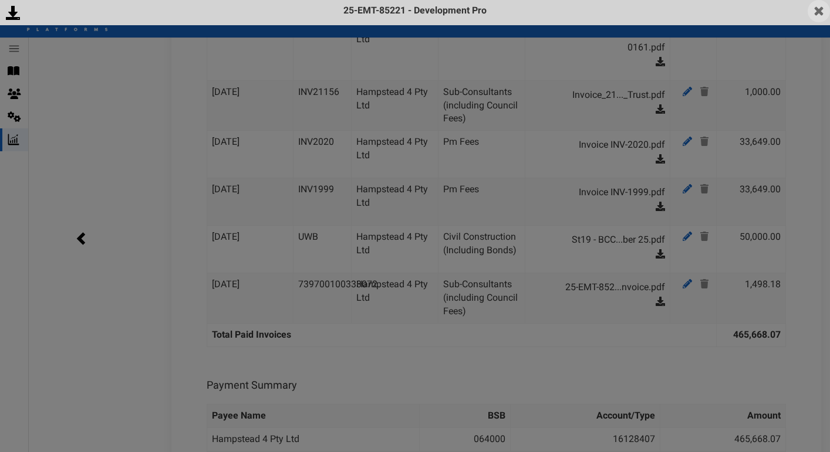
click at [823, 16] on img at bounding box center [818, 11] width 22 height 22
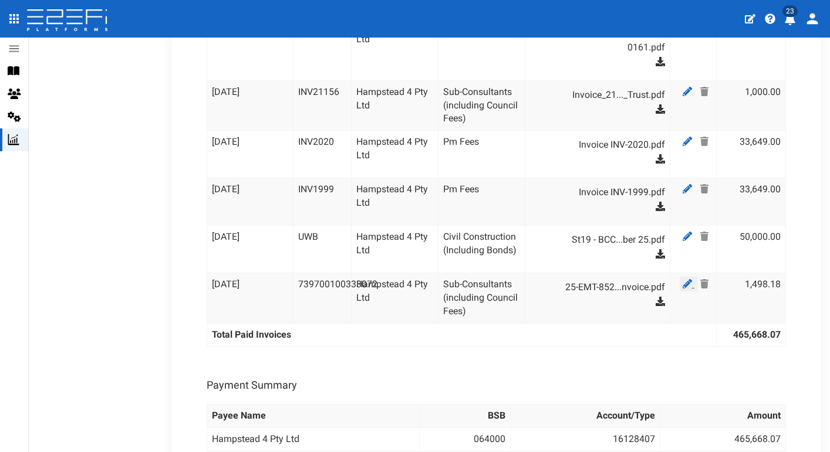
click at [686, 279] on icon at bounding box center [686, 283] width 9 height 9
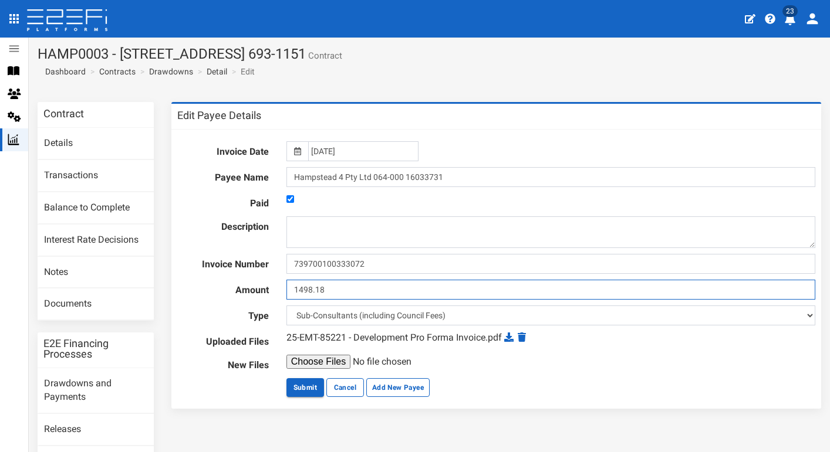
click at [360, 289] on input "1498.18" at bounding box center [550, 290] width 529 height 20
type input "1648"
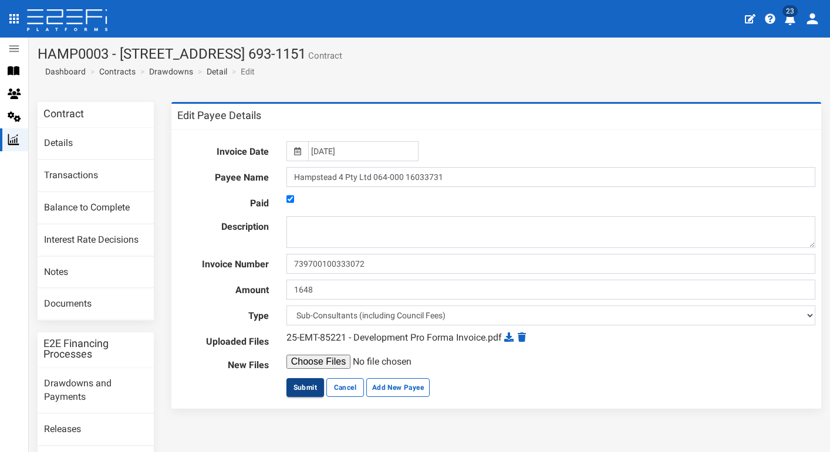
click at [304, 382] on button "Submit" at bounding box center [305, 387] width 38 height 19
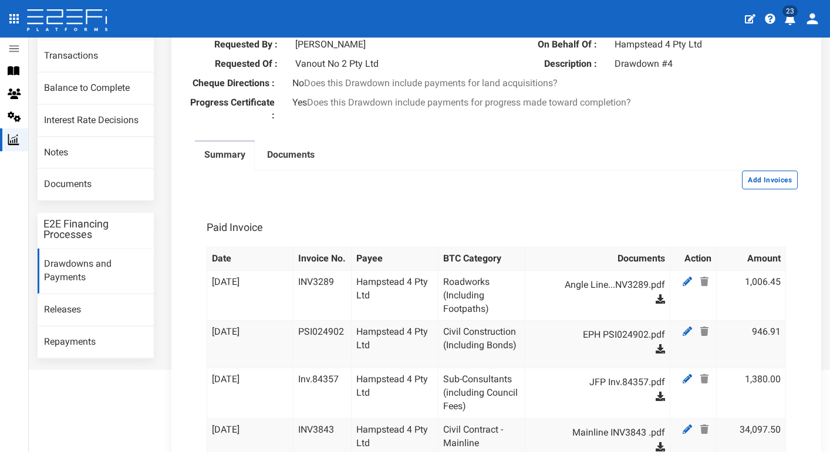
scroll to position [131, 0]
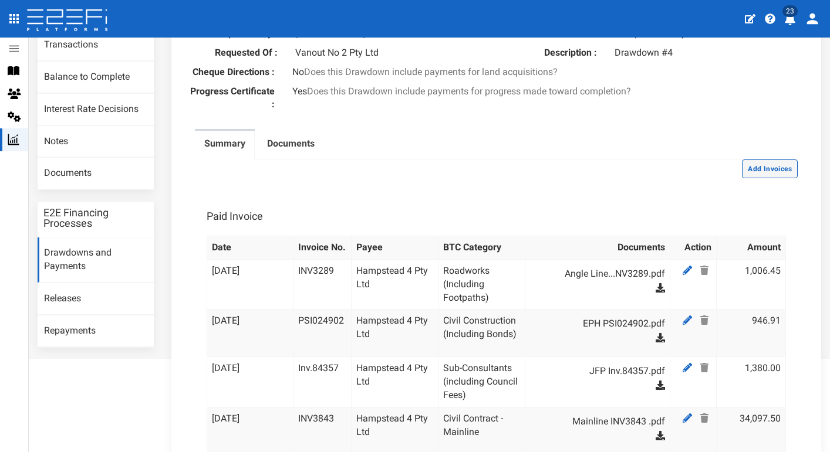
click at [794, 178] on button "Add Invoices" at bounding box center [770, 169] width 56 height 19
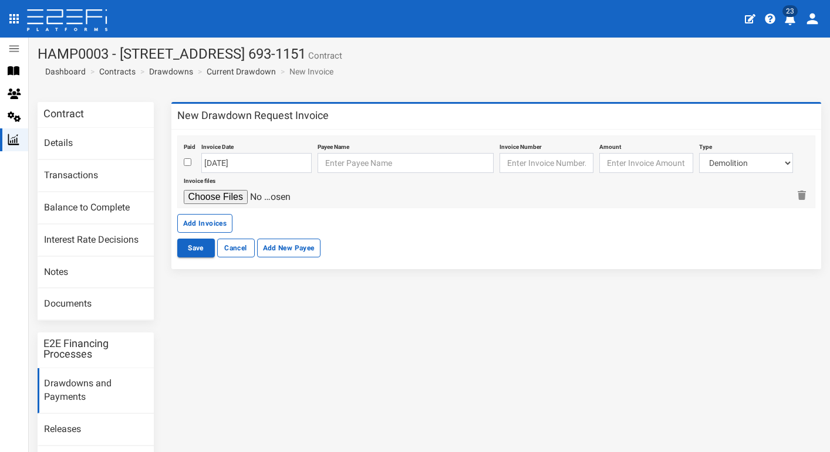
click at [188, 162] on input "checkbox" at bounding box center [188, 162] width 8 height 8
checkbox input "true"
click at [226, 163] on input "[DATE]" at bounding box center [256, 163] width 110 height 20
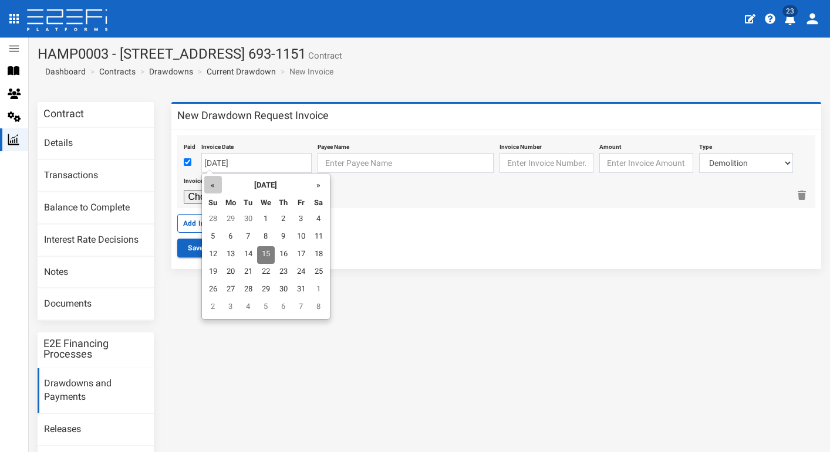
click at [212, 181] on th "«" at bounding box center [213, 185] width 18 height 18
click at [285, 287] on td "31" at bounding box center [284, 291] width 18 height 18
type input "31-07-2025"
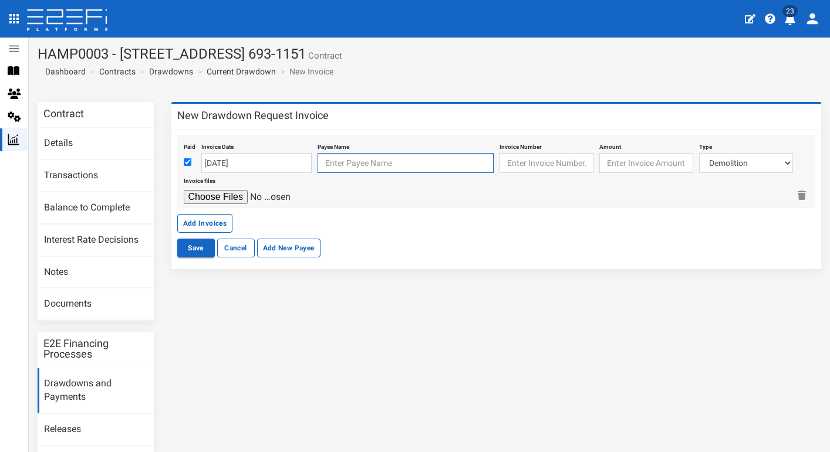
click at [365, 161] on input "text" at bounding box center [405, 163] width 176 height 20
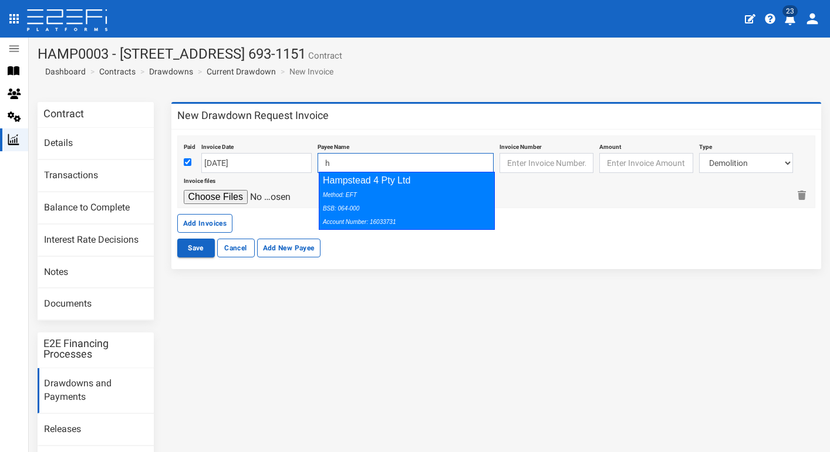
click at [462, 218] on div "Method: EFT BSB: 064-000 Account Number: 16033731" at bounding box center [404, 208] width 162 height 40
type input "Hampstead 4 Pty Ltd 064-000 16033731"
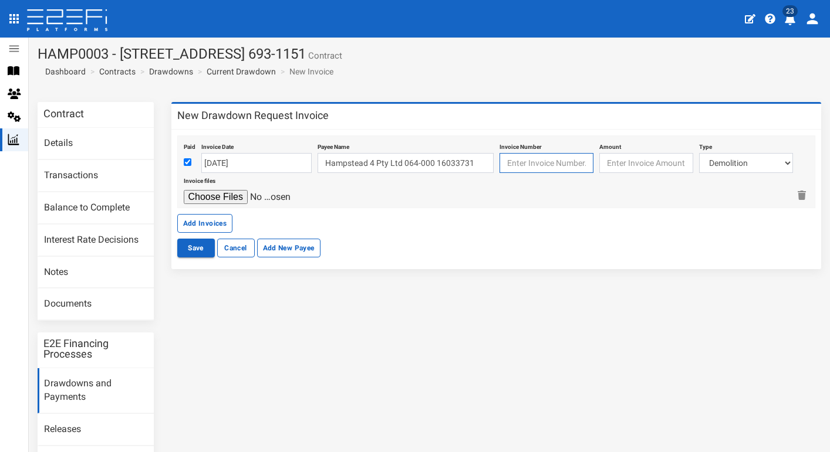
click at [529, 169] on input "text" at bounding box center [546, 163] width 94 height 20
click at [239, 163] on input "31-07-2025" at bounding box center [256, 163] width 110 height 20
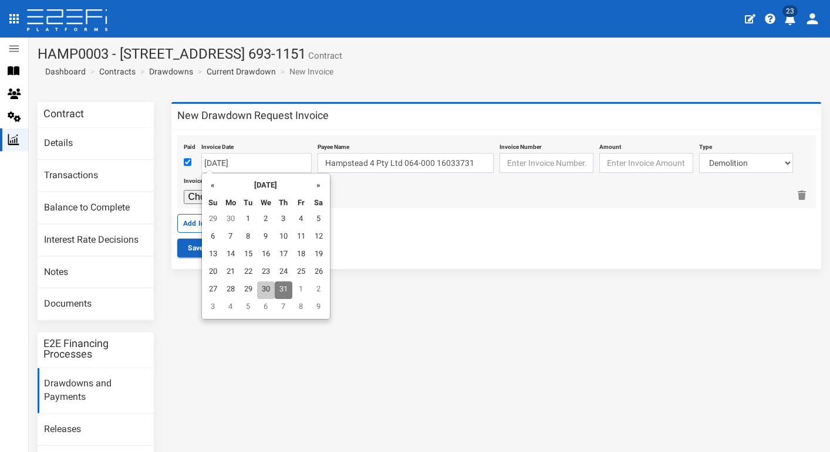
click at [261, 289] on td "30" at bounding box center [266, 291] width 18 height 18
type input "[DATE]"
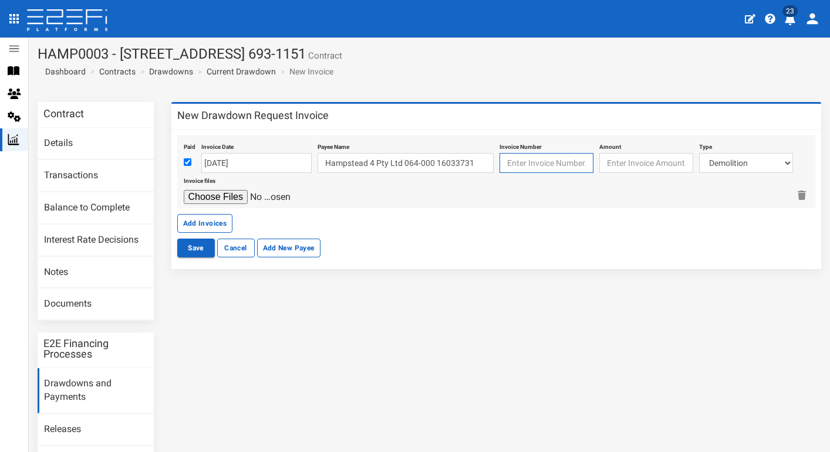
click at [533, 160] on input "text" at bounding box center [546, 163] width 94 height 20
click at [626, 165] on input "number" at bounding box center [646, 163] width 94 height 20
type input "33649"
click at [558, 164] on input "text" at bounding box center [546, 163] width 94 height 20
type input "INV1975"
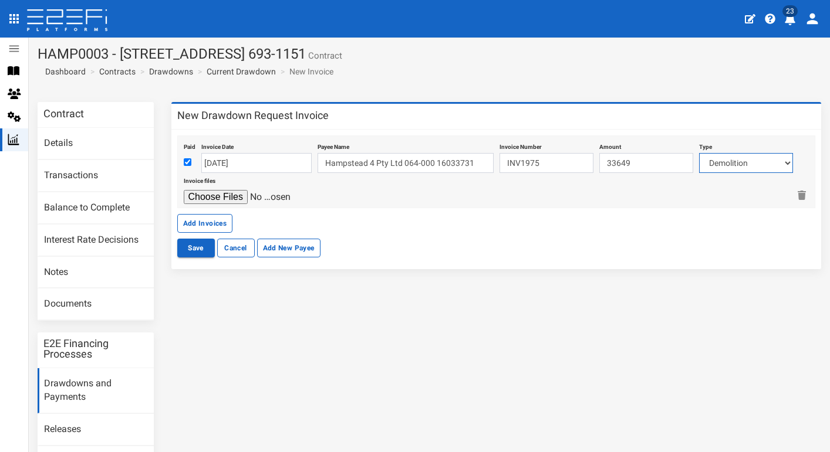
select select "Pm Fees~121~CONSULTANT/PROFESSIONAL FEES"
click at [231, 195] on input "file" at bounding box center [239, 197] width 111 height 14
type input "C:\fakepath\Invoice INV-1975.pdf"
click at [215, 217] on button "Add Invoices" at bounding box center [205, 223] width 56 height 19
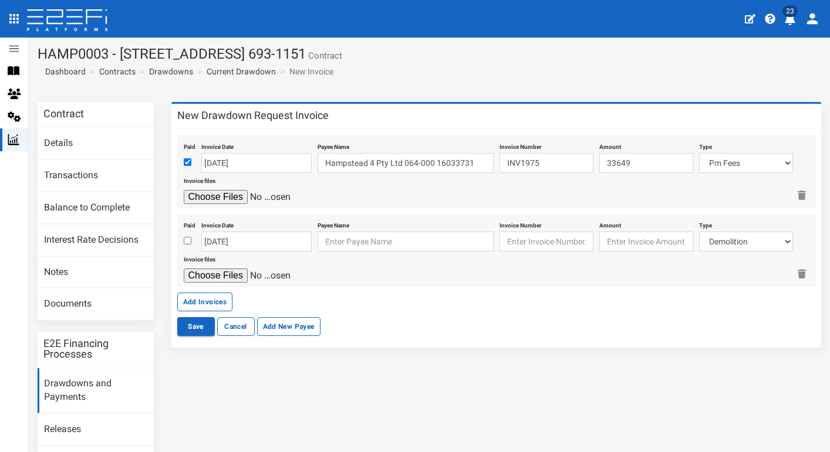
click at [188, 241] on input "checkbox" at bounding box center [188, 241] width 8 height 8
checkbox input "true"
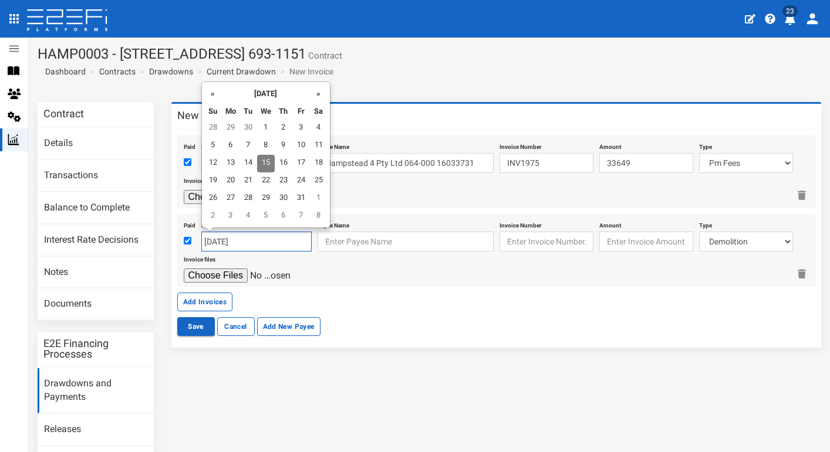
click at [215, 241] on input "15-10-2025" at bounding box center [256, 242] width 110 height 20
click at [216, 91] on th "«" at bounding box center [213, 93] width 18 height 18
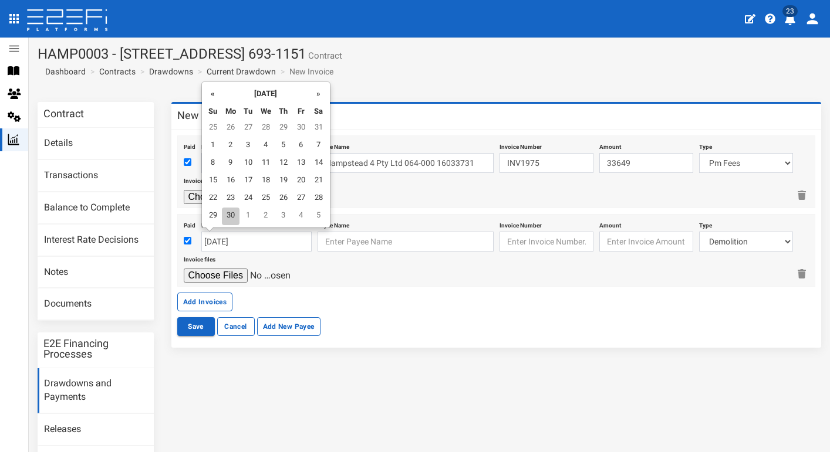
click at [232, 209] on td "30" at bounding box center [231, 217] width 18 height 18
type input "30-06-2025"
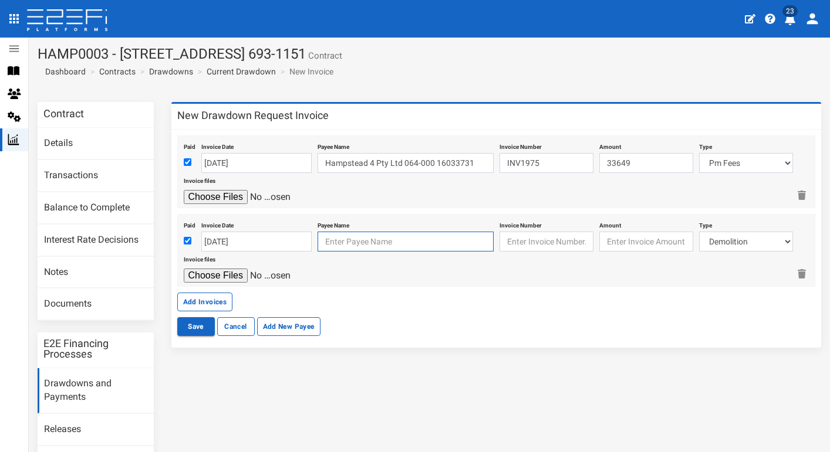
click at [362, 244] on input "text" at bounding box center [405, 242] width 176 height 20
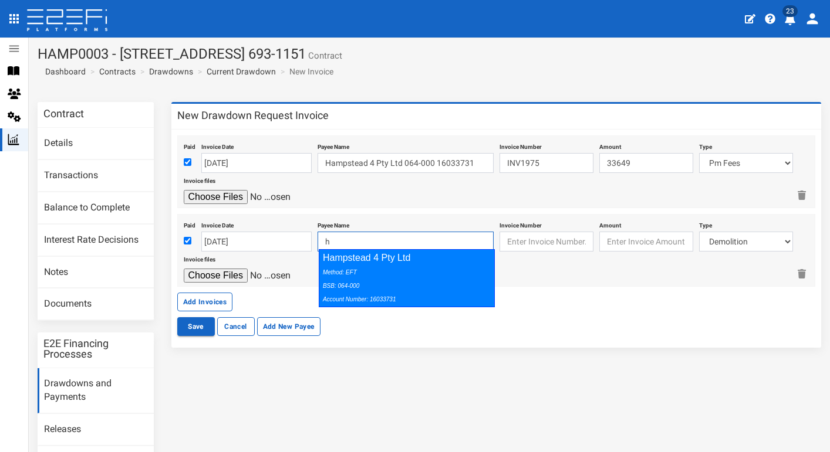
click at [468, 279] on div "Method: EFT BSB: 064-000 Account Number: 16033731" at bounding box center [404, 285] width 162 height 40
type input "Hampstead 4 Pty Ltd 064-000 16033731"
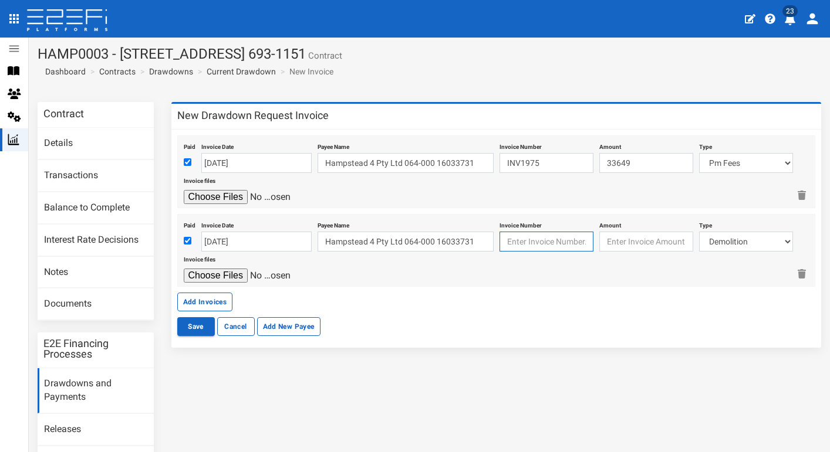
click at [554, 245] on input "text" at bounding box center [546, 242] width 94 height 20
type input "INV1962"
type input "16523.00"
select select "Pm Fees~121~CONSULTANT/PROFESSIONAL FEES"
click at [219, 270] on input "file" at bounding box center [239, 276] width 111 height 14
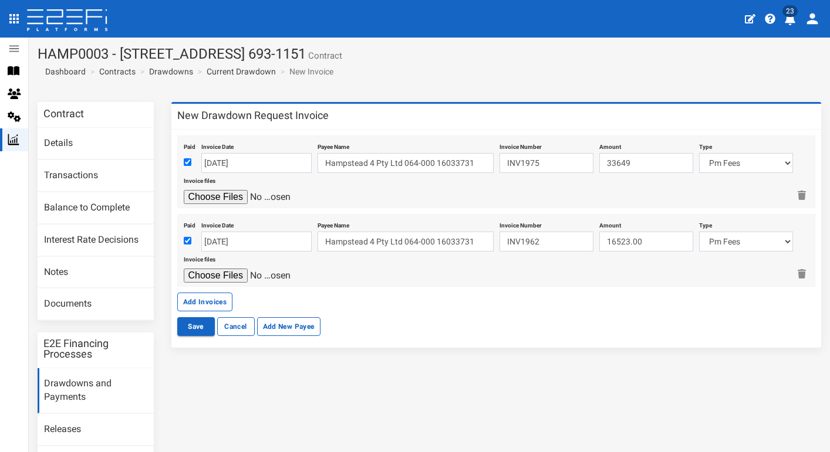
click at [224, 269] on input "file" at bounding box center [239, 276] width 111 height 14
type input "C:\fakepath\Invoice INV-1962.pdf"
click at [195, 330] on button "Save" at bounding box center [196, 326] width 38 height 19
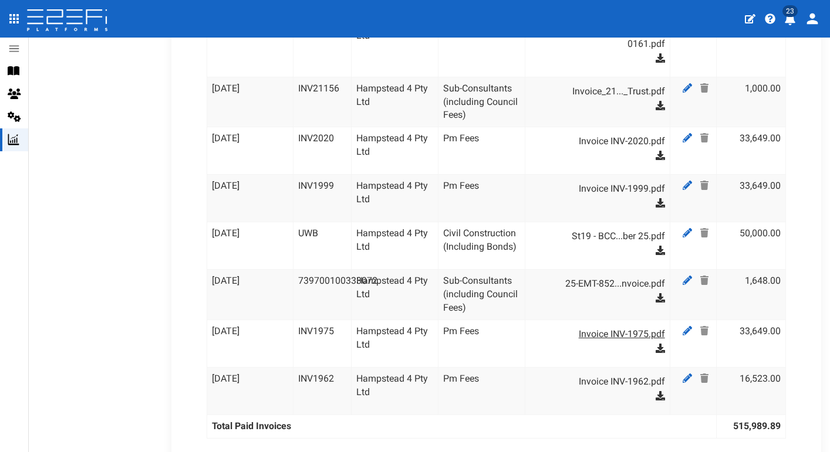
scroll to position [1897, 0]
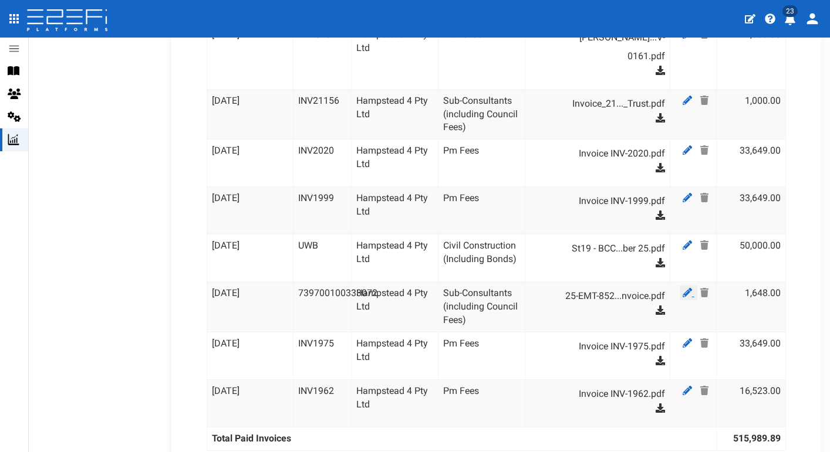
click at [686, 288] on icon at bounding box center [686, 292] width 9 height 9
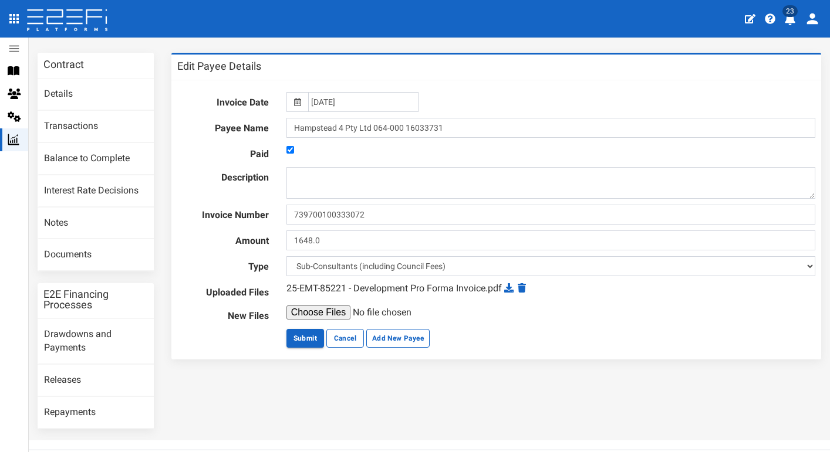
scroll to position [43, 0]
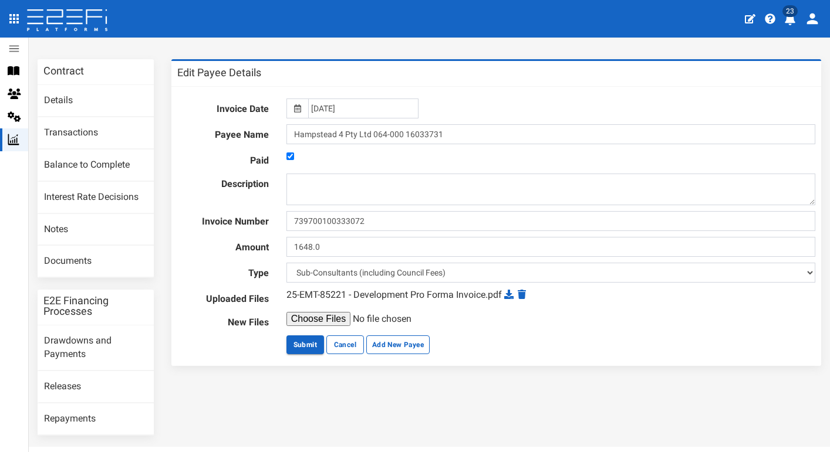
click at [309, 353] on div "Invoice Date [DATE] Payee Name Hampstead 4 Pty Ltd 064-000 16033731 Paid Descri…" at bounding box center [496, 226] width 650 height 279
click at [309, 347] on button "Submit" at bounding box center [305, 345] width 38 height 19
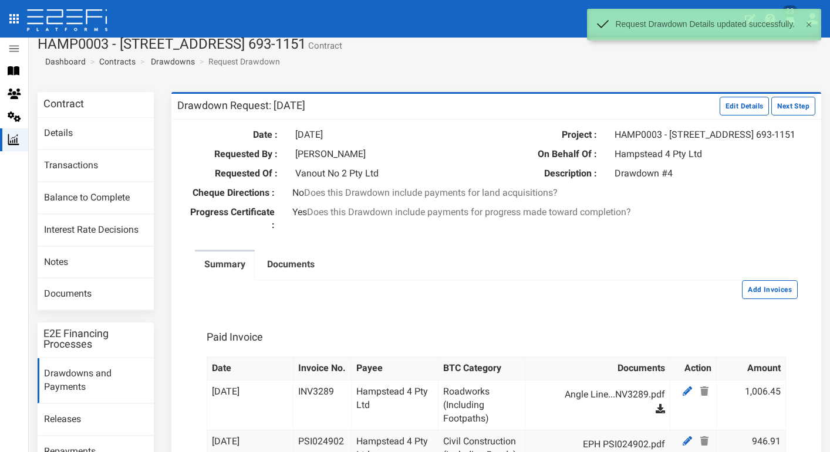
scroll to position [11, 0]
click at [791, 105] on button "Next Step" at bounding box center [793, 105] width 44 height 19
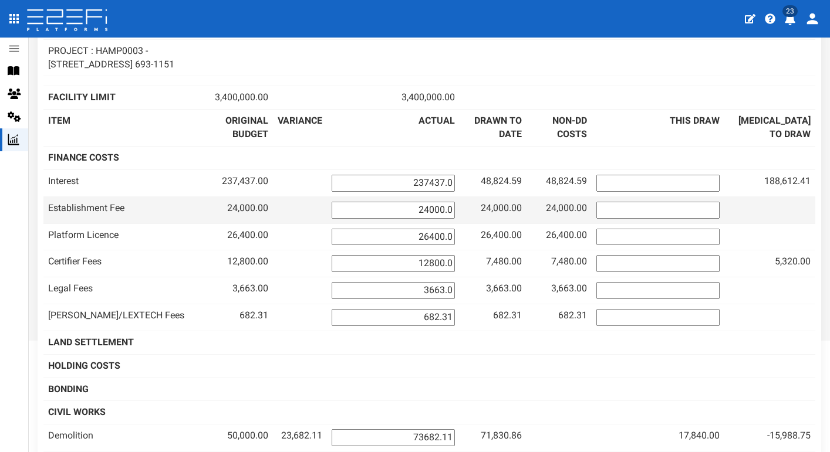
scroll to position [150, 0]
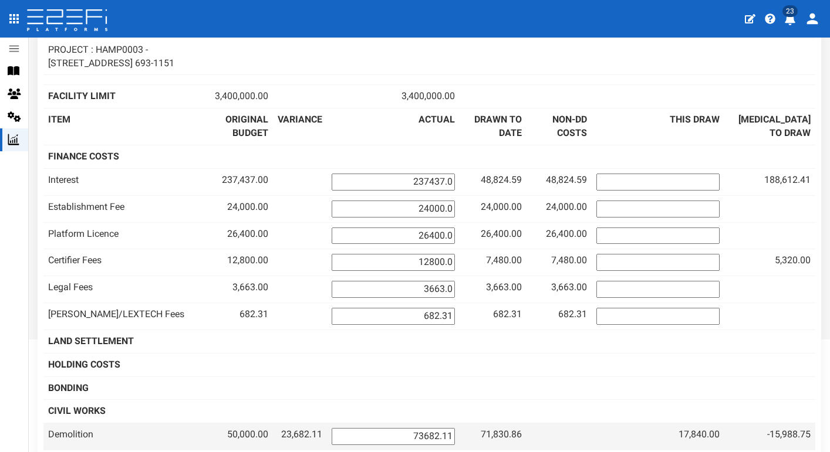
click at [455, 428] on input "73682.11" at bounding box center [392, 436] width 123 height 17
drag, startPoint x: 492, startPoint y: 417, endPoint x: 443, endPoint y: 421, distance: 48.9
click at [444, 428] on input "73682.11" at bounding box center [392, 436] width 123 height 17
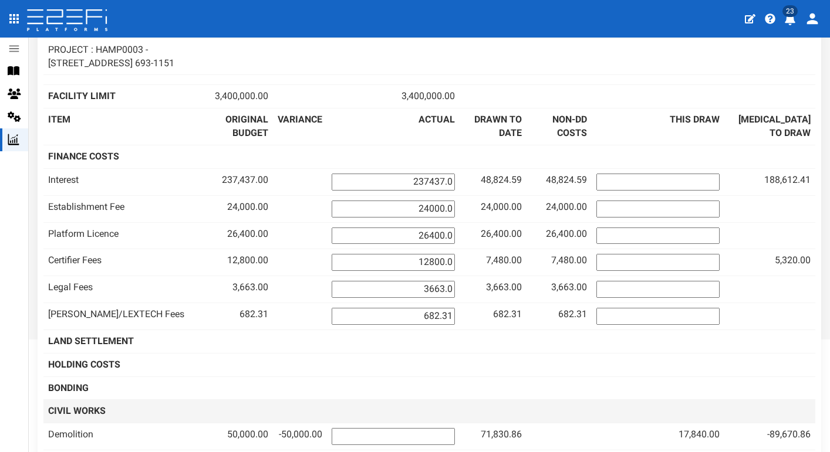
click at [459, 400] on td at bounding box center [393, 411] width 133 height 23
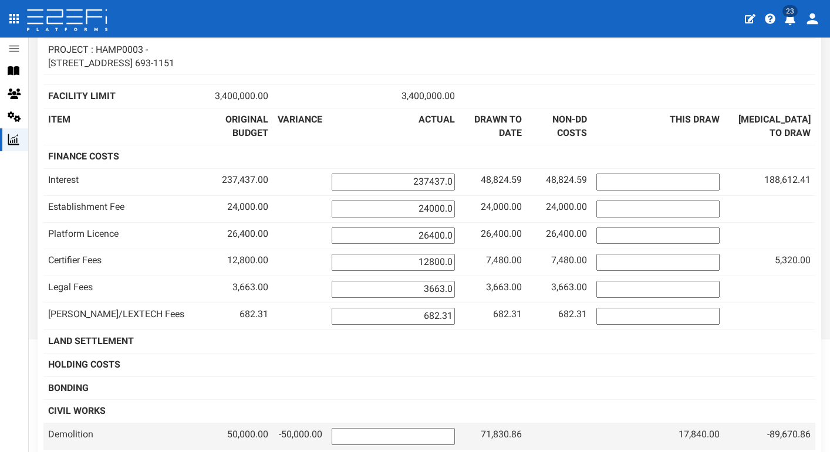
click at [455, 428] on input "number" at bounding box center [392, 436] width 123 height 17
type input "89670.86"
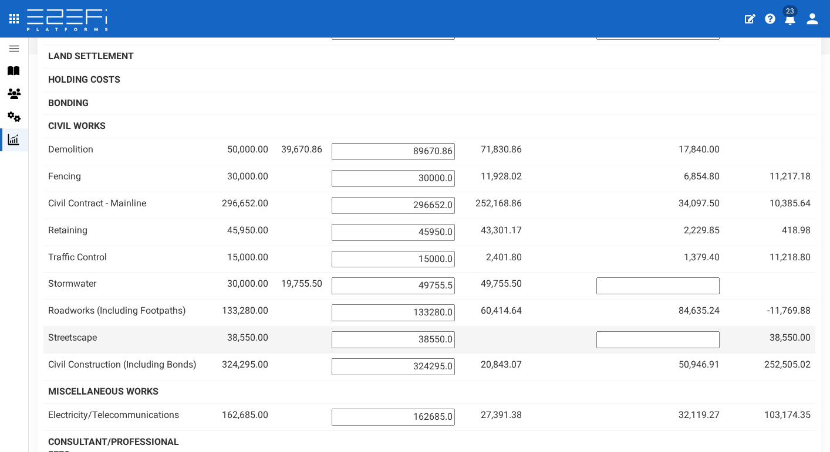
scroll to position [446, 0]
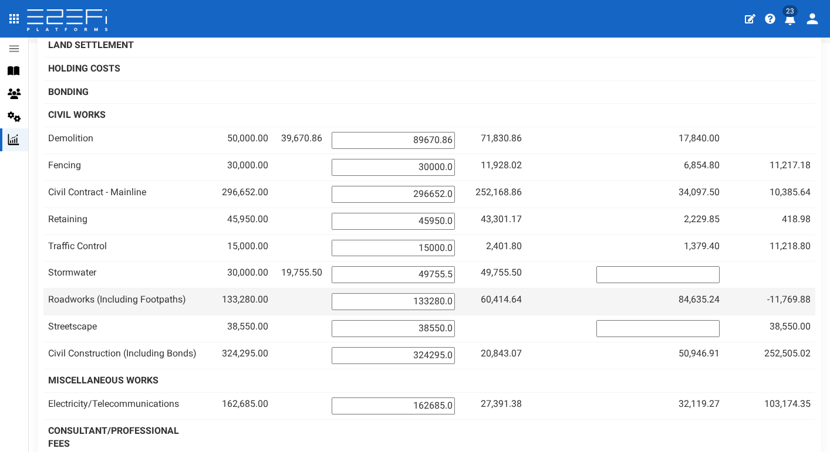
click at [455, 293] on input "133280.0" at bounding box center [392, 301] width 123 height 17
type input "1"
click at [456, 293] on input "number" at bounding box center [394, 301] width 123 height 17
type input "145049.88"
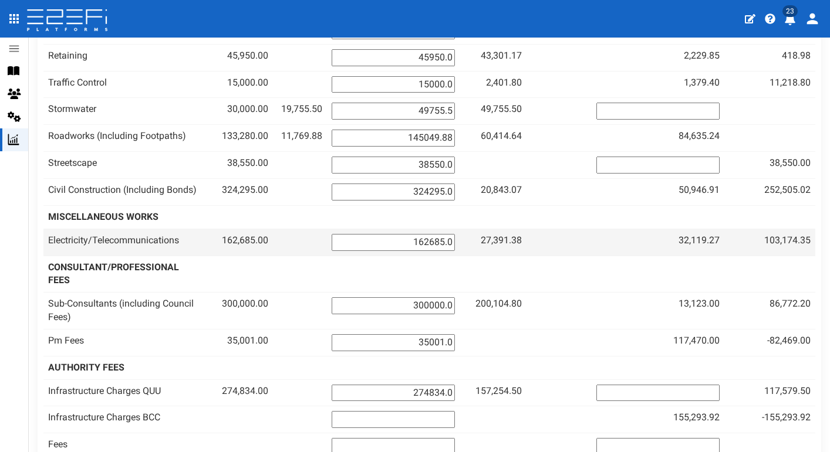
scroll to position [618, 0]
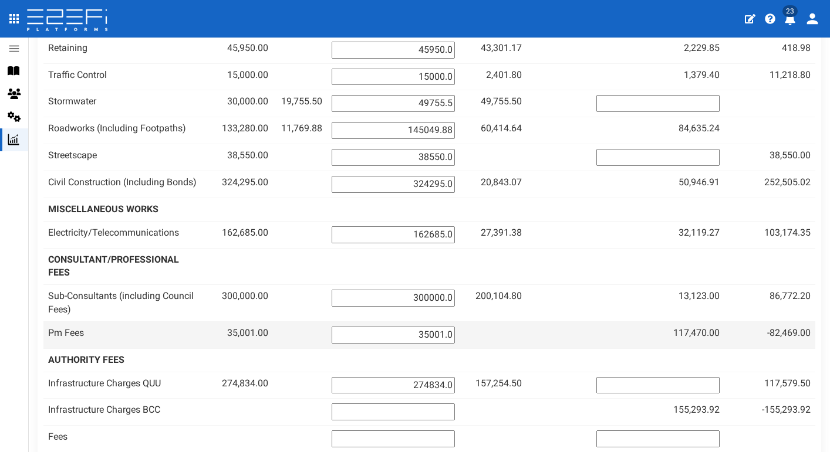
click at [455, 327] on input "35001.0" at bounding box center [392, 335] width 123 height 17
type input "3"
type input "117470"
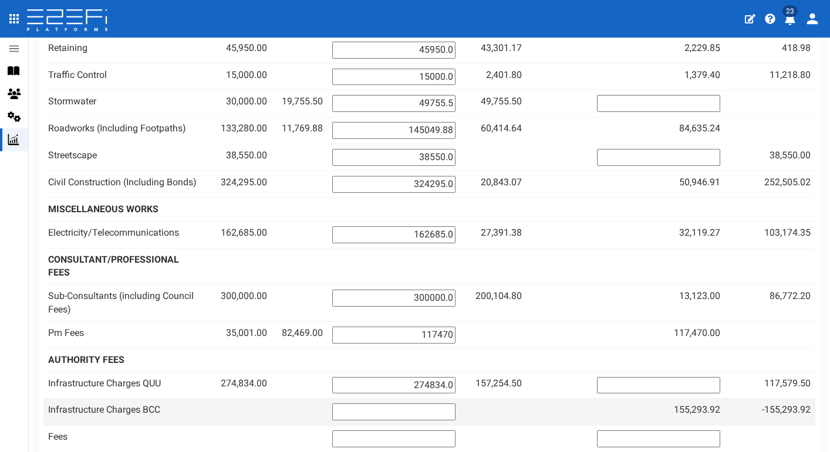
click at [455, 404] on input "number" at bounding box center [393, 412] width 123 height 17
type input "155293.92"
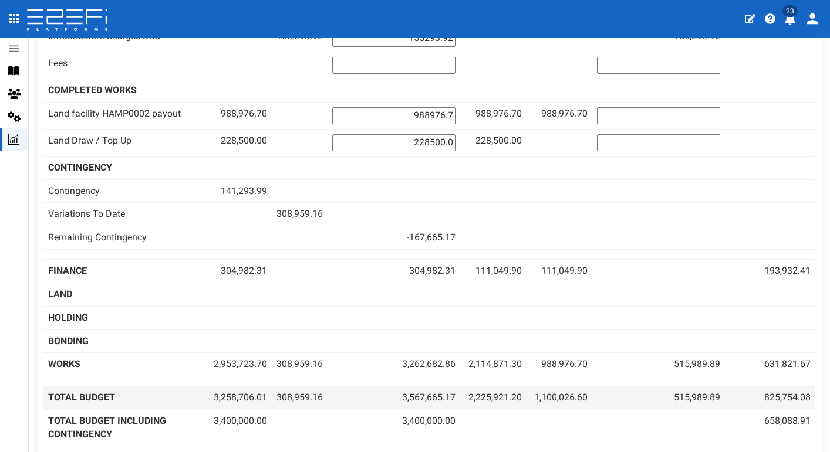
scroll to position [990, 0]
drag, startPoint x: 709, startPoint y: 346, endPoint x: 756, endPoint y: 358, distance: 48.7
click at [725, 388] on td "515,989.89" at bounding box center [658, 399] width 133 height 23
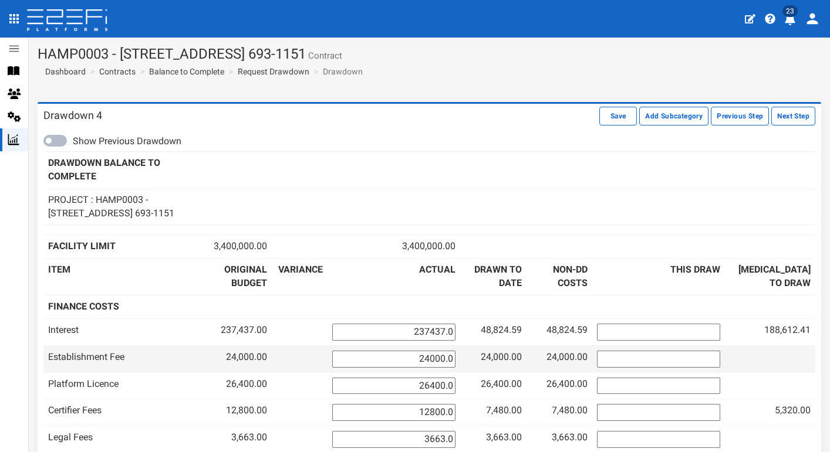
scroll to position [0, 0]
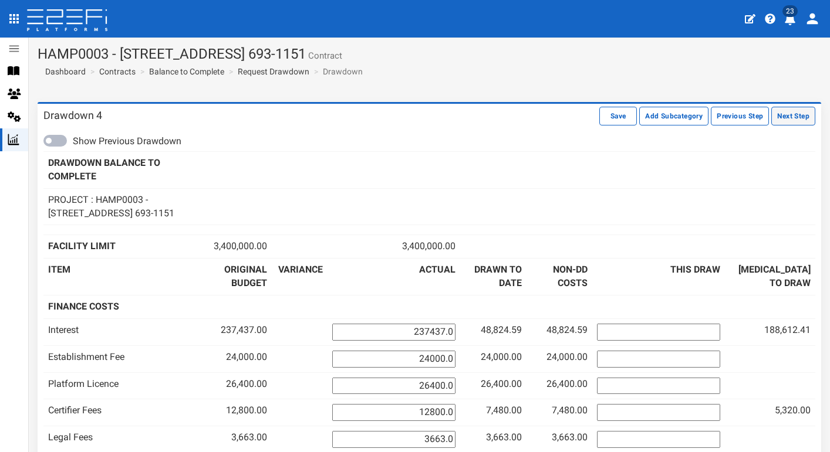
click at [812, 114] on button "Next Step" at bounding box center [793, 116] width 44 height 19
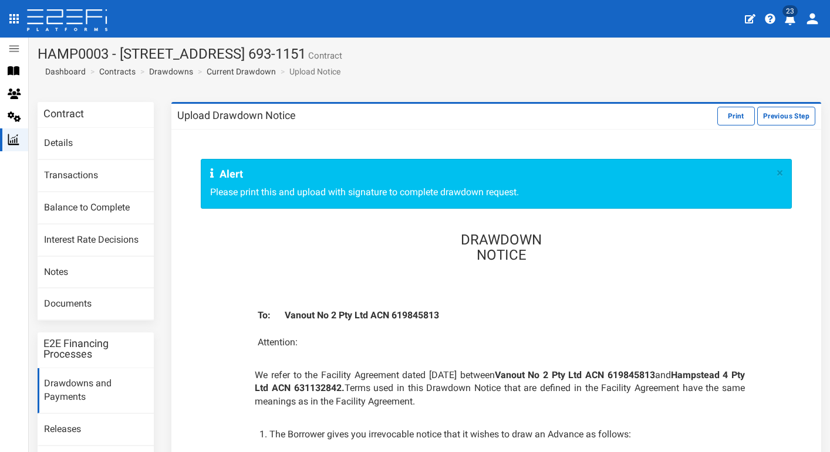
scroll to position [12, 0]
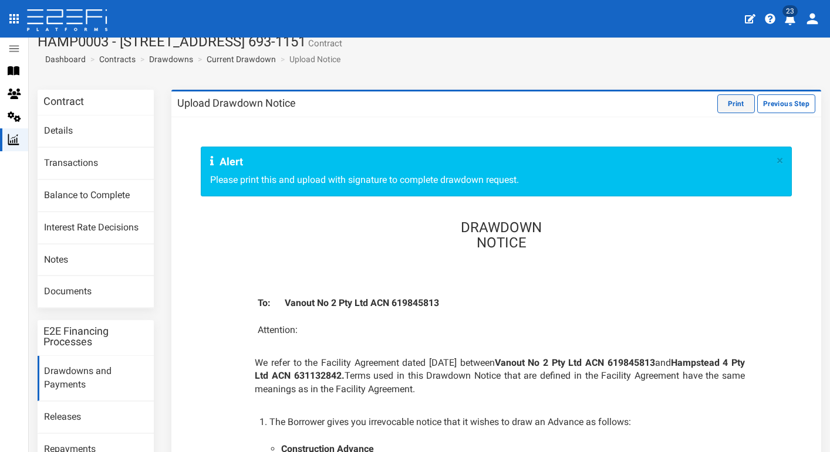
click at [733, 99] on button "Print" at bounding box center [736, 103] width 38 height 19
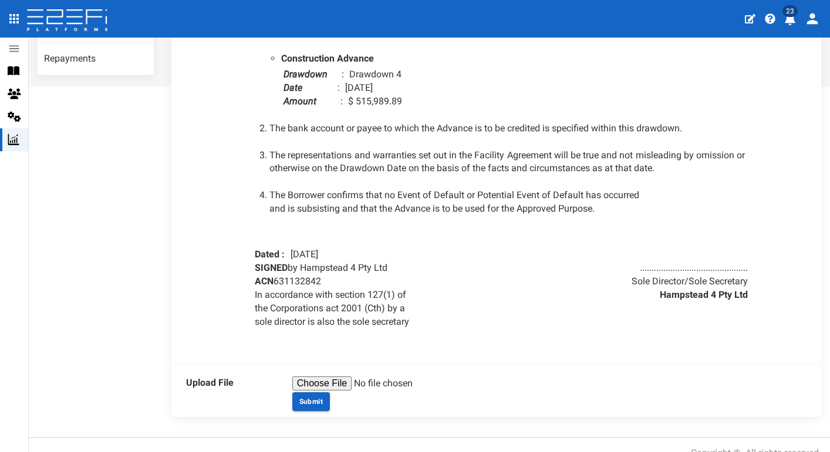
scroll to position [0, 0]
type input "C:\fakepath\2499_001.pdf"
click at [317, 392] on button "Submit" at bounding box center [311, 401] width 38 height 19
